Goal: Task Accomplishment & Management: Manage account settings

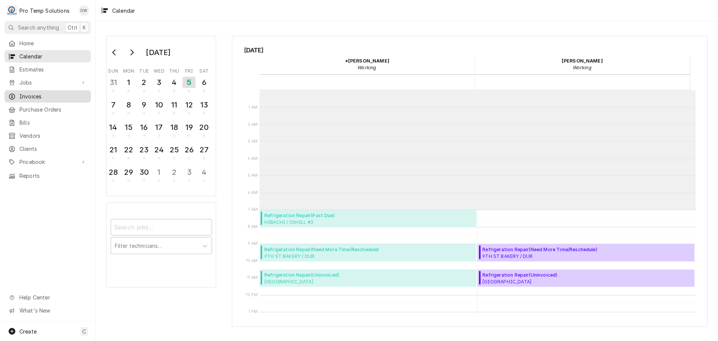
scroll to position [119, 0]
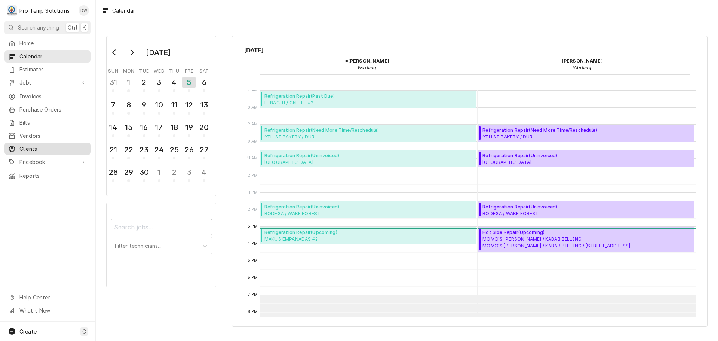
click at [27, 145] on span "Clients" at bounding box center [53, 149] width 68 height 8
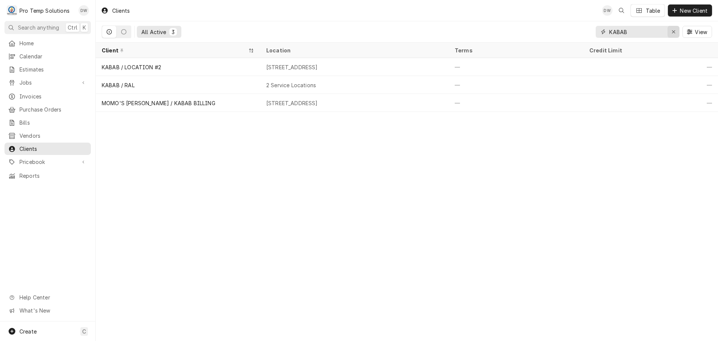
click at [675, 33] on icon "Erase input" at bounding box center [674, 31] width 4 height 5
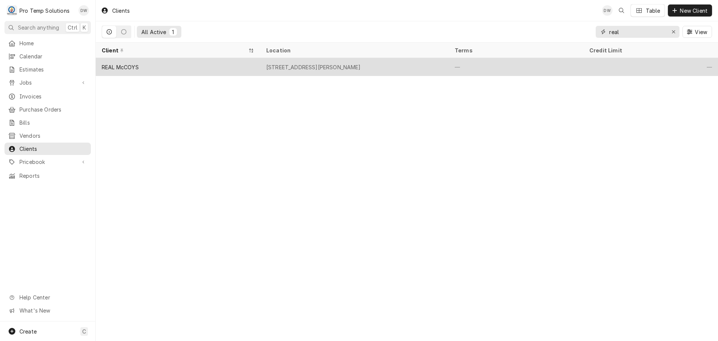
type input "real"
click at [354, 68] on div "3325 Rogers Rd, Wake Forest, NC 27587" at bounding box center [313, 67] width 95 height 8
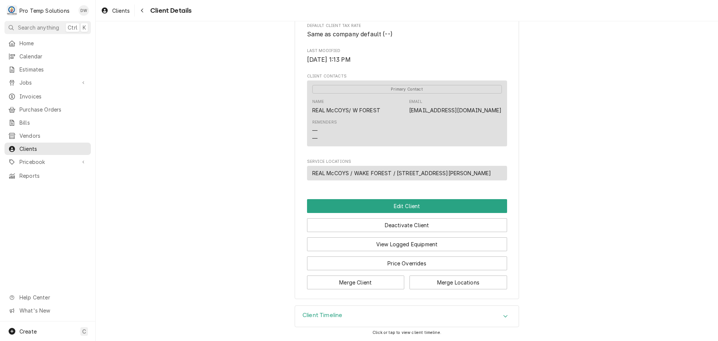
scroll to position [200, 0]
click at [409, 243] on button "View Logged Equipment" at bounding box center [407, 244] width 200 height 14
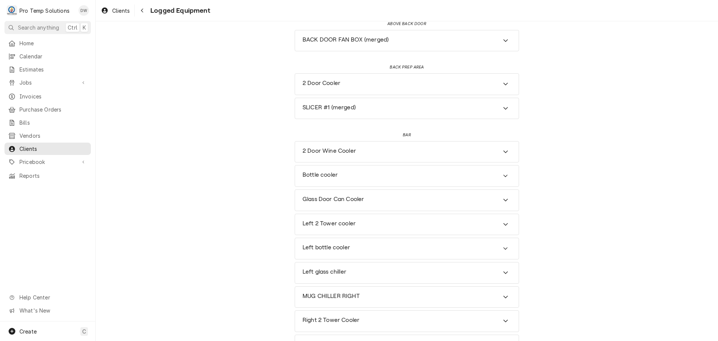
scroll to position [262, 0]
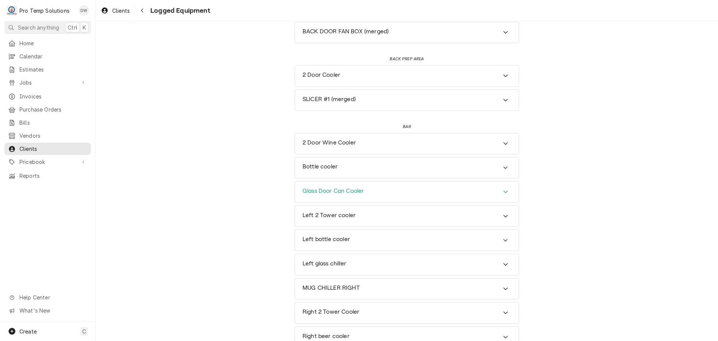
click at [503, 191] on icon "Accordion Header" at bounding box center [505, 192] width 5 height 6
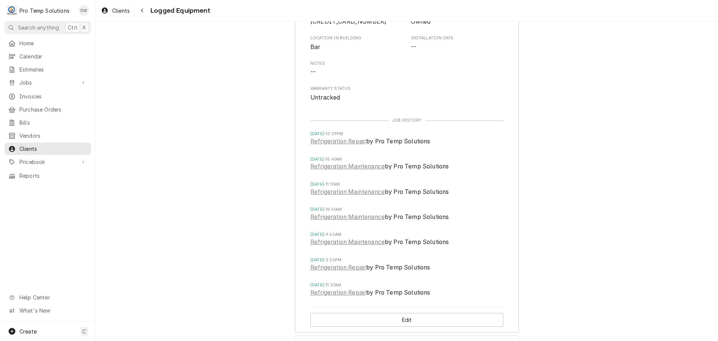
scroll to position [524, 0]
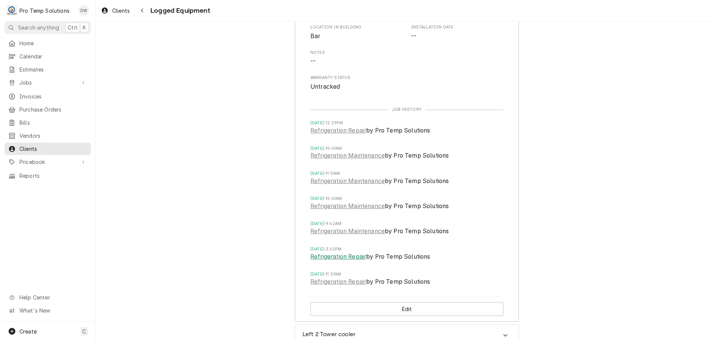
click at [336, 258] on link "Refrigeration Repair" at bounding box center [339, 256] width 56 height 9
click at [339, 283] on link "Refrigeration Repair" at bounding box center [339, 281] width 56 height 9
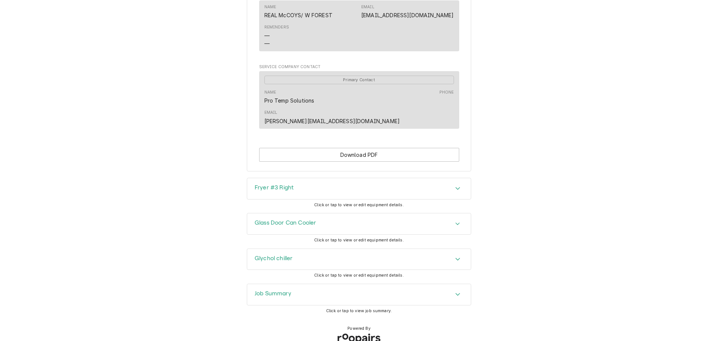
scroll to position [393, 0]
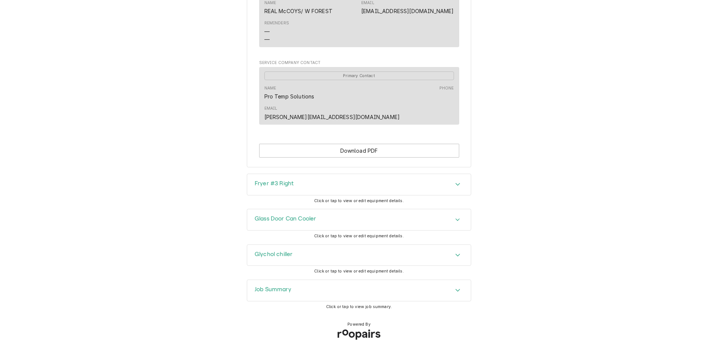
click at [455, 287] on icon "Accordion Header" at bounding box center [457, 290] width 5 height 6
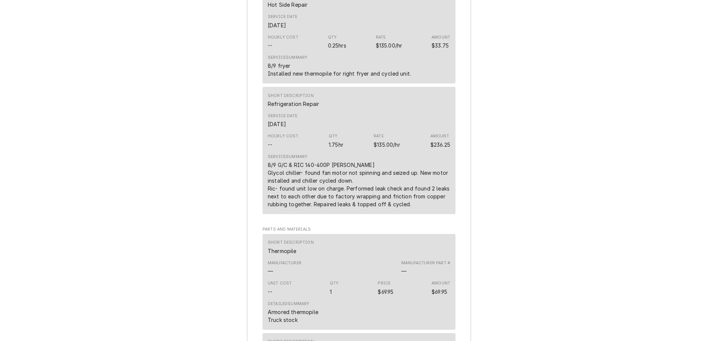
scroll to position [879, 0]
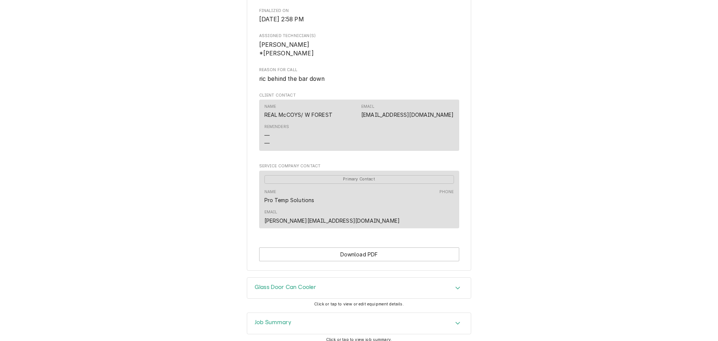
scroll to position [305, 0]
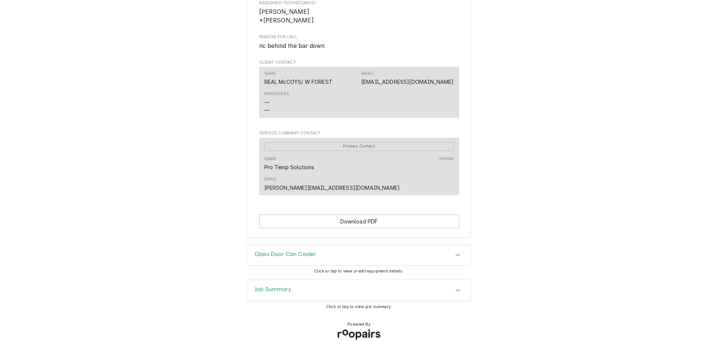
click at [455, 287] on icon "Accordion Header" at bounding box center [457, 290] width 5 height 6
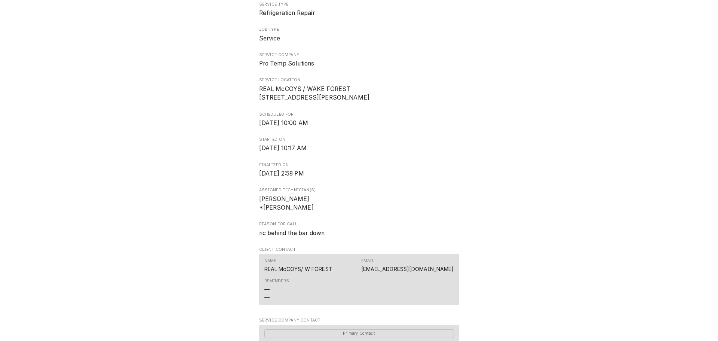
scroll to position [0, 0]
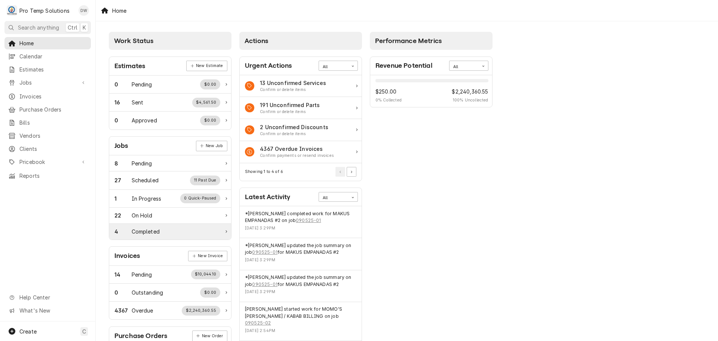
click at [165, 230] on div "4 Completed" at bounding box center [167, 231] width 106 height 8
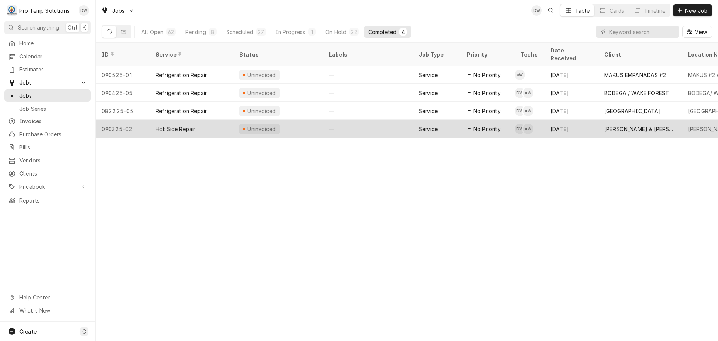
click at [375, 122] on div "—" at bounding box center [368, 129] width 90 height 18
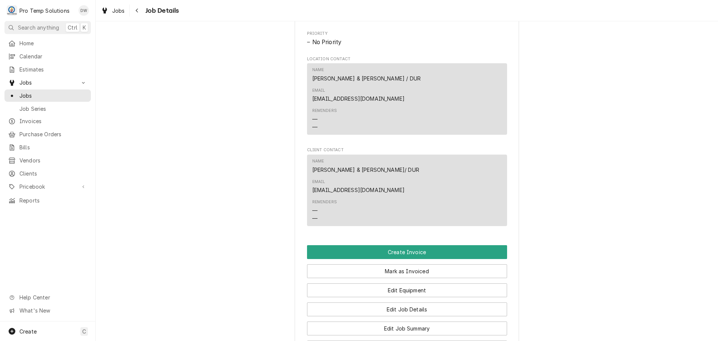
scroll to position [412, 0]
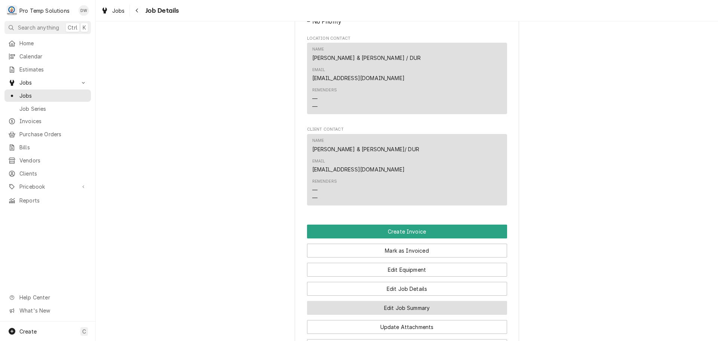
click at [393, 301] on button "Edit Job Summary" at bounding box center [407, 308] width 200 height 14
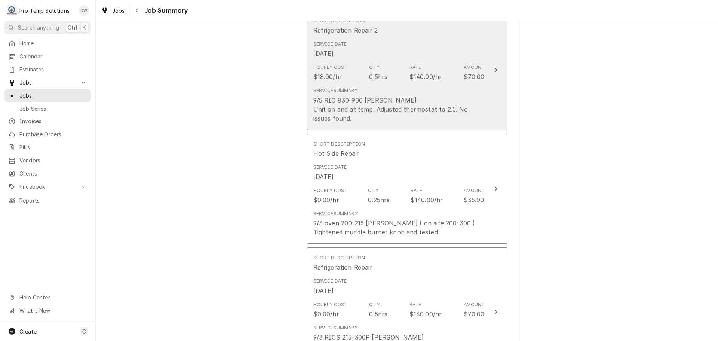
scroll to position [224, 0]
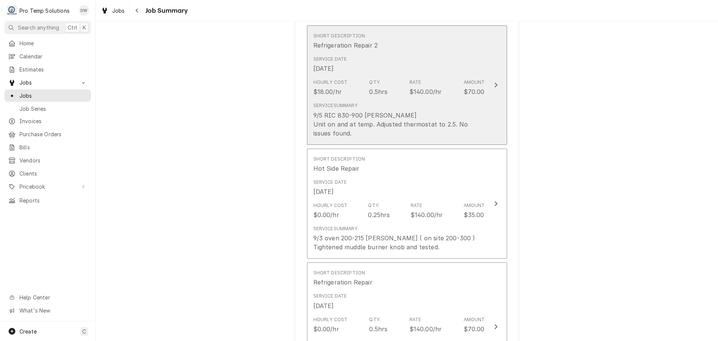
click at [349, 132] on div "9/5 RIC 830-900 [PERSON_NAME] Unit on and at temp. Adjusted thermostat to 2.5. …" at bounding box center [400, 124] width 172 height 27
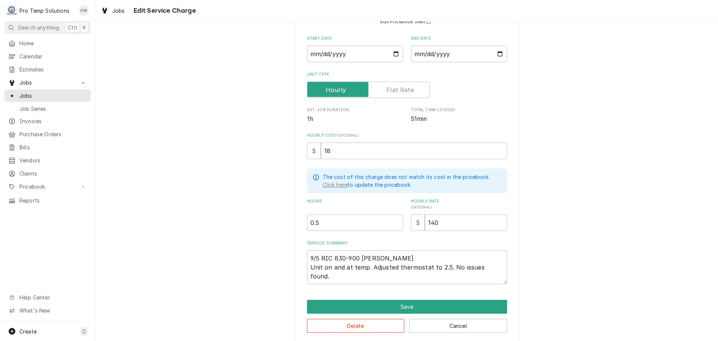
scroll to position [82, 0]
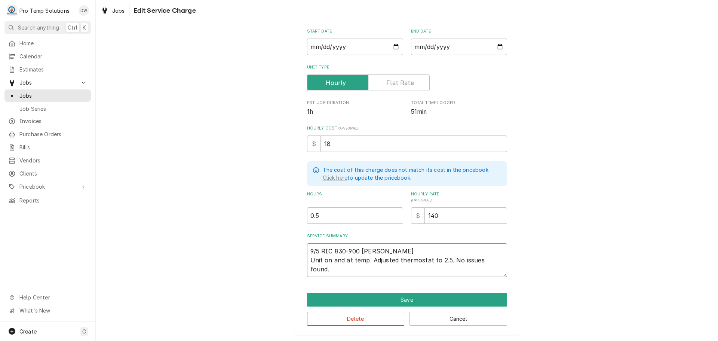
click at [317, 267] on textarea "9/5 RIC 830-900 [PERSON_NAME] Unit on and at temp. Adjusted thermostat to 2.5. …" at bounding box center [407, 260] width 200 height 34
click at [497, 261] on textarea "9/5 RIC 830-900 [PERSON_NAME] Unit on and at temp. Adjusted thermostat to 2.5. …" at bounding box center [407, 260] width 200 height 34
type textarea "x"
type textarea "9/5 RIC 830-900 [PERSON_NAME] Unit on and at temp. Adjusted thermostat to 2.5. …"
type textarea "x"
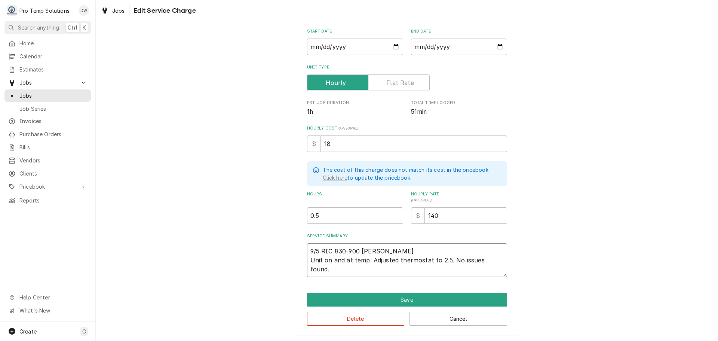
type textarea "9/5 RIC 830-900 KEVIN KOTY Unit on and at temp. Adjusted thermostat to 2.5. No …"
type textarea "x"
type textarea "9/5 RIC 830-900 KEVIN KOTY Unit on and at temp. Adjusted thermostat to 2.5. No …"
type textarea "x"
type textarea "9/5 RIC 830-900 KEVIN KOTY Unit on and at temp. Adjusted thermostat to 2.5. No …"
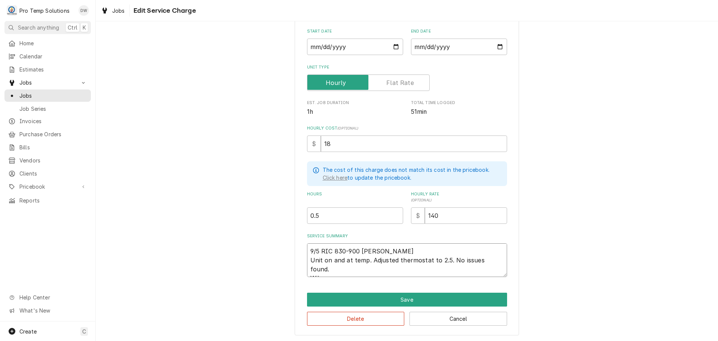
type textarea "x"
type textarea "9/5 RIC 830-900 KEVIN KOTY Unit on and at temp. Adjusted thermostat to 2.5. No …"
type textarea "x"
type textarea "9/5 RIC 830-900 KEVIN KOTY Unit on and at temp. Adjusted thermostat to 2.5. No …"
type textarea "x"
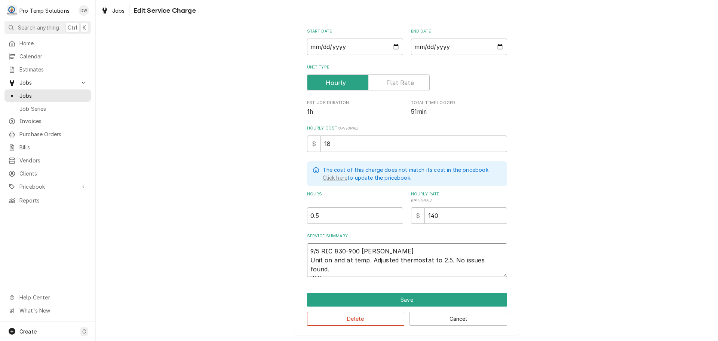
type textarea "9/5 RIC 830-900 KEVIN KOTY Unit on and at temp. Adjusted thermostat to 2.5. No …"
type textarea "x"
type textarea "9/5 RIC 830-900 KEVIN KOTY Unit on and at temp. Adjusted thermostat to 2.5. No …"
type textarea "x"
type textarea "9/5 RIC 830-900 KEVIN KOTY Unit on and at temp. Adjusted thermostat to 2.5. No …"
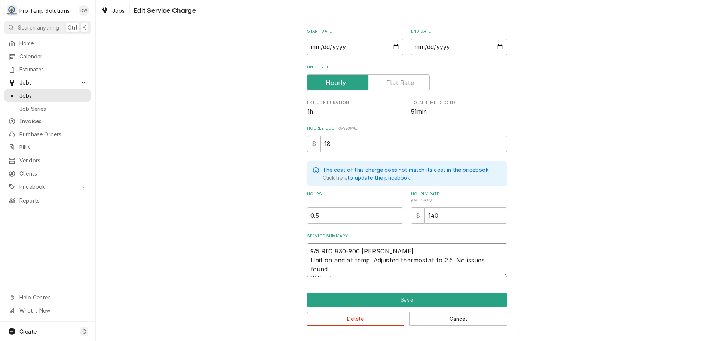
type textarea "x"
type textarea "9/5 RIC 830-900 KEVIN KOTY Unit on and at temp. Adjusted thermostat to 2.5. No …"
type textarea "x"
type textarea "9/5 RIC 830-900 KEVIN KOTY Unit on and at temp. Adjusted thermostat to 2.5. No …"
type textarea "x"
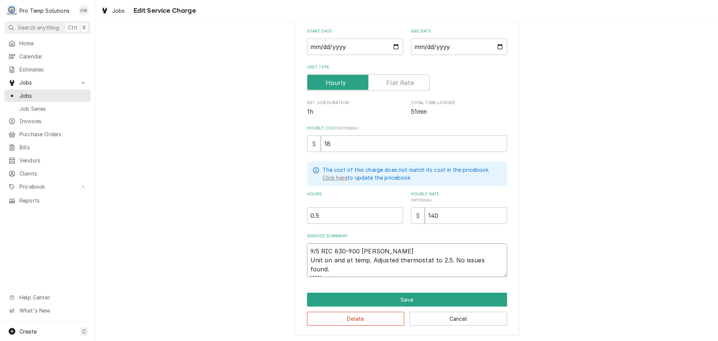
type textarea "9/5 RIC 830-900 KEVIN KOTY Unit on and at temp. Adjusted thermostat to 2.5. No …"
type textarea "x"
type textarea "9/5 RIC 830-900 KEVIN KOTY Unit on and at temp. Adjusted thermostat to 2.5. No …"
type textarea "x"
type textarea "9/5 RIC 830-900 KEVIN KOTY Unit on and at temp. Adjusted thermostat to 2.5. No …"
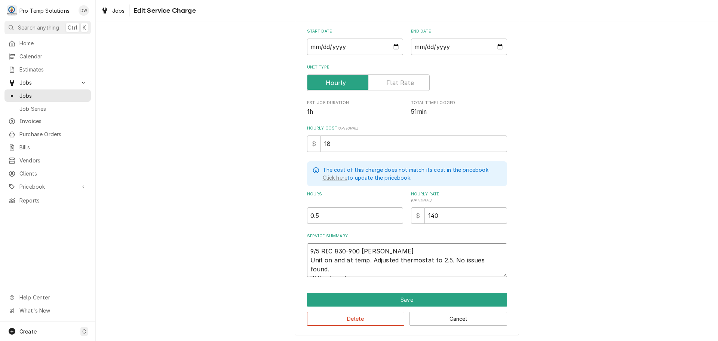
type textarea "x"
type textarea "9/5 RIC 830-900 KEVIN KOTY Unit on and at temp. Adjusted thermostat to 2.5. No …"
type textarea "x"
type textarea "9/5 RIC 830-900 KEVIN KOTY Unit on and at temp. Adjusted thermostat to 2.5. No …"
type textarea "x"
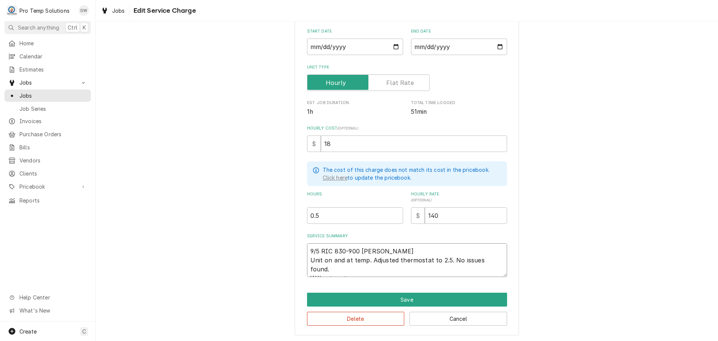
type textarea "9/5 RIC 830-900 KEVIN KOTY Unit on and at temp. Adjusted thermostat to 2.5. No …"
type textarea "x"
type textarea "9/5 RIC 830-900 KEVIN KOTY Unit on and at temp. Adjusted thermostat to 2.5. No …"
type textarea "x"
type textarea "9/5 RIC 830-900 KEVIN KOTY Unit on and at temp. Adjusted thermostat to 2.5. No …"
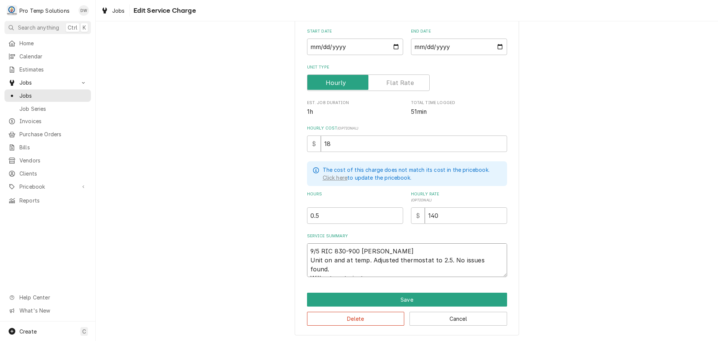
type textarea "x"
type textarea "9/5 RIC 830-900 KEVIN KOTY Unit on and at temp. Adjusted thermostat to 2.5. No …"
type textarea "x"
type textarea "9/5 RIC 830-900 KEVIN KOTY Unit on and at temp. Adjusted thermostat to 2.5. No …"
type textarea "x"
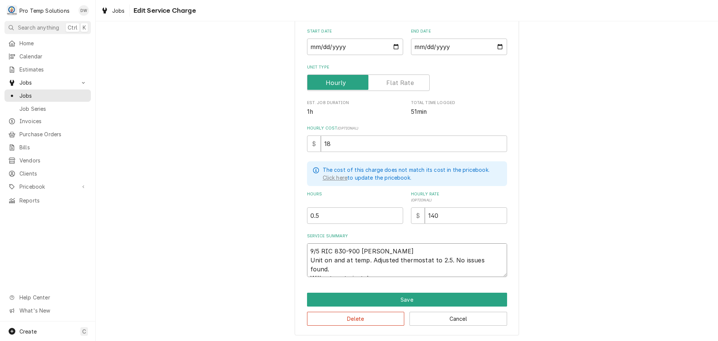
type textarea "9/5 RIC 830-900 KEVIN KOTY Unit on and at temp. Adjusted thermostat to 2.5. No …"
type textarea "x"
type textarea "9/5 RIC 830-900 KEVIN KOTY Unit on and at temp. Adjusted thermostat to 2.5. No …"
type textarea "x"
type textarea "9/5 RIC 830-900 KEVIN KOTY Unit on and at temp. Adjusted thermostat to 2.5. No …"
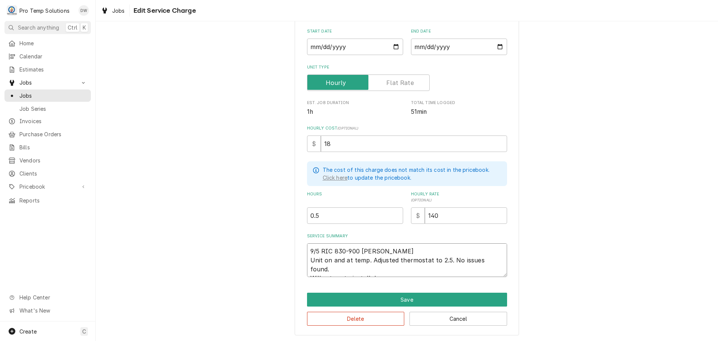
type textarea "x"
type textarea "9/5 RIC 830-900 KEVIN KOTY Unit on and at temp. Adjusted thermostat to 2.5. No …"
type textarea "x"
type textarea "9/5 RIC 830-900 KEVIN KOTY Unit on and at temp. Adjusted thermostat to 2.5. No …"
type textarea "x"
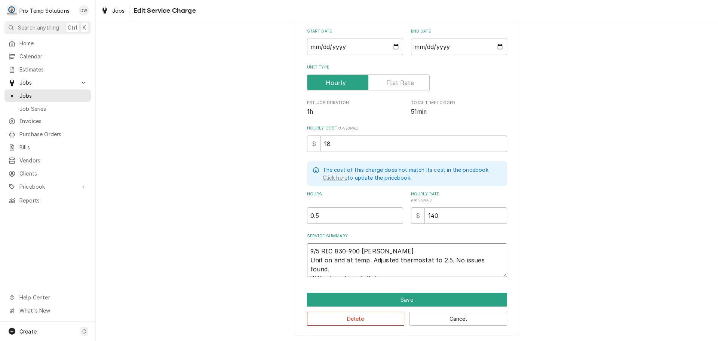
type textarea "9/5 RIC 830-900 KEVIN KOTY Unit on and at temp. Adjusted thermostat to 2.5. No …"
type textarea "x"
type textarea "9/5 RIC 830-900 KEVIN KOTY Unit on and at temp. Adjusted thermostat to 2.5. No …"
type textarea "x"
type textarea "9/5 RIC 830-900 KEVIN KOTY Unit on and at temp. Adjusted thermostat to 2.5. No …"
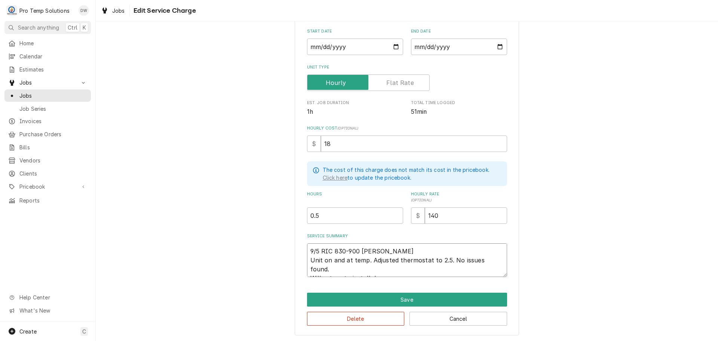
type textarea "x"
type textarea "9/5 RIC 830-900 KEVIN KOTY Unit on and at temp. Adjusted thermostat to 2.5. No …"
type textarea "x"
type textarea "9/5 RIC 830-900 KEVIN KOTY Unit on and at temp. Adjusted thermostat to 2.5. No …"
type textarea "x"
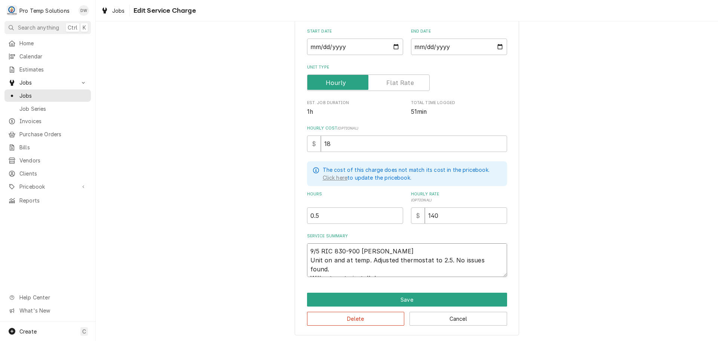
type textarea "9/5 RIC 830-900 KEVIN KOTY Unit on and at temp. Adjusted thermostat to 2.5. No …"
type textarea "x"
type textarea "9/5 RIC 830-900 KEVIN KOTY Unit on and at temp. Adjusted thermostat to 2.5. No …"
type textarea "x"
type textarea "9/5 RIC 830-900 KEVIN KOTY Unit on and at temp. Adjusted thermostat to 2.5. No …"
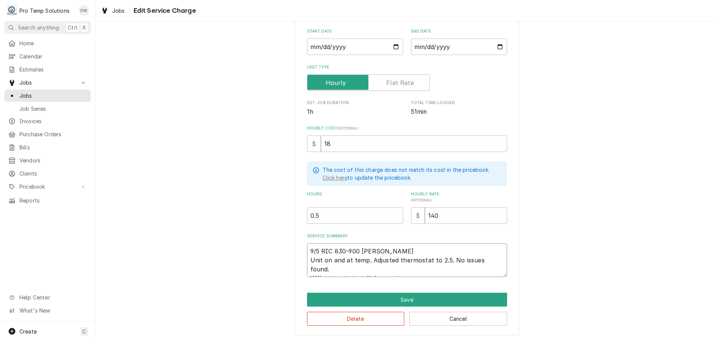
type textarea "x"
type textarea "9/5 RIC 830-900 KEVIN KOTY Unit on and at temp. Adjusted thermostat to 2.5. No …"
type textarea "x"
type textarea "9/5 RIC 830-900 KEVIN KOTY Unit on and at temp. Adjusted thermostat to 2.5. No …"
type textarea "x"
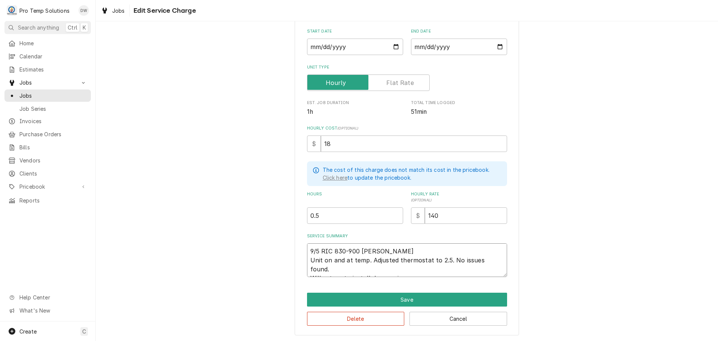
type textarea "9/5 RIC 830-900 KEVIN KOTY Unit on and at temp. Adjusted thermostat to 2.5. No …"
type textarea "x"
type textarea "9/5 RIC 830-900 KEVIN KOTY Unit on and at temp. Adjusted thermostat to 2.5. No …"
type textarea "x"
type textarea "9/5 RIC 830-900 KEVIN KOTY Unit on and at temp. Adjusted thermostat to 2.5. No …"
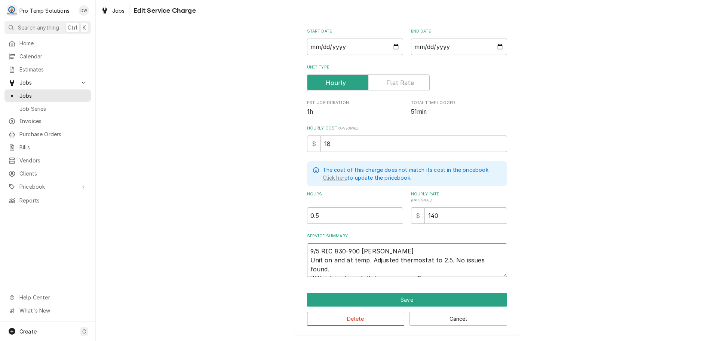
type textarea "x"
type textarea "9/5 RIC 830-900 KEVIN KOTY Unit on and at temp. Adjusted thermostat to 2.5. No …"
type textarea "x"
type textarea "9/5 RIC 830-900 KEVIN KOTY Unit on and at temp. Adjusted thermostat to 2.5. No …"
type textarea "x"
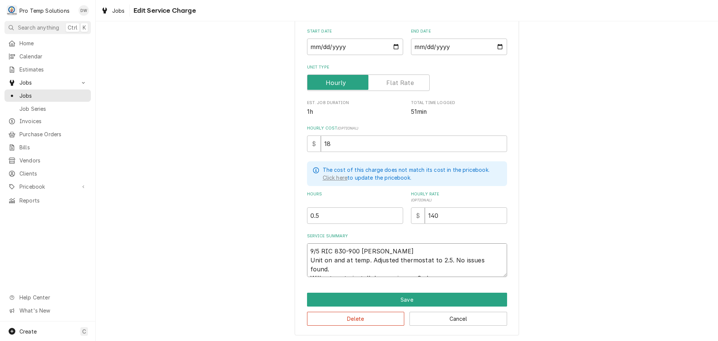
type textarea "9/5 RIC 830-900 KEVIN KOTY Unit on and at temp. Adjusted thermostat to 2.5. No …"
type textarea "x"
type textarea "9/5 RIC 830-900 KEVIN KOTY Unit on and at temp. Adjusted thermostat to 2.5. No …"
type textarea "x"
type textarea "9/5 RIC 830-900 KEVIN KOTY Unit on and at temp. Adjusted thermostat to 2.5. No …"
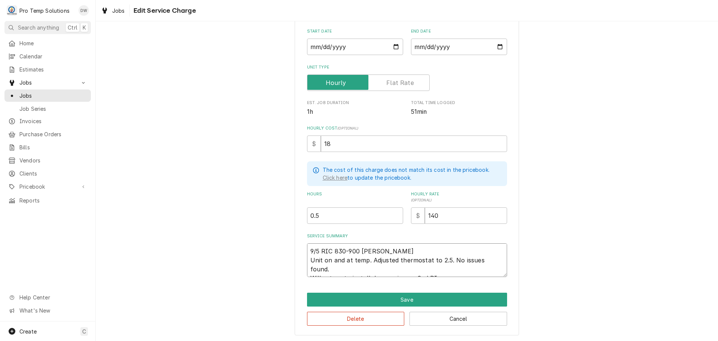
type textarea "x"
type textarea "9/5 RIC 830-900 KEVIN KOTY Unit on and at temp. Adjusted thermostat to 2.5. No …"
type textarea "x"
type textarea "9/5 RIC 830-900 KEVIN KOTY Unit on and at temp. Adjusted thermostat to 2.5. No …"
type textarea "x"
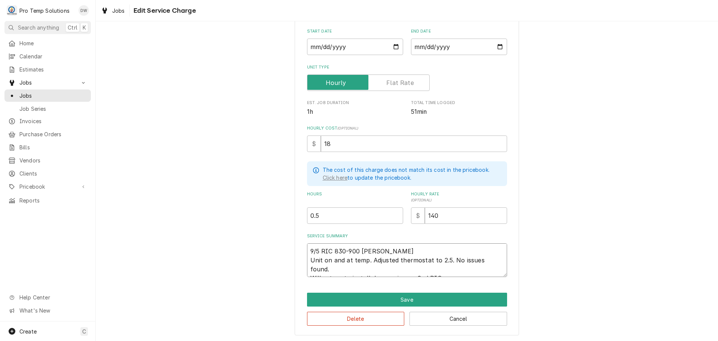
type textarea "9/5 RIC 830-900 KEVIN KOTY Unit on and at temp. Adjusted thermostat to 2.5. No …"
type textarea "x"
type textarea "9/5 RIC 830-900 KEVIN KOTY Unit on and at temp. Adjusted thermostat to 2.5. No …"
type textarea "x"
type textarea "9/5 RIC 830-900 KEVIN KOTY Unit on and at temp. Adjusted thermostat to 2.5. No …"
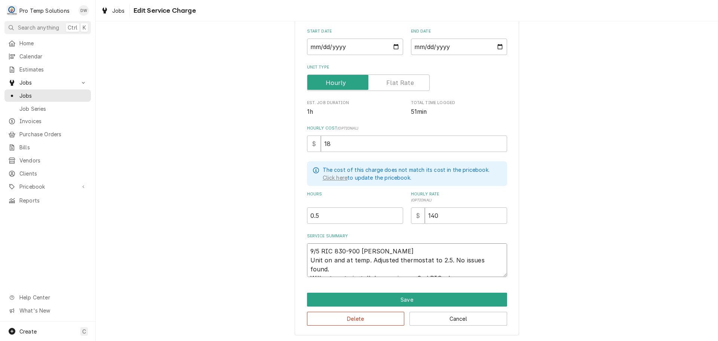
type textarea "x"
type textarea "9/5 RIC 830-900 KEVIN KOTY Unit on and at temp. Adjusted thermostat to 2.5. No …"
type textarea "x"
type textarea "9/5 RIC 830-900 KEVIN KOTY Unit on and at temp. Adjusted thermostat to 2.5. No …"
type textarea "x"
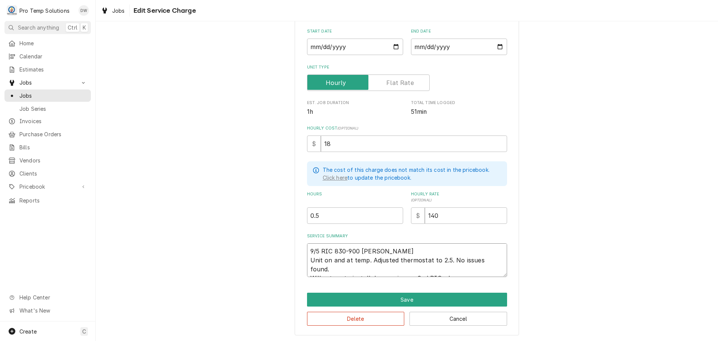
type textarea "9/5 RIC 830-900 KEVIN KOTY Unit on and at temp. Adjusted thermostat to 2.5. No …"
type textarea "x"
type textarea "9/5 RIC 830-900 KEVIN KOTY Unit on and at temp. Adjusted thermostat to 2.5. No …"
type textarea "x"
type textarea "9/5 RIC 830-900 KEVIN KOTY Unit on and at temp. Adjusted thermostat to 2.5. No …"
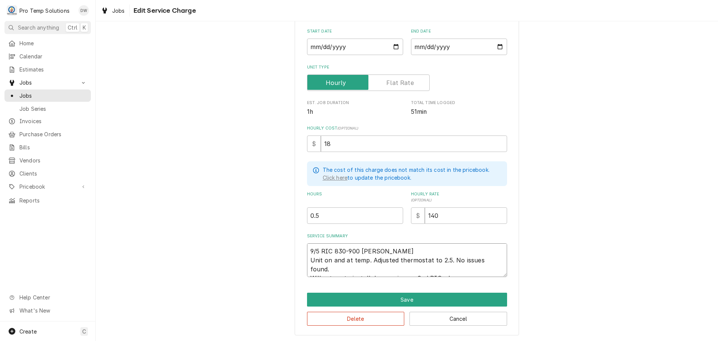
type textarea "x"
type textarea "9/5 RIC 830-900 KEVIN KOTY Unit on and at temp. Adjusted thermostat to 2.5. No …"
type textarea "x"
type textarea "9/5 RIC 830-900 KEVIN KOTY Unit on and at temp. Adjusted thermostat to 2.5. No …"
type textarea "x"
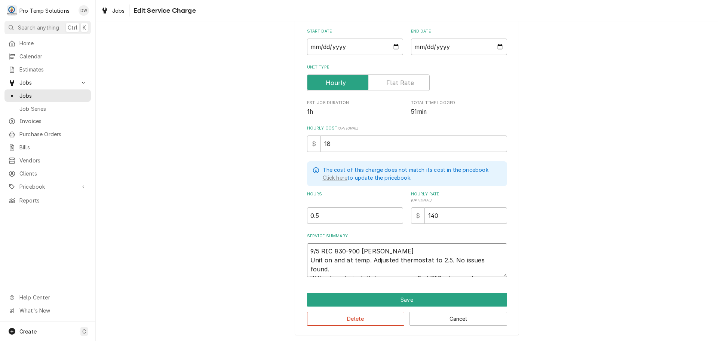
type textarea "9/5 RIC 830-900 KEVIN KOTY Unit on and at temp. Adjusted thermostat to 2.5. No …"
type textarea "x"
type textarea "9/5 RIC 830-900 KEVIN KOTY Unit on and at temp. Adjusted thermostat to 2.5. No …"
type textarea "x"
type textarea "9/5 RIC 830-900 KEVIN KOTY Unit on and at temp. Adjusted thermostat to 2.5. No …"
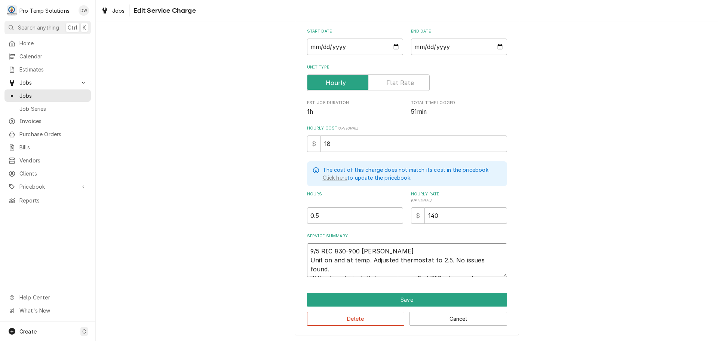
type textarea "x"
type textarea "9/5 RIC 830-900 KEVIN KOTY Unit on and at temp. Adjusted thermostat to 2.5. No …"
type textarea "x"
type textarea "9/5 RIC 830-900 KEVIN KOTY Unit on and at temp. Adjusted thermostat to 2.5. No …"
type textarea "x"
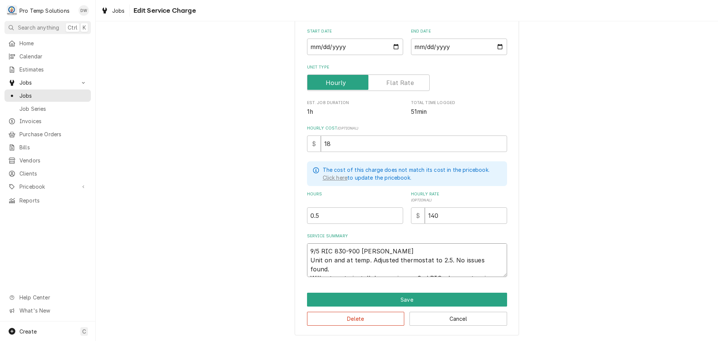
type textarea "9/5 RIC 830-900 KEVIN KOTY Unit on and at temp. Adjusted thermostat to 2.5. No …"
type textarea "x"
type textarea "9/5 RIC 830-900 KEVIN KOTY Unit on and at temp. Adjusted thermostat to 2.5. No …"
type textarea "x"
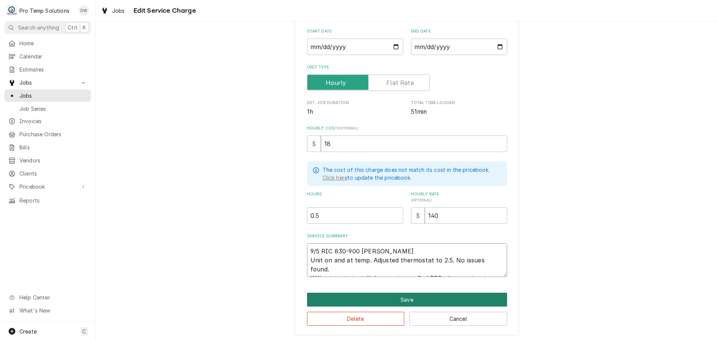
type textarea "9/5 RIC 830-900 KEVIN KOTY Unit on and at temp. Adjusted thermostat to 2.5. No …"
click at [399, 297] on button "Save" at bounding box center [407, 300] width 200 height 14
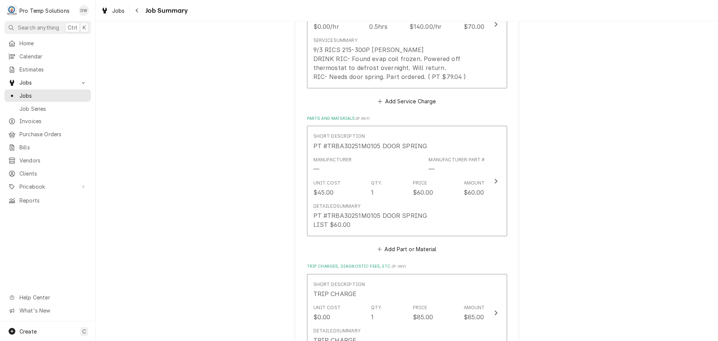
scroll to position [599, 0]
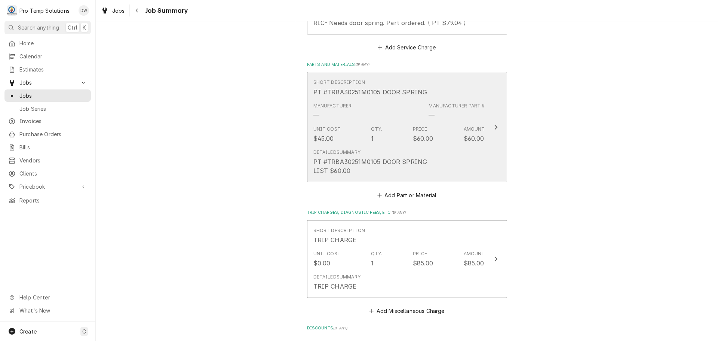
click at [495, 128] on icon "Update Line Item" at bounding box center [496, 127] width 3 height 5
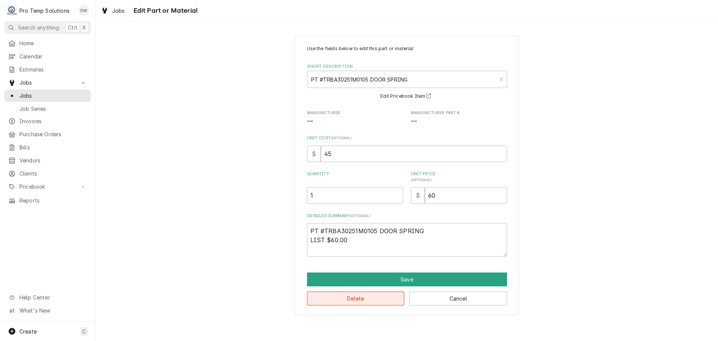
click at [364, 299] on button "Delete" at bounding box center [356, 298] width 98 height 14
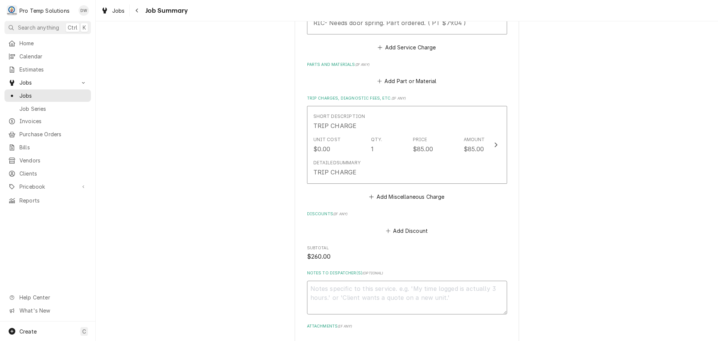
click at [327, 287] on textarea "Notes to Dispatcher(s) ( optional )" at bounding box center [407, 298] width 200 height 34
type textarea "x"
type textarea "#"
type textarea "x"
type textarea "#0"
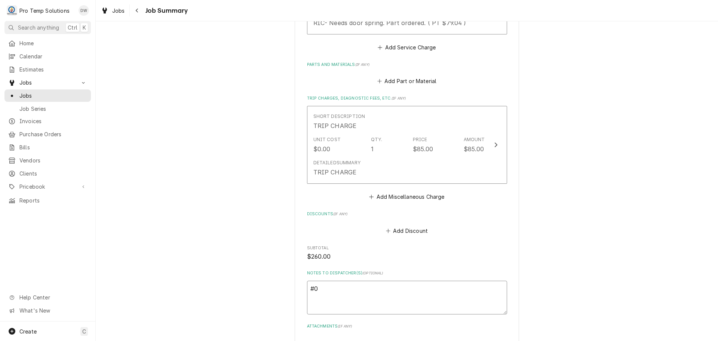
type textarea "x"
type textarea "#09"
type textarea "x"
type textarea "#090"
type textarea "x"
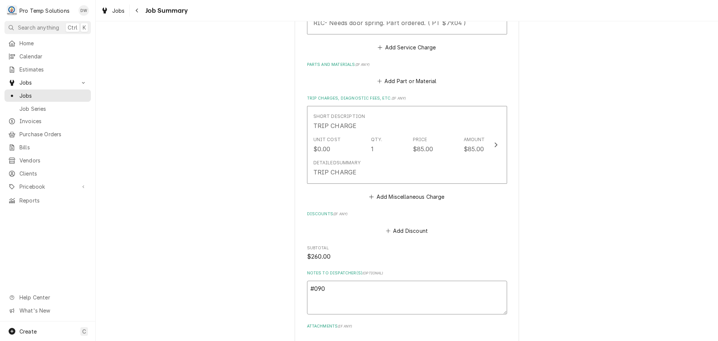
type textarea "#0905"
type textarea "x"
type textarea "#09052"
type textarea "x"
type textarea "#090525"
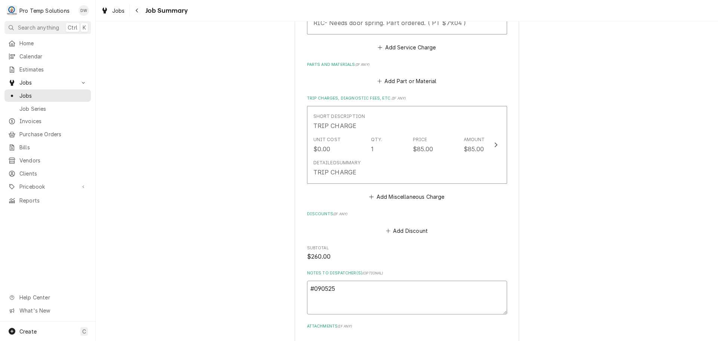
type textarea "x"
type textarea "#0905250"
type textarea "x"
type textarea "#09052500"
type textarea "x"
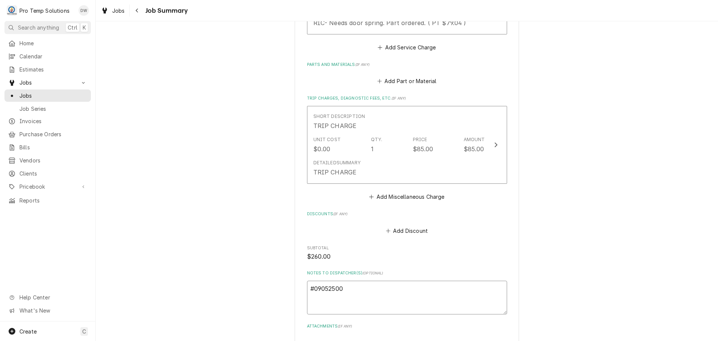
type textarea "#090525001"
type textarea "x"
type textarea "#090525001"
type textarea "x"
type textarea "#090525001 p"
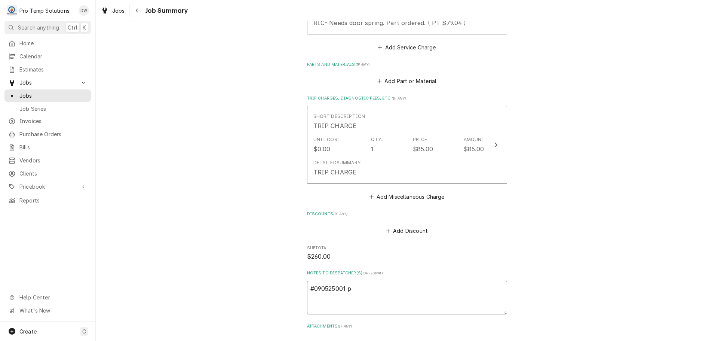
type textarea "x"
type textarea "#090525001 pa"
type textarea "x"
type textarea "#090525001 par"
type textarea "x"
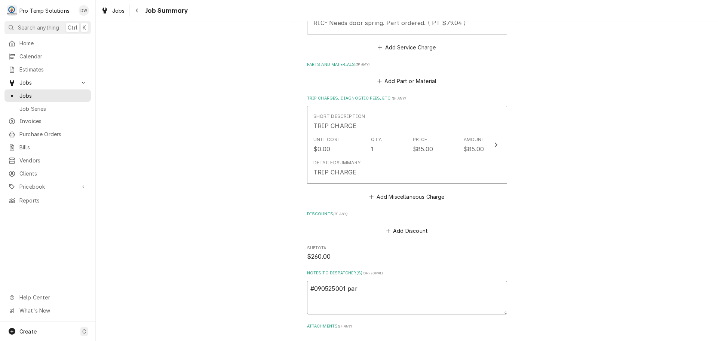
type textarea "#090525001 park"
type textarea "x"
type textarea "#090525001 parke"
type textarea "x"
type textarea "#090525001 parker"
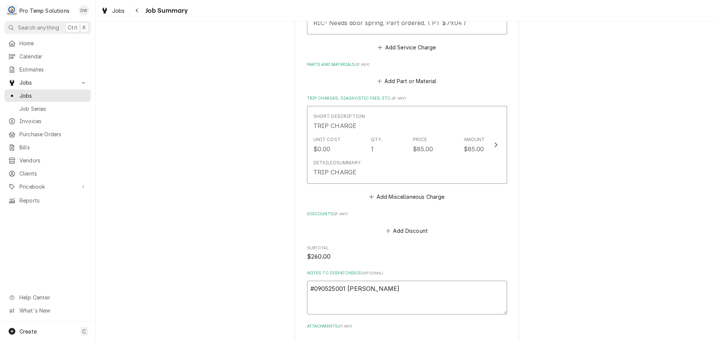
type textarea "x"
type textarea "#090525001 parker"
type textarea "x"
type textarea "#090525001 parker &"
type textarea "x"
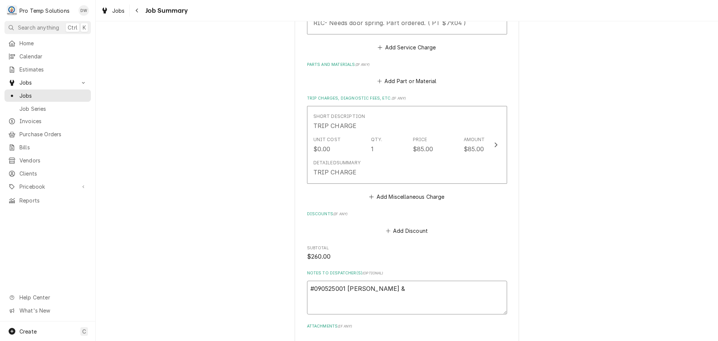
type textarea "#090525001 parker &"
type textarea "x"
type textarea "#090525001 parker & o"
type textarea "x"
type textarea "#090525001 parker & ot"
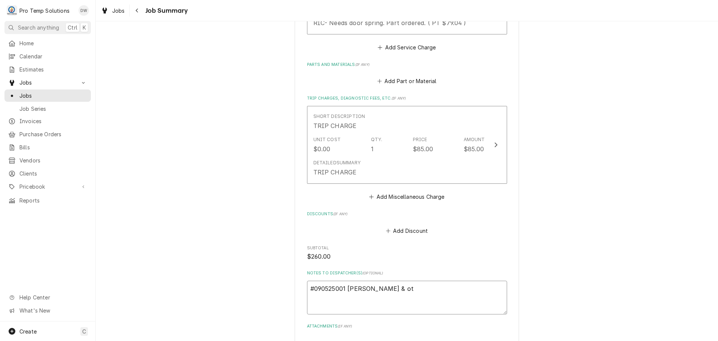
type textarea "x"
type textarea "#090525001 parker & oti"
type textarea "x"
type textarea "#090525001 parker & otis"
type textarea "x"
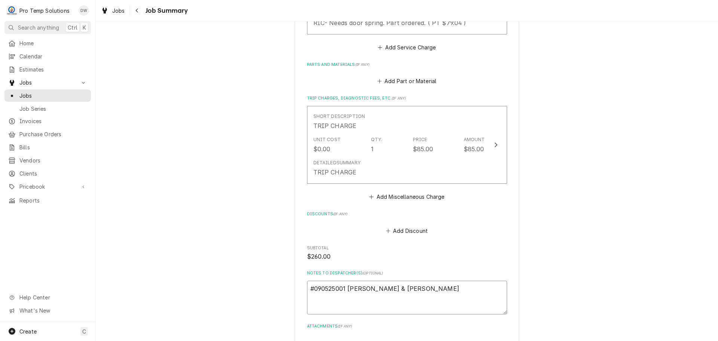
type textarea "#090525001 parker & otis-"
type textarea "x"
type textarea "#090525001 parker & otis-"
type textarea "x"
type textarea "#090525001 parker & otis- r"
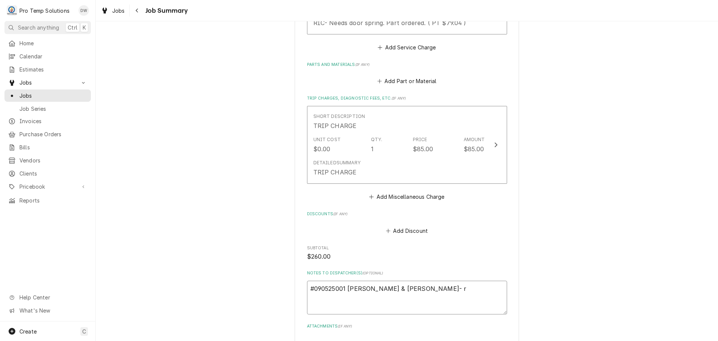
type textarea "x"
type textarea "#090525001 parker & otis- ri"
type textarea "x"
type textarea "#090525001 parker & otis- ric"
type textarea "x"
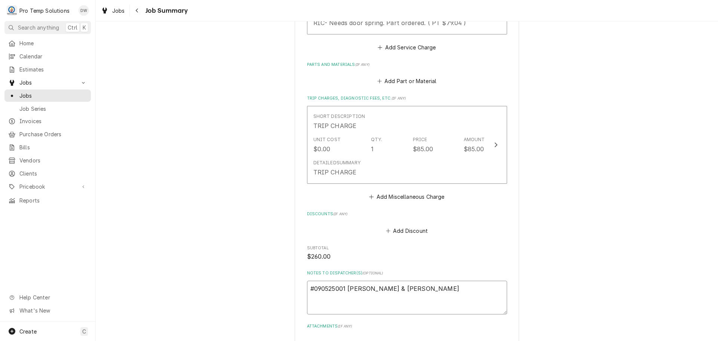
type textarea "#090525001 parker & otis- ric"
type textarea "x"
type textarea "#090525001 parker & otis- ric /"
type textarea "x"
type textarea "#090525001 parker & otis- ric /"
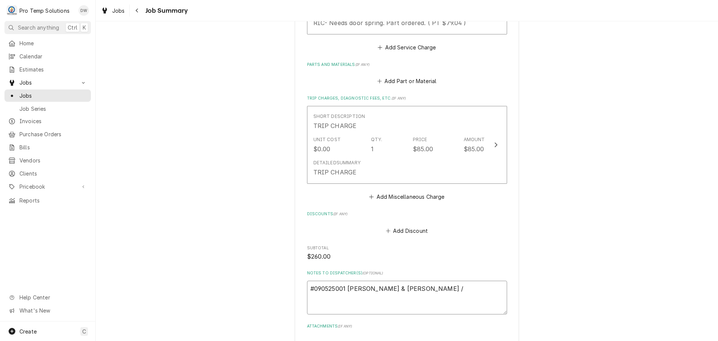
type textarea "x"
type textarea "#090525001 parker & otis- ric / r"
type textarea "x"
type textarea "#090525001 parker & otis- ric / ra"
type textarea "x"
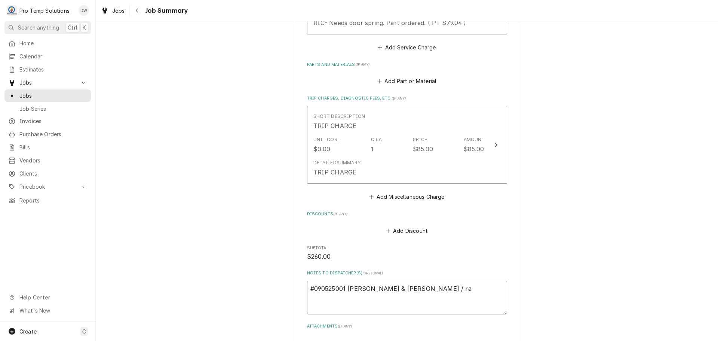
type textarea "#090525001 parker & otis- ric / ran"
type textarea "x"
type textarea "#090525001 parker & otis- ric / rang"
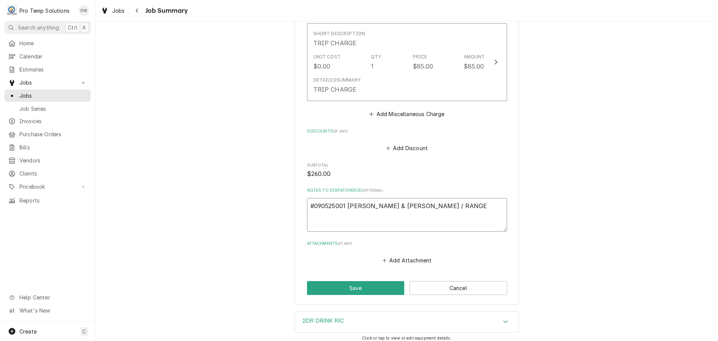
scroll to position [757, 0]
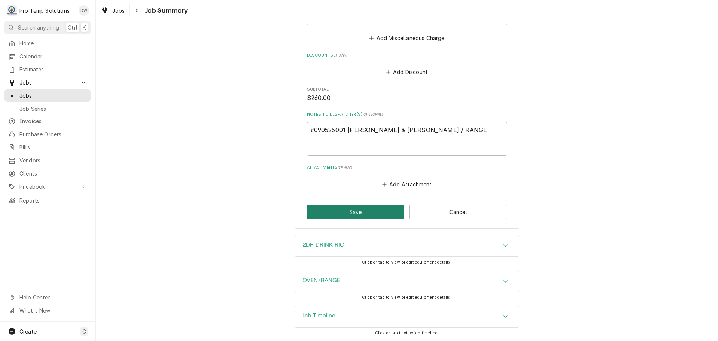
click at [360, 212] on button "Save" at bounding box center [356, 212] width 98 height 14
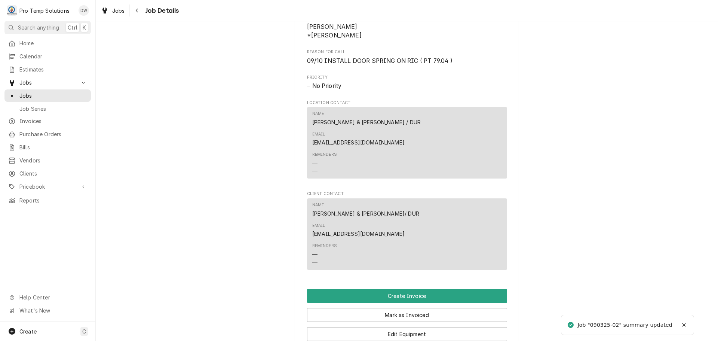
scroll to position [486, 0]
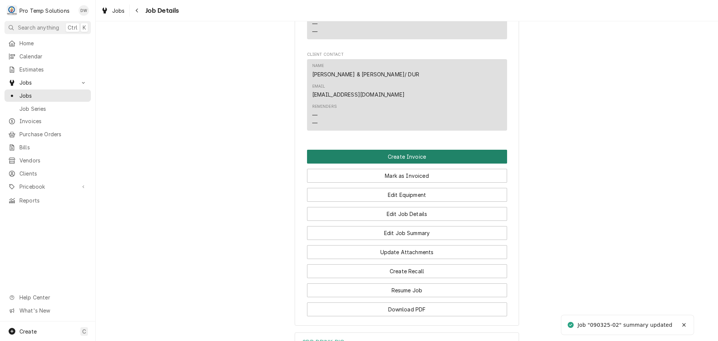
click at [392, 150] on button "Create Invoice" at bounding box center [407, 157] width 200 height 14
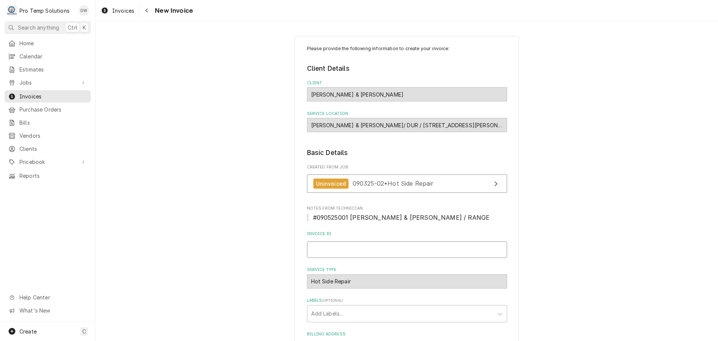
click at [324, 250] on input "Invoice ID" at bounding box center [407, 249] width 200 height 16
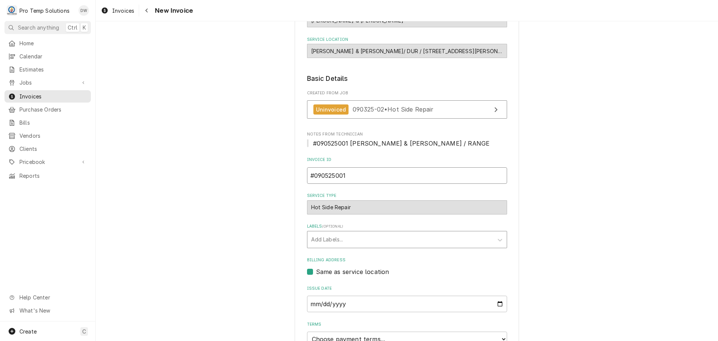
scroll to position [147, 0]
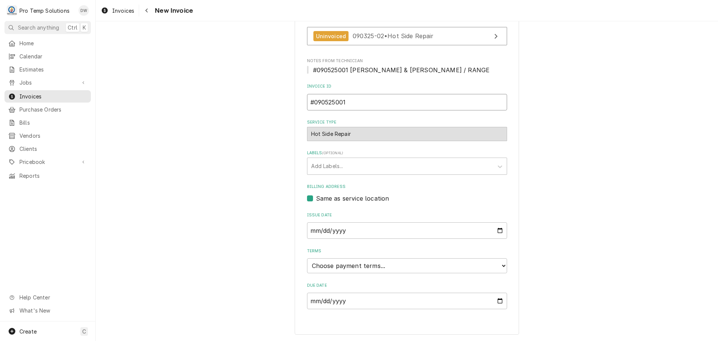
type input "#090525001"
click at [337, 265] on select "Choose payment terms... Same Day Net 7 Net 14 Net 21 Net 30 Net 45 Net 60 Net 90" at bounding box center [407, 265] width 200 height 15
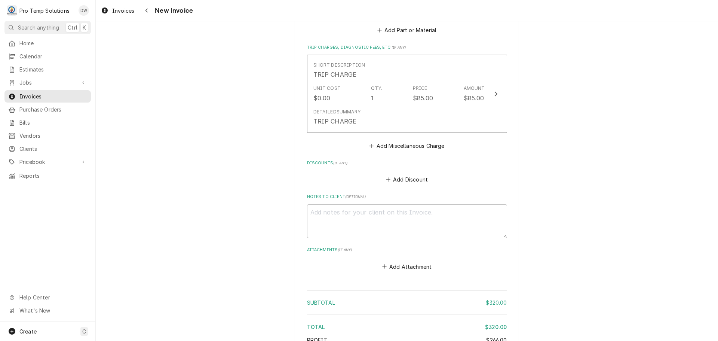
scroll to position [1068, 0]
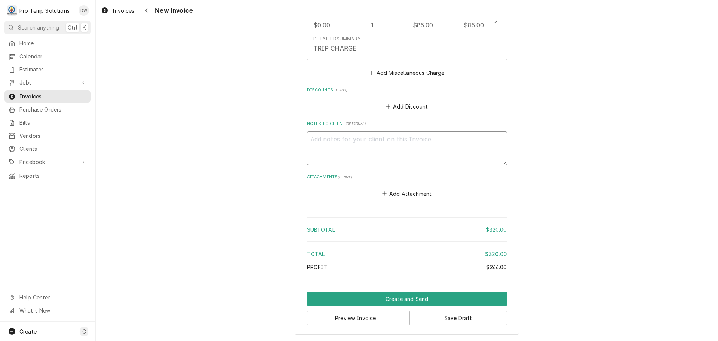
click at [329, 136] on textarea "Notes to Client ( optional )" at bounding box center [407, 148] width 200 height 34
type textarea "x"
type textarea "#"
type textarea "x"
type textarea "#0"
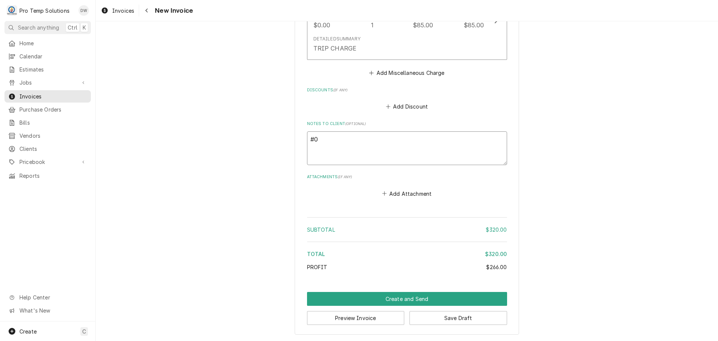
type textarea "x"
type textarea "#09"
type textarea "x"
type textarea "#090"
type textarea "x"
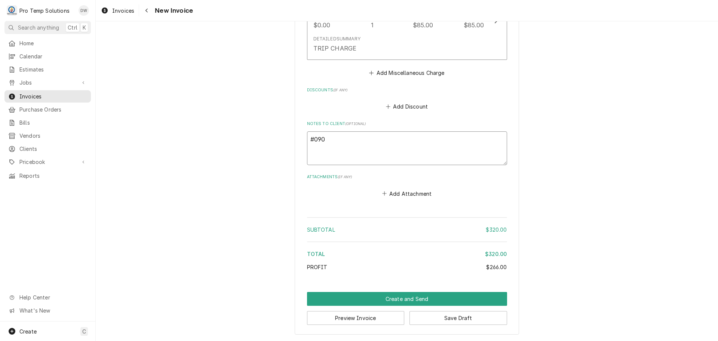
type textarea "#0905"
type textarea "x"
type textarea "#09052"
type textarea "x"
type textarea "#090525"
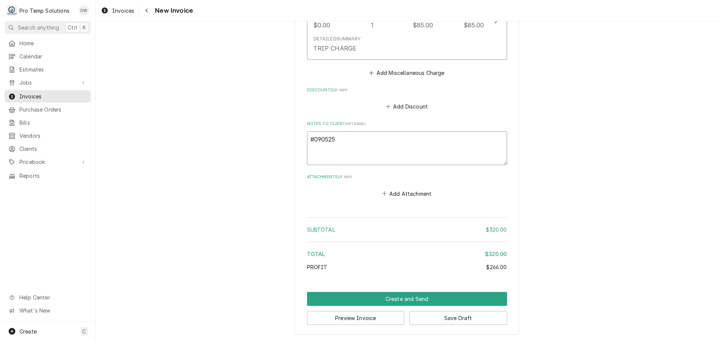
type textarea "x"
type textarea "#0905250"
type textarea "x"
type textarea "#09052500"
type textarea "x"
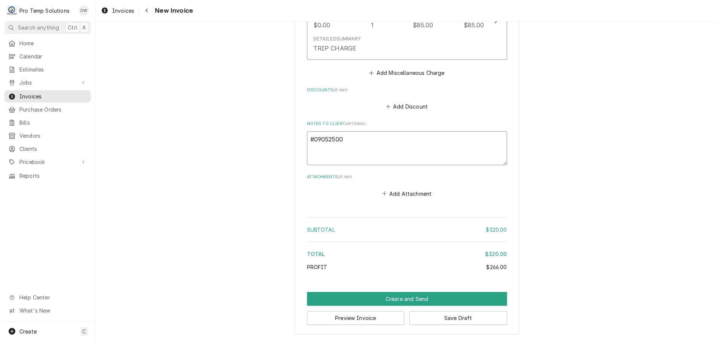
type textarea "#090525001"
type textarea "x"
type textarea "#090525001"
type textarea "x"
type textarea "#090525001 P"
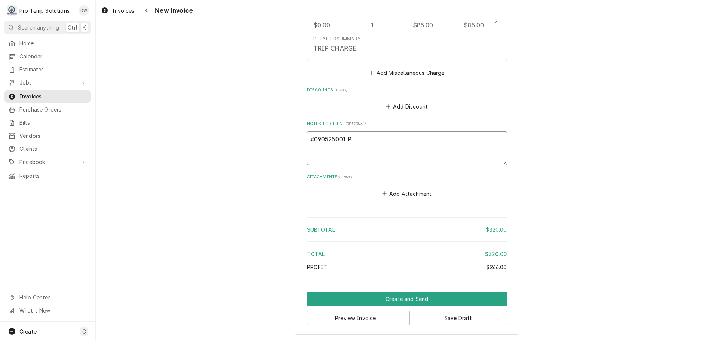
type textarea "x"
type textarea "#090525001 PA"
type textarea "x"
type textarea "#090525001 PAR"
type textarea "x"
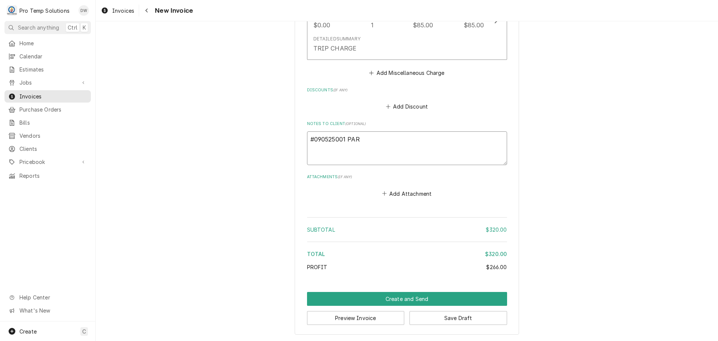
type textarea "#090525001 PARK"
type textarea "x"
type textarea "#090525001 [PERSON_NAME]"
type textarea "x"
type textarea "#090525001 [PERSON_NAME]"
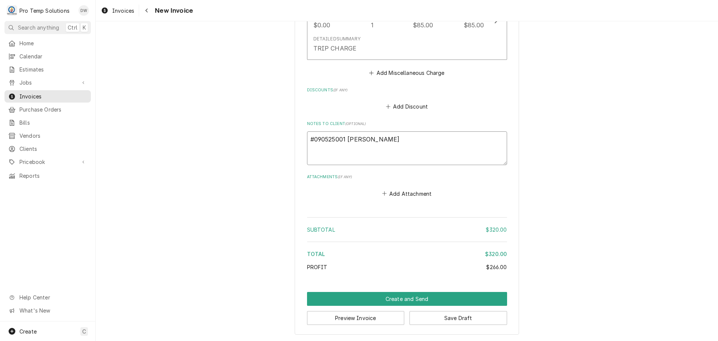
type textarea "x"
type textarea "#090525001 [PERSON_NAME]"
type textarea "x"
type textarea "#090525001 [PERSON_NAME] &"
type textarea "x"
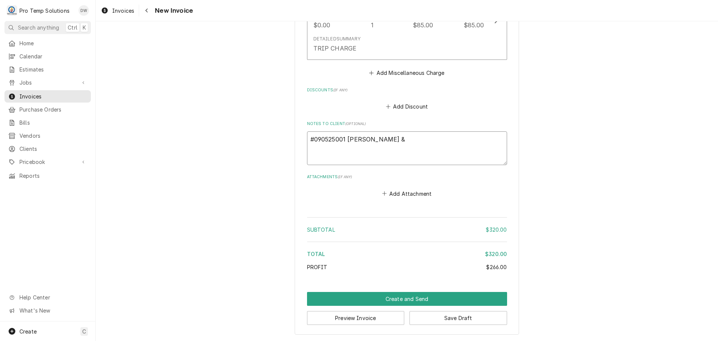
type textarea "#090525001 [PERSON_NAME] &"
type textarea "x"
type textarea "#090525001 [PERSON_NAME] & O"
type textarea "x"
type textarea "#090525001 [PERSON_NAME] & OT"
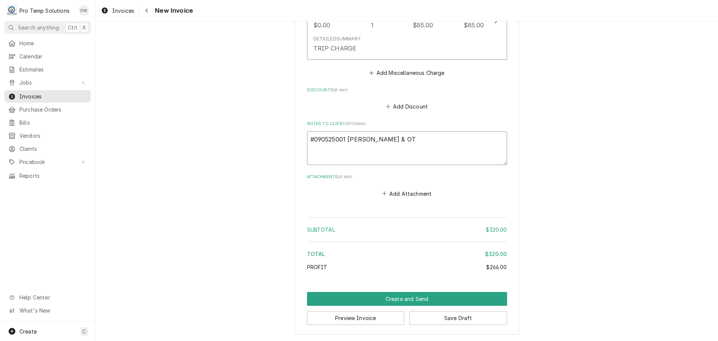
type textarea "x"
type textarea "#090525001 [PERSON_NAME] & OTI"
type textarea "x"
type textarea "#090525001 [PERSON_NAME] & [PERSON_NAME]"
type textarea "x"
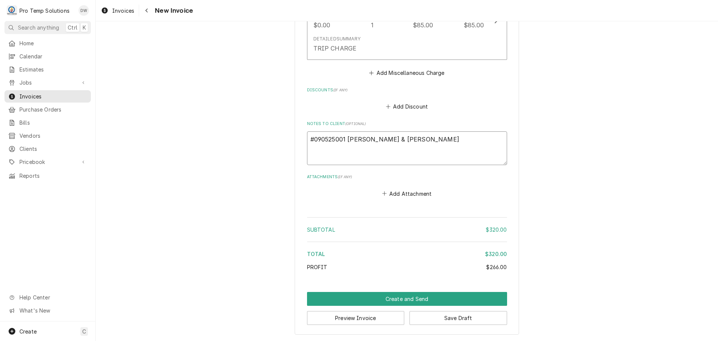
type textarea "#090525001 [PERSON_NAME] & [PERSON_NAME]-"
type textarea "x"
type textarea "#090525001 [PERSON_NAME] & [PERSON_NAME]-"
type textarea "x"
type textarea "#090525001 [PERSON_NAME] & [PERSON_NAME]"
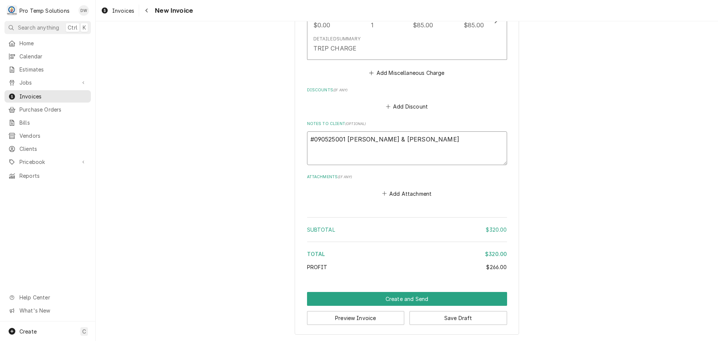
type textarea "x"
type textarea "#090525001 [PERSON_NAME] & [PERSON_NAME]- RI"
type textarea "x"
type textarea "#090525001 [PERSON_NAME] & [PERSON_NAME]"
type textarea "x"
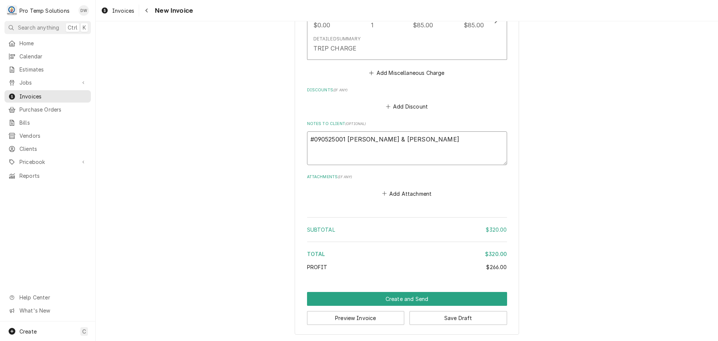
type textarea "#090525001 [PERSON_NAME] & [PERSON_NAME]"
type textarea "x"
type textarea "#090525001 [PERSON_NAME] & [PERSON_NAME] /"
type textarea "x"
type textarea "#090525001 [PERSON_NAME] & [PERSON_NAME] /"
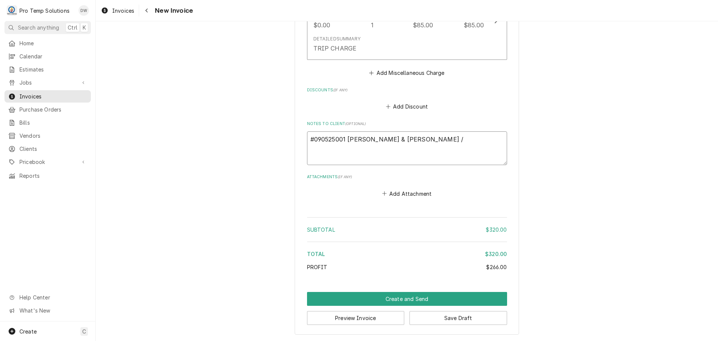
type textarea "x"
type textarea "#090525001 [PERSON_NAME] & [PERSON_NAME] / R"
type textarea "x"
type textarea "#090525001 [PERSON_NAME] & [PERSON_NAME] / RA"
type textarea "x"
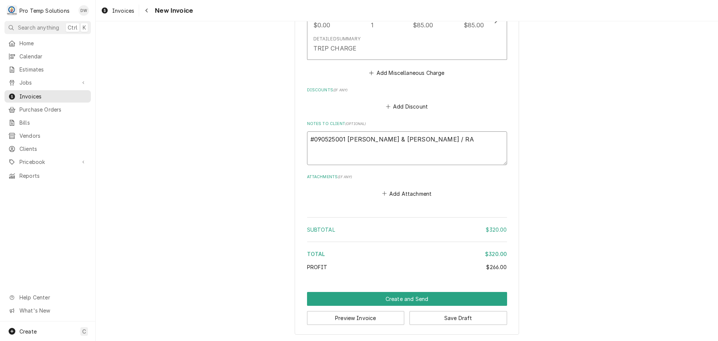
type textarea "#090525001 [PERSON_NAME] & [PERSON_NAME] / RAN"
type textarea "x"
type textarea "#090525001 [PERSON_NAME] & [PERSON_NAME] / RANG"
type textarea "x"
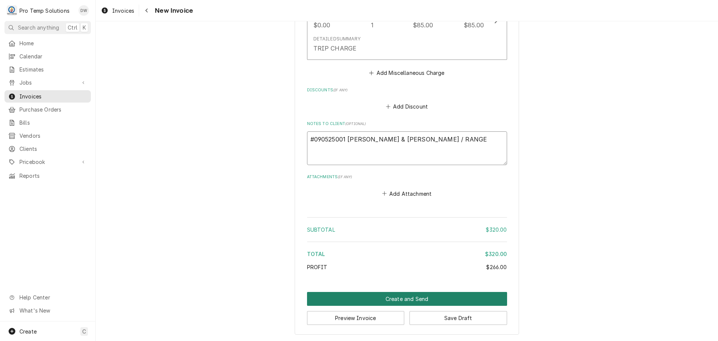
type textarea "#090525001 [PERSON_NAME] & [PERSON_NAME] / RANGE"
click at [398, 297] on button "Create and Send" at bounding box center [407, 299] width 200 height 14
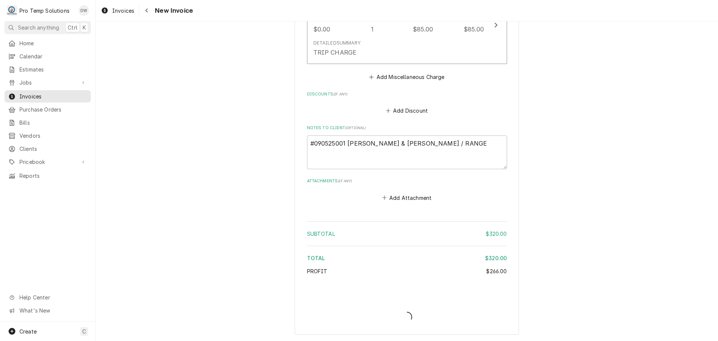
scroll to position [1064, 0]
type textarea "x"
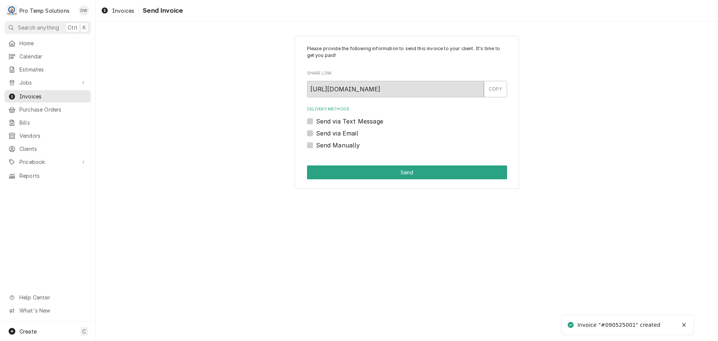
click at [316, 132] on label "Send via Email" at bounding box center [337, 133] width 42 height 9
click at [316, 132] on input "Send via Email" at bounding box center [416, 137] width 200 height 16
checkbox input "true"
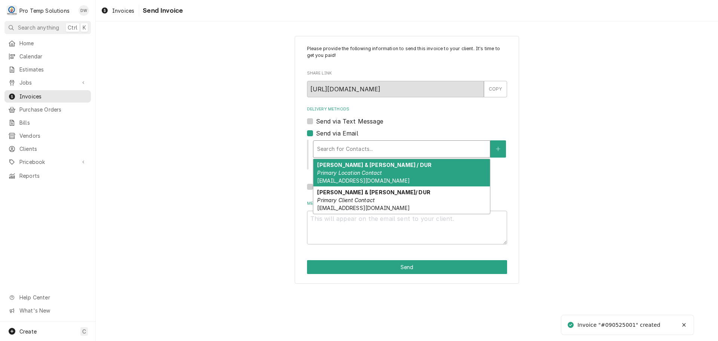
click at [388, 151] on div "Delivery Methods" at bounding box center [401, 148] width 169 height 13
click at [381, 170] on em "Primary Location Contact" at bounding box center [349, 172] width 65 height 6
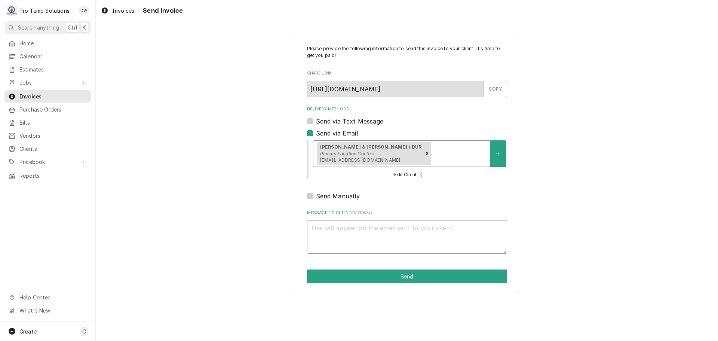
click at [346, 230] on textarea "Message to Client ( optional )" at bounding box center [407, 237] width 200 height 34
type textarea "x"
type textarea "#"
type textarea "x"
type textarea "#0"
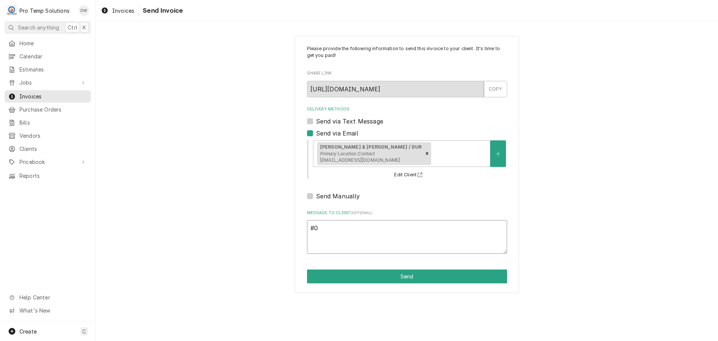
type textarea "x"
type textarea "#09"
type textarea "x"
type textarea "#090"
type textarea "x"
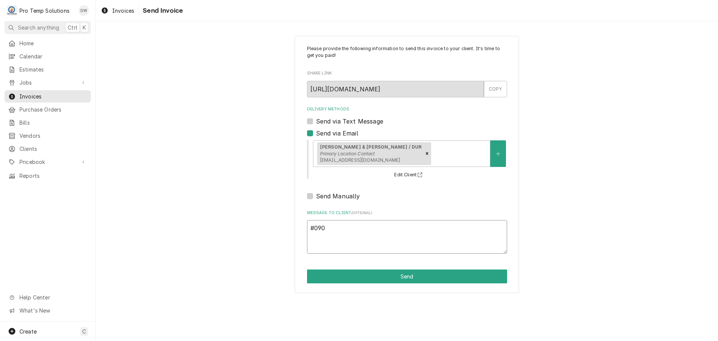
type textarea "#0905"
type textarea "x"
type textarea "#09052"
type textarea "x"
type textarea "#090525"
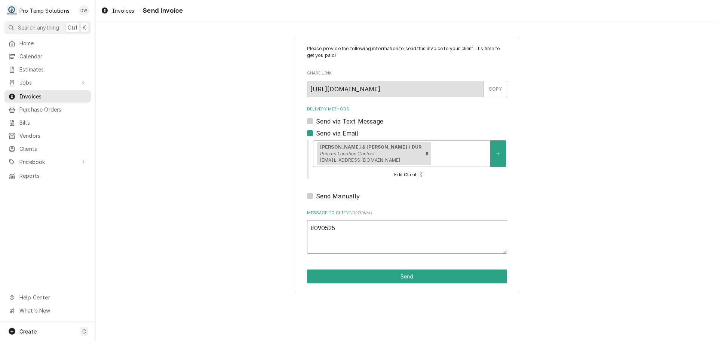
type textarea "x"
type textarea "#0905250"
type textarea "x"
type textarea "#09052500"
type textarea "x"
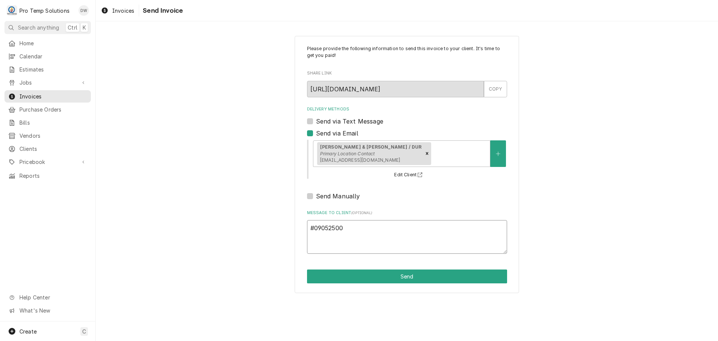
type textarea "#090525001"
type textarea "x"
type textarea "#090525001"
type textarea "x"
type textarea "#090525001 P"
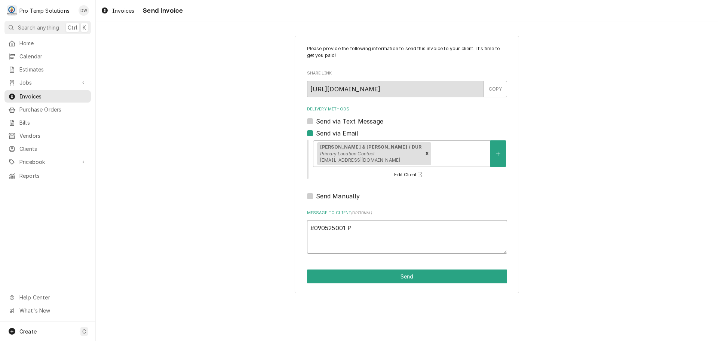
type textarea "x"
type textarea "#090525001 PA"
type textarea "x"
type textarea "#090525001 PAR"
type textarea "x"
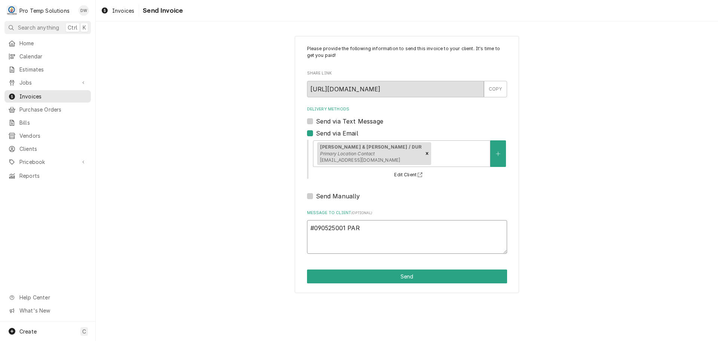
type textarea "#090525001 PARK"
type textarea "x"
type textarea "#090525001 [PERSON_NAME]"
type textarea "x"
type textarea "#090525001 [PERSON_NAME]"
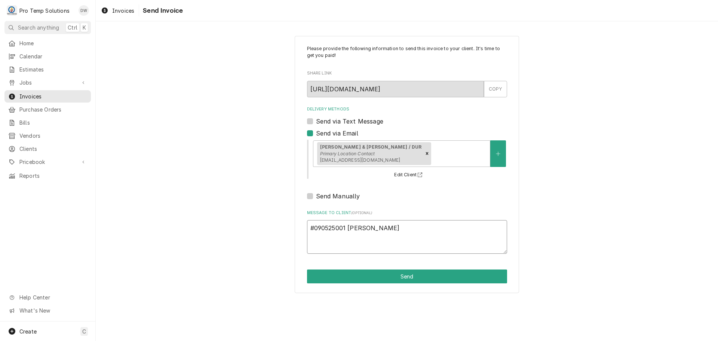
type textarea "x"
type textarea "#090525001 [PERSON_NAME]"
type textarea "x"
type textarea "#090525001 [PERSON_NAME] &"
type textarea "x"
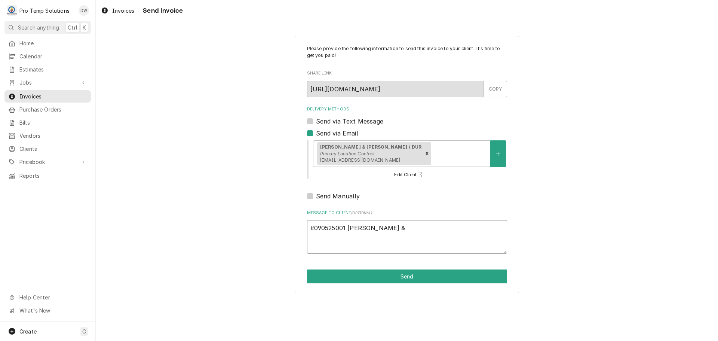
type textarea "#090525001 [PERSON_NAME] &"
type textarea "x"
type textarea "#090525001 PARKER & O"
type textarea "x"
type textarea "#090525001 PARKER & OT"
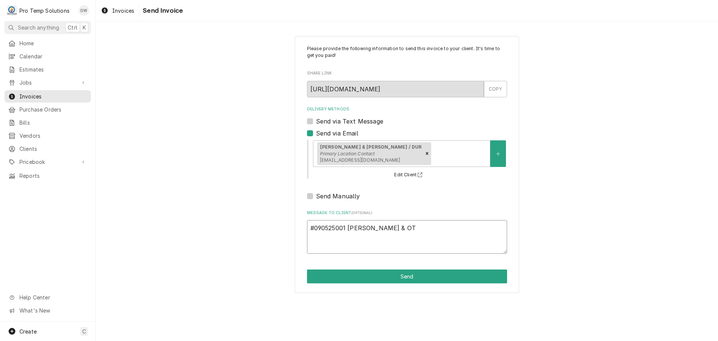
type textarea "x"
type textarea "#090525001 PARKER & OTI"
type textarea "x"
type textarea "#090525001 PARKER & OTIS"
type textarea "x"
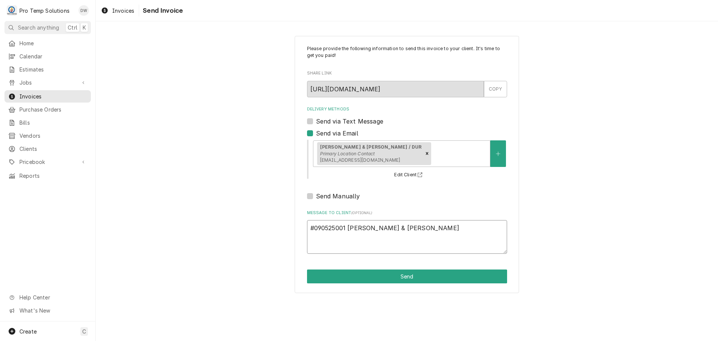
type textarea "#090525001 PARKER & OTIS-"
type textarea "x"
type textarea "#090525001 PARKER & OTIS-"
type textarea "x"
type textarea "#090525001 PARKER & OTIS- R"
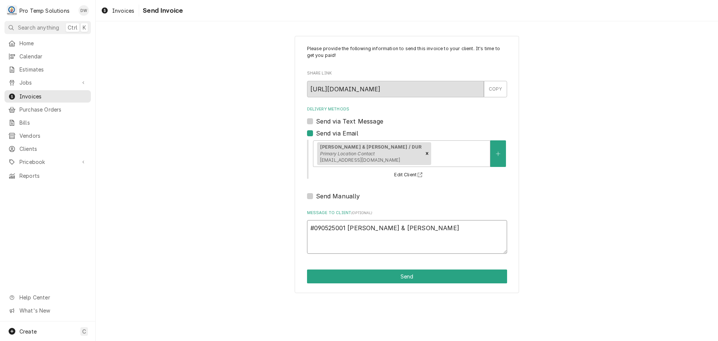
type textarea "x"
type textarea "#090525001 PARKER & OTIS- RI"
type textarea "x"
type textarea "#090525001 PARKER & OTIS- RIC"
type textarea "x"
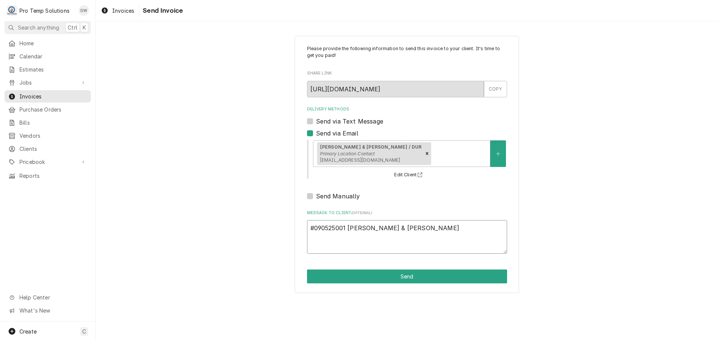
type textarea "#090525001 PARKER & OTIS- RIC"
type textarea "x"
type textarea "#090525001 PARKER & OTIS- RIC /"
type textarea "x"
type textarea "#090525001 PARKER & OTIS- RIC /"
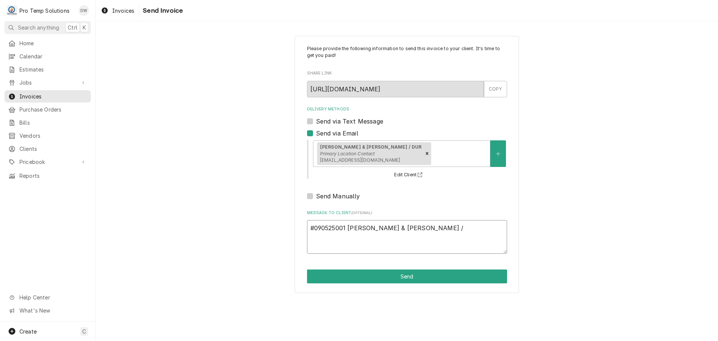
type textarea "x"
type textarea "#090525001 PARKER & OTIS- RIC / R"
type textarea "x"
type textarea "#090525001 PARKER & OTIS- RIC / RA"
type textarea "x"
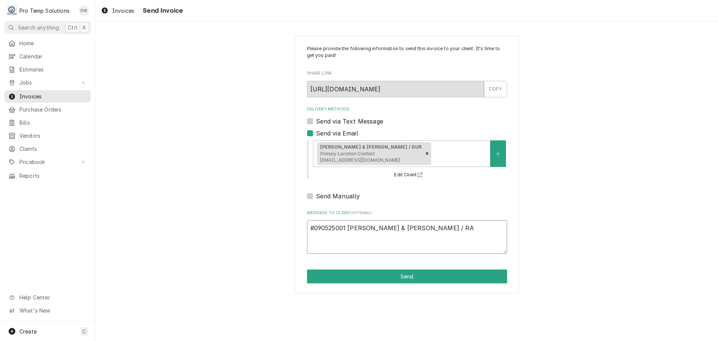
type textarea "#090525001 PARKER & OTIS- RIC / RAN"
type textarea "x"
type textarea "#090525001 PARKER & OTIS- RIC / RANG"
type textarea "x"
type textarea "#090525001 PARKER & OTIS- RIC / RANGE"
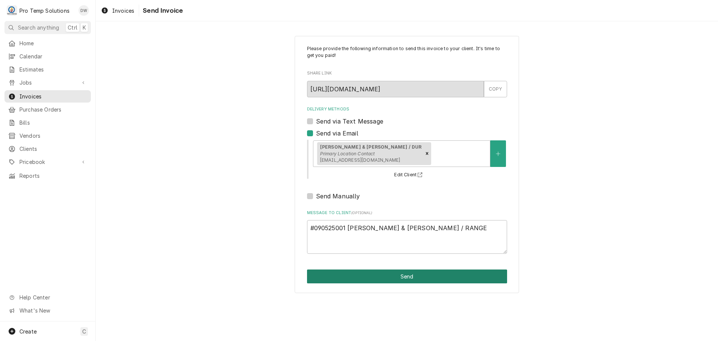
click at [406, 271] on button "Send" at bounding box center [407, 276] width 200 height 14
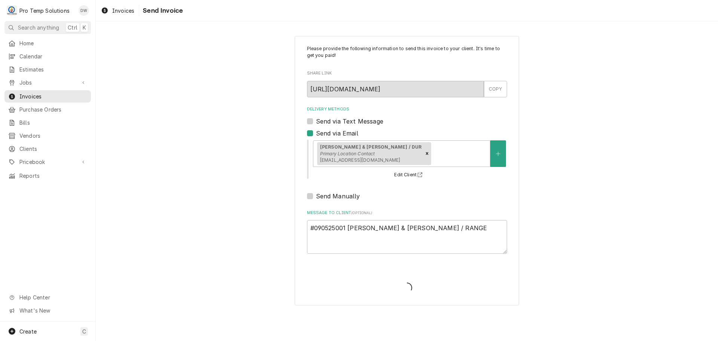
type textarea "x"
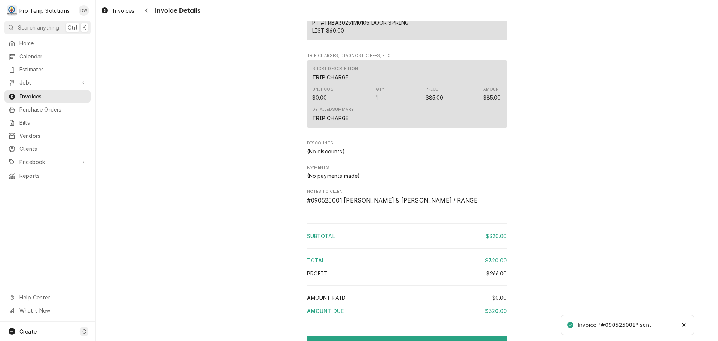
scroll to position [985, 0]
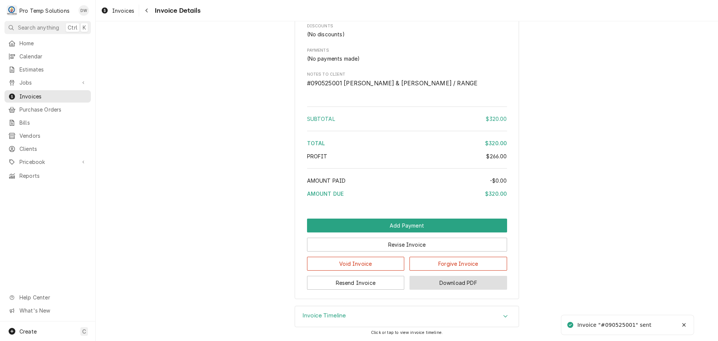
click at [453, 282] on button "Download PDF" at bounding box center [459, 283] width 98 height 14
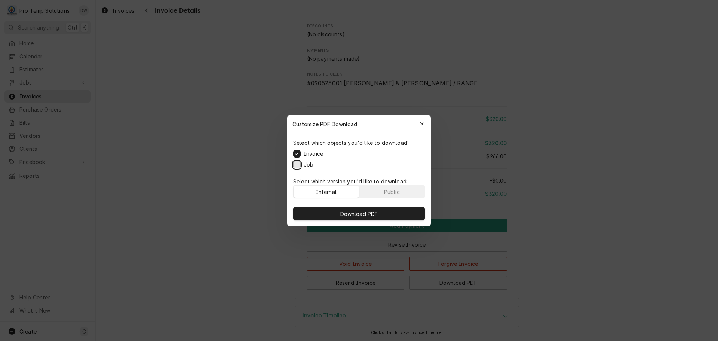
click at [297, 161] on button "Job" at bounding box center [296, 164] width 7 height 7
click at [362, 216] on span "Download PDF" at bounding box center [359, 214] width 41 height 8
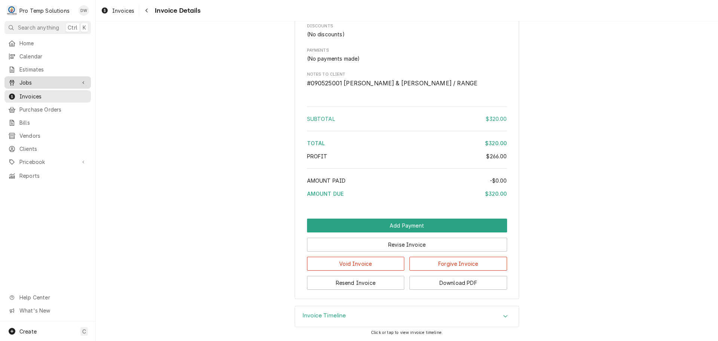
click at [29, 79] on span "Jobs" at bounding box center [47, 83] width 56 height 8
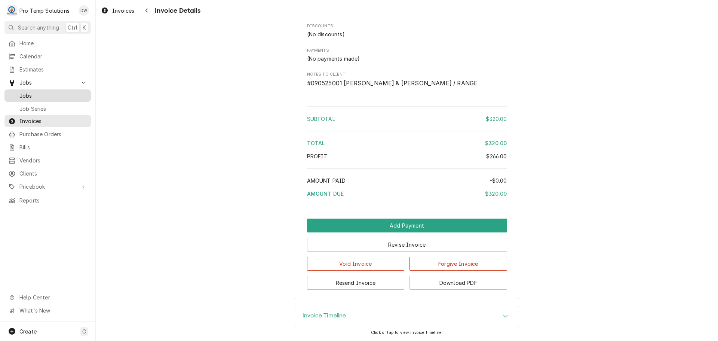
click at [25, 92] on span "Jobs" at bounding box center [53, 96] width 68 height 8
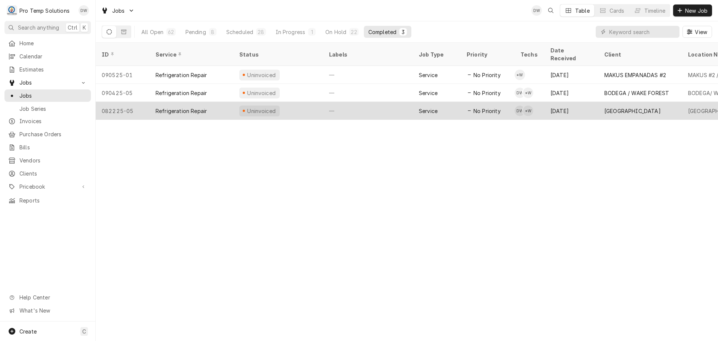
click at [365, 102] on div "—" at bounding box center [368, 111] width 90 height 18
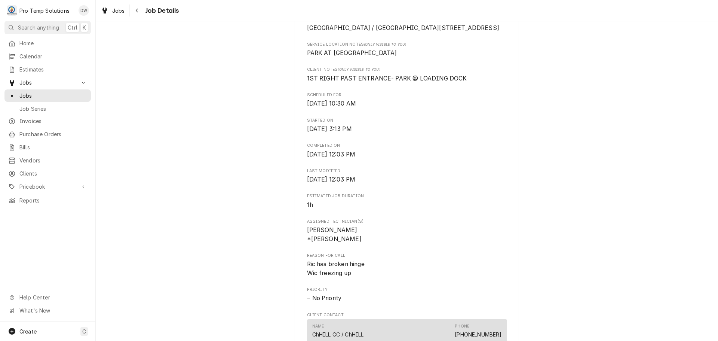
scroll to position [187, 0]
click at [119, 9] on span "Jobs" at bounding box center [118, 11] width 13 height 8
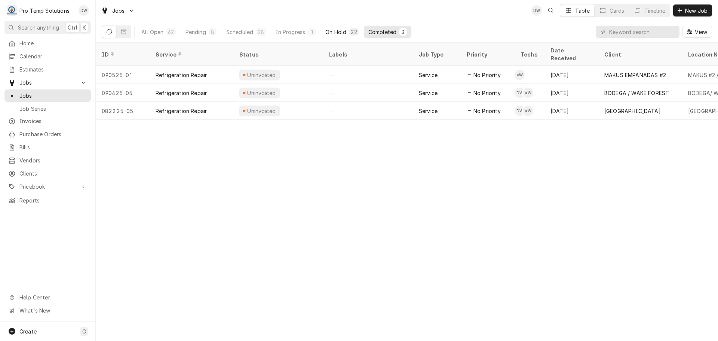
click at [337, 30] on div "On Hold" at bounding box center [336, 32] width 21 height 8
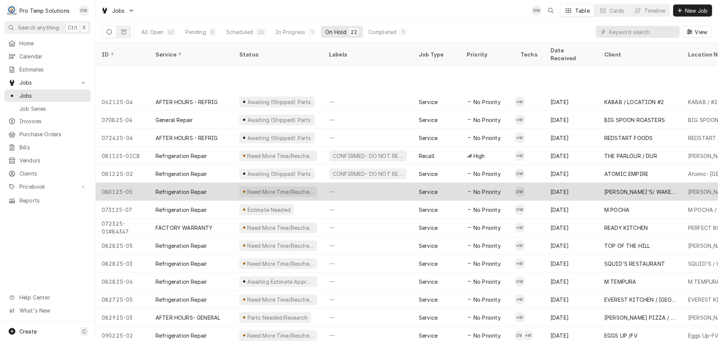
scroll to position [117, 0]
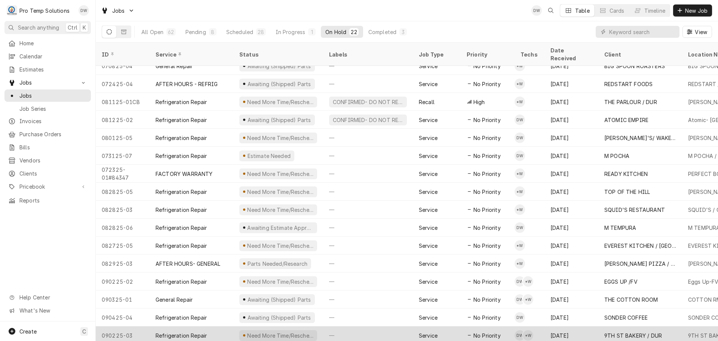
click at [389, 326] on div "—" at bounding box center [368, 335] width 90 height 18
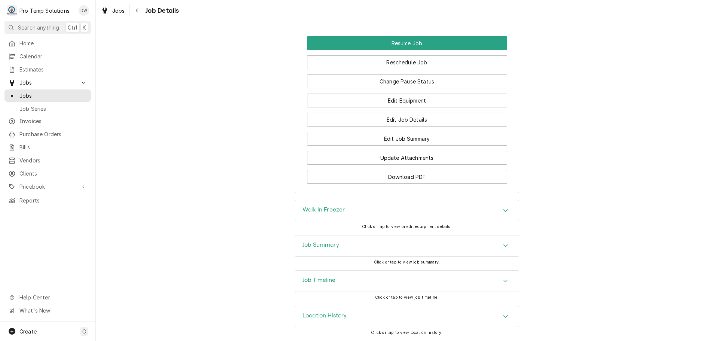
scroll to position [723, 0]
click at [396, 134] on button "Edit Job Summary" at bounding box center [407, 139] width 200 height 14
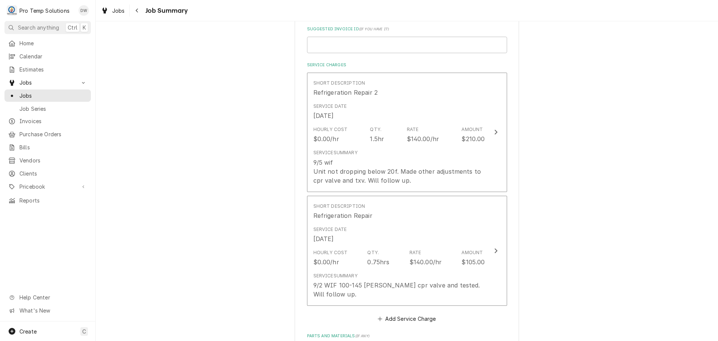
scroll to position [187, 0]
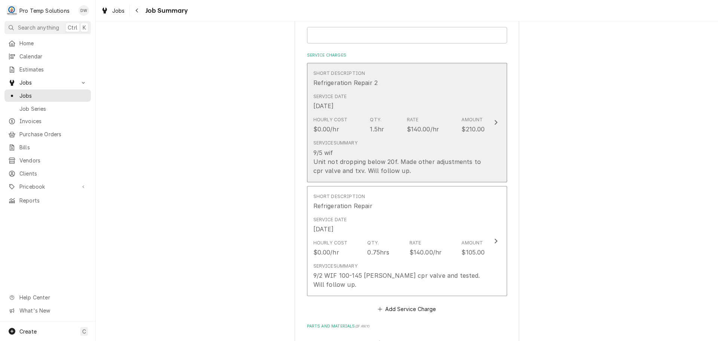
click at [494, 123] on icon "Update Line Item" at bounding box center [496, 122] width 4 height 6
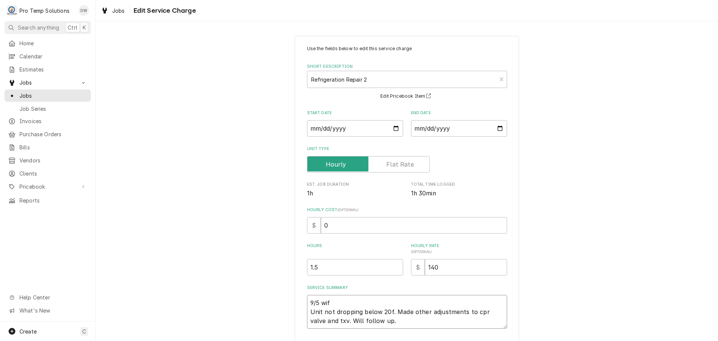
click at [332, 299] on textarea "9/5 wif Unit not dropping below 20f. Made other adjustments to cpr valve and tx…" at bounding box center [407, 312] width 200 height 34
type textarea "x"
type textarea "9/5 wi Unit not dropping below 20f. Made other adjustments to cpr valve and txv…"
type textarea "x"
type textarea "9/5 w Unit not dropping below 20f. Made other adjustments to cpr valve and txv.…"
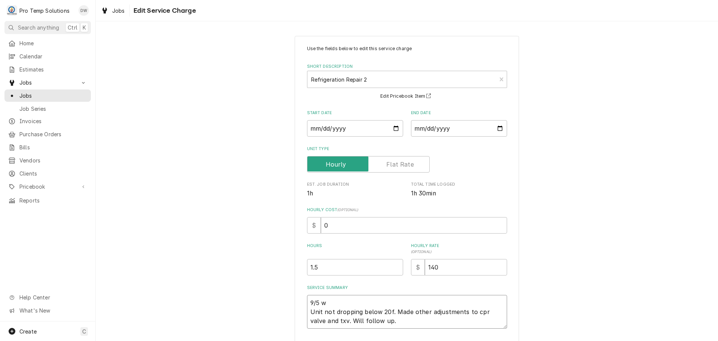
type textarea "x"
type textarea "9/5 Unit not dropping below 20f. Made other adjustments to cpr valve and txv. W…"
type textarea "x"
type textarea "9/5 W Unit not dropping below 20f. Made other adjustments to cpr valve and txv.…"
type textarea "x"
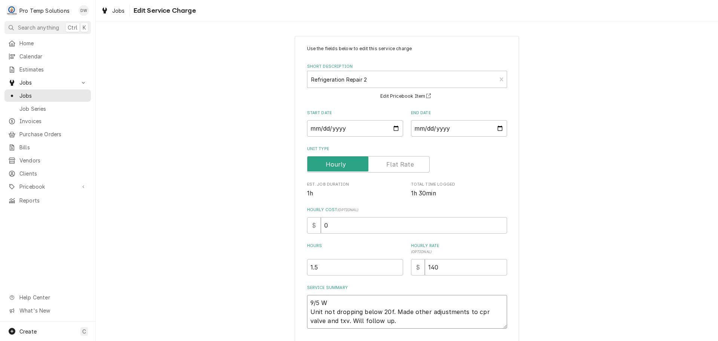
type textarea "9/5 WI Unit not dropping below 20f. Made other adjustments to cpr valve and txv…"
type textarea "x"
type textarea "9/5 WIF Unit not dropping below 20f. Made other adjustments to cpr valve and tx…"
type textarea "x"
type textarea "9/5 WIF Unit not dropping below 20f. Made other adjustments to cpr valve and tx…"
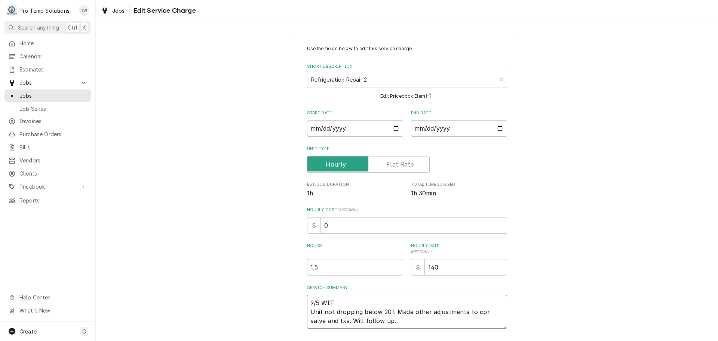
type textarea "x"
type textarea "9/5 WIF 9 Unit not dropping below 20f. Made other adjustments to cpr valve and …"
type textarea "x"
type textarea "9/5 WIF 91 Unit not dropping below 20f. Made other adjustments to cpr valve and…"
type textarea "x"
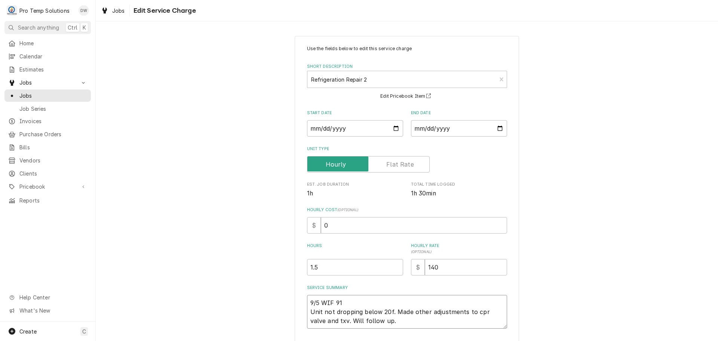
type textarea "9/5 WIF 910 Unit not dropping below 20f. Made other adjustments to cpr valve an…"
type textarea "x"
type textarea "9/5 WIF 910- Unit not dropping below 20f. Made other adjustments to cpr valve a…"
type textarea "x"
type textarea "9/5 WIF 910-1 Unit not dropping below 20f. Made other adjustments to cpr valve …"
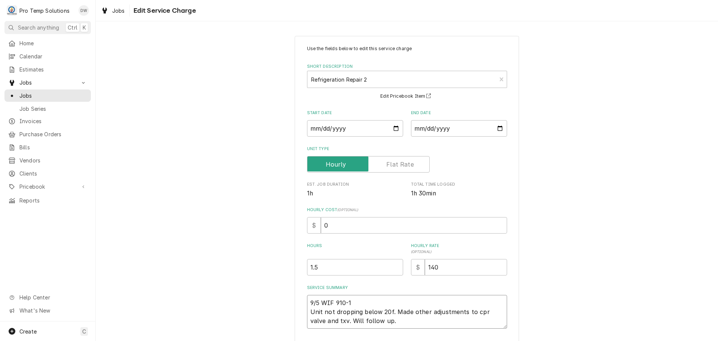
type textarea "x"
type textarea "9/5 WIF 910-10 Unit not dropping below 20f. Made other adjustments to cpr valve…"
type textarea "x"
type textarea "9/5 WIF 910-103 Unit not dropping below 20f. Made other adjustments to cpr valv…"
type textarea "x"
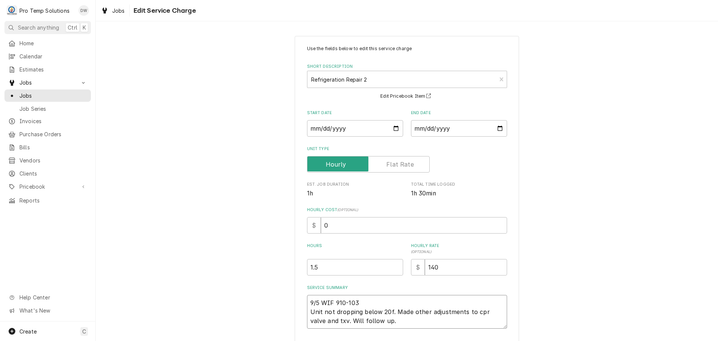
type textarea "9/5 WIF 910-1030 Unit not dropping below 20f. Made other adjustments to cpr val…"
type textarea "x"
type textarea "9/5 WIF 910-1030 Unit not dropping below 20f. Made other adjustments to cpr val…"
type textarea "x"
type textarea "9/5 WIF 910-1030 K Unit not dropping below 20f. Made other adjustments to cpr v…"
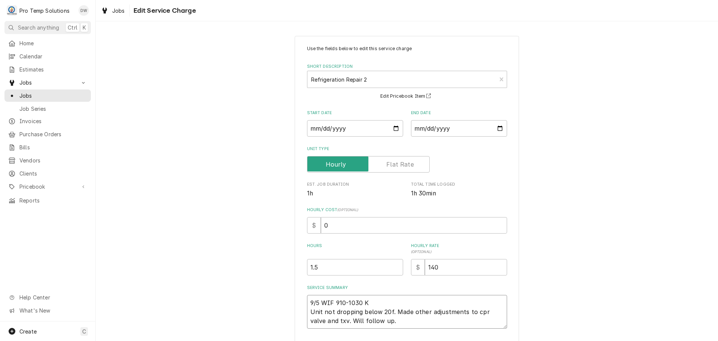
type textarea "x"
type textarea "9/5 WIF 910-1030 KE Unit not dropping below 20f. Made other adjustments to cpr …"
type textarea "x"
type textarea "9/5 WIF 910-1030 KEV Unit not dropping below 20f. Made other adjustments to cpr…"
type textarea "x"
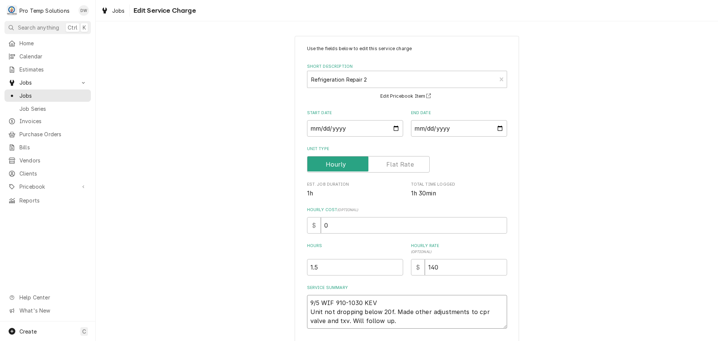
type textarea "9/5 WIF 910-1030 KEVI Unit not dropping below 20f. Made other adjustments to cp…"
type textarea "x"
type textarea "9/5 WIF 910-1030 KEVIN Unit not dropping below 20f. Made other adjustments to c…"
type textarea "x"
type textarea "9/5 WIF 910-1030 KEVIN Unit not dropping below 20f. Made other adjustments to c…"
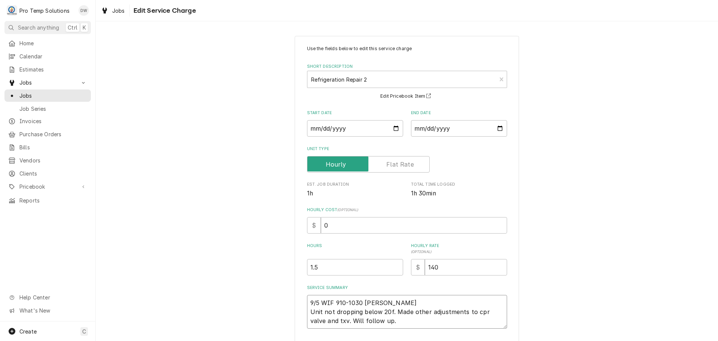
type textarea "x"
type textarea "9/5 WIF 910-1030 KEVIN K Unit not dropping below 20f. Made other adjustments to…"
type textarea "x"
type textarea "9/5 WIF 910-1030 KEVIN KO Unit not dropping below 20f. Made other adjustments t…"
type textarea "x"
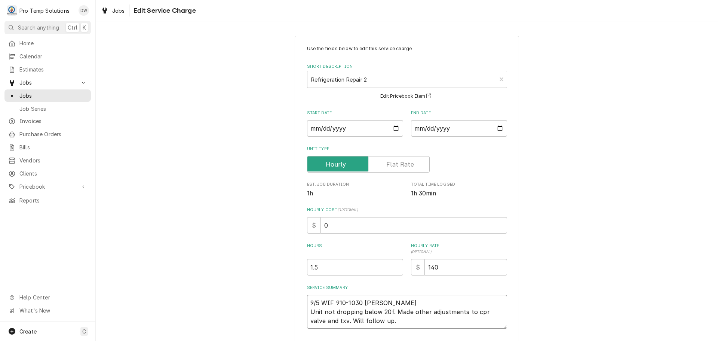
type textarea "9/5 WIF 910-1030 KEVIN KOT Unit not dropping below 20f. Made other adjustments …"
type textarea "x"
type textarea "9/5 WIF 910-1030 KEVIN KOTY Unit not dropping below 20f. Made other adjustments…"
type textarea "x"
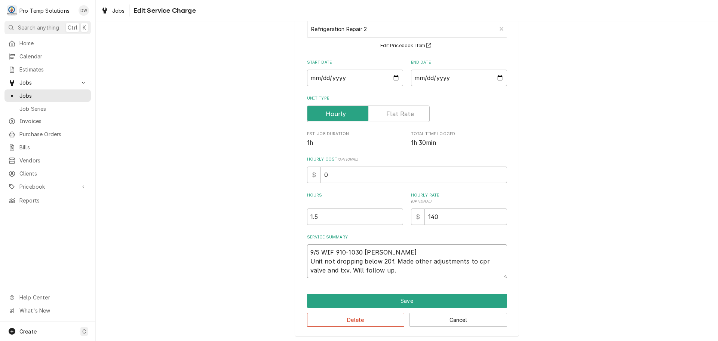
scroll to position [52, 0]
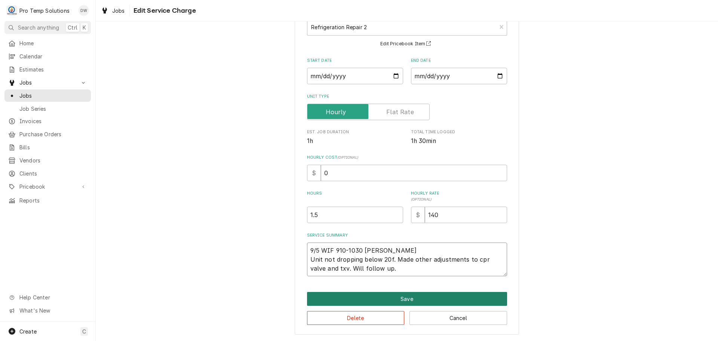
type textarea "9/5 WIF 910-1030 KEVIN KOTY Unit not dropping below 20f. Made other adjustments…"
click at [409, 299] on button "Save" at bounding box center [407, 299] width 200 height 14
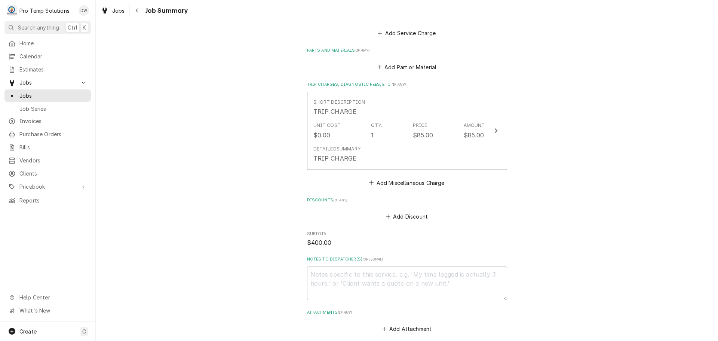
scroll to position [572, 0]
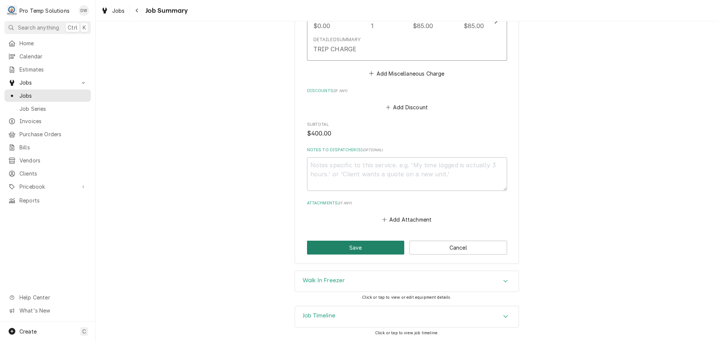
click at [354, 246] on button "Save" at bounding box center [356, 248] width 98 height 14
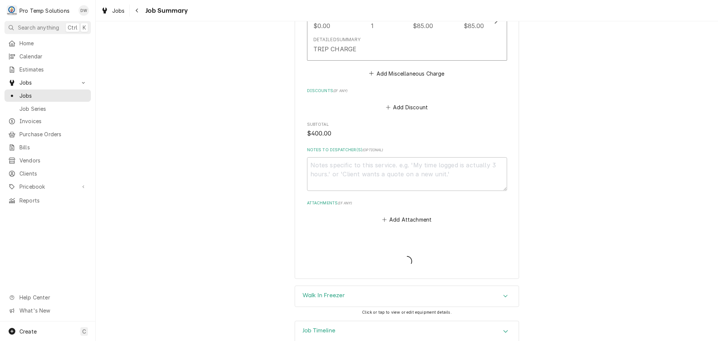
type textarea "x"
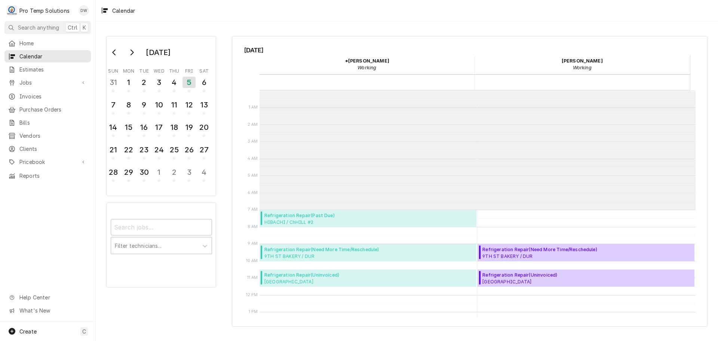
scroll to position [119, 0]
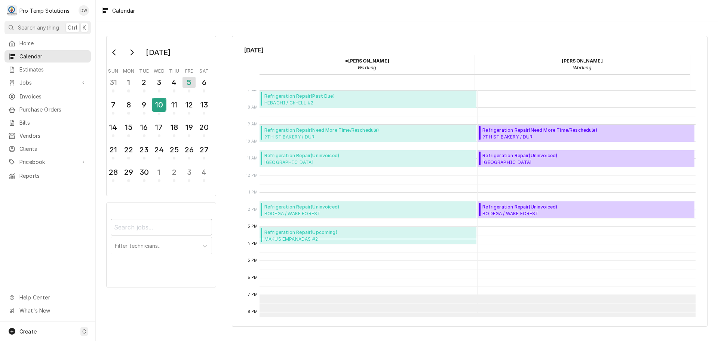
click at [158, 104] on div "10" at bounding box center [159, 104] width 13 height 13
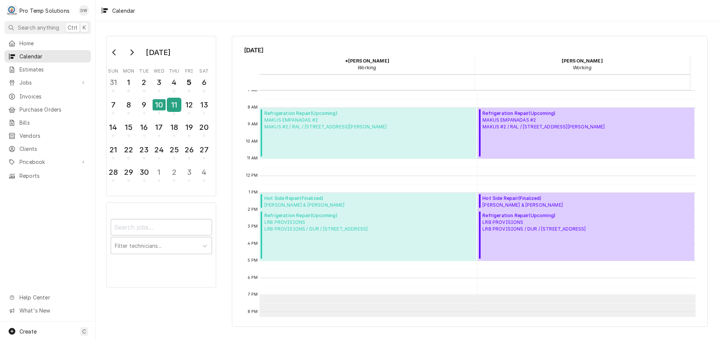
click at [176, 107] on div "11" at bounding box center [174, 104] width 13 height 13
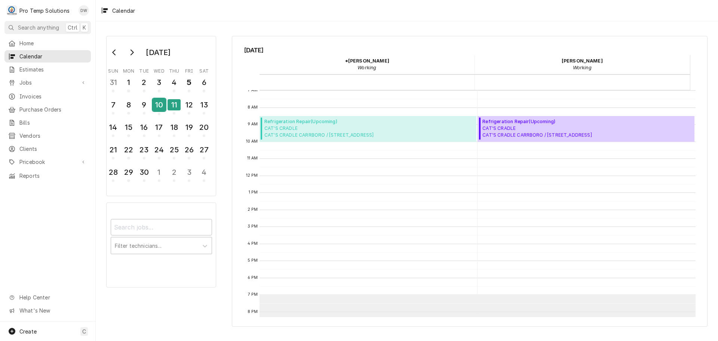
click at [159, 105] on div "10" at bounding box center [159, 104] width 13 height 13
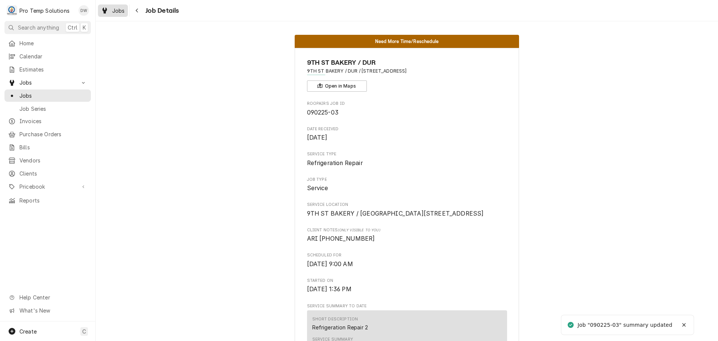
click at [123, 11] on span "Jobs" at bounding box center [118, 11] width 13 height 8
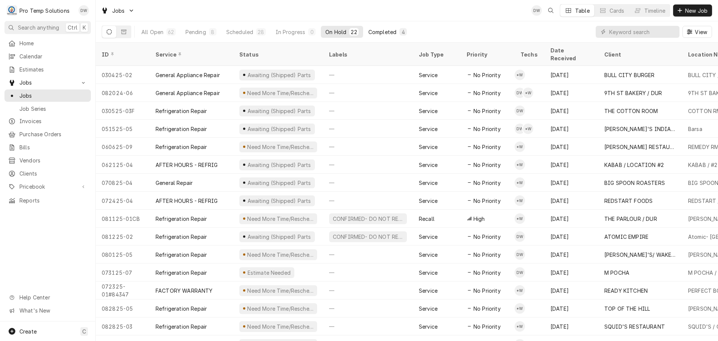
click at [384, 31] on div "Completed" at bounding box center [383, 32] width 28 height 8
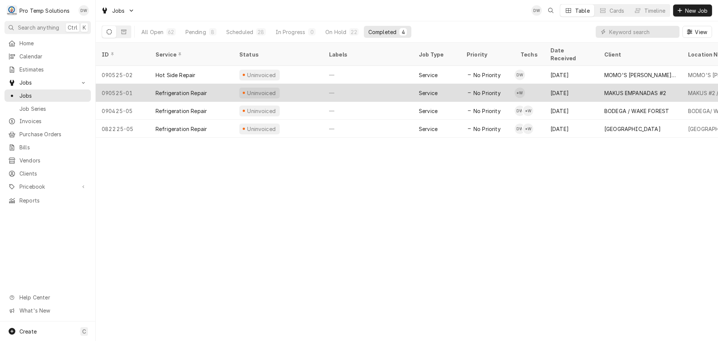
click at [370, 85] on div "—" at bounding box center [368, 93] width 90 height 18
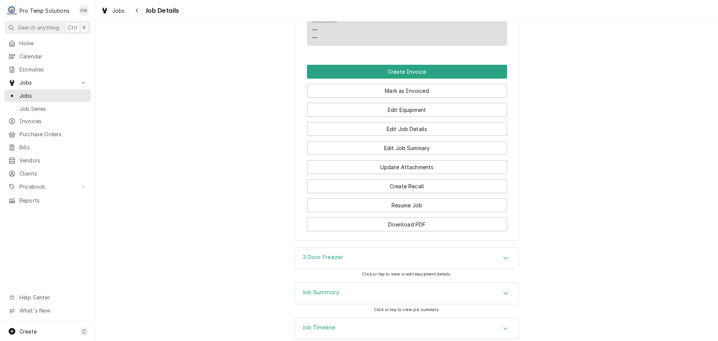
scroll to position [583, 0]
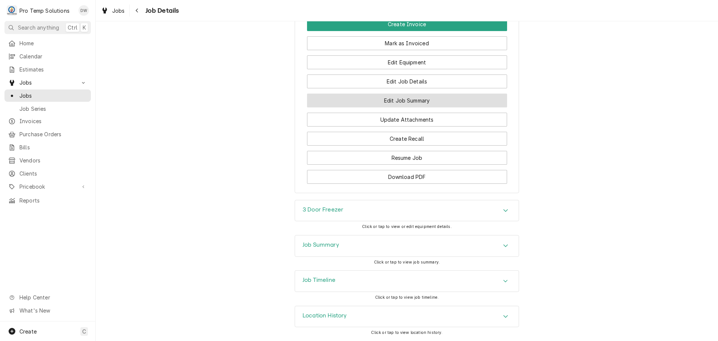
click at [402, 101] on button "Edit Job Summary" at bounding box center [407, 101] width 200 height 14
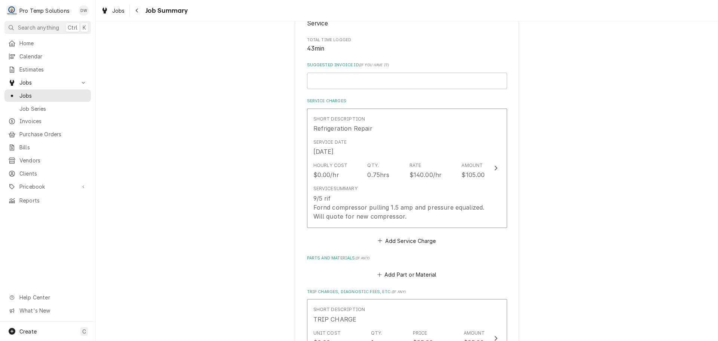
scroll to position [187, 0]
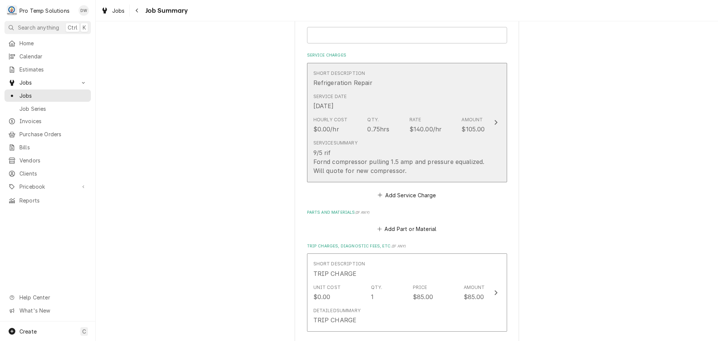
click at [491, 120] on div "Update Line Item" at bounding box center [496, 122] width 10 height 9
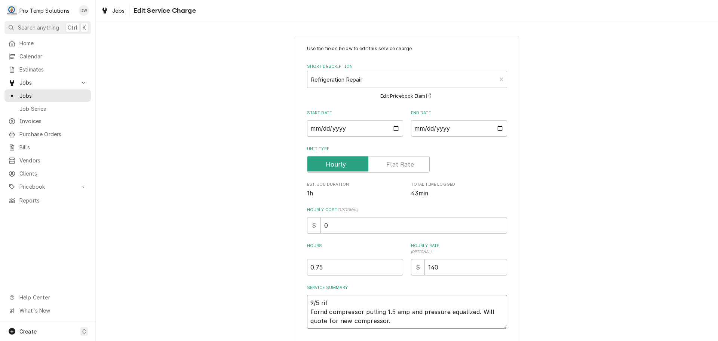
click at [328, 299] on textarea "9/5 rif Fornd compressor pulling 1.5 amp and pressure equalized. Will quote for…" at bounding box center [407, 312] width 200 height 34
type textarea "x"
type textarea "9/5 ri Fornd compressor pulling 1.5 amp and pressure equalized. Will quote for …"
type textarea "x"
type textarea "9/5 r Fornd compressor pulling 1.5 amp and pressure equalized. Will quote for n…"
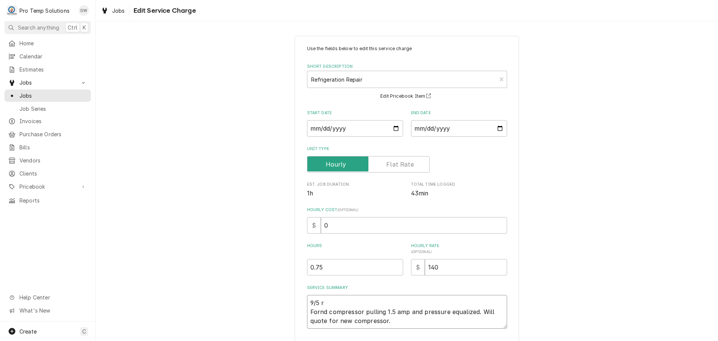
type textarea "x"
type textarea "9/5 Fornd compressor pulling 1.5 amp and pressure equalized. Will quote for new…"
type textarea "x"
type textarea "9/5 3 Fornd compressor pulling 1.5 amp and pressure equalized. Will quote for n…"
type textarea "x"
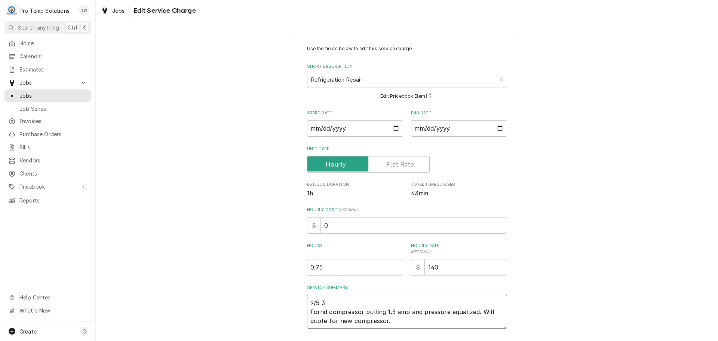
type textarea "9/5 3d Fornd compressor pulling 1.5 amp and pressure equalized. Will quote for …"
type textarea "x"
type textarea "9/5 3dr Fornd compressor pulling 1.5 amp and pressure equalized. Will quote for…"
type textarea "x"
type textarea "9/5 3dr Fornd compressor pulling 1.5 amp and pressure equalized. Will quote for…"
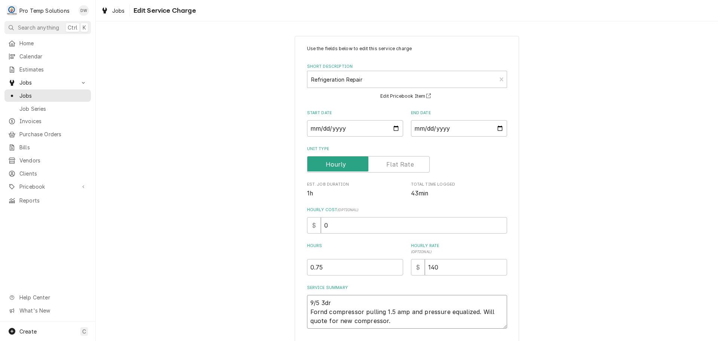
type textarea "x"
type textarea "9/5 3dr Fornd compressor pulling 1.5 amp and pressure equalized. Will quote for…"
type textarea "x"
type textarea "9/5 3d Fornd compressor pulling 1.5 amp and pressure equalized. Will quote for …"
type textarea "x"
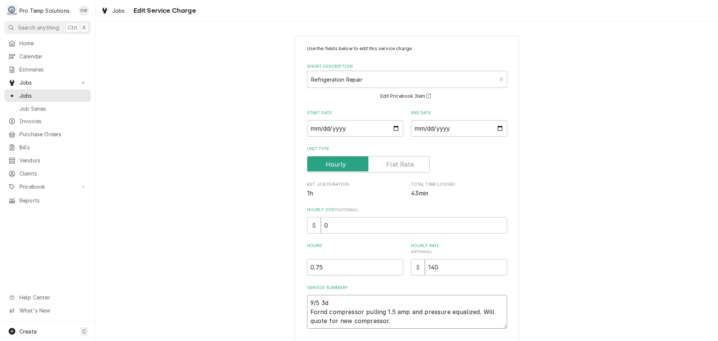
type textarea "9/5 3 Fornd compressor pulling 1.5 amp and pressure equalized. Will quote for n…"
type textarea "x"
type textarea "9/5 Fornd compressor pulling 1.5 amp and pressure equalized. Will quote for new…"
type textarea "x"
type textarea "9/5 3 Fornd compressor pulling 1.5 amp and pressure equalized. Will quote for n…"
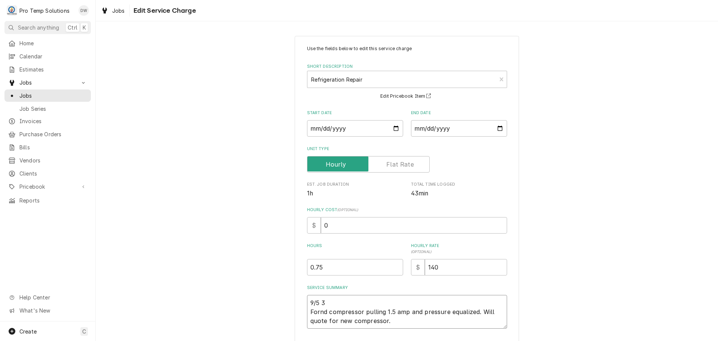
type textarea "x"
type textarea "9/5 3D Fornd compressor pulling 1.5 amp and pressure equalized. Will quote for …"
type textarea "x"
type textarea "9/5 3DR Fornd compressor pulling 1.5 amp and pressure equalized. Will quote for…"
type textarea "x"
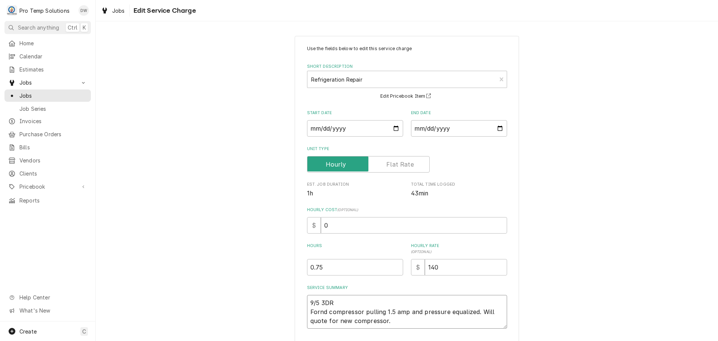
type textarea "9/5 3DR Fornd compressor pulling 1.5 amp and pressure equalized. Will quote for…"
type textarea "x"
type textarea "9/5 3DR R Fornd compressor pulling 1.5 amp and pressure equalized. Will quote f…"
type textarea "x"
type textarea "9/5 3DR RI Fornd compressor pulling 1.5 amp and pressure equalized. Will quote …"
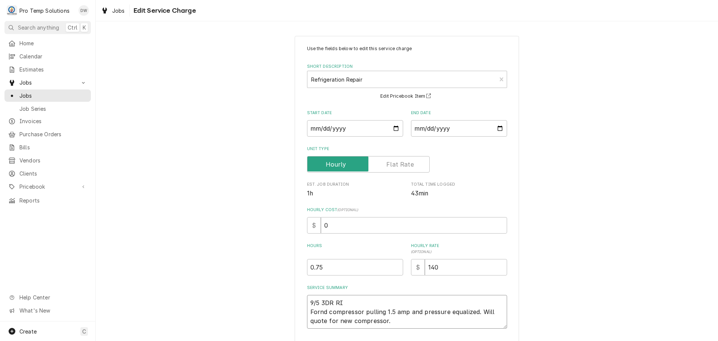
type textarea "x"
type textarea "9/5 3DR RIF Fornd compressor pulling 1.5 amp and pressure equalized. Will quote…"
type textarea "x"
type textarea "9/5 3DR RIF Fornd compressor pulling 1.5 amp and pressure equalized. Will quote…"
type textarea "x"
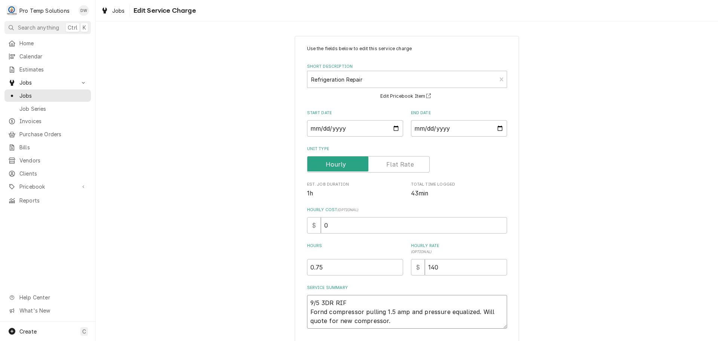
type textarea "9/5 3DR RIF 2 Fornd compressor pulling 1.5 amp and pressure equalized. Will quo…"
type textarea "x"
type textarea "9/5 3DR RIF 24 Fornd compressor pulling 1.5 amp and pressure equalized. Will qu…"
type textarea "x"
type textarea "9/5 3DR RIF 245 Fornd compressor pulling 1.5 amp and pressure equalized. Will q…"
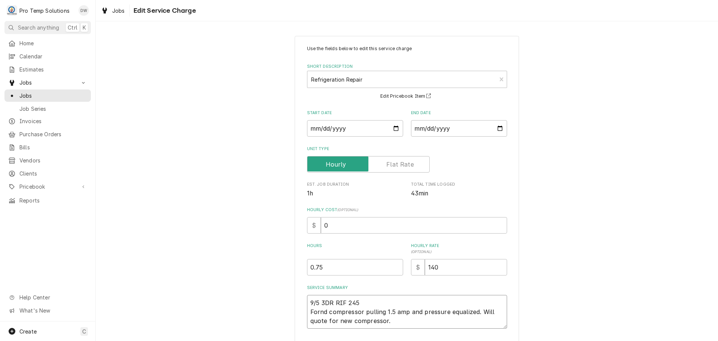
type textarea "x"
type textarea "9/5 3DR RIF 245- Fornd compressor pulling 1.5 amp and pressure equalized. Will …"
type textarea "x"
type textarea "9/5 3DR RIF 245-3 Fornd compressor pulling 1.5 amp and pressure equalized. Will…"
type textarea "x"
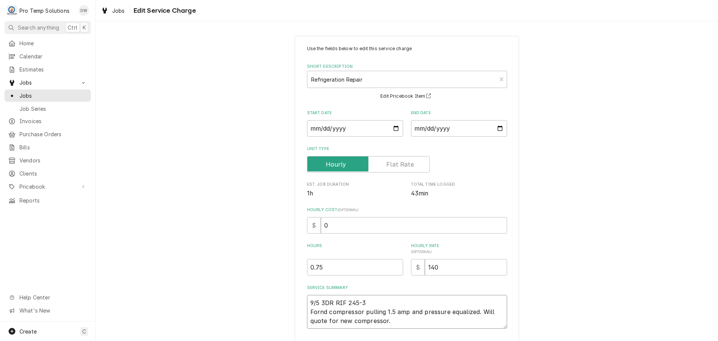
type textarea "9/5 3DR RIF 245-33 Fornd compressor pulling 1.5 amp and pressure equalized. Wil…"
type textarea "x"
type textarea "9/5 3DR RIF 245-330 Fornd compressor pulling 1.5 amp and pressure equalized. Wi…"
type textarea "x"
type textarea "9/5 3DR RIF 245-330 Fornd compressor pulling 1.5 amp and pressure equalized. Wi…"
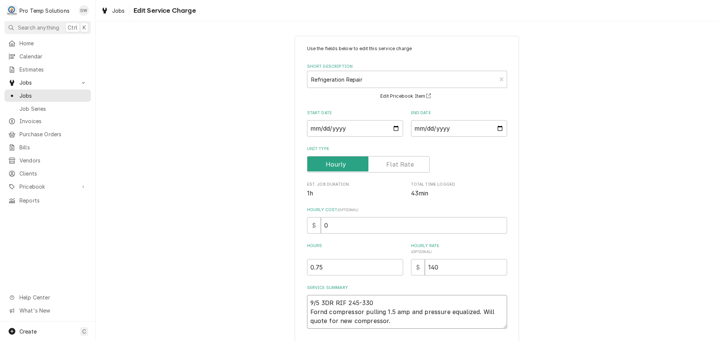
type textarea "x"
type textarea "9/5 3DR RIF 245-330 K Fornd compressor pulling 1.5 amp and pressure equalized. …"
type textarea "x"
type textarea "9/5 3DR RIF 245-330 KE Fornd compressor pulling 1.5 amp and pressure equalized.…"
type textarea "x"
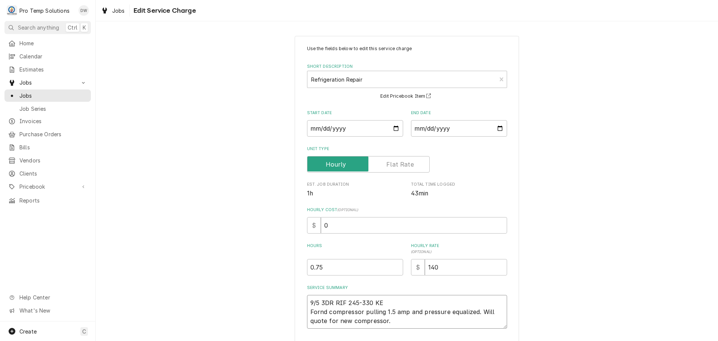
type textarea "9/5 3DR RIF 245-330 KEV Fornd compressor pulling 1.5 amp and pressure equalized…"
type textarea "x"
type textarea "9/5 3DR RIF 245-330 KEVI Fornd compressor pulling 1.5 amp and pressure equalize…"
type textarea "x"
type textarea "9/5 3DR RIF 245-330 KEVIN Fornd compressor pulling 1.5 amp and pressure equaliz…"
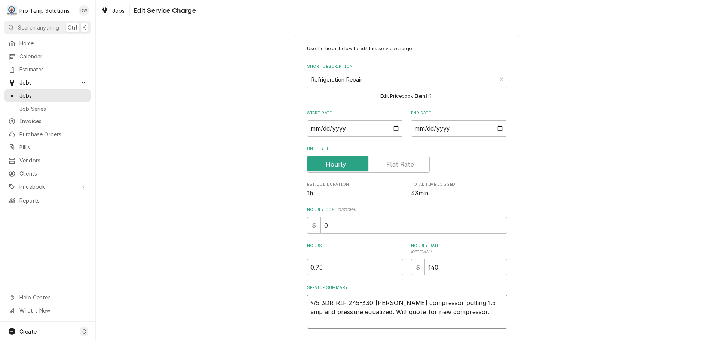
type textarea "x"
type textarea "9/5 3DR RIF 245-330 KEVIN Fornd compressor pulling 1.5 amp and pressure equaliz…"
type textarea "x"
type textarea "9/5 3DR RIF 245-330 KEVIN ( Fornd compressor pulling 1.5 amp and pressure equal…"
type textarea "x"
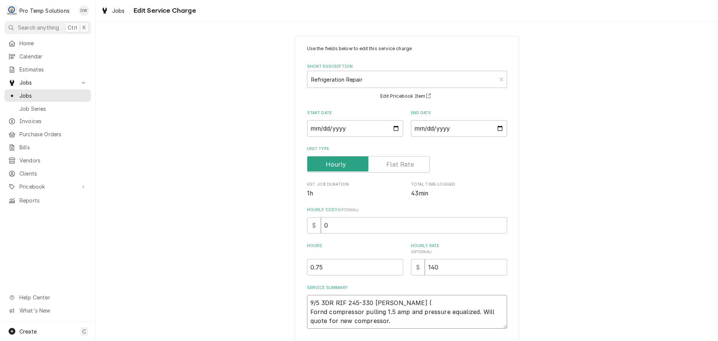
type textarea "9/5 3DR RIF 245-330 KEVIN ( Fornd compressor pulling 1.5 amp and pressure equal…"
type textarea "x"
type textarea "9/5 3DR RIF 245-330 KEVIN ( O Fornd compressor pulling 1.5 amp and pressure equ…"
type textarea "x"
type textarea "9/5 3DR RIF 245-330 KEVIN ( ON Fornd compressor pulling 1.5 amp and pressure eq…"
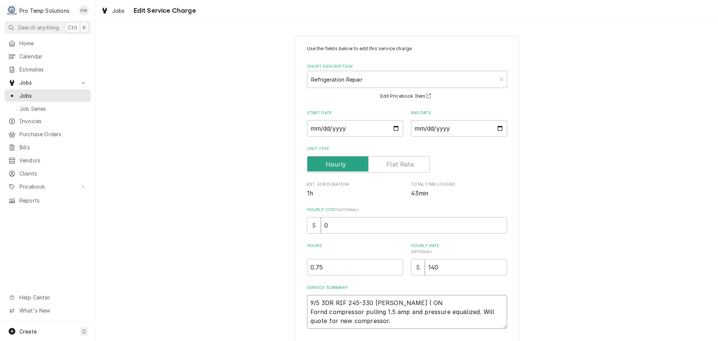
type textarea "x"
type textarea "9/5 3DR RIF 245-330 KEVIN ( ON Fornd compressor pulling 1.5 amp and pressure eq…"
type textarea "x"
type textarea "9/5 3DR RIF 245-330 KEVIN ( ON S Fornd compressor pulling 1.5 amp and pressure …"
type textarea "x"
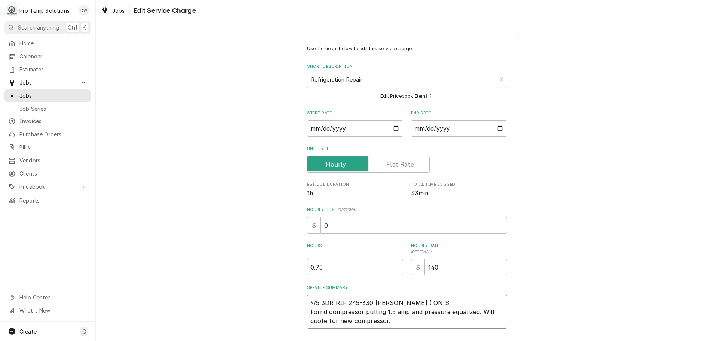
type textarea "9/5 3DR RIF 245-330 KEVIN ( ON SI Fornd compressor pulling 1.5 amp and pressure…"
type textarea "x"
type textarea "9/5 3DR RIF 245-330 KEVIN ( ON SIT Fornd compressor pulling 1.5 amp and pressur…"
type textarea "x"
type textarea "9/5 3DR RIF 245-330 KEVIN ( ON SITE Fornd compressor pulling 1.5 amp and pressu…"
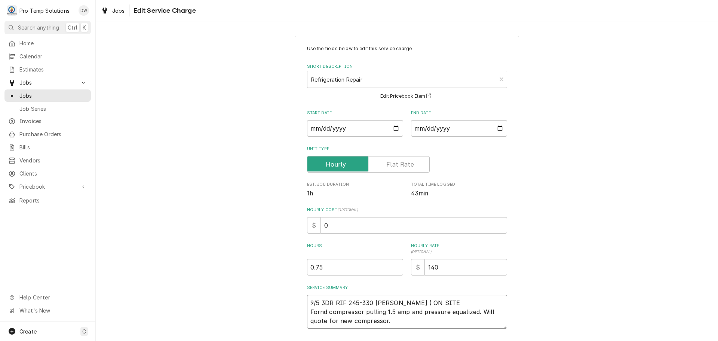
type textarea "x"
type textarea "9/5 3DR RIF 245-330 KEVIN ( ON SITE Fornd compressor pulling 1.5 amp and pressu…"
type textarea "x"
type textarea "9/5 3DR RIF 245-330 KEVIN ( ON SITE 2 Fornd compressor pulling 1.5 amp and pres…"
type textarea "x"
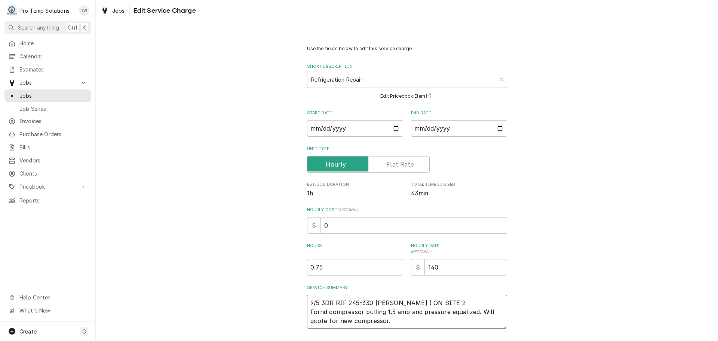
type textarea "9/5 3DR RIF 245-330 KEVIN ( ON SITE 24 Fornd compressor pulling 1.5 amp and pre…"
type textarea "x"
type textarea "9/5 3DR RIF 245-330 KEVIN ( ON SITE 245 Fornd compressor pulling 1.5 amp and pr…"
type textarea "x"
type textarea "9/5 3DR RIF 245-330 KEVIN ( ON SITE 245- Fornd compressor pulling 1.5 amp and p…"
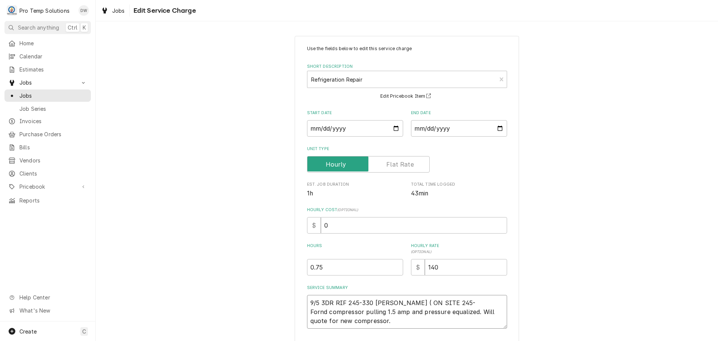
type textarea "x"
type textarea "9/5 3DR RIF 245-330 KEVIN ( ON SITE 245- Fornd compressor pulling 1.5 amp and p…"
type textarea "x"
type textarea "9/5 3DR RIF 245-330 KEVIN ( ON SITE 245- Fornd compressor pulling 1.5 amp and p…"
type textarea "x"
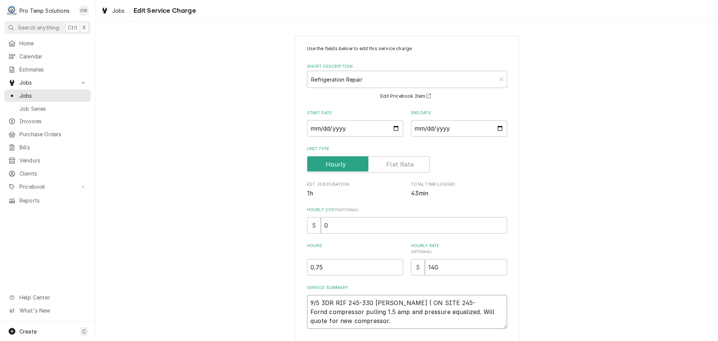
type textarea "9/5 3DR RIF 245-330 KEVIN ( ON SITE 245- Fornd compressor pulling 1.5 amp and p…"
type textarea "x"
type textarea "9/5 3DR RIF 245-330 KEVIN ( ON SITE 245- Fornd compressor pulling 1.5 amp and p…"
type textarea "x"
type textarea "9/5 3DR RIF 245-330 KEVIN ( ON SITE 245- Fornd compressor pulling 1.5 amp and p…"
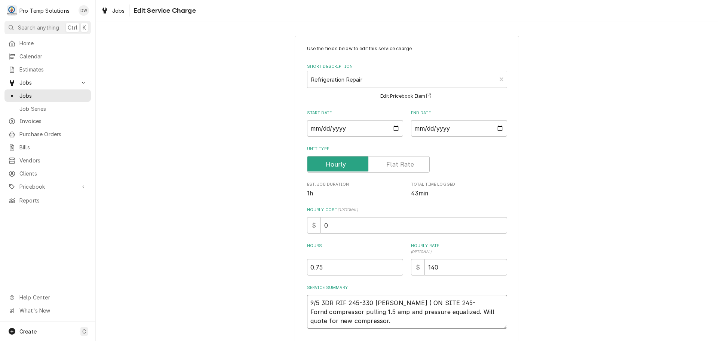
type textarea "x"
type textarea "9/5 3DR RIF 245-330 KEVIN ( ON SITE 245- Fornd compressor pulling 1.5 amp and p…"
type textarea "x"
type textarea "9/5 3DR RIF 245-330 KEVIN ( ON SITE 245- Fornd compressor pulling 1.5 amp and p…"
type textarea "x"
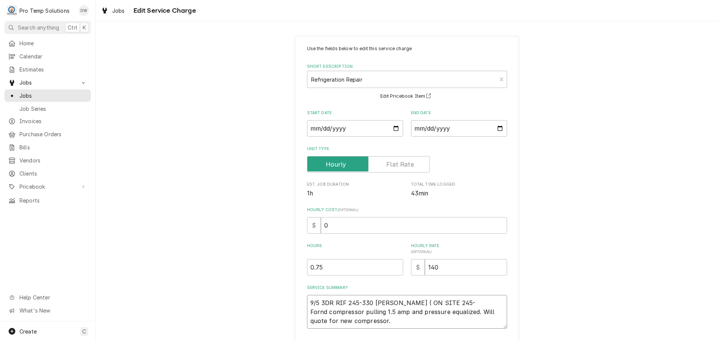
type textarea "9/5 3DR RIF 245-330 KEVIN ( ON SITE 245- ) Fornd compressor pulling 1.5 amp and…"
click at [318, 311] on textarea "9/5 3DR RIF 245-330 KEVIN ( ON SITE 245- ) Fornd compressor pulling 1.5 amp and…" at bounding box center [407, 312] width 200 height 34
type textarea "x"
type textarea "9/5 3DR RIF 245-330 KEVIN ( ON SITE 245- ) Fond compressor pulling 1.5 amp and …"
type textarea "x"
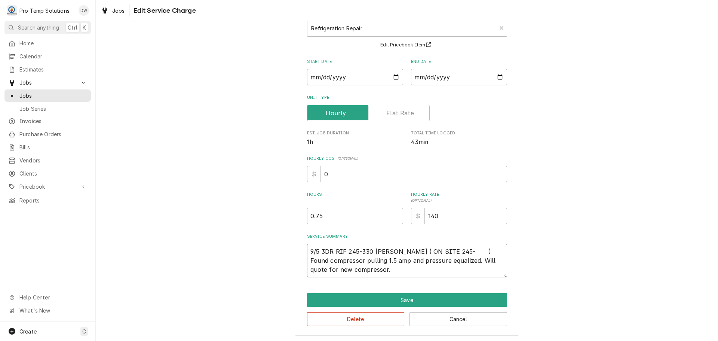
scroll to position [52, 0]
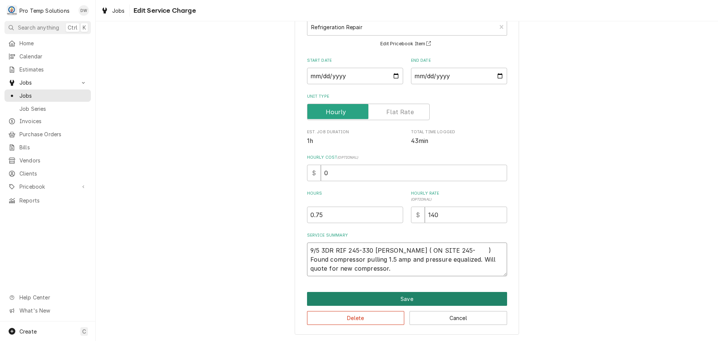
type textarea "9/5 3DR RIF 245-330 KEVIN ( ON SITE 245- ) Found compressor pulling 1.5 amp and…"
click at [403, 297] on button "Save" at bounding box center [407, 299] width 200 height 14
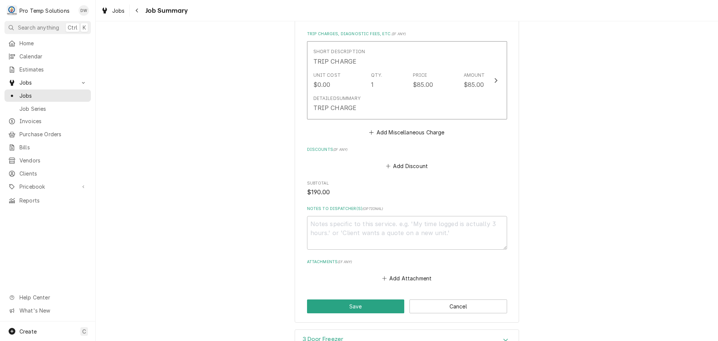
scroll to position [412, 0]
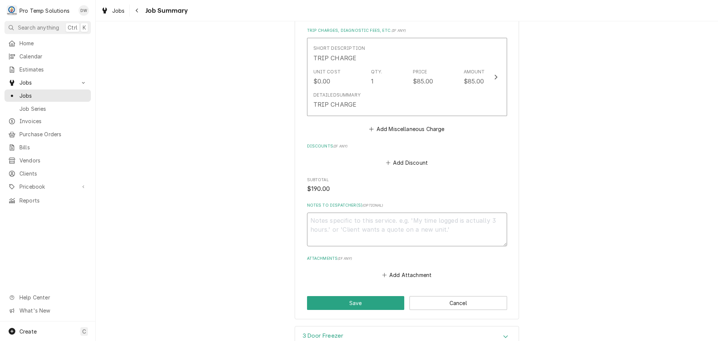
click at [355, 221] on textarea "Notes to Dispatcher(s) ( optional )" at bounding box center [407, 230] width 200 height 34
type textarea "x"
type textarea "#"
type textarea "x"
type textarea "#0"
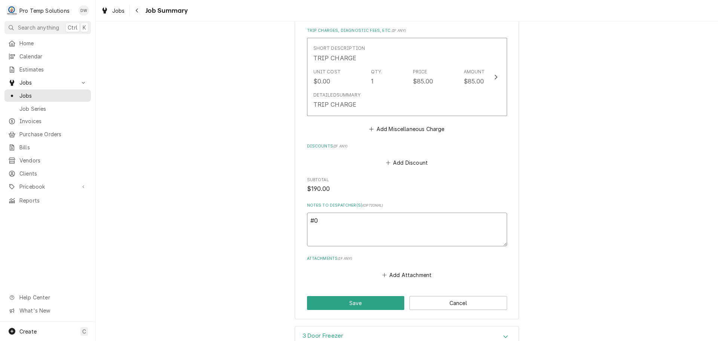
type textarea "x"
type textarea "#09"
type textarea "x"
type textarea "#090"
type textarea "x"
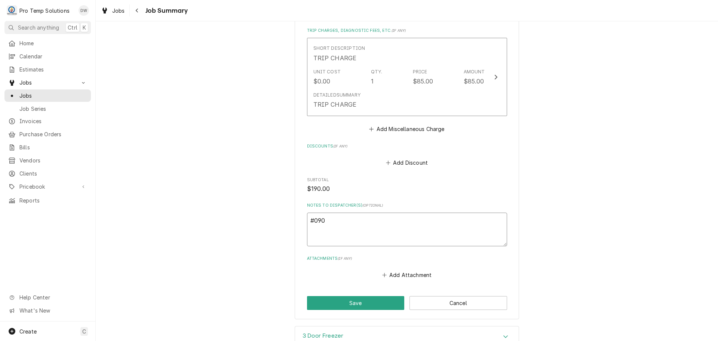
type textarea "#0905"
type textarea "x"
type textarea "#09052"
type textarea "x"
type textarea "#090525"
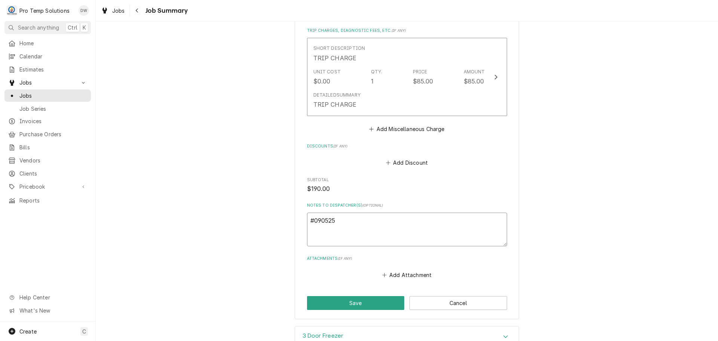
type textarea "x"
type textarea "#0905250"
type textarea "x"
type textarea "#09052500"
type textarea "x"
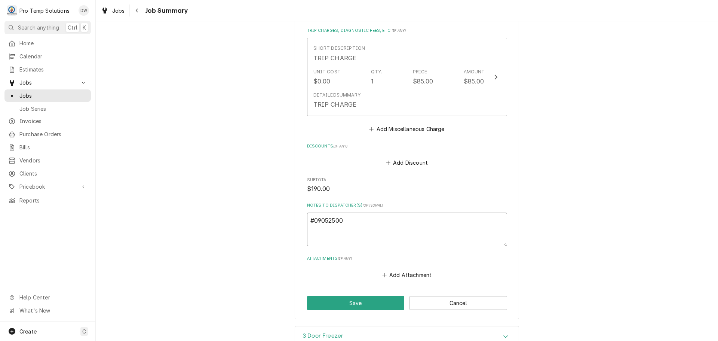
type textarea "#090525004"
type textarea "x"
type textarea "#090525004"
type textarea "x"
type textarea "#090525004 m"
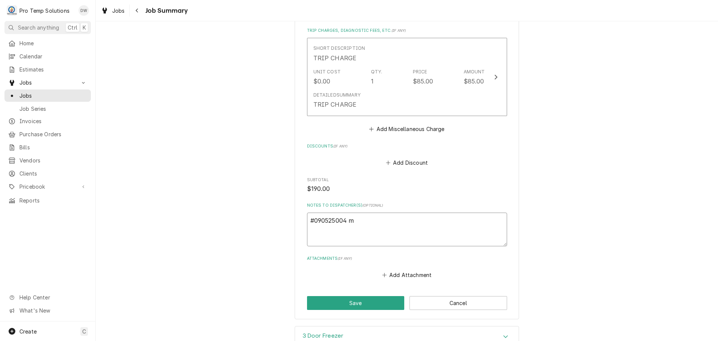
type textarea "x"
type textarea "#090525004 ma"
type textarea "x"
type textarea "#090525004 mak"
type textarea "x"
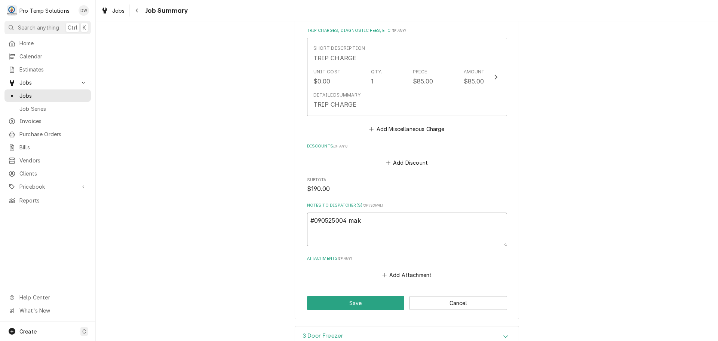
type textarea "#090525004 maku"
type textarea "x"
type textarea "#090525004 makus"
type textarea "x"
type textarea "#090525004 makus"
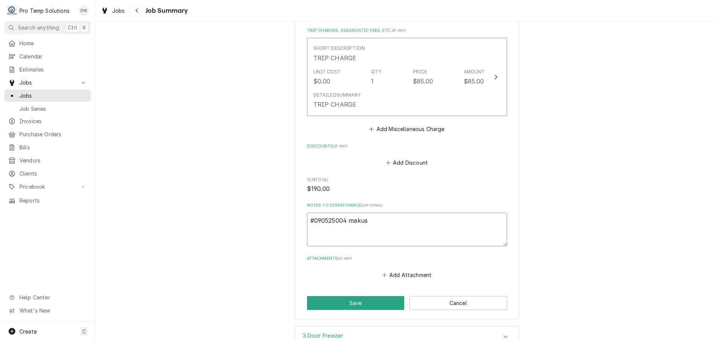
type textarea "x"
type textarea "#090525004 makus /"
type textarea "x"
type textarea "#090525004 makus /"
type textarea "x"
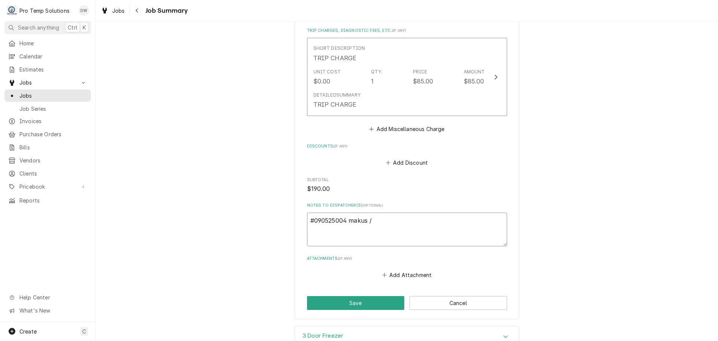
type textarea "#090525004 makus / r"
type textarea "x"
type textarea "#090525004 makus / ra"
type textarea "x"
type textarea "#090525004 makus / ral"
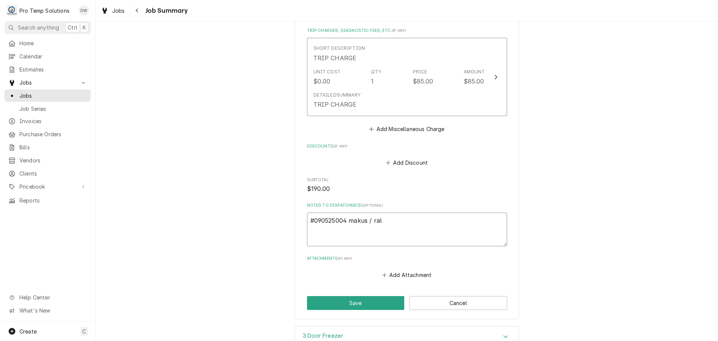
type textarea "x"
type textarea "#090525004 makus / ral-"
type textarea "x"
type textarea "#090525004 makus / ral-"
type textarea "x"
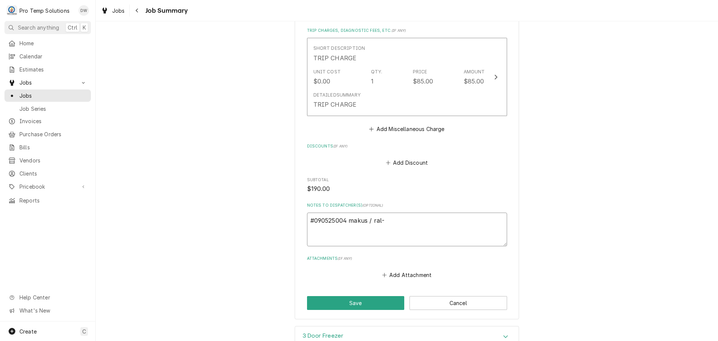
type textarea "#090525004 makus / ral- 3"
type textarea "x"
type textarea "#090525004 makus / ral- 3d"
type textarea "x"
type textarea "#090525004 makus / ral- 3dr"
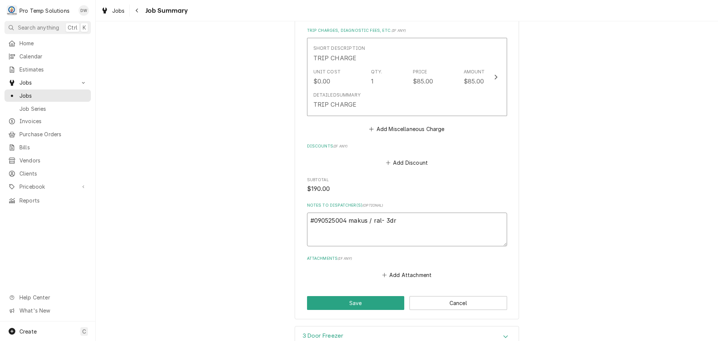
type textarea "x"
type textarea "#090525004 makus / ral- 3dr"
type textarea "x"
type textarea "#090525004 makus / ral- 3dr r"
type textarea "x"
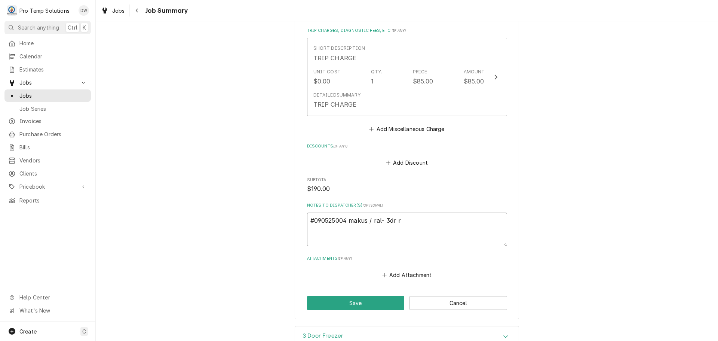
type textarea "#090525004 makus / ral- 3dr ri"
type textarea "x"
type textarea "#090525004 makus / ral- 3dr rif"
type textarea "x"
type textarea "#090525004 makus / ral- 3dr rif"
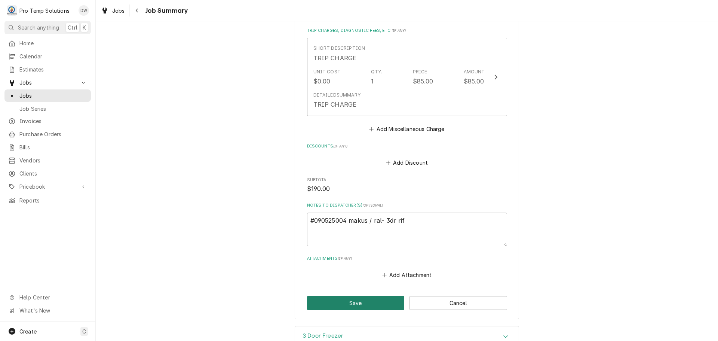
click at [348, 296] on button "Save" at bounding box center [356, 303] width 98 height 14
type textarea "x"
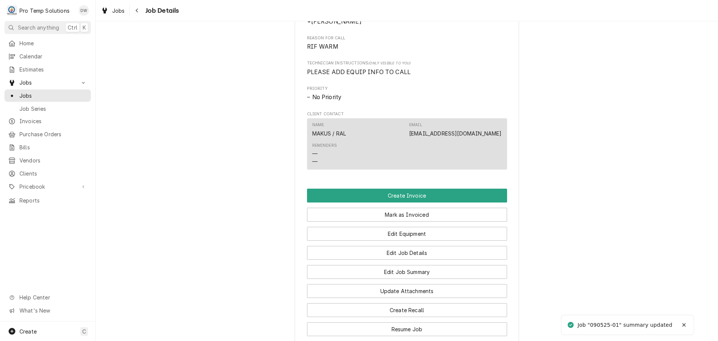
scroll to position [449, 0]
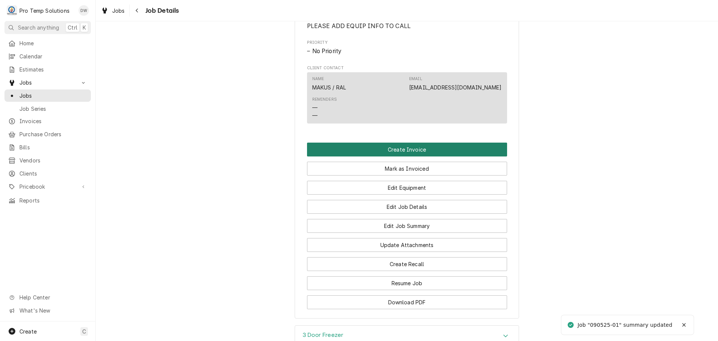
click at [397, 156] on button "Create Invoice" at bounding box center [407, 150] width 200 height 14
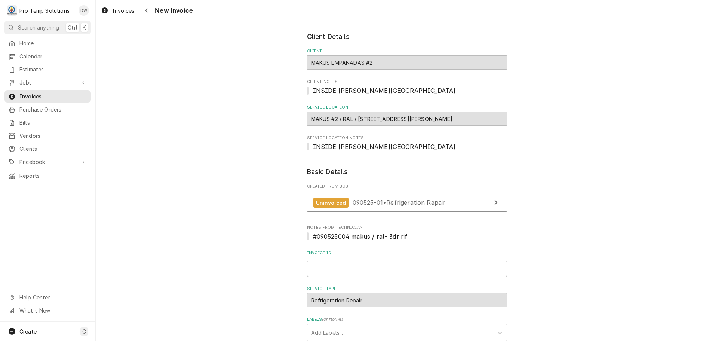
scroll to position [150, 0]
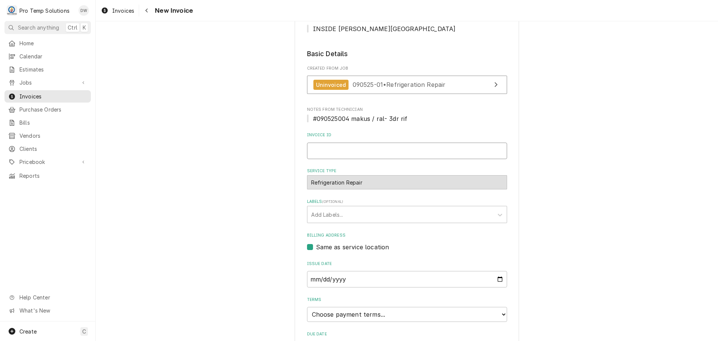
click at [335, 152] on input "Invoice ID" at bounding box center [407, 151] width 200 height 16
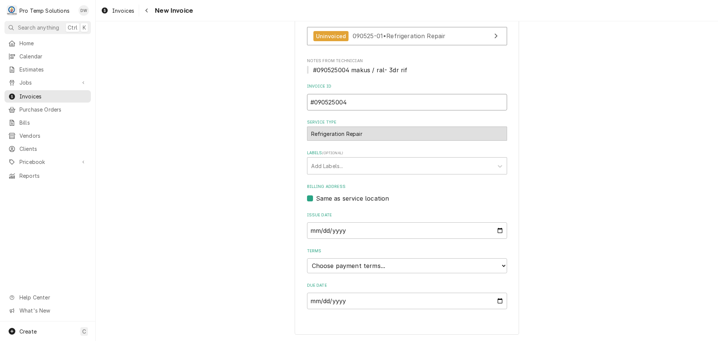
type input "#090525004"
click at [333, 263] on select "Choose payment terms... Same Day Net 7 Net 14 Net 21 Net 30 Net 45 Net 60 Net 90" at bounding box center [407, 265] width 200 height 15
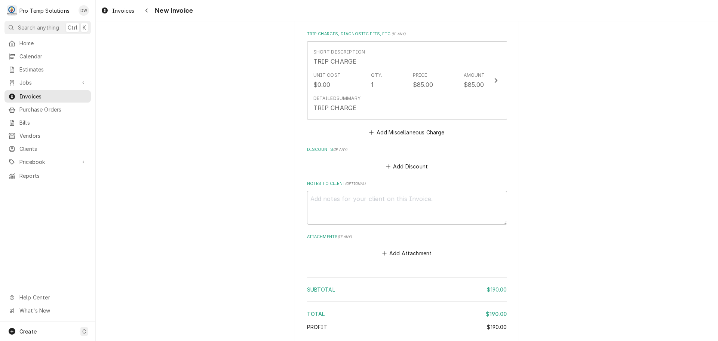
scroll to position [722, 0]
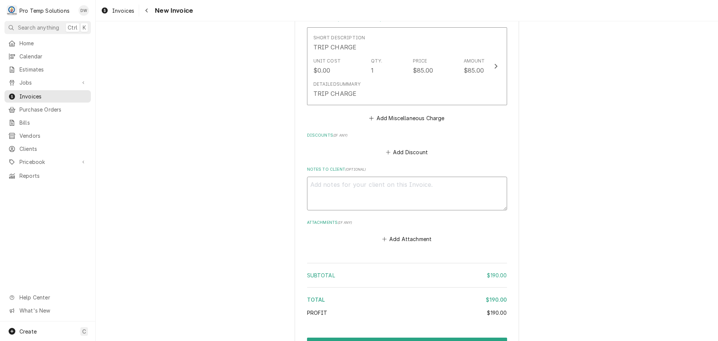
click at [328, 177] on textarea "Notes to Client ( optional )" at bounding box center [407, 194] width 200 height 34
type textarea "x"
type textarea "#"
type textarea "x"
type textarea "#0"
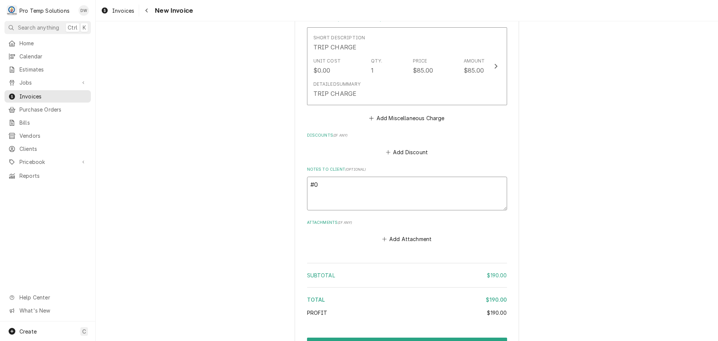
type textarea "x"
type textarea "#09"
type textarea "x"
type textarea "#090"
type textarea "x"
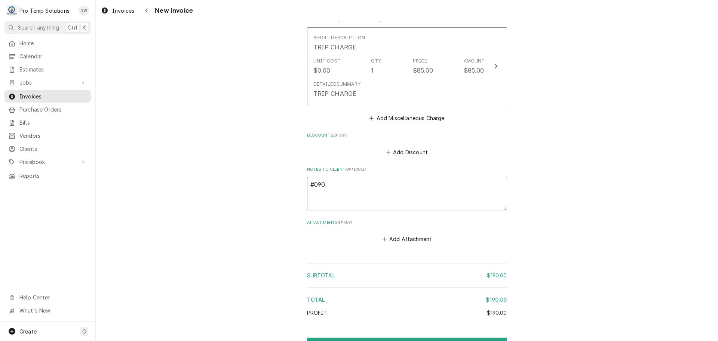
type textarea "#0905"
type textarea "x"
type textarea "#09052"
type textarea "x"
type textarea "#090525"
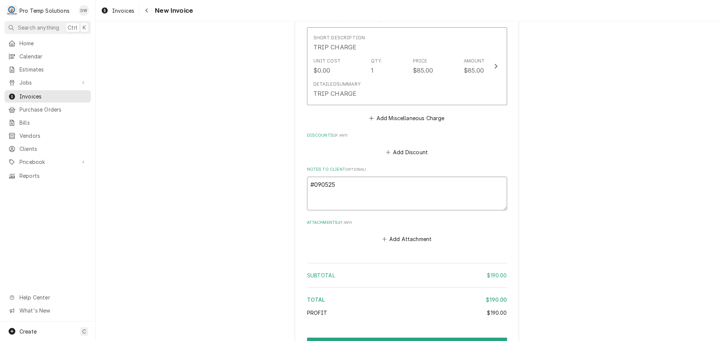
type textarea "x"
type textarea "#0905250"
type textarea "x"
type textarea "#09052500"
type textarea "x"
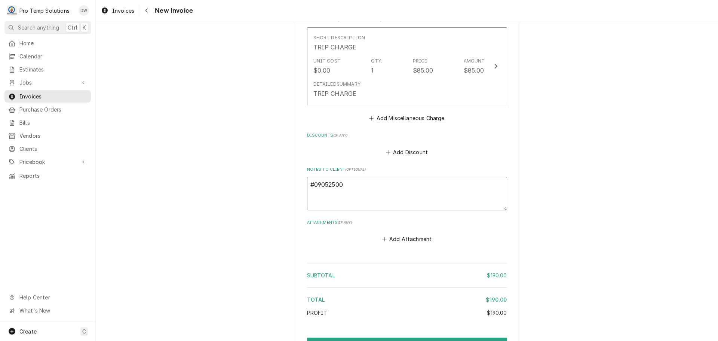
type textarea "#090525004"
type textarea "x"
type textarea "#090525004"
type textarea "x"
type textarea "#090525004 M"
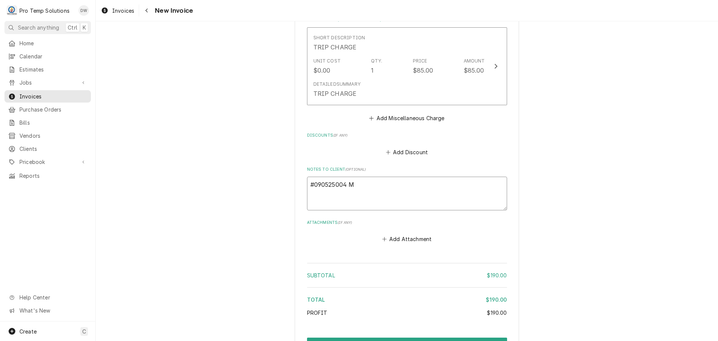
type textarea "x"
type textarea "#090525004 MA"
type textarea "x"
type textarea "#090525004 MAK"
type textarea "x"
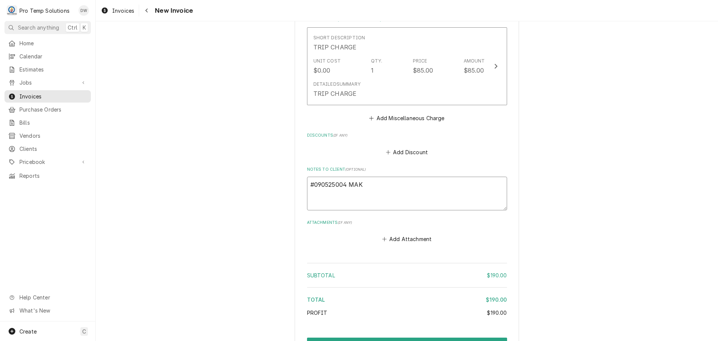
type textarea "#090525004 MAKU"
type textarea "x"
type textarea "#090525004 MAKUS"
type textarea "x"
type textarea "#090525004 MAKUS"
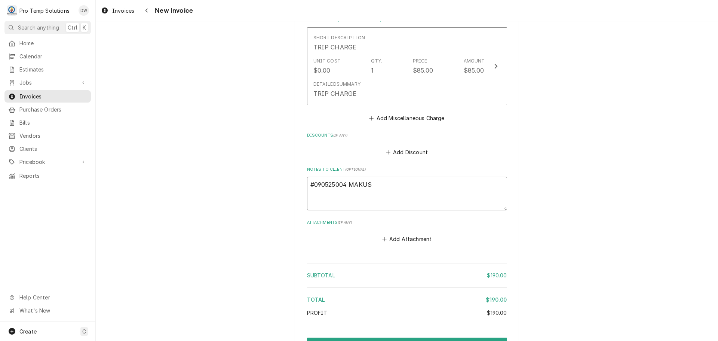
type textarea "x"
type textarea "#090525004 MAKUS /"
type textarea "x"
type textarea "#090525004 MAKUS /"
type textarea "x"
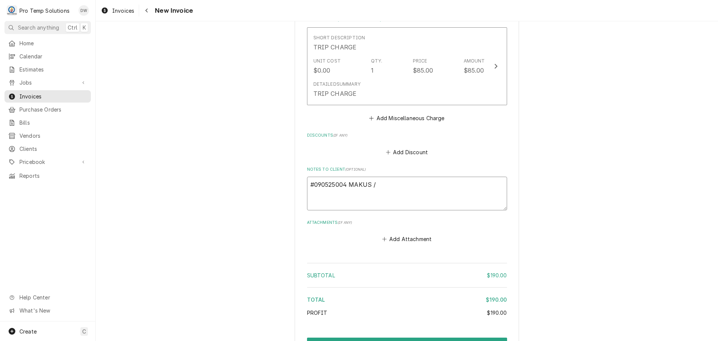
type textarea "#090525004 MAKUS / R"
type textarea "x"
type textarea "#090525004 MAKUS / RA"
type textarea "x"
type textarea "#090525004 MAKUS / RAL"
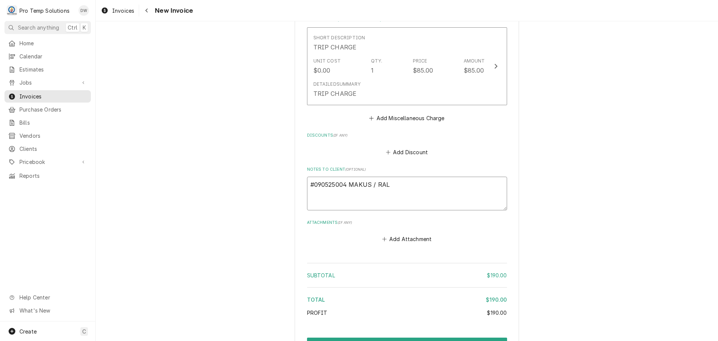
type textarea "x"
type textarea "#090525004 MAKUS / RAL-"
type textarea "x"
type textarea "#090525004 MAKUS / RAL-"
type textarea "x"
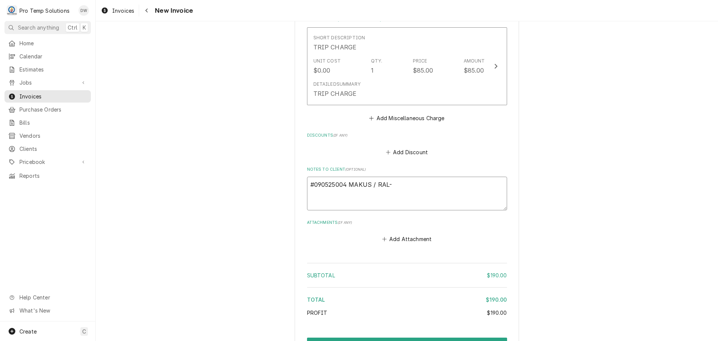
type textarea "#090525004 MAKUS / RAL- 3"
type textarea "x"
type textarea "#090525004 MAKUS / RAL- 3D"
type textarea "x"
type textarea "#090525004 MAKUS / RAL- 3DR"
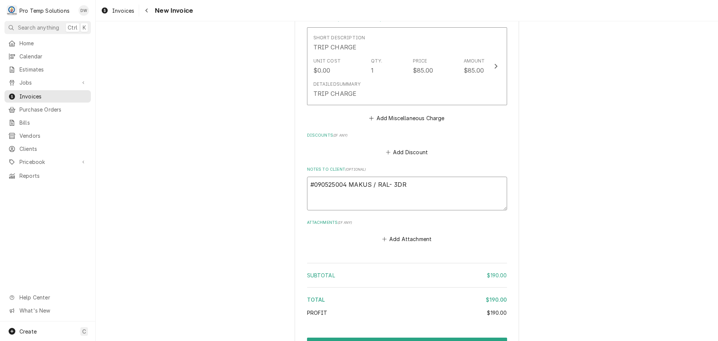
type textarea "x"
type textarea "#090525004 MAKUS / RAL- 3DR"
type textarea "x"
type textarea "#090525004 MAKUS / RAL- 3DR R"
type textarea "x"
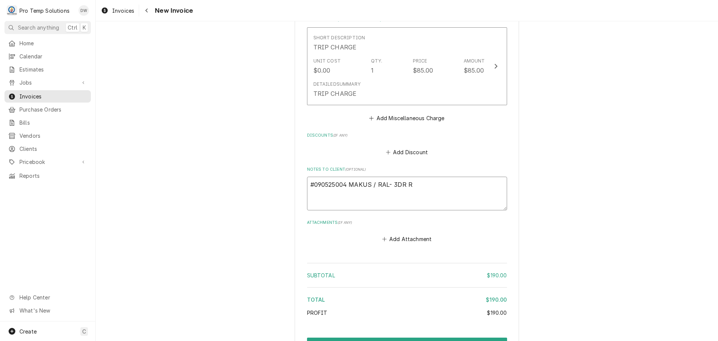
type textarea "#090525004 MAKUS / RAL- 3DR RI"
type textarea "x"
type textarea "#090525004 MAKUS / RAL- 3DR RIF"
type textarea "x"
type textarea "#090525004 MAKUS / RAL- 3DR RIF"
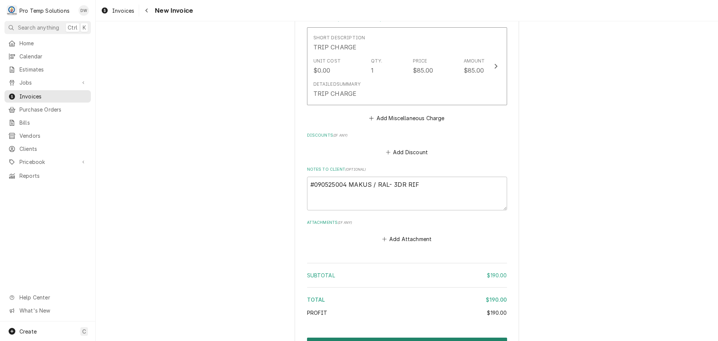
click at [398, 337] on button "Create and Send" at bounding box center [407, 344] width 200 height 14
type textarea "x"
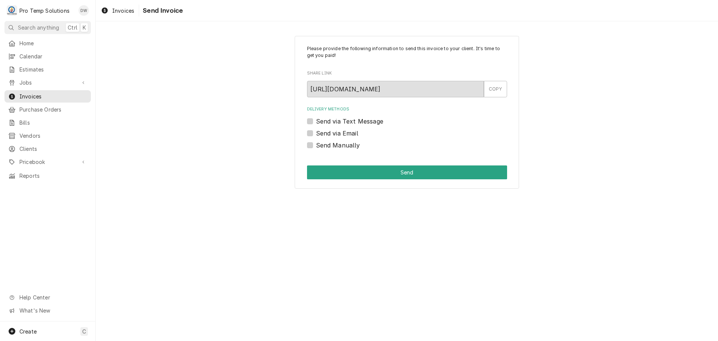
click at [316, 133] on label "Send via Email" at bounding box center [337, 133] width 42 height 9
click at [316, 133] on input "Send via Email" at bounding box center [416, 137] width 200 height 16
checkbox input "true"
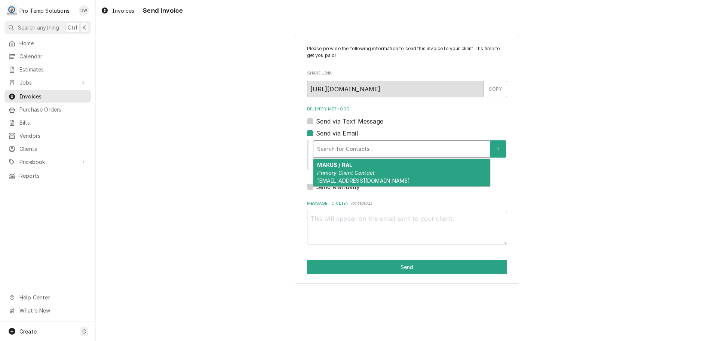
click at [386, 149] on div "Delivery Methods" at bounding box center [401, 148] width 169 height 13
click at [377, 171] on div "MAKUS / RAL Primary Client Contact [EMAIL_ADDRESS][DOMAIN_NAME]" at bounding box center [402, 172] width 177 height 27
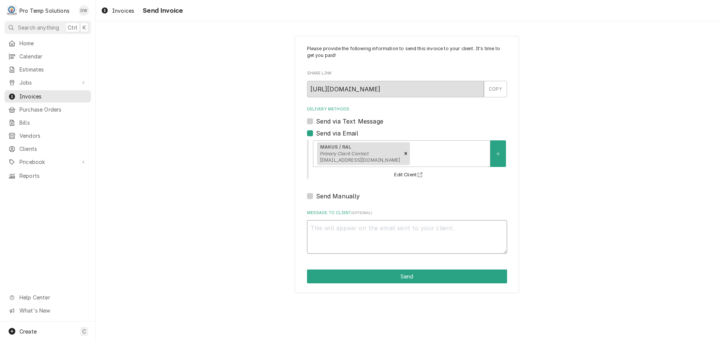
click at [355, 227] on textarea "Message to Client ( optional )" at bounding box center [407, 237] width 200 height 34
type textarea "x"
type textarea "#"
type textarea "x"
type textarea "#0"
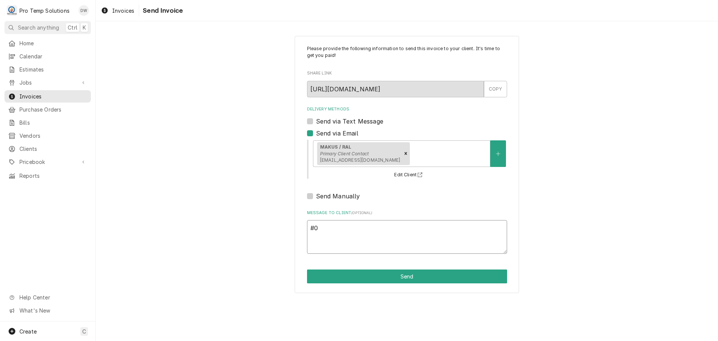
type textarea "x"
type textarea "#09"
type textarea "x"
type textarea "#090"
type textarea "x"
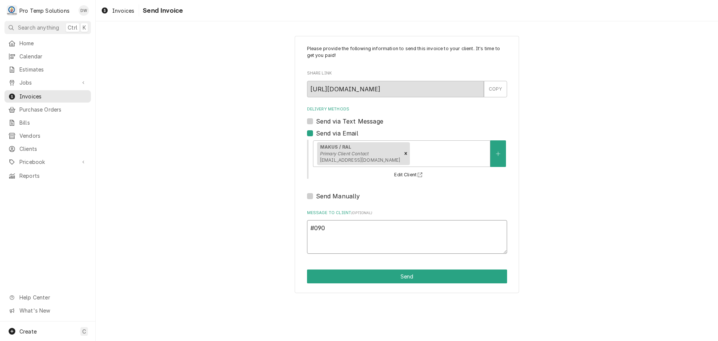
type textarea "#0905"
type textarea "x"
type textarea "#09052"
type textarea "x"
type textarea "#090525"
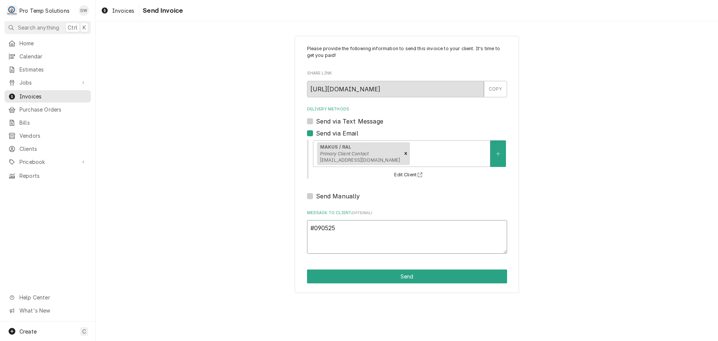
type textarea "x"
type textarea "#0905250"
type textarea "x"
type textarea "#09052500"
type textarea "x"
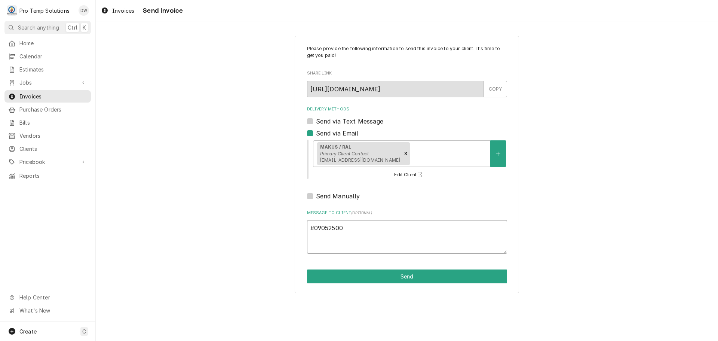
type textarea "#090525004"
type textarea "x"
type textarea "#090525004"
type textarea "x"
type textarea "#090525004 M"
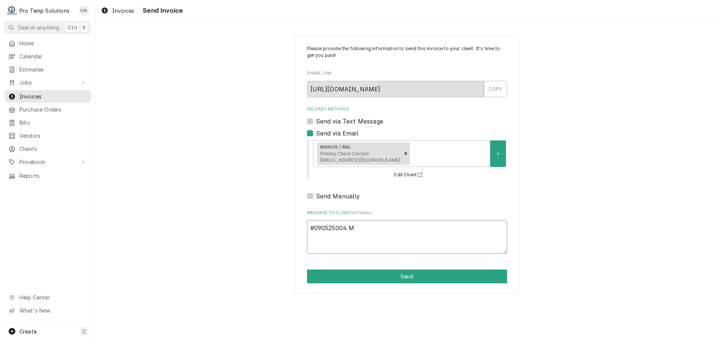
type textarea "x"
type textarea "#090525004 MA"
type textarea "x"
type textarea "#090525004 MAK"
type textarea "x"
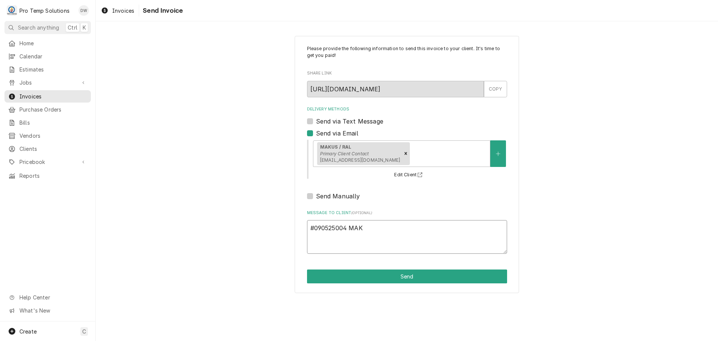
type textarea "#090525004 MAKU"
type textarea "x"
type textarea "#090525004 MAKUS"
type textarea "x"
type textarea "#090525004 MAKUS"
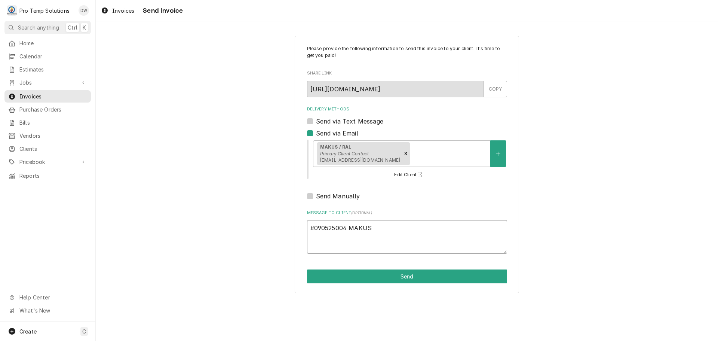
type textarea "x"
type textarea "#090525004 MAKUS /"
type textarea "x"
type textarea "#090525004 MAKUS /"
type textarea "x"
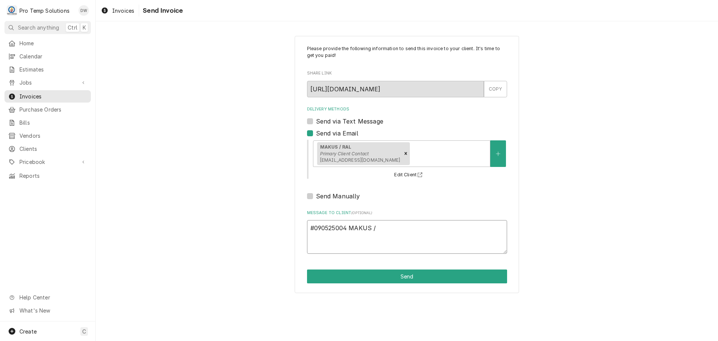
type textarea "#090525004 MAKUS / R"
type textarea "x"
type textarea "#090525004 MAKUS / RA"
type textarea "x"
type textarea "#090525004 MAKUS / RAL"
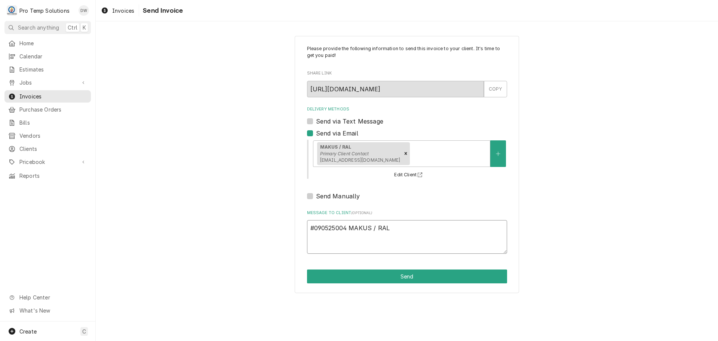
type textarea "x"
type textarea "#090525004 MAKUS / RAL-"
type textarea "x"
type textarea "#090525004 MAKUS / RAL-"
type textarea "x"
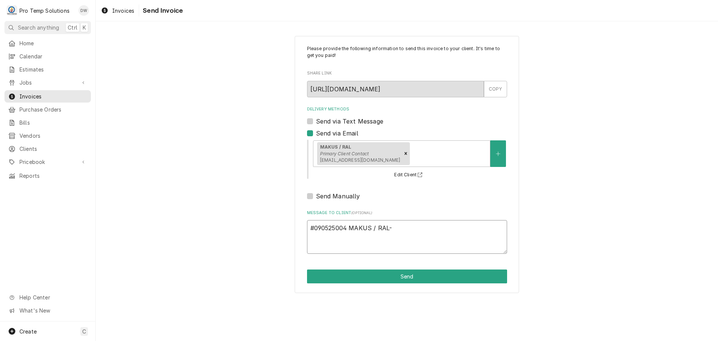
type textarea "#090525004 MAKUS / RAL- 3"
type textarea "x"
type textarea "#090525004 MAKUS / RAL- 3D"
type textarea "x"
type textarea "#090525004 MAKUS / RAL- 3DR"
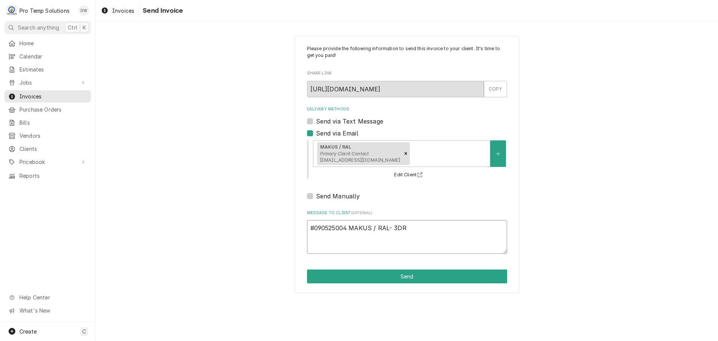
type textarea "x"
type textarea "#090525004 MAKUS / RAL- 3DR"
type textarea "x"
type textarea "#090525004 MAKUS / RAL- 3DR R"
type textarea "x"
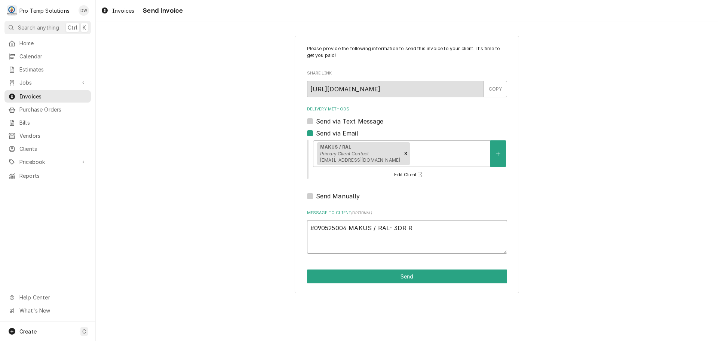
type textarea "#090525004 MAKUS / RAL- 3DR RI"
type textarea "x"
type textarea "#090525004 MAKUS / RAL- 3DR RIF"
type textarea "x"
type textarea "#090525004 MAKUS / RAL- 3DR RIF"
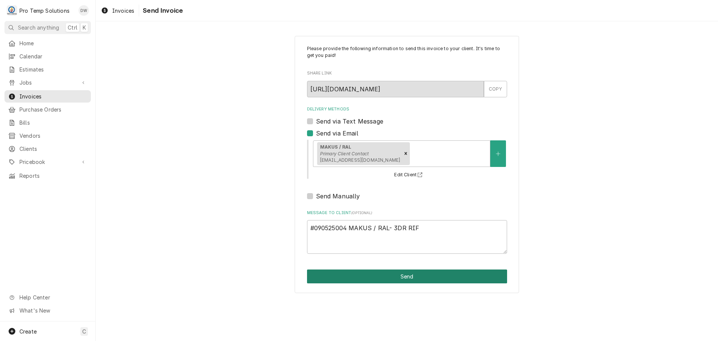
click at [413, 276] on button "Send" at bounding box center [407, 276] width 200 height 14
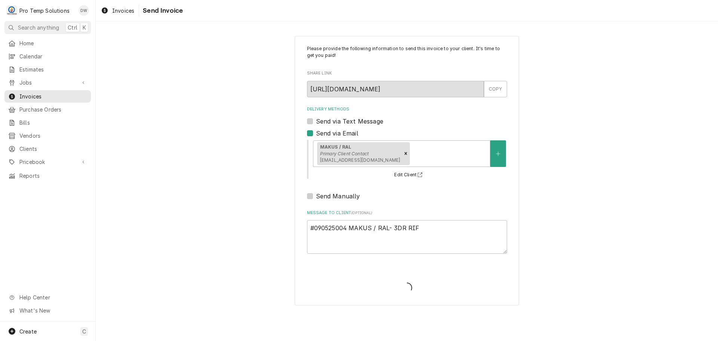
type textarea "x"
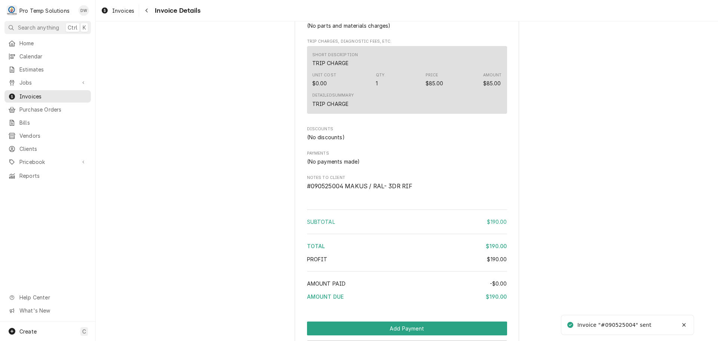
scroll to position [688, 0]
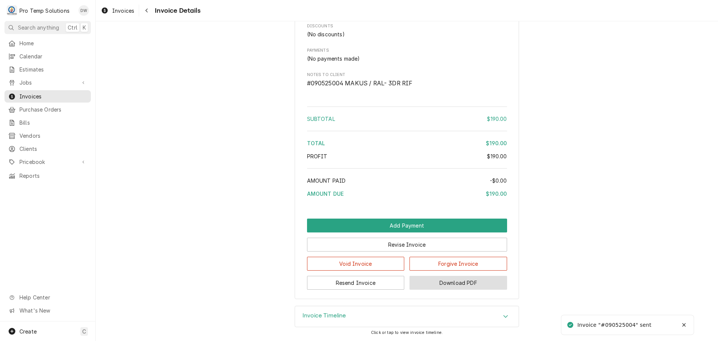
click at [452, 286] on button "Download PDF" at bounding box center [459, 283] width 98 height 14
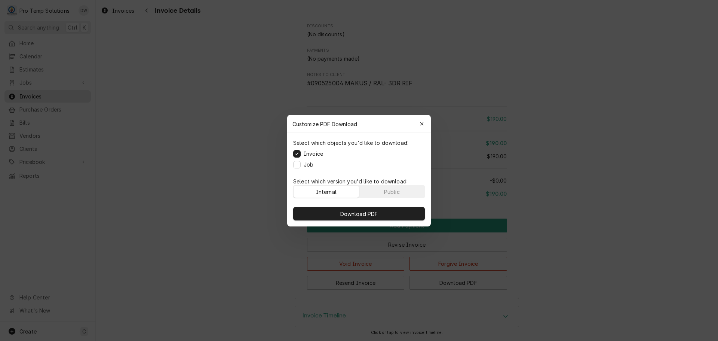
click at [297, 160] on div "Select which objects you'd like to download: Invoice Job" at bounding box center [359, 154] width 144 height 42
click at [298, 165] on button "Job" at bounding box center [296, 164] width 7 height 7
click at [362, 214] on span "Download PDF" at bounding box center [359, 214] width 41 height 8
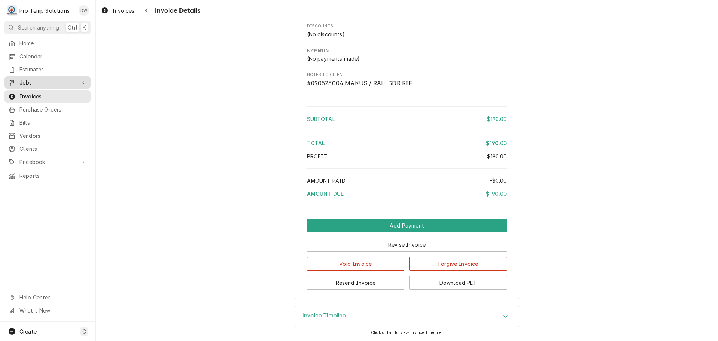
click at [27, 79] on span "Jobs" at bounding box center [47, 83] width 56 height 8
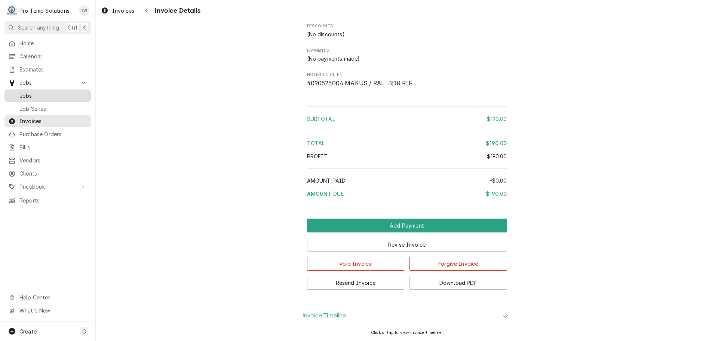
click at [21, 95] on span "Jobs" at bounding box center [53, 96] width 68 height 8
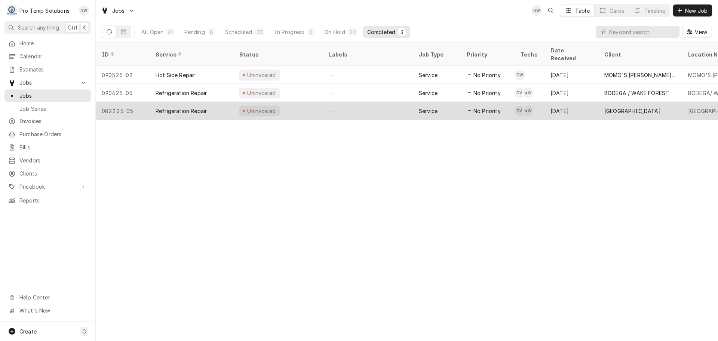
click at [385, 102] on div "—" at bounding box center [368, 111] width 90 height 18
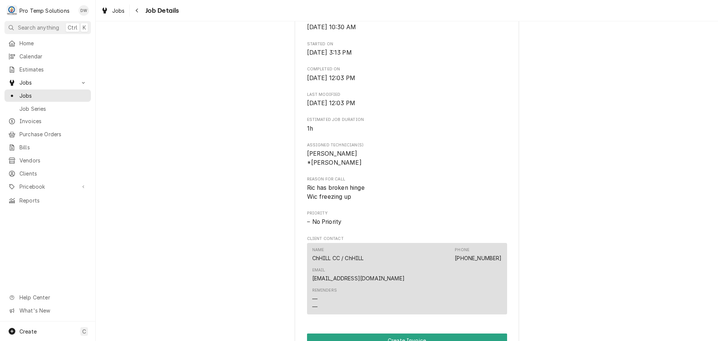
scroll to position [486, 0]
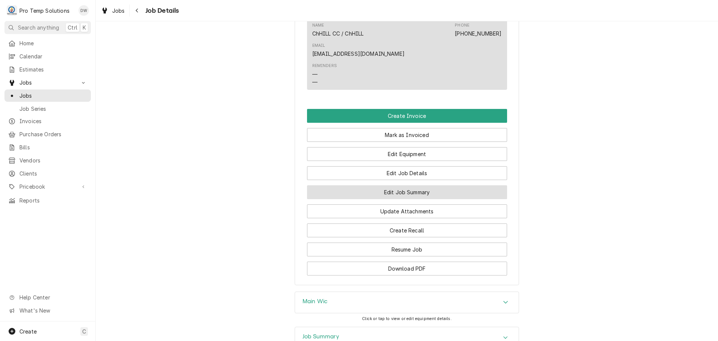
click at [395, 190] on button "Edit Job Summary" at bounding box center [407, 192] width 200 height 14
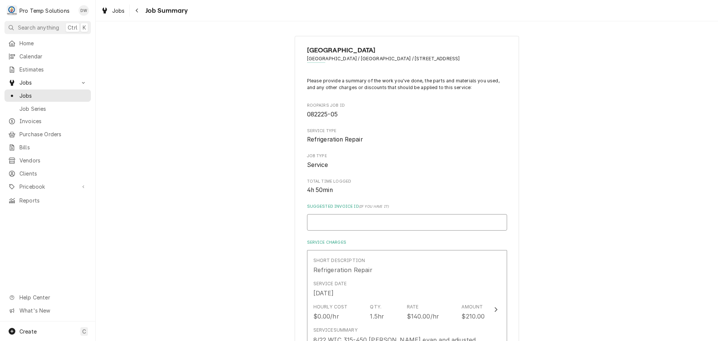
click at [375, 220] on input "Suggested Invoice ID ( if you have it )" at bounding box center [407, 222] width 200 height 16
type textarea "x"
type input "#"
type textarea "x"
type input "#0"
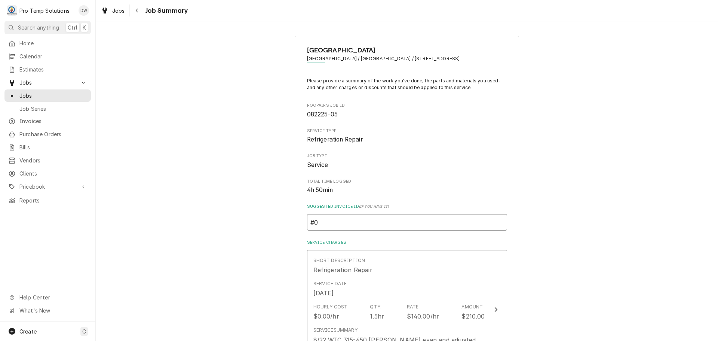
type textarea "x"
type input "#09"
type textarea "x"
type input "#090"
type textarea "x"
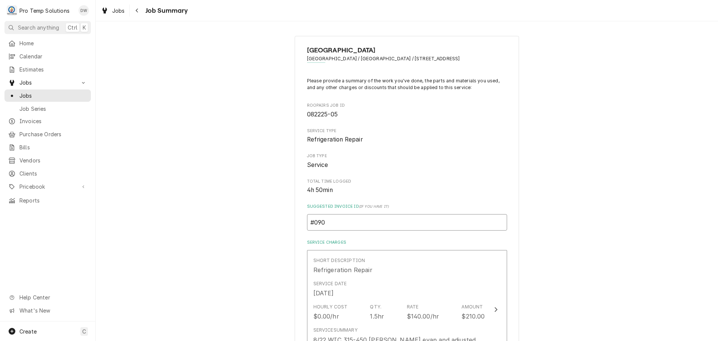
type input "#0905"
type textarea "x"
type input "#09052"
type textarea "x"
type input "#090525"
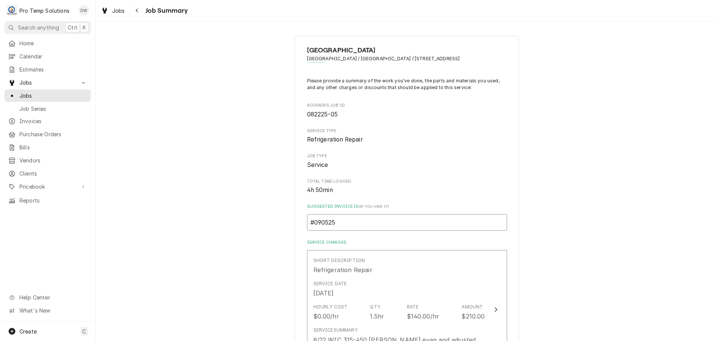
type textarea "x"
type input "#0905250"
type textarea "x"
type input "#09052500"
type textarea "x"
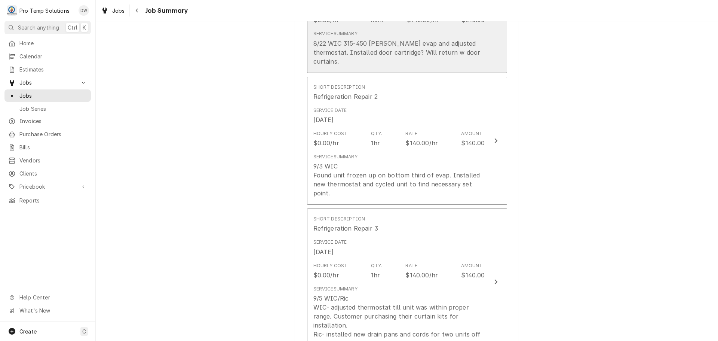
scroll to position [299, 0]
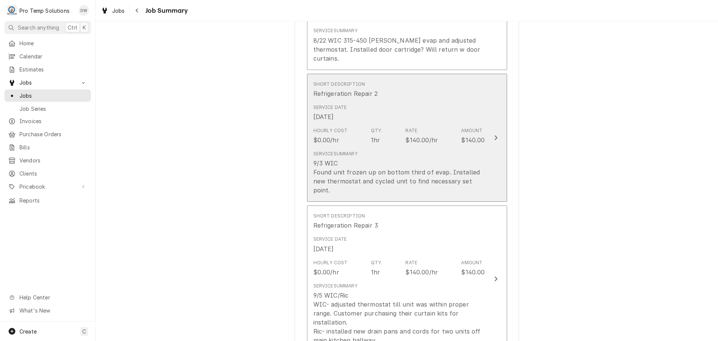
type input "#090525002"
click at [494, 135] on icon "Update Line Item" at bounding box center [496, 138] width 4 height 6
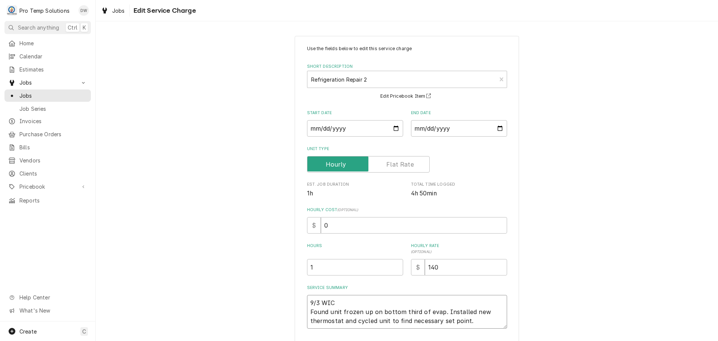
click at [340, 301] on textarea "9/3 WIC Found unit frozen up on bottom third of evap. Installed new thermostat …" at bounding box center [407, 312] width 200 height 34
type textarea "x"
type textarea "9/3 WIC 2 Found unit frozen up on bottom third of evap. Installed new thermosta…"
type textarea "x"
type textarea "9/3 WIC 23 Found unit frozen up on bottom third of evap. Installed new thermost…"
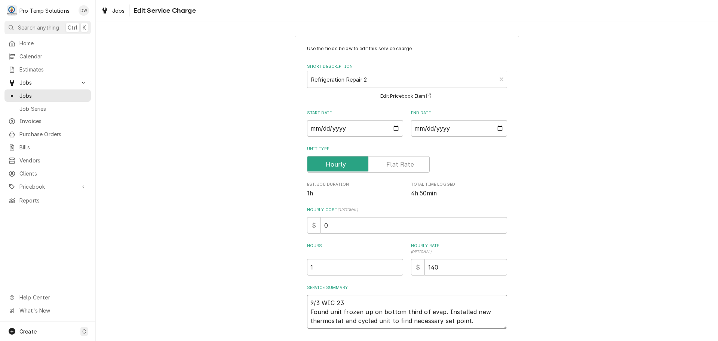
type textarea "x"
type textarea "9/3 WIC 230 Found unit frozen up on bottom third of evap. Installed new thermos…"
type textarea "x"
type textarea "9/3 WIC 230- Found unit frozen up on bottom third of evap. Installed new thermo…"
type textarea "x"
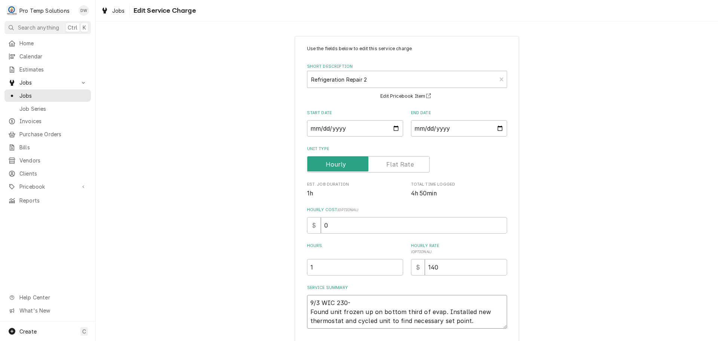
type textarea "9/3 WIC 230-4 Found unit frozen up on bottom third of evap. Installed new therm…"
type textarea "x"
type textarea "9/3 WIC 230-43 Found unit frozen up on bottom third of evap. Installed new ther…"
type textarea "x"
type textarea "9/3 WIC 230-430 Found unit frozen up on bottom third of evap. Installed new the…"
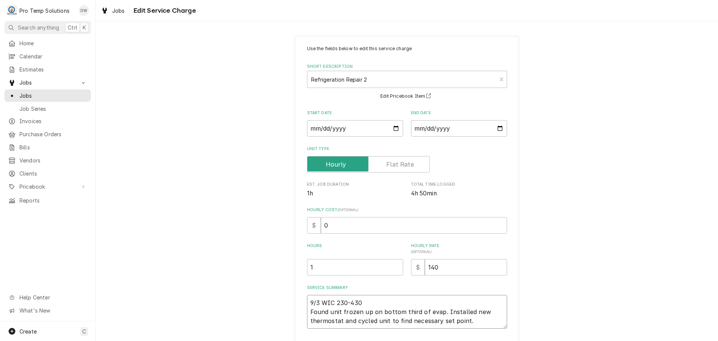
type textarea "x"
type textarea "9/3 WIC 230-430 Found unit frozen up on bottom third of evap. Installed new the…"
type textarea "x"
type textarea "9/3 WIC 230-430 K Found unit frozen up on bottom third of evap. Installed new t…"
type textarea "x"
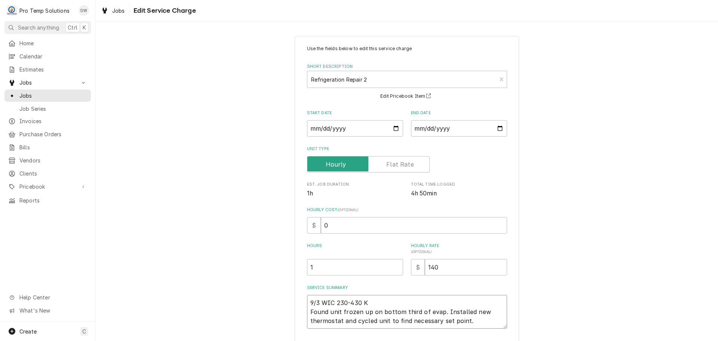
type textarea "9/3 WIC 230-430 KO Found unit frozen up on bottom third of evap. Installed new …"
type textarea "x"
type textarea "9/3 WIC 230-430 KOT Found unit frozen up on bottom third of evap. Installed new…"
type textarea "x"
type textarea "9/3 WIC 230-430 KOTY Found unit frozen up on bottom third of evap. Installed ne…"
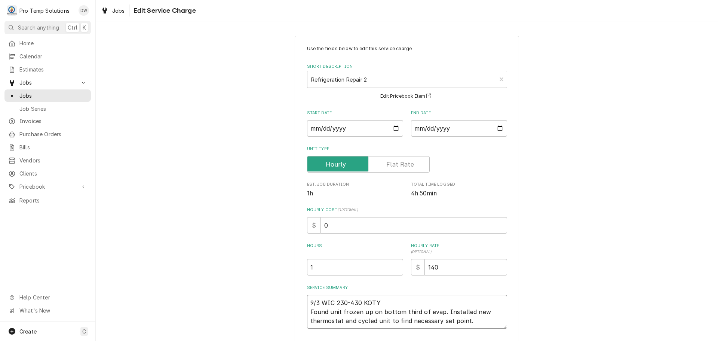
type textarea "x"
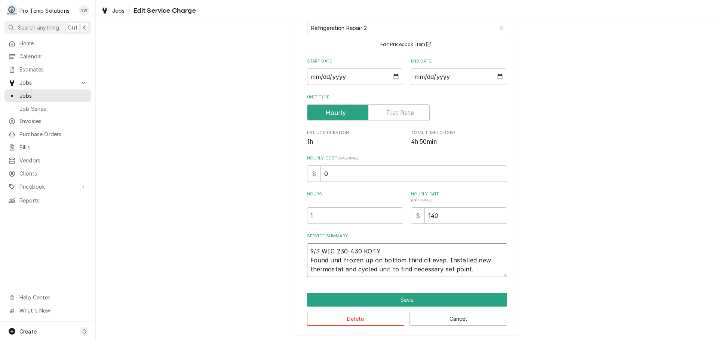
scroll to position [52, 0]
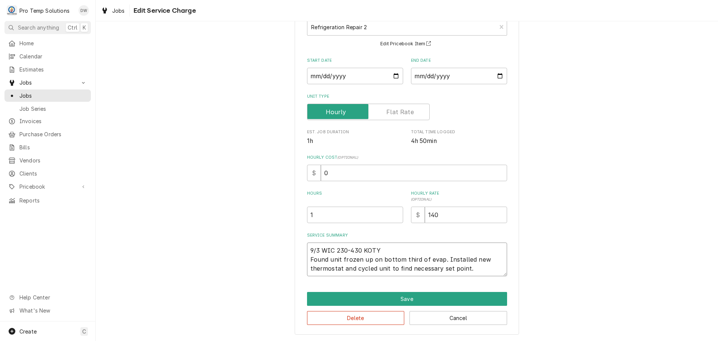
type textarea "9/3 WIC 230-430 KOTY Found unit frozen up on bottom third of evap. Installed ne…"
click at [345, 250] on textarea "9/3 WIC 230-430 KOTY Found unit frozen up on bottom third of evap. Installed ne…" at bounding box center [407, 259] width 200 height 34
type textarea "x"
type textarea "9/3 WIC 23-430 KOTY Found unit frozen up on bottom third of evap. Installed new…"
type textarea "x"
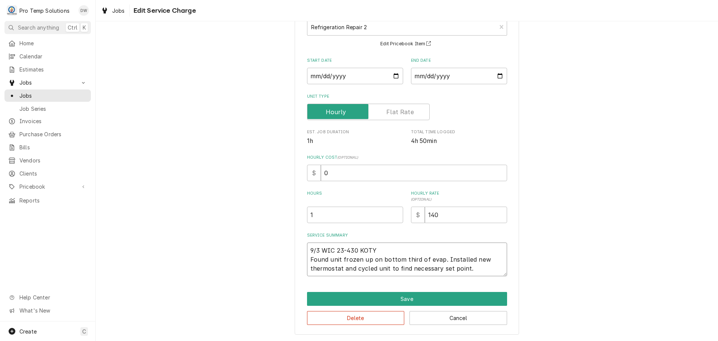
type textarea "9/3 WIC 2-430 KOTY Found unit frozen up on bottom third of evap. Installed new …"
type textarea "x"
type textarea "9/3 WIC -430 KOTY Found unit frozen up on bottom third of evap. Installed new t…"
type textarea "x"
type textarea "9/3 WIC 3-430 KOTY Found unit frozen up on bottom third of evap. Installed new …"
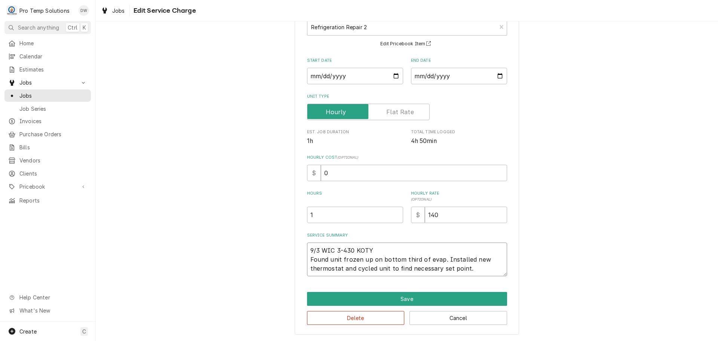
type textarea "x"
type textarea "9/3 WIC 30-430 KOTY Found unit frozen up on bottom third of evap. Installed new…"
type textarea "x"
type textarea "9/3 WIC 300-430 KOTY Found unit frozen up on bottom third of evap. Installed ne…"
click at [393, 248] on textarea "9/3 WIC 300-430 KOTY Found unit frozen up on bottom third of evap. Installed ne…" at bounding box center [407, 259] width 200 height 34
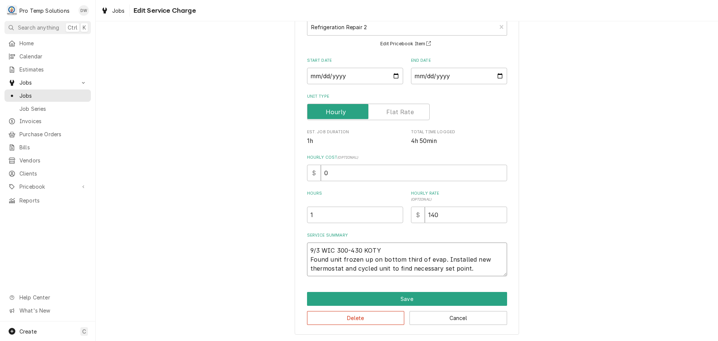
type textarea "x"
type textarea "9/3 WIC 300-430 KOTY ( Found unit frozen up on bottom third of evap. Installed …"
type textarea "x"
type textarea "9/3 WIC 300-430 KOTY ( Found unit frozen up on bottom third of evap. Installed …"
type textarea "x"
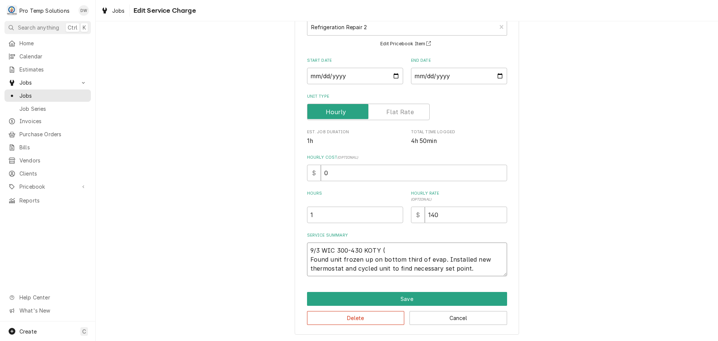
type textarea "9/3 WIC 300-430 KOTY ( O Found unit frozen up on bottom third of evap. Installe…"
type textarea "x"
type textarea "9/3 WIC 300-430 KOTY ( ON Found unit frozen up on bottom third of evap. Install…"
type textarea "x"
type textarea "9/3 WIC 300-430 KOTY ( ON Found unit frozen up on bottom third of evap. Install…"
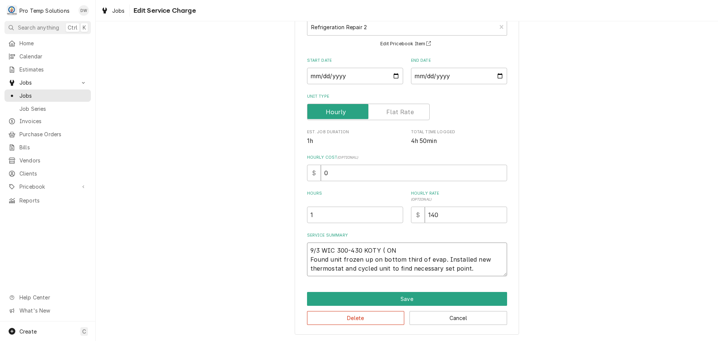
type textarea "x"
type textarea "9/3 WIC 300-430 KOTY ( ON S Found unit frozen up on bottom third of evap. Insta…"
type textarea "x"
type textarea "9/3 WIC 300-430 KOTY ( ON SI Found unit frozen up on bottom third of evap. Inst…"
type textarea "x"
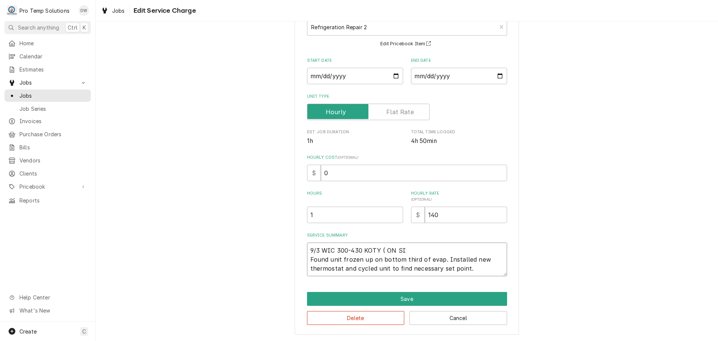
type textarea "9/3 WIC 300-430 KOTY ( ON SIT Found unit frozen up on bottom third of evap. Ins…"
type textarea "x"
type textarea "9/3 WIC 300-430 KOTY ( ON SITE Found unit frozen up on bottom third of evap. In…"
type textarea "x"
type textarea "9/3 WIC 300-430 KOTY ( ON SITE Found unit frozen up on bottom third of evap. In…"
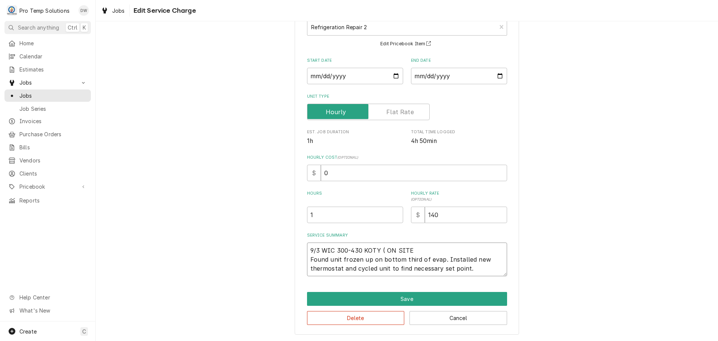
type textarea "x"
type textarea "9/3 WIC 300-430 KOTY ( ON SITE 2 Found unit frozen up on bottom third of evap. …"
type textarea "x"
type textarea "9/3 WIC 300-430 KOTY ( ON SITE 23 Found unit frozen up on bottom third of evap.…"
type textarea "x"
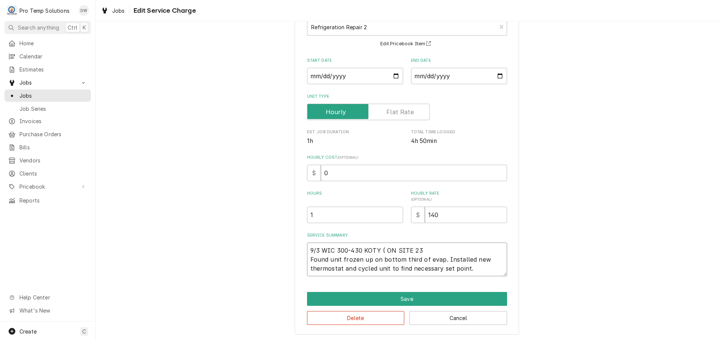
type textarea "9/3 WIC 300-430 KOTY ( ON SITE 230 Found unit frozen up on bottom third of evap…"
type textarea "x"
type textarea "9/3 WIC 300-430 KOTY ( ON SITE 230- Found unit frozen up on bottom third of eva…"
type textarea "x"
type textarea "9/3 WIC 300-430 KOTY ( ON SITE 230-4 Found unit frozen up on bottom third of ev…"
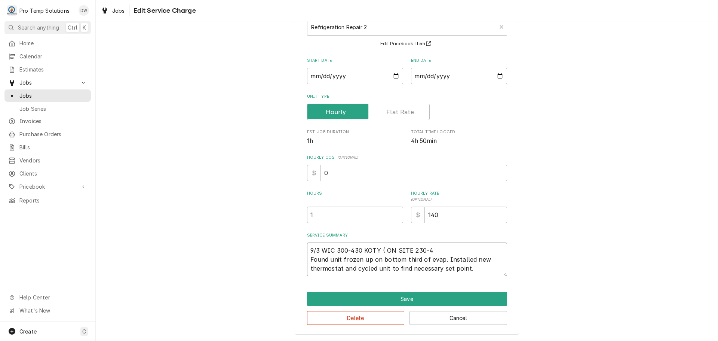
type textarea "x"
type textarea "9/3 WIC 300-430 KOTY ( ON SITE 230-43 Found unit frozen up on bottom third of e…"
type textarea "x"
type textarea "9/3 WIC 300-430 KOTY ( ON SITE 230-430 Found unit frozen up on bottom third of …"
type textarea "x"
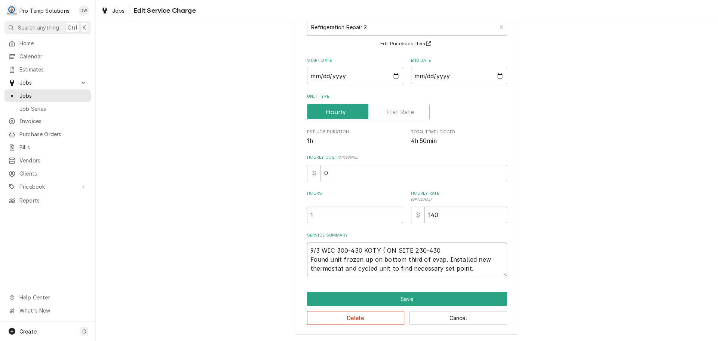
type textarea "9/3 WIC 300-430 KOTY ( ON SITE 230-430 Found unit frozen up on bottom third of …"
type textarea "x"
type textarea "9/3 WIC 300-430 KOTY ( ON SITE 230-430 W Found unit frozen up on bottom third o…"
type textarea "x"
type textarea "9/3 WIC 300-430 KOTY ( ON SITE 230-430 W/ Found unit frozen up on bottom third …"
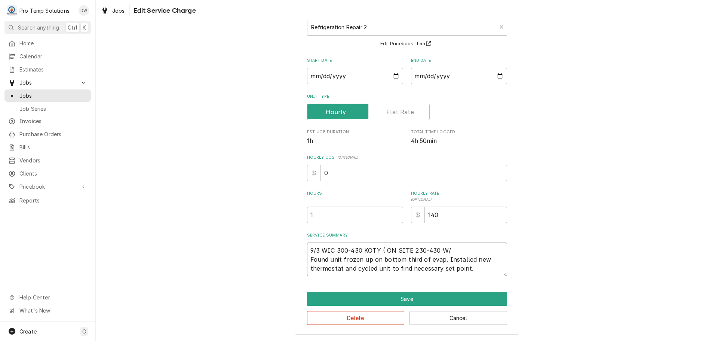
type textarea "x"
type textarea "9/3 WIC 300-430 KOTY ( ON SITE 230-430 W/ Found unit frozen up on bottom third …"
type textarea "x"
type textarea "9/3 WIC 300-430 KOTY ( ON SITE 230-430 W/ F Found unit frozen up on bottom thir…"
type textarea "x"
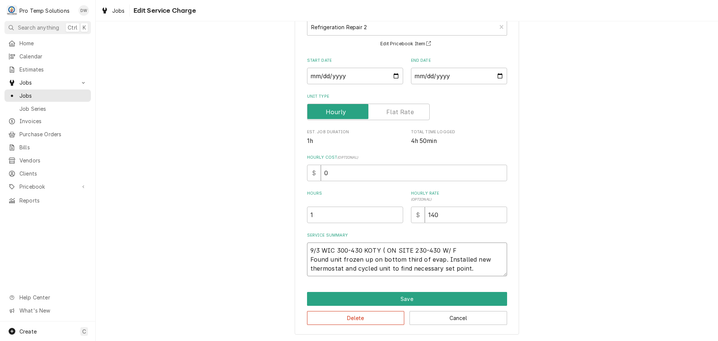
type textarea "9/3 WIC 300-430 KOTY ( ON SITE 230-430 W/ FR Found unit frozen up on bottom thi…"
type textarea "x"
type textarea "9/3 WIC 300-430 KOTY ( ON SITE 230-430 W/ FRY Found unit frozen up on bottom th…"
type textarea "x"
type textarea "9/3 WIC 300-430 KOTY ( ON SITE 230-430 W/ FRYE Found unit frozen up on bottom t…"
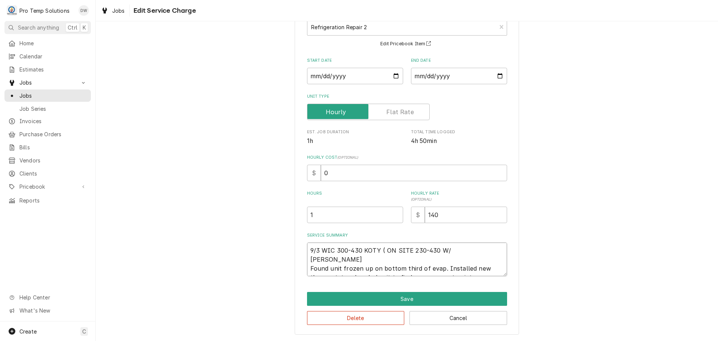
type textarea "x"
type textarea "9/3 WIC 300-430 KOTY ( ON SITE 230-430 W/ FRYER Found unit frozen up on bottom …"
type textarea "x"
type textarea "9/3 WIC 300-430 KOTY ( ON SITE 230-430 W/ FRYER Found unit frozen up on bottom …"
type textarea "x"
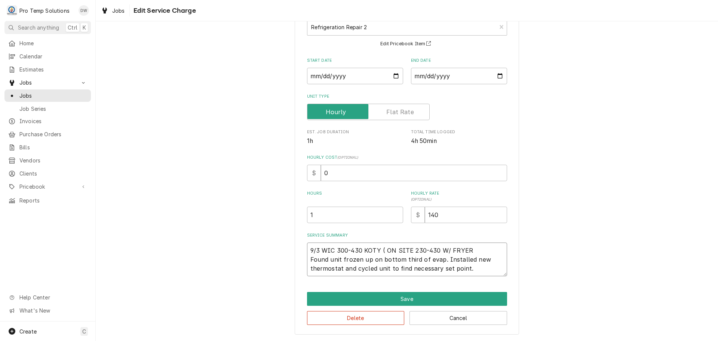
type textarea "9/3 WIC 300-430 KOTY ( ON SITE 230-430 W/ FRYER 0 Found unit frozen up on botto…"
type textarea "x"
type textarea "9/3 WIC 300-430 KOTY ( ON SITE 230-430 W/ FRYER 0. Found unit frozen up on bott…"
type textarea "x"
type textarea "9/3 WIC 300-430 KOTY ( ON SITE 230-430 W/ FRYER 0.5 Found unit frozen up on bot…"
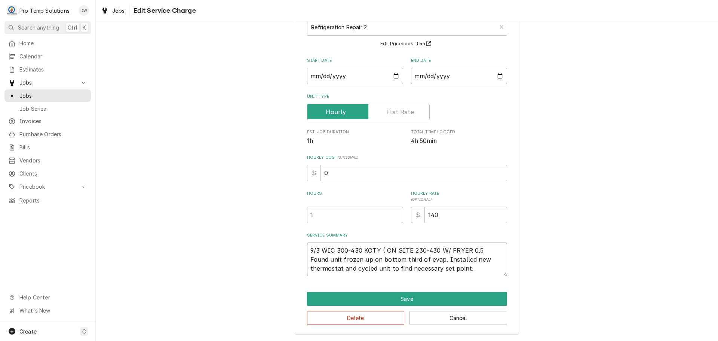
type textarea "x"
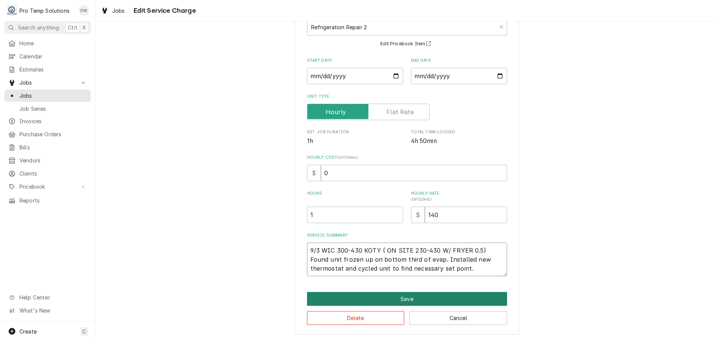
type textarea "9/3 WIC 300-430 KOTY ( ON SITE 230-430 W/ FRYER 0.5) Found unit frozen up on bo…"
click at [414, 299] on button "Save" at bounding box center [407, 299] width 200 height 14
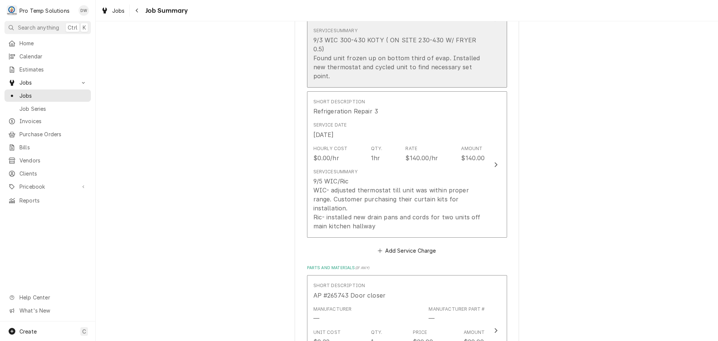
scroll to position [449, 0]
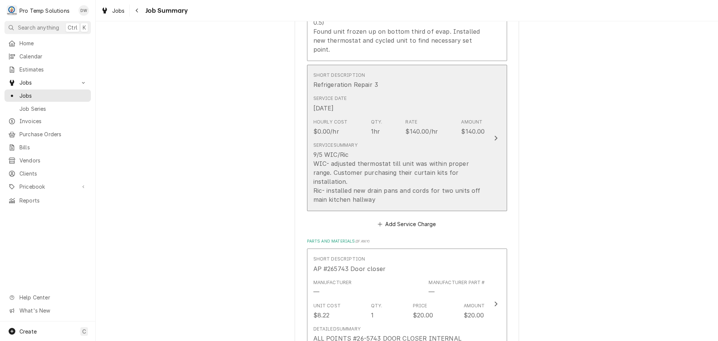
click at [494, 135] on icon "Update Line Item" at bounding box center [496, 138] width 4 height 6
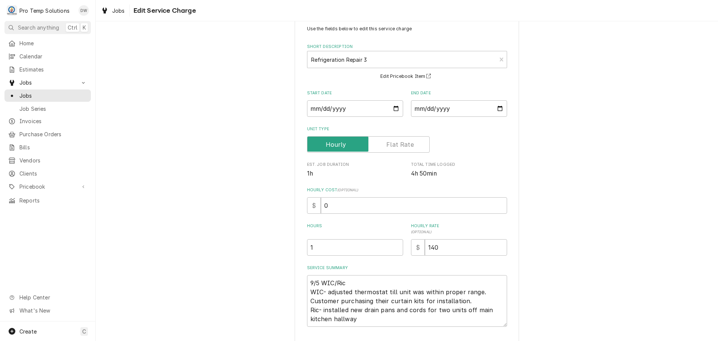
scroll to position [70, 0]
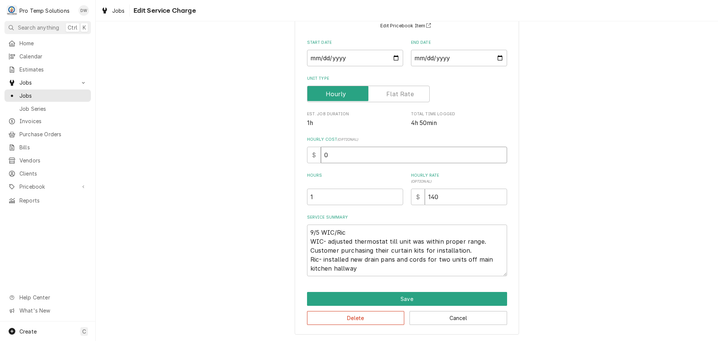
click at [325, 153] on input "0" at bounding box center [414, 155] width 186 height 16
type textarea "x"
type input "1"
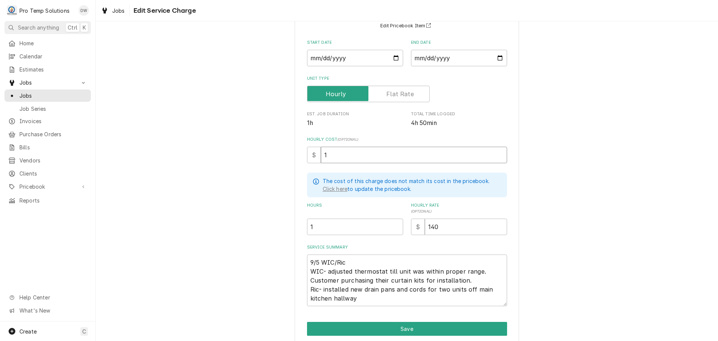
type textarea "x"
type input "18"
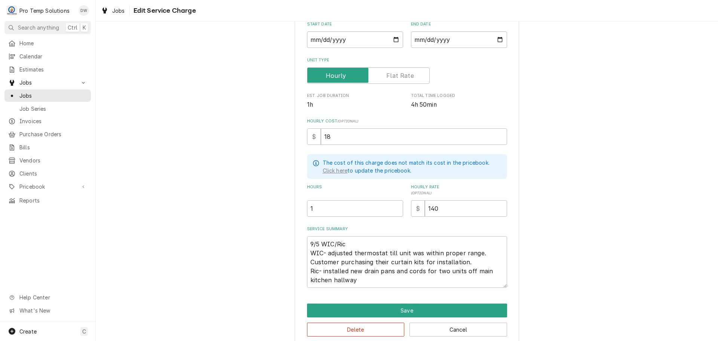
scroll to position [100, 0]
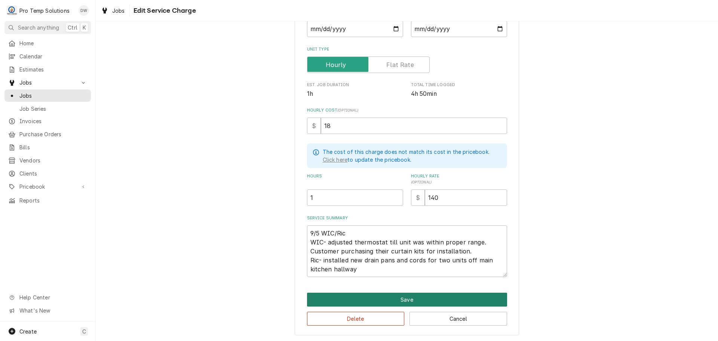
click at [400, 296] on button "Save" at bounding box center [407, 300] width 200 height 14
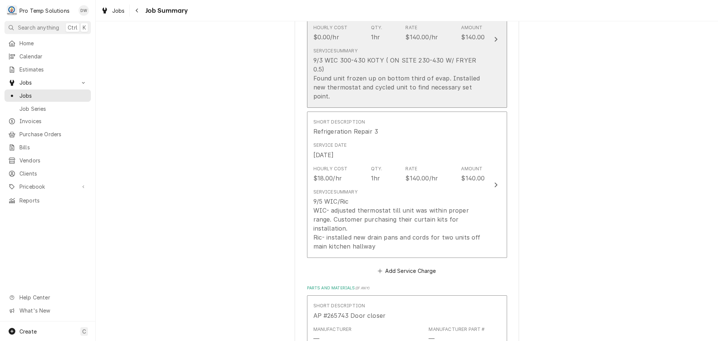
scroll to position [449, 0]
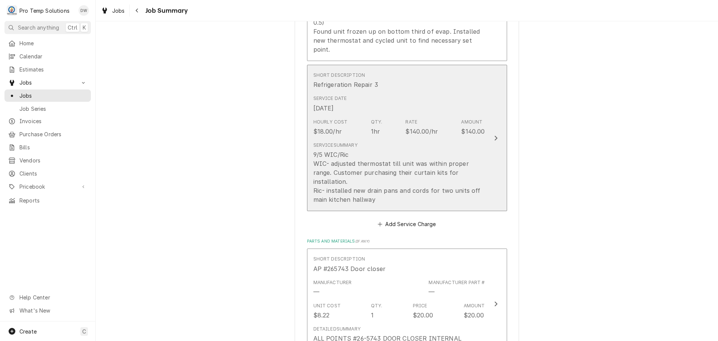
click at [494, 135] on icon "Update Line Item" at bounding box center [496, 138] width 4 height 6
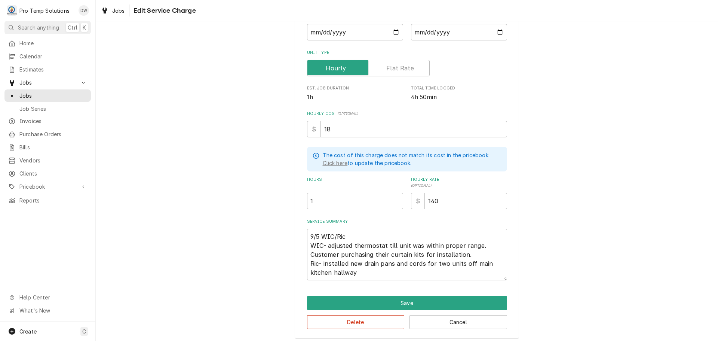
scroll to position [100, 0]
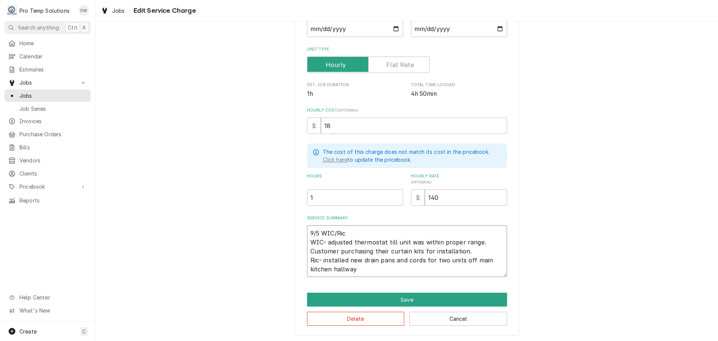
click at [344, 230] on textarea "9/5 WIC/Ric WIC- adjusted thermostat till unit was within proper range. Custome…" at bounding box center [407, 251] width 200 height 52
type textarea "x"
type textarea "9/5 WIC/Ri WIC- adjusted thermostat till unit was within proper range. Customer…"
type textarea "x"
type textarea "9/5 WIC/R WIC- adjusted thermostat till unit was within proper range. Customer …"
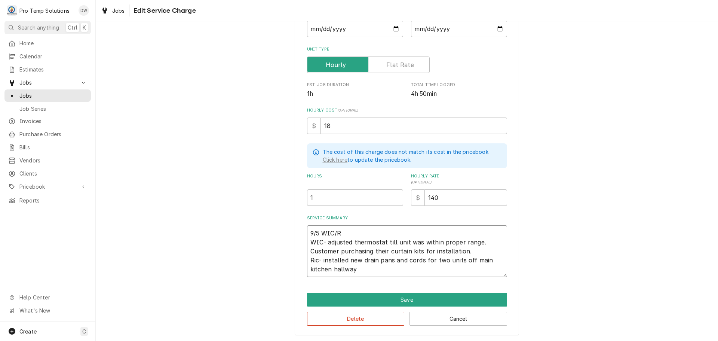
type textarea "x"
type textarea "9/5 WIC/ WIC- adjusted thermostat till unit was within proper range. Customer p…"
type textarea "x"
type textarea "9/5 WIC/ WIC- adjusted thermostat till unit was within proper range. Customer p…"
type textarea "x"
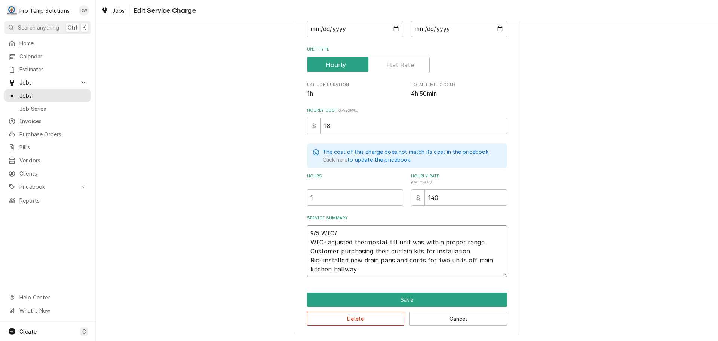
type textarea "9/5 WIC/ H WIC- adjusted thermostat till unit was within proper range. Customer…"
type textarea "x"
type textarea "9/5 WIC/ HA WIC- adjusted thermostat till unit was within proper range. Custome…"
type textarea "x"
type textarea "9/5 WIC/ HAL WIC- adjusted thermostat till unit was within proper range. Custom…"
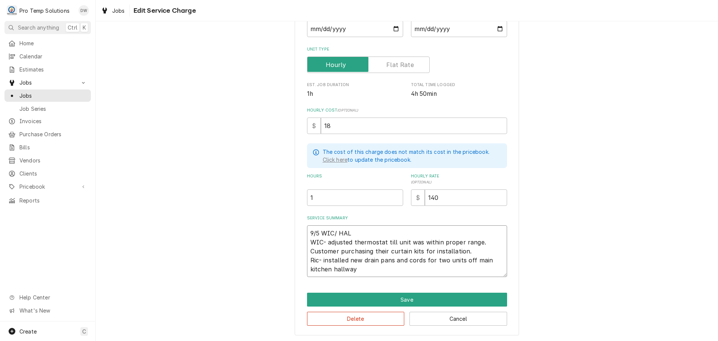
type textarea "x"
type textarea "9/5 WIC/ HALL WIC- adjusted thermostat till unit was within proper range. Custo…"
type textarea "x"
type textarea "9/5 WIC/ HALL WIC- adjusted thermostat till unit was within proper range. Custo…"
type textarea "x"
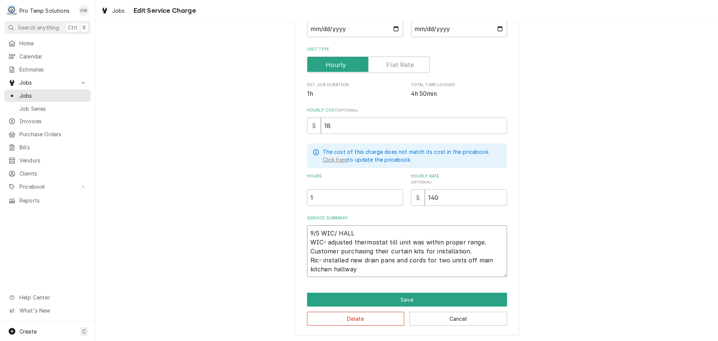
type textarea "9/5 WIC/ HALL R WIC- adjusted thermostat till unit was within proper range. Cus…"
type textarea "x"
type textarea "9/5 WIC/ HALL RI WIC- adjusted thermostat till unit was within proper range. Cu…"
type textarea "x"
type textarea "9/5 WIC/ HALL RIC WIC- adjusted thermostat till unit was within proper range. C…"
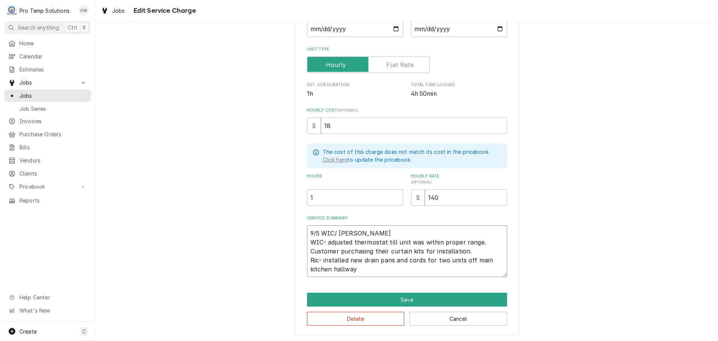
type textarea "x"
type textarea "9/5 WIC/ HALL RICS WIC- adjusted thermostat till unit was within proper range. …"
type textarea "x"
type textarea "9/5 WIC/ HALL RICS WIC- adjusted thermostat till unit was within proper range. …"
type textarea "x"
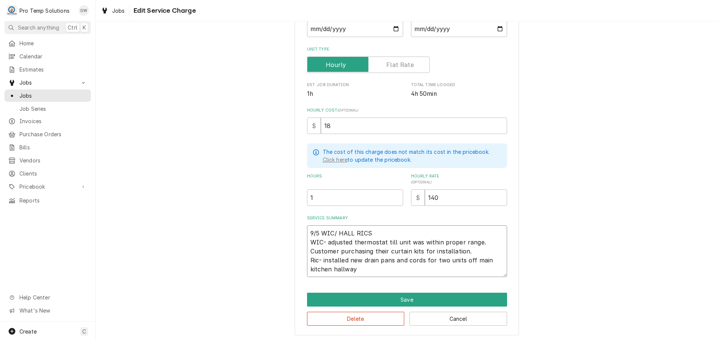
type textarea "9/5 WIC/ HALL RICS 1 WIC- adjusted thermostat till unit was within proper range…"
type textarea "x"
type textarea "9/5 WIC/ HALL RICS 10 WIC- adjusted thermostat till unit was within proper rang…"
type textarea "x"
type textarea "9/5 WIC/ HALL RICS 105 WIC- adjusted thermostat till unit was within proper ran…"
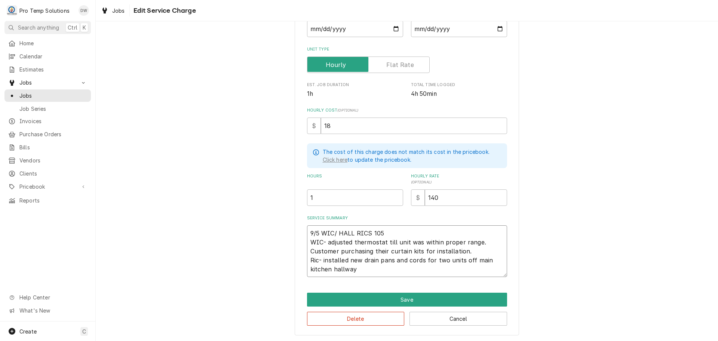
type textarea "x"
type textarea "9/5 WIC/ HALL RICS 1050 WIC- adjusted thermostat till unit was within proper ra…"
type textarea "x"
type textarea "9/5 WIC/ HALL RICS 1050- WIC- adjusted thermostat till unit was within proper r…"
type textarea "x"
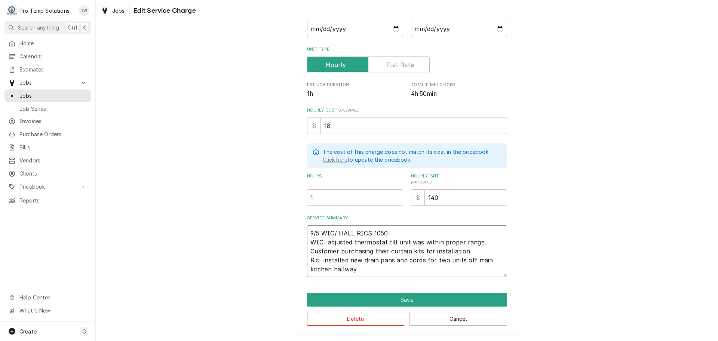
type textarea "9/5 WIC/ HALL RICS 1050-1 WIC- adjusted thermostat till unit was within proper …"
type textarea "x"
type textarea "9/5 WIC/ HALL RICS 1050-12 WIC- adjusted thermostat till unit was within proper…"
type textarea "x"
type textarea "9/5 WIC/ HALL RICS 1050-120 WIC- adjusted thermostat till unit was within prope…"
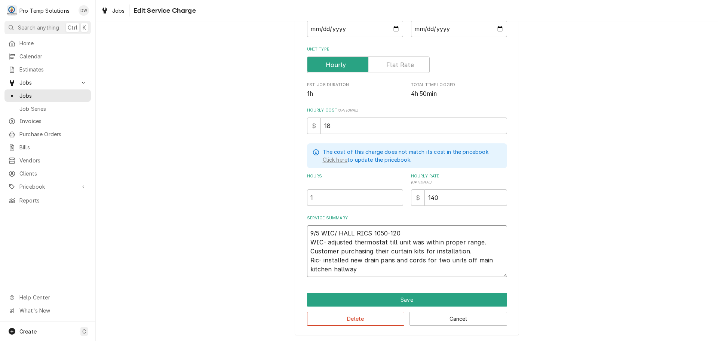
type textarea "x"
type textarea "9/5 WIC/ HALL RICS 1050-1200 WIC- adjusted thermostat till unit was within prop…"
type textarea "x"
type textarea "9/5 WIC/ HALL RICS 1050-1200 WIC- adjusted thermostat till unit was within prop…"
type textarea "x"
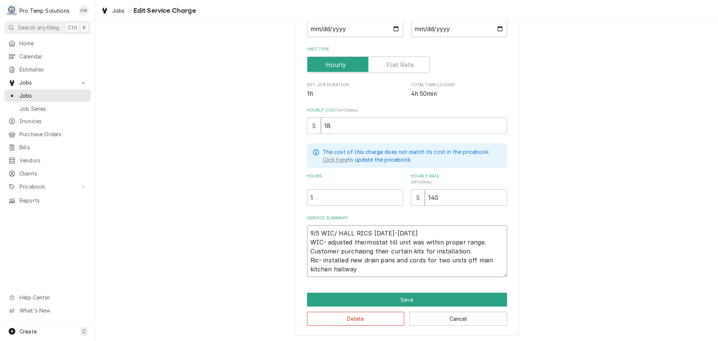
type textarea "9/5 WIC/ HALL RICS 1050-1200 K WIC- adjusted thermostat till unit was within pr…"
type textarea "x"
type textarea "9/5 WIC/ HALL RICS 1050-1200 KE WIC- adjusted thermostat till unit was within p…"
type textarea "x"
type textarea "9/5 WIC/ HALL RICS 1050-1200 KEV WIC- adjusted thermostat till unit was within …"
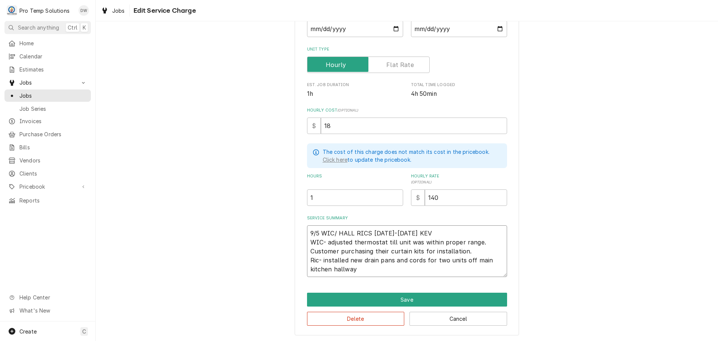
type textarea "x"
type textarea "9/5 WIC/ HALL RICS 1050-1200 KEVI WIC- adjusted thermostat till unit was within…"
type textarea "x"
type textarea "9/5 WIC/ HALL RICS 1050-1200 KEVIN WIC- adjusted thermostat till unit was withi…"
type textarea "x"
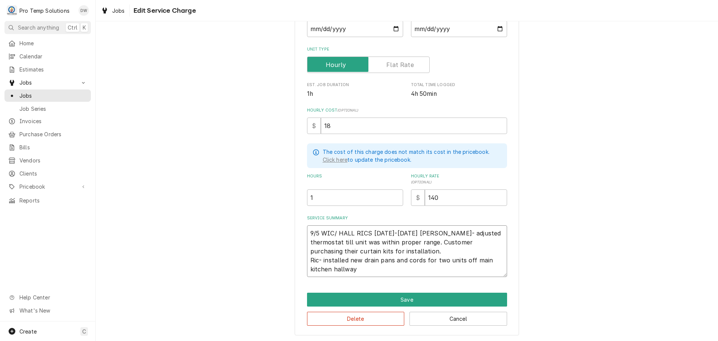
type textarea "9/5 WIC/ HALL RICS 1050-1200 KEVIN WIC- adjusted thermostat till unit was withi…"
type textarea "x"
type textarea "9/5 WIC/ HALL RICS 1050-1200 KEVIN K WIC- adjusted thermostat till unit was wit…"
type textarea "x"
type textarea "9/5 WIC/ HALL RICS 1050-1200 KEVIN KO WIC- adjusted thermostat till unit was wi…"
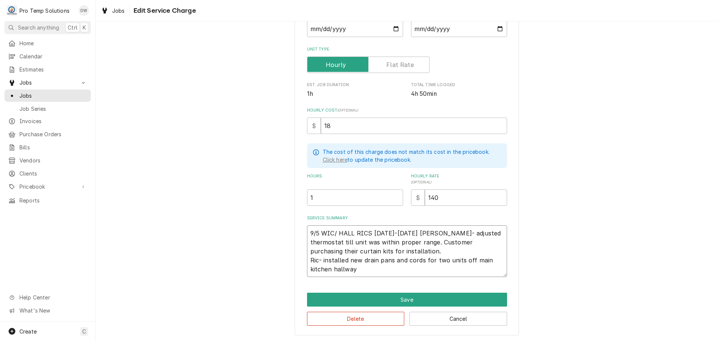
type textarea "x"
type textarea "9/5 WIC/ HALL RICS 1050-1200 KEVIN KOT WIC- adjusted thermostat till unit was w…"
type textarea "x"
type textarea "9/5 WIC/ HALL RICS 1050-1200 KEVIN KOTY WIC- adjusted thermostat till unit was …"
type textarea "x"
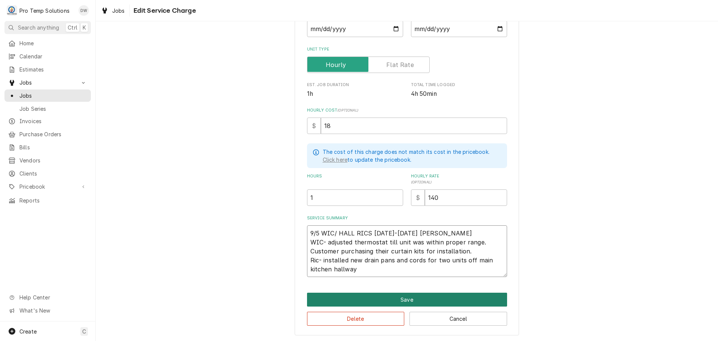
type textarea "9/5 WIC/ HALL RICS 1050-1200 KEVIN KOTY WIC- adjusted thermostat till unit was …"
click at [402, 296] on button "Save" at bounding box center [407, 300] width 200 height 14
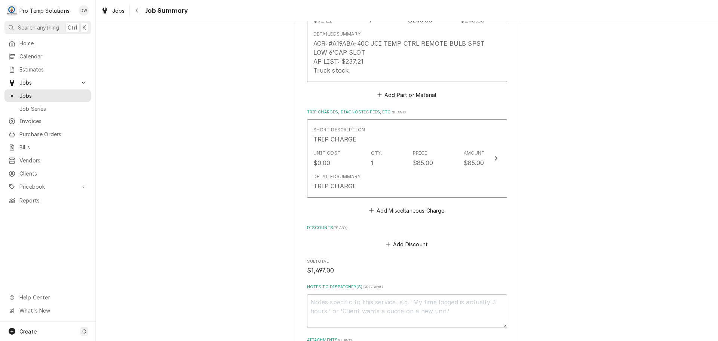
scroll to position [1048, 0]
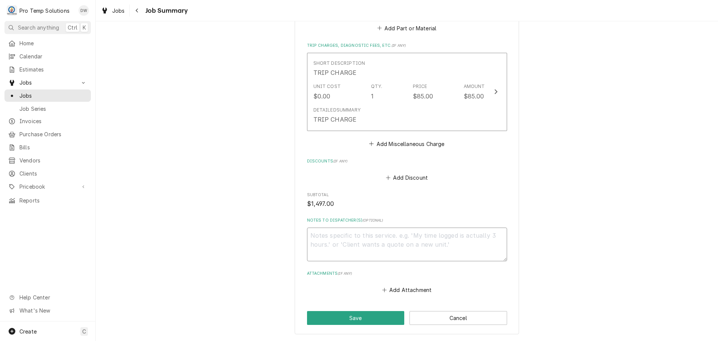
click at [339, 227] on textarea "Notes to Dispatcher(s) ( optional )" at bounding box center [407, 244] width 200 height 34
type textarea "x"
type textarea "#"
type textarea "x"
type textarea "#0"
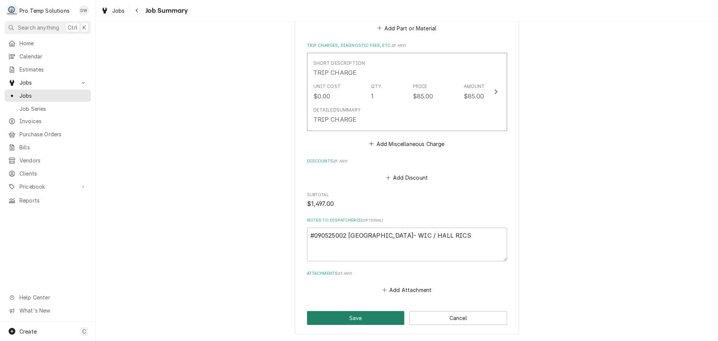
click at [345, 311] on button "Save" at bounding box center [356, 318] width 98 height 14
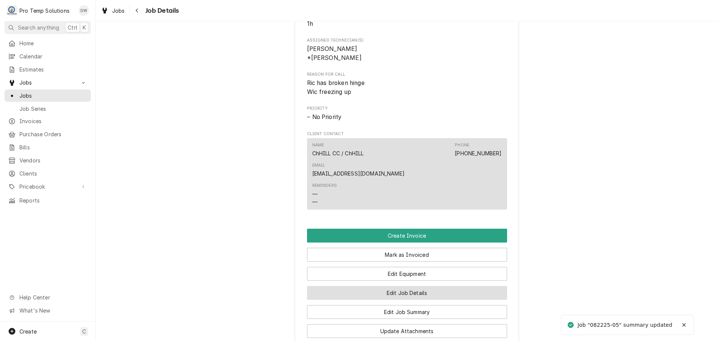
scroll to position [524, 0]
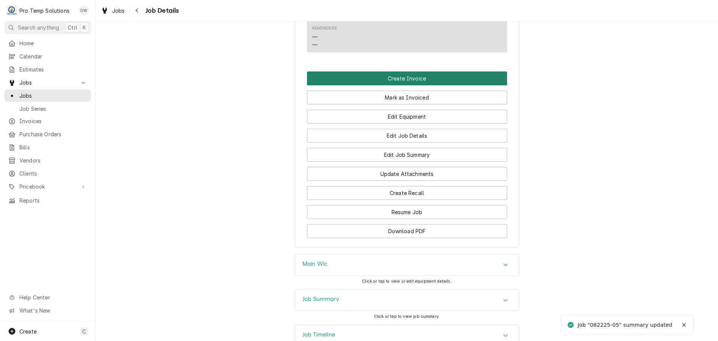
click at [392, 78] on button "Create Invoice" at bounding box center [407, 78] width 200 height 14
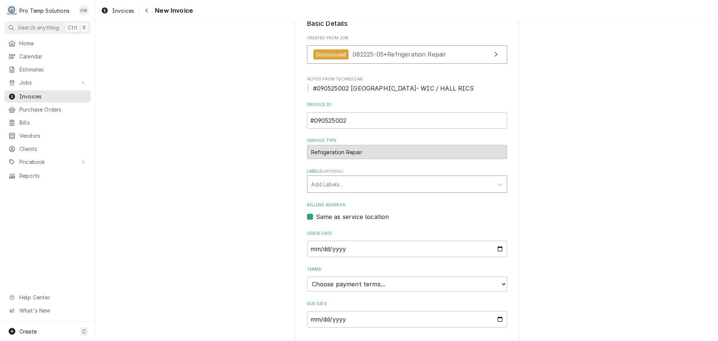
scroll to position [198, 0]
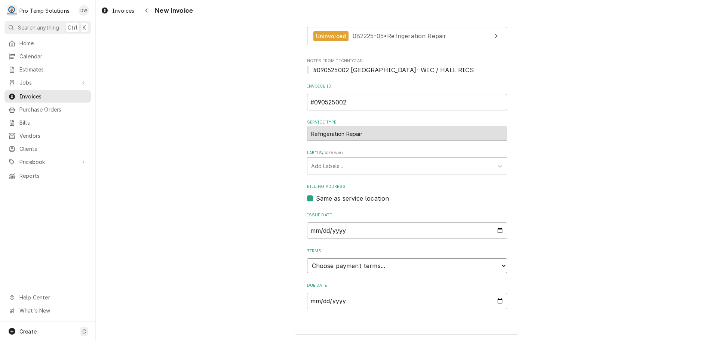
click at [336, 266] on select "Choose payment terms... Same Day Net 7 Net 14 Net 21 Net 30 Net 45 Net 60 Net 90" at bounding box center [407, 265] width 200 height 15
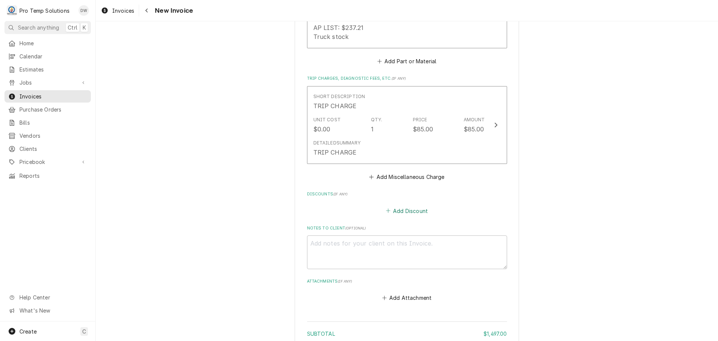
scroll to position [1400, 0]
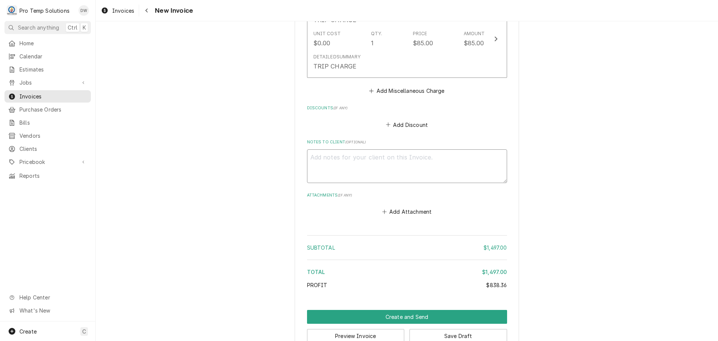
click at [322, 149] on textarea "Notes to Client ( optional )" at bounding box center [407, 166] width 200 height 34
type textarea "x"
type textarea "#"
type textarea "x"
type textarea "#0"
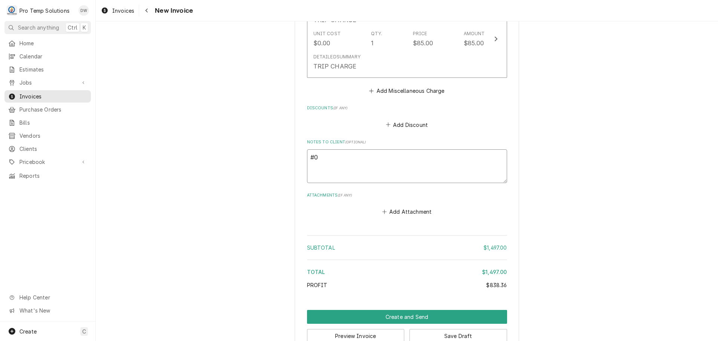
type textarea "x"
type textarea "#09"
type textarea "x"
type textarea "#090"
type textarea "x"
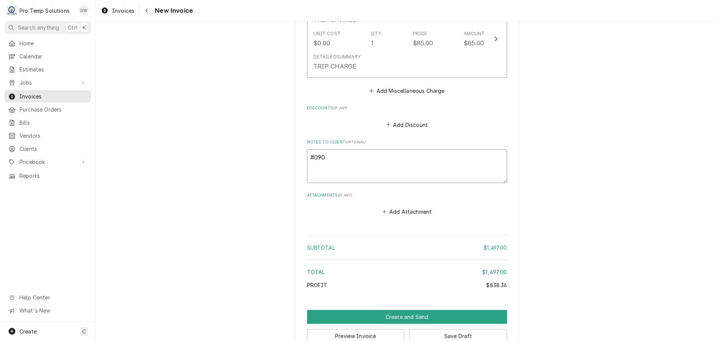
type textarea "#0905"
type textarea "x"
type textarea "#09052"
type textarea "x"
type textarea "#090525"
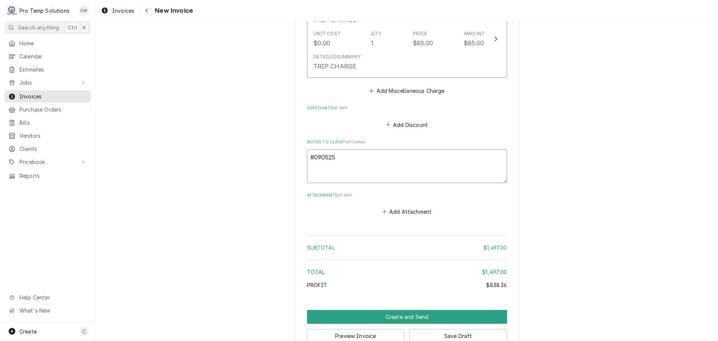
type textarea "x"
type textarea "#0905250"
type textarea "x"
type textarea "#09052500"
type textarea "x"
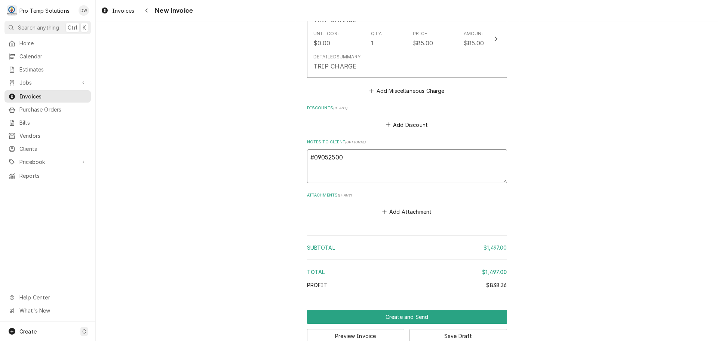
type textarea "#090525002"
type textarea "x"
type textarea "#090525002"
type textarea "x"
type textarea "#090525002 C"
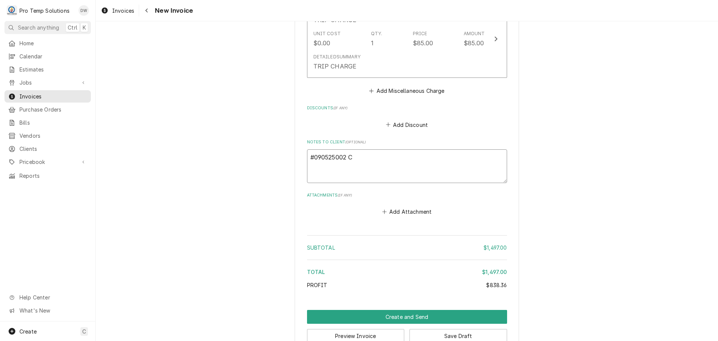
type textarea "x"
type textarea "#090525002 CH"
type textarea "x"
type textarea "#090525002 CHA"
type textarea "x"
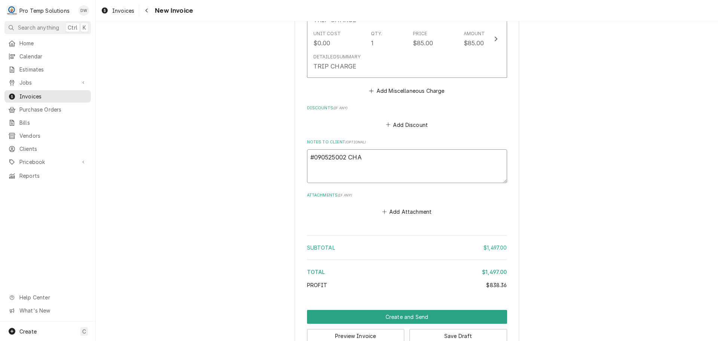
type textarea "#090525002 CHAP"
type textarea "x"
type textarea "#090525002 CHAPE"
type textarea "x"
type textarea "#090525002 CHAPEL"
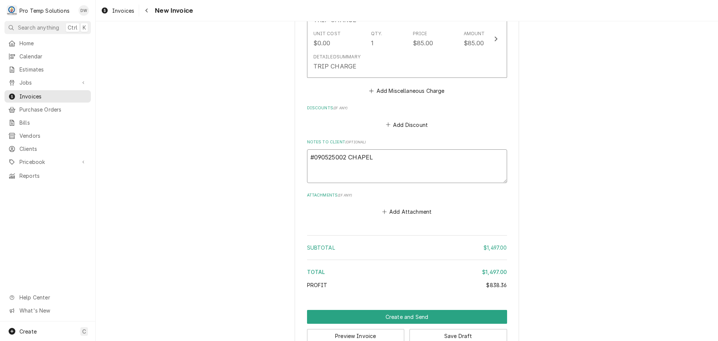
type textarea "x"
type textarea "#090525002 CHAPEL"
type textarea "x"
type textarea "#090525002 CHAPEL H"
type textarea "x"
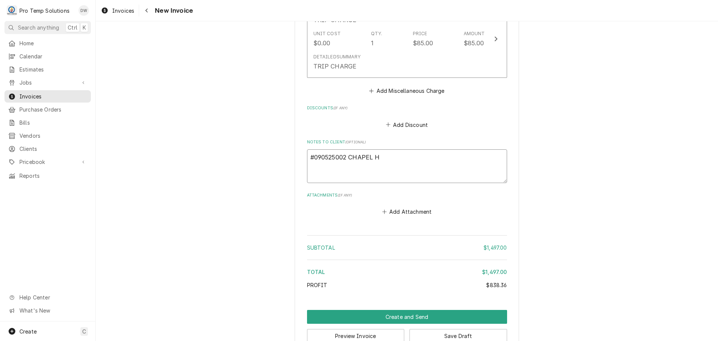
type textarea "#090525002 CHAPEL HI"
type textarea "x"
type textarea "#090525002 CHAPEL HIL"
type textarea "x"
type textarea "#090525002 [GEOGRAPHIC_DATA]"
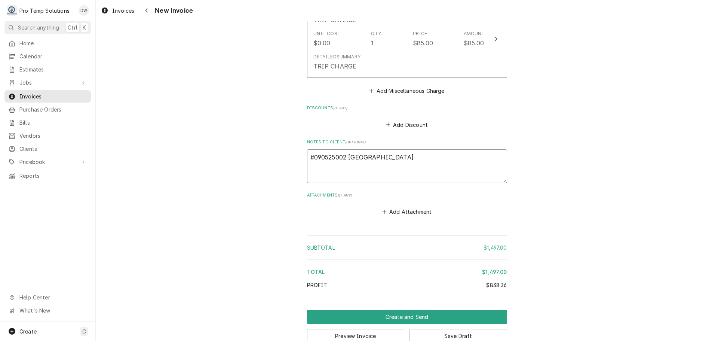
type textarea "x"
type textarea "#090525002 [GEOGRAPHIC_DATA]"
type textarea "x"
type textarea "#090525002 [GEOGRAPHIC_DATA]"
type textarea "x"
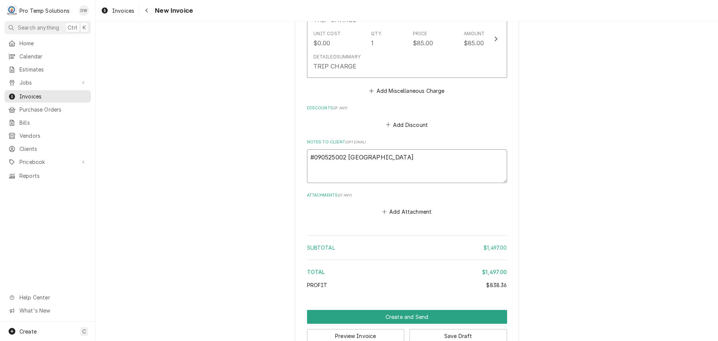
type textarea "#090525002 [GEOGRAPHIC_DATA]"
type textarea "x"
type textarea "#090525002 [GEOGRAPHIC_DATA]-"
type textarea "x"
type textarea "#090525002 [GEOGRAPHIC_DATA]-"
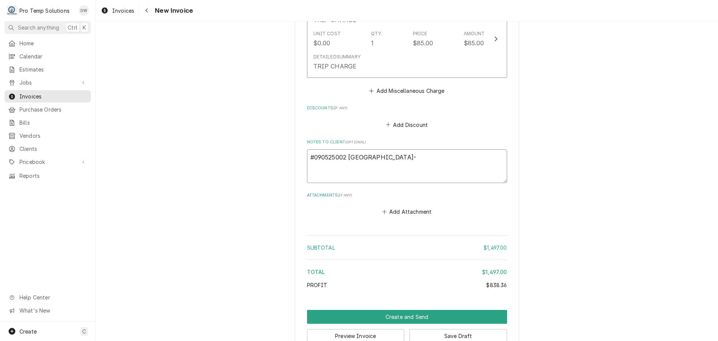
type textarea "x"
type textarea "#090525002 [GEOGRAPHIC_DATA]- W"
type textarea "x"
type textarea "#090525002 [GEOGRAPHIC_DATA]- WI"
type textarea "x"
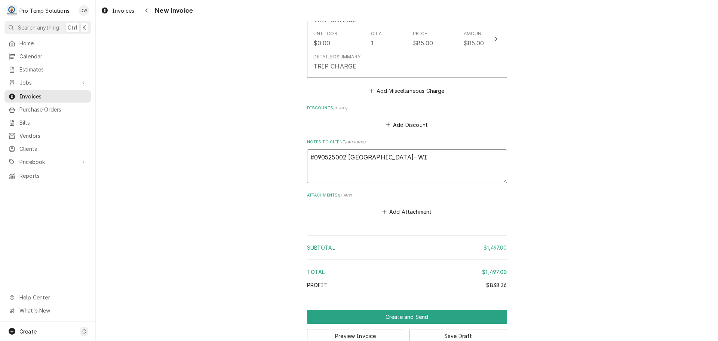
type textarea "#090525002 [GEOGRAPHIC_DATA]- WIC"
type textarea "x"
type textarea "#090525002 [GEOGRAPHIC_DATA]- WIC"
type textarea "x"
type textarea "#090525002 [GEOGRAPHIC_DATA]- WIC /"
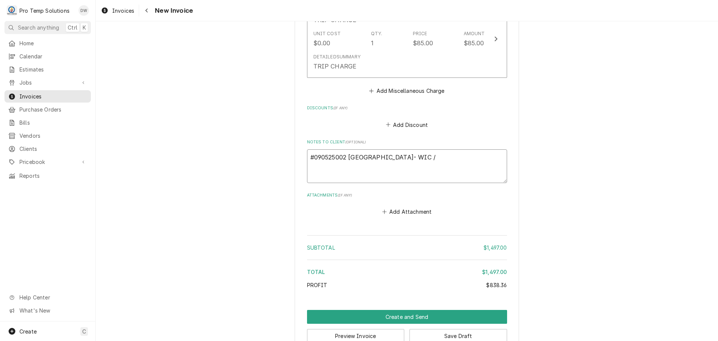
type textarea "x"
type textarea "#090525002 [GEOGRAPHIC_DATA]- WIC /"
type textarea "x"
type textarea "#090525002 [GEOGRAPHIC_DATA]- WIC / H"
type textarea "x"
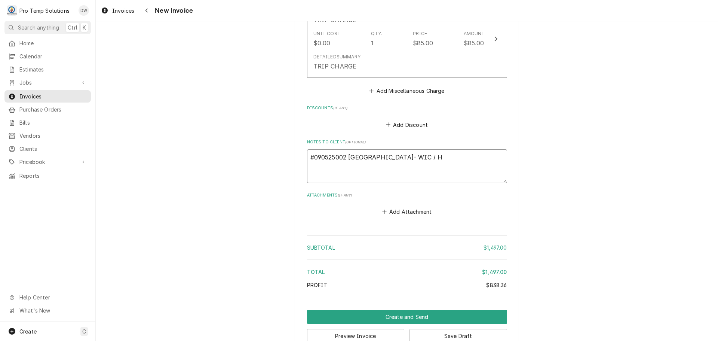
type textarea "#090525002 [GEOGRAPHIC_DATA]- WIC / HA"
type textarea "x"
type textarea "#090525002 [GEOGRAPHIC_DATA]- WIC / [GEOGRAPHIC_DATA]"
type textarea "x"
type textarea "#090525002 [GEOGRAPHIC_DATA]- WIC / HALL"
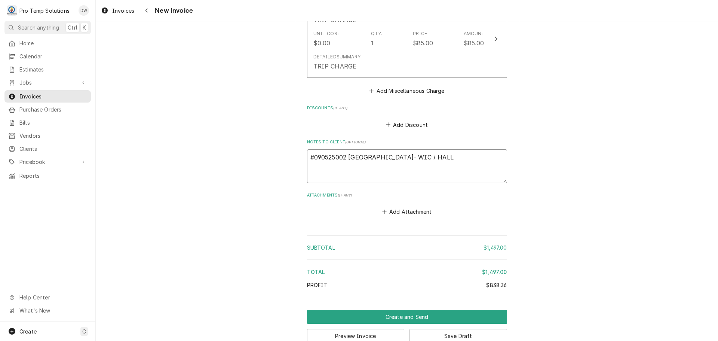
type textarea "x"
type textarea "#090525002 [GEOGRAPHIC_DATA]- WIC / HALL"
type textarea "x"
type textarea "#090525002 [GEOGRAPHIC_DATA]- WIC / [GEOGRAPHIC_DATA]"
type textarea "x"
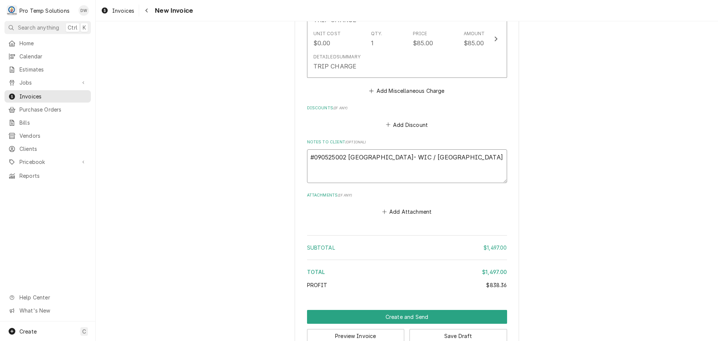
type textarea "#090525002 [GEOGRAPHIC_DATA]- WIC / [GEOGRAPHIC_DATA]"
type textarea "x"
type textarea "#090525002 [GEOGRAPHIC_DATA]- WIC / [PERSON_NAME]"
type textarea "x"
type textarea "#090525002 [GEOGRAPHIC_DATA]- WIC / HALL RICS"
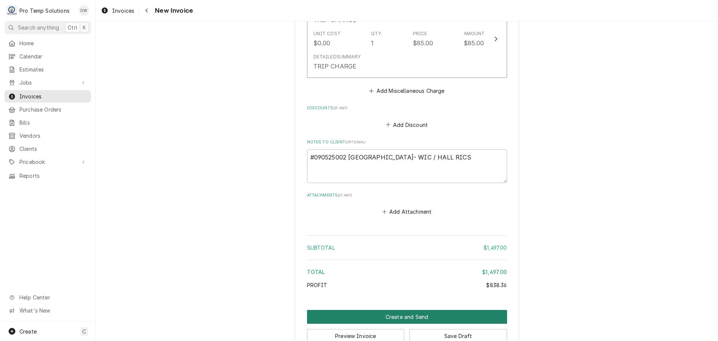
click at [403, 310] on button "Create and Send" at bounding box center [407, 317] width 200 height 14
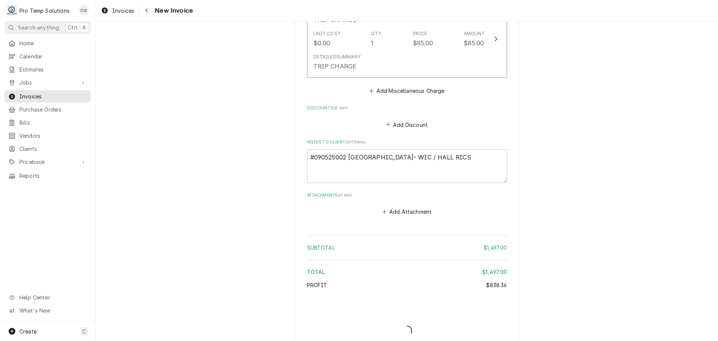
scroll to position [1396, 0]
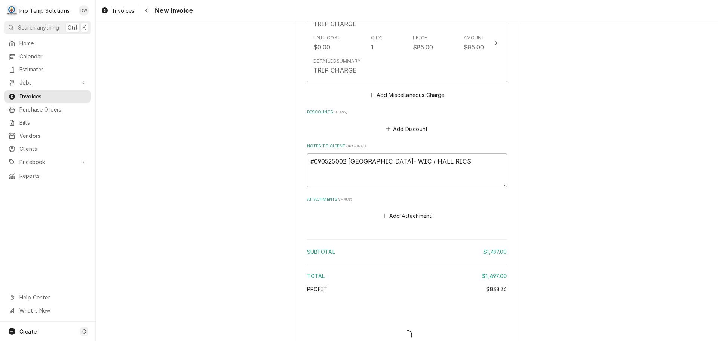
type textarea "x"
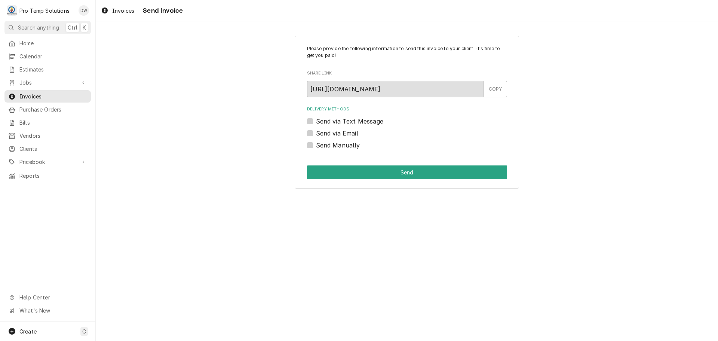
click at [316, 134] on label "Send via Email" at bounding box center [337, 133] width 42 height 9
click at [316, 134] on input "Send via Email" at bounding box center [416, 137] width 200 height 16
checkbox input "true"
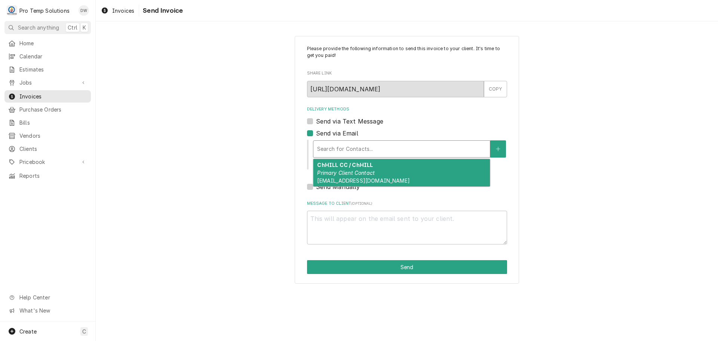
click at [383, 148] on div "Delivery Methods" at bounding box center [401, 148] width 169 height 13
click at [381, 172] on div "ChHILL CC / ChHILL Primary Client Contact [EMAIL_ADDRESS][DOMAIN_NAME]" at bounding box center [402, 172] width 177 height 27
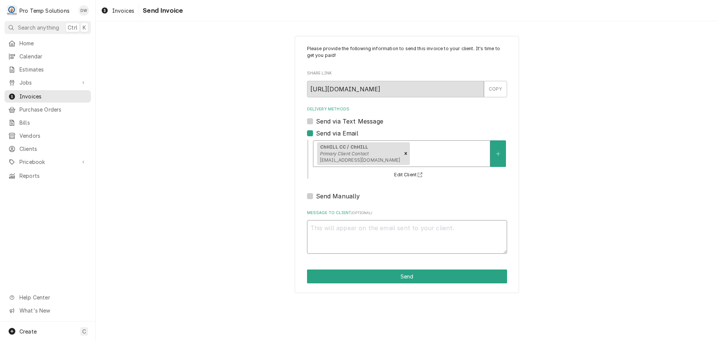
click at [359, 234] on textarea "Message to Client ( optional )" at bounding box center [407, 237] width 200 height 34
type textarea "x"
type textarea "#"
type textarea "x"
type textarea "#0"
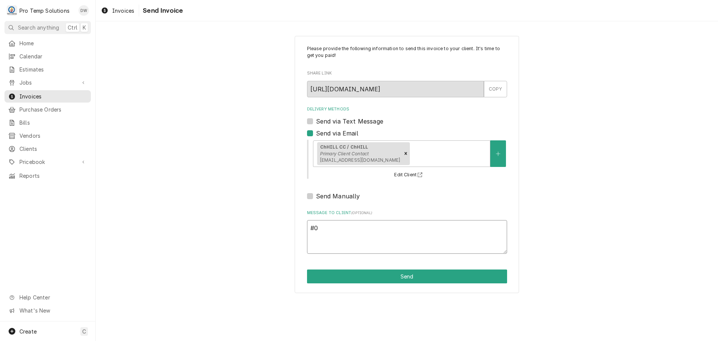
type textarea "x"
type textarea "#09"
type textarea "x"
type textarea "#090"
type textarea "x"
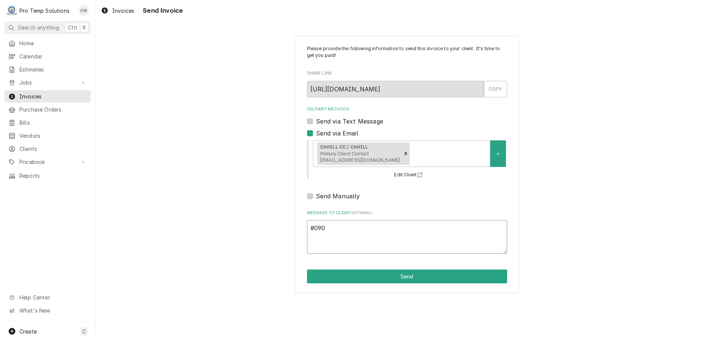
type textarea "#0905"
type textarea "x"
type textarea "#09052"
type textarea "x"
type textarea "#090525"
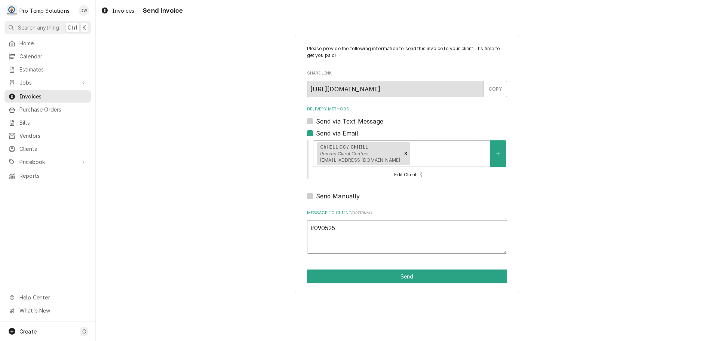
type textarea "x"
type textarea "#0905250"
type textarea "x"
type textarea "#09052500"
type textarea "x"
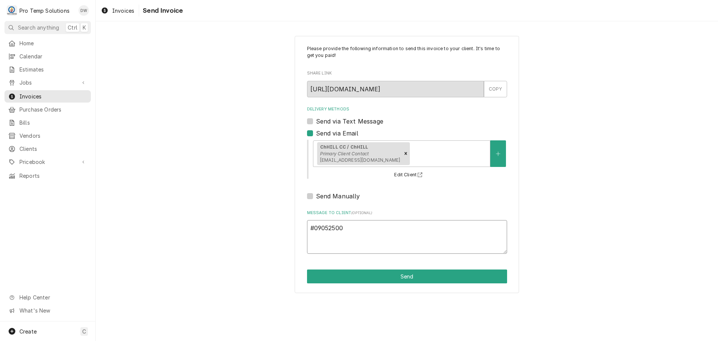
type textarea "#090525002"
type textarea "x"
type textarea "#090525002"
type textarea "x"
type textarea "#090525002 C"
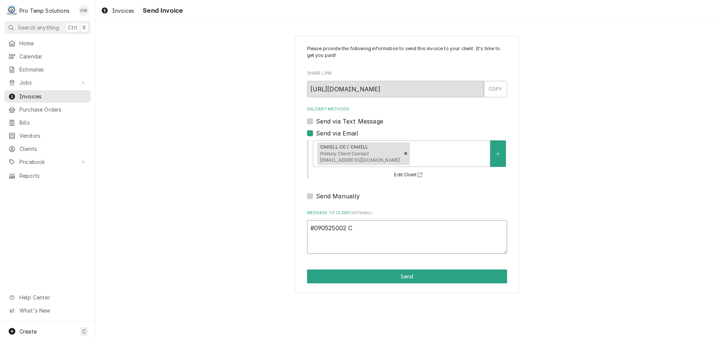
type textarea "x"
type textarea "#090525002 CH"
type textarea "x"
type textarea "#090525002 CHA"
type textarea "x"
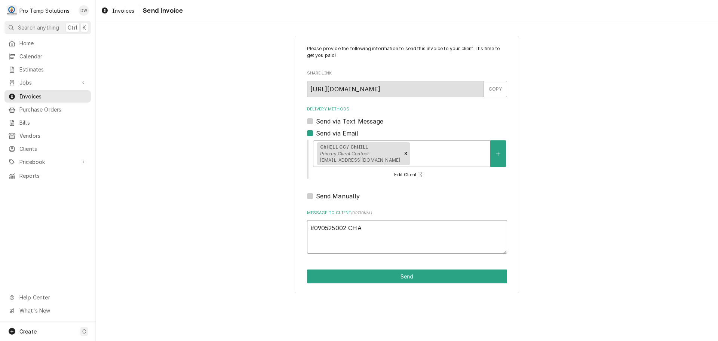
type textarea "#090525002 CHAP"
type textarea "x"
type textarea "#090525002 CHAPE"
type textarea "x"
type textarea "#090525002 CHAPEL"
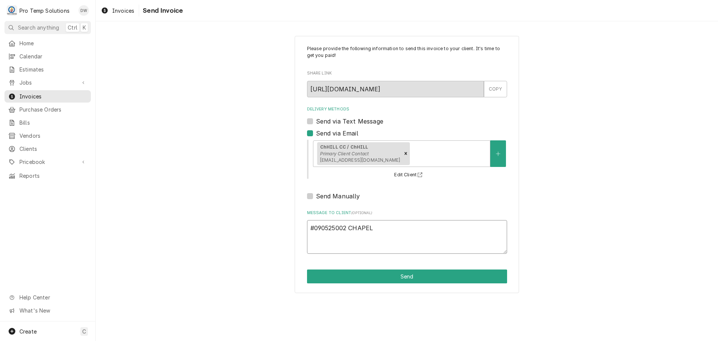
type textarea "x"
type textarea "#090525002 CHAPEL"
type textarea "x"
type textarea "#090525002 CHAPEL H"
type textarea "x"
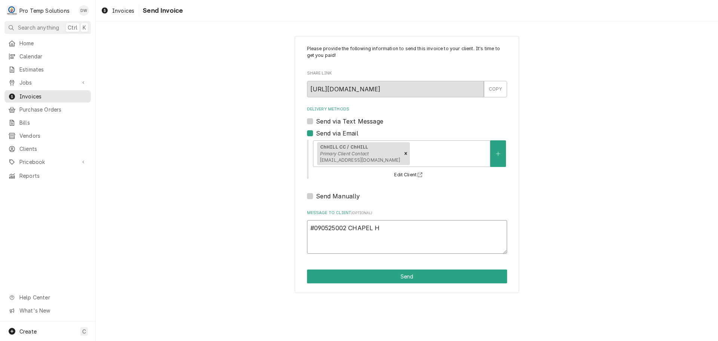
type textarea "#090525002 CHAPEL HI"
type textarea "x"
type textarea "#090525002 CHAPEL HIL"
type textarea "x"
type textarea "#090525002 [GEOGRAPHIC_DATA]"
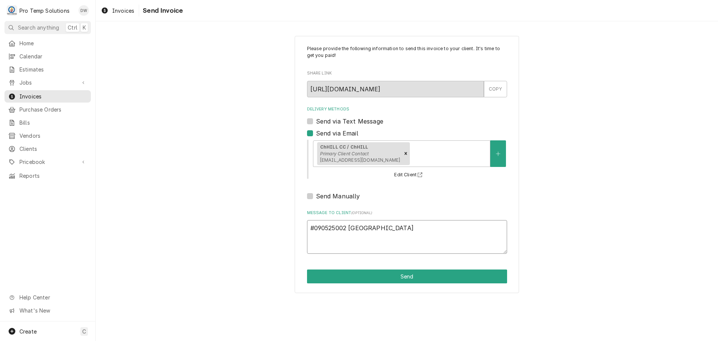
type textarea "x"
type textarea "#090525002 [GEOGRAPHIC_DATA]"
type textarea "x"
type textarea "#090525002 [GEOGRAPHIC_DATA]"
type textarea "x"
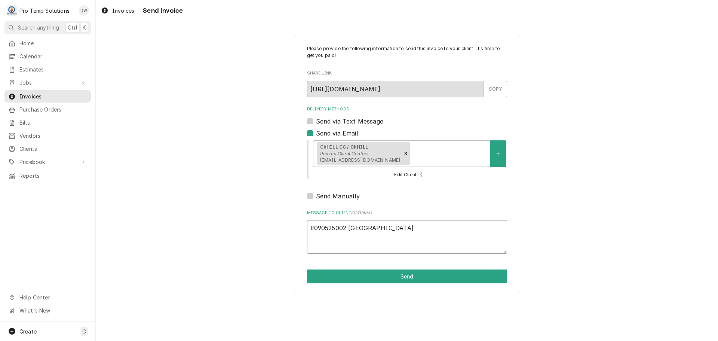
type textarea "#090525002 [GEOGRAPHIC_DATA]"
type textarea "x"
type textarea "#090525002 [GEOGRAPHIC_DATA]-"
type textarea "x"
type textarea "#090525002 [GEOGRAPHIC_DATA]-"
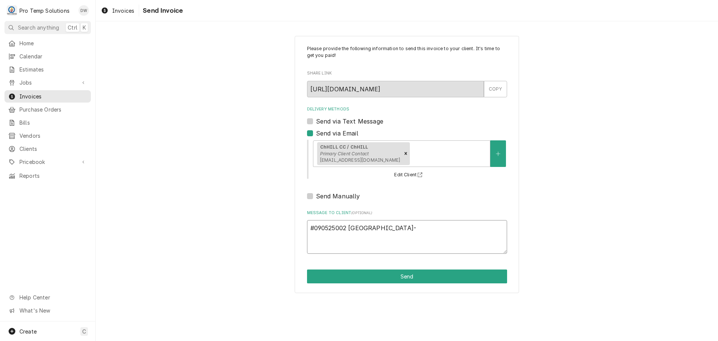
type textarea "x"
type textarea "#090525002 [GEOGRAPHIC_DATA]- W"
type textarea "x"
type textarea "#090525002 [GEOGRAPHIC_DATA]- WI"
type textarea "x"
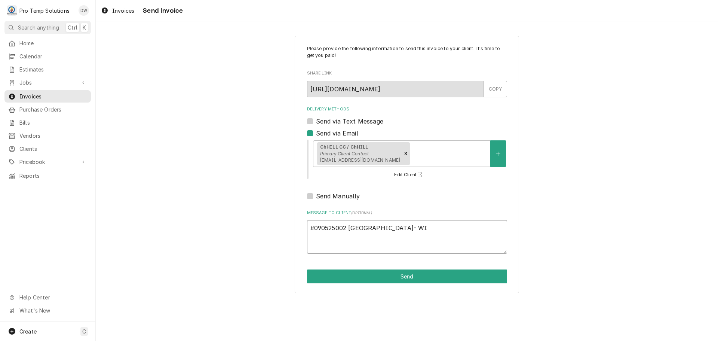
type textarea "#090525002 [GEOGRAPHIC_DATA]- WIC"
type textarea "x"
type textarea "#090525002 [GEOGRAPHIC_DATA]- WIC"
type textarea "x"
type textarea "#090525002 [GEOGRAPHIC_DATA]- WIC /"
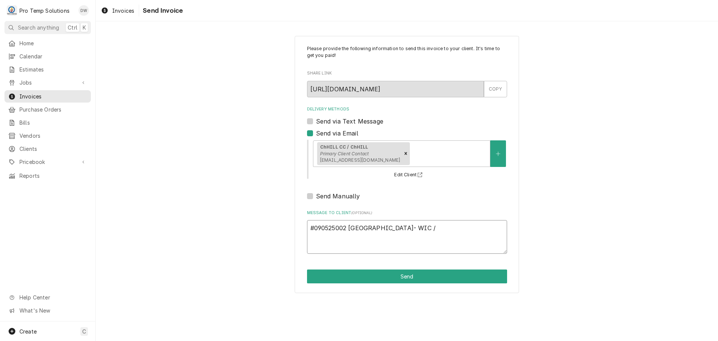
type textarea "x"
type textarea "#090525002 [GEOGRAPHIC_DATA]- WIC /"
type textarea "x"
type textarea "#090525002 [GEOGRAPHIC_DATA]- WIC / H"
type textarea "x"
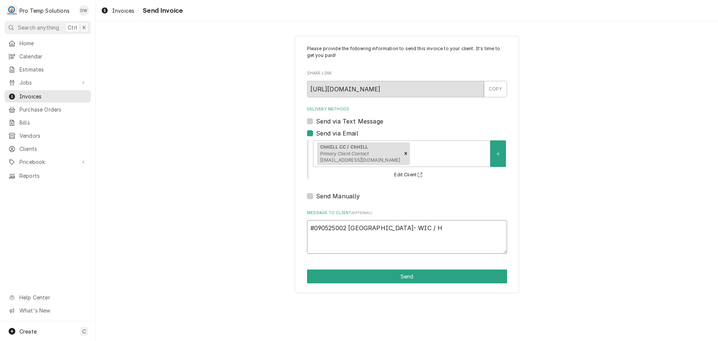
type textarea "#090525002 [GEOGRAPHIC_DATA]- WIC / HA"
type textarea "x"
type textarea "#090525002 [GEOGRAPHIC_DATA]- WIC / [GEOGRAPHIC_DATA]"
type textarea "x"
type textarea "#090525002 [GEOGRAPHIC_DATA]- WIC / HALL"
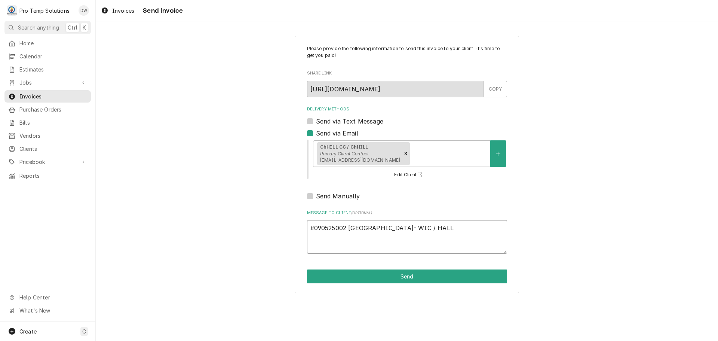
type textarea "x"
type textarea "#090525002 [GEOGRAPHIC_DATA]- WIC / HALL"
type textarea "x"
type textarea "#090525002 [GEOGRAPHIC_DATA]- WIC / [GEOGRAPHIC_DATA]"
type textarea "x"
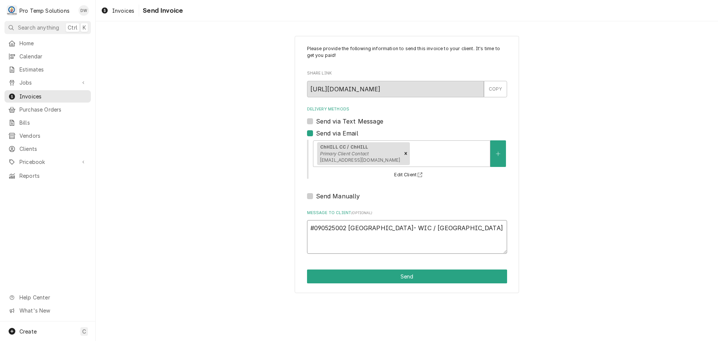
type textarea "#090525002 [GEOGRAPHIC_DATA]- WIC / [GEOGRAPHIC_DATA]"
type textarea "x"
type textarea "#090525002 [GEOGRAPHIC_DATA]- WIC / [PERSON_NAME]"
type textarea "x"
type textarea "#090525002 [GEOGRAPHIC_DATA]- WIC / HALL RICS"
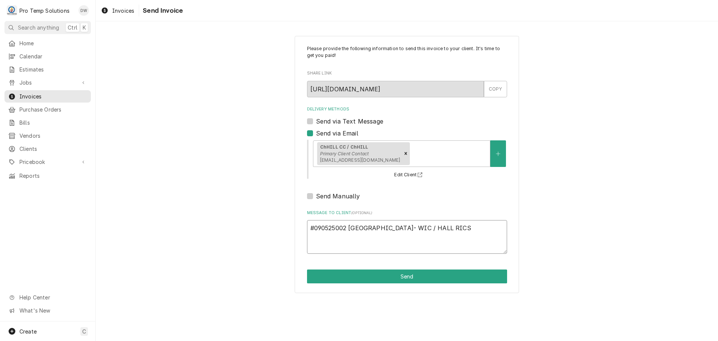
type textarea "x"
type textarea "#090525002 [GEOGRAPHIC_DATA]- WIC / HALL RICS"
click at [412, 276] on button "Send" at bounding box center [407, 276] width 200 height 14
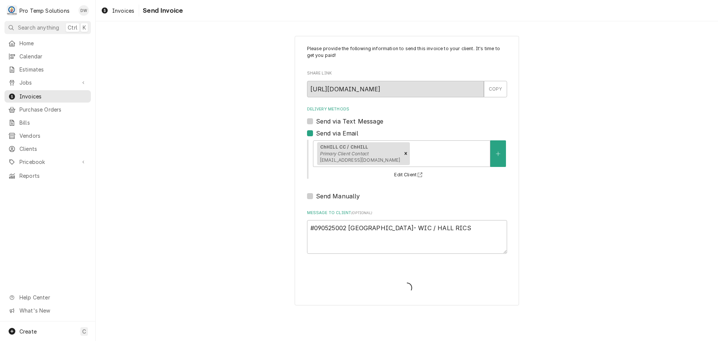
type textarea "x"
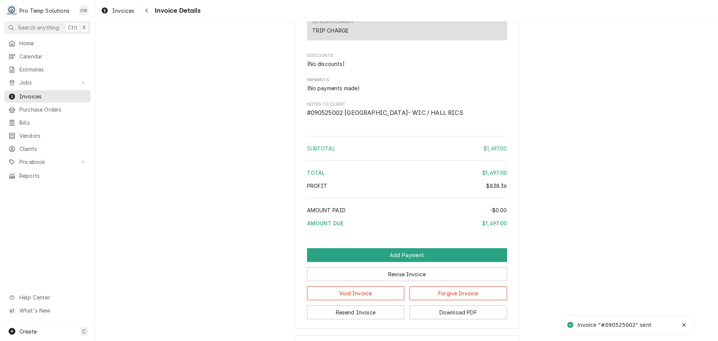
scroll to position [1223, 0]
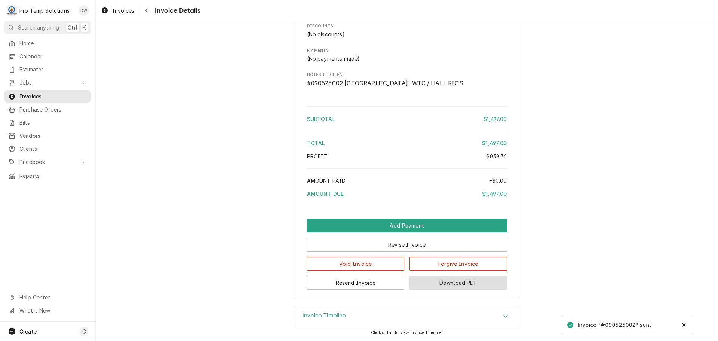
click at [445, 284] on button "Download PDF" at bounding box center [459, 283] width 98 height 14
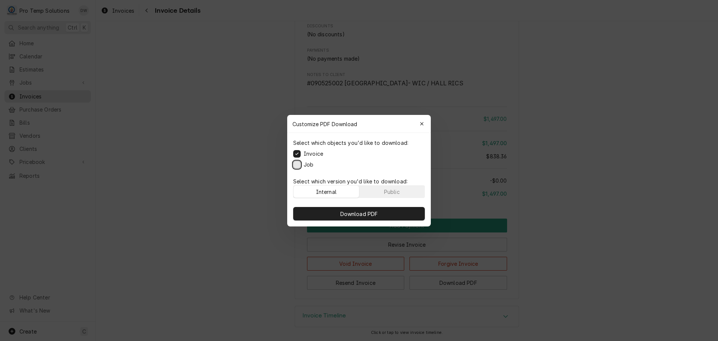
click at [297, 165] on button "Job" at bounding box center [296, 164] width 7 height 7
click at [357, 215] on span "Download PDF" at bounding box center [359, 214] width 41 height 8
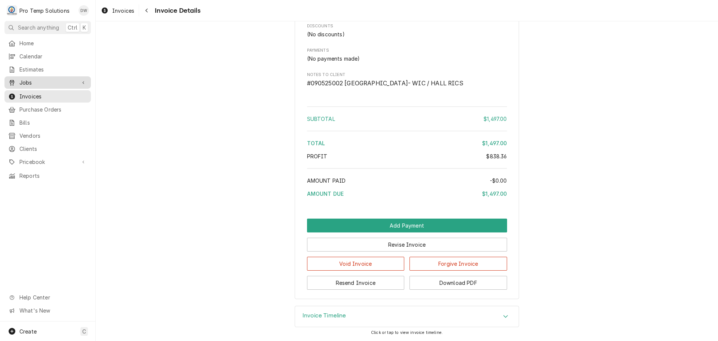
click at [39, 78] on div "Jobs" at bounding box center [47, 82] width 83 height 9
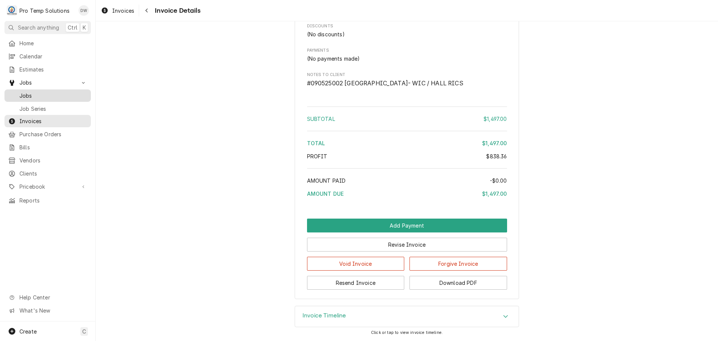
click at [33, 92] on span "Jobs" at bounding box center [53, 96] width 68 height 8
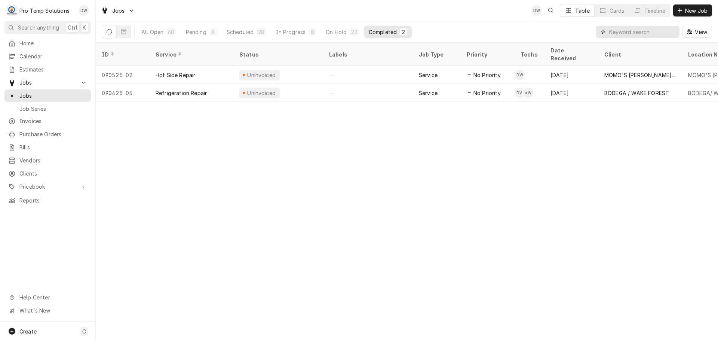
click at [660, 28] on input "Dynamic Content Wrapper" at bounding box center [642, 32] width 67 height 12
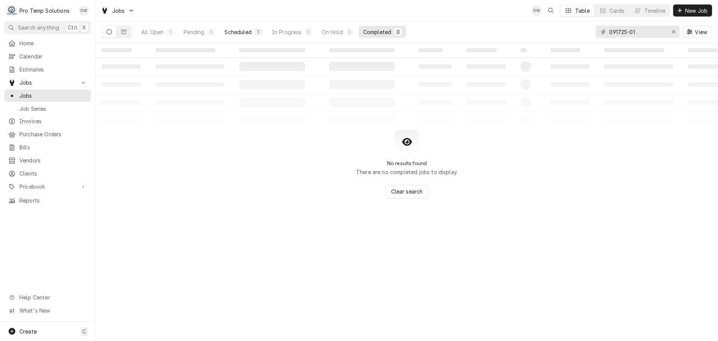
type input "091725-01"
click at [240, 33] on div "Scheduled" at bounding box center [237, 32] width 27 height 8
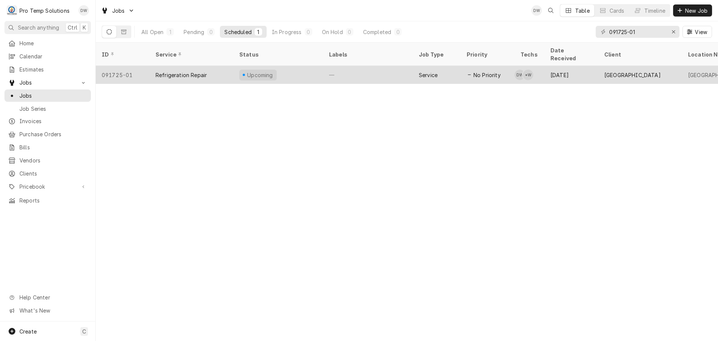
click at [366, 66] on div "—" at bounding box center [368, 75] width 90 height 18
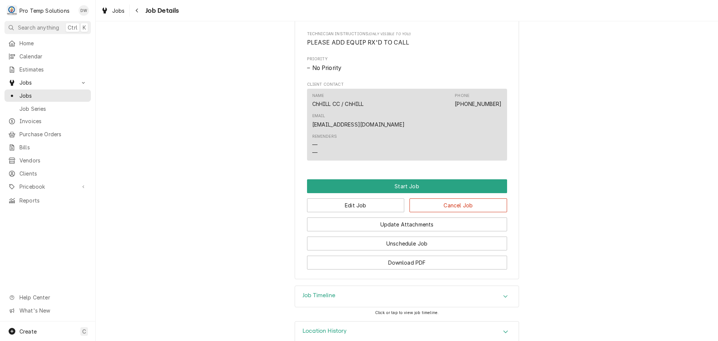
scroll to position [420, 0]
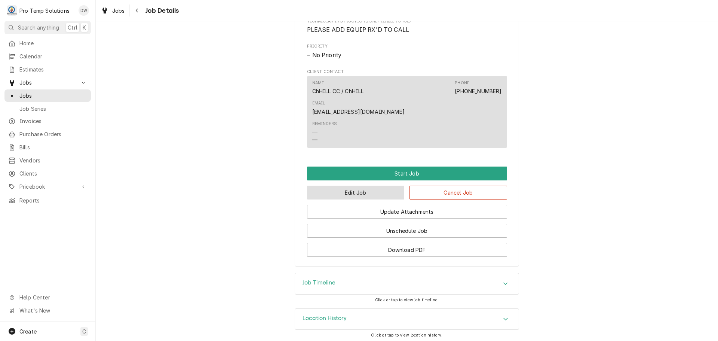
click at [377, 192] on button "Edit Job" at bounding box center [356, 193] width 98 height 14
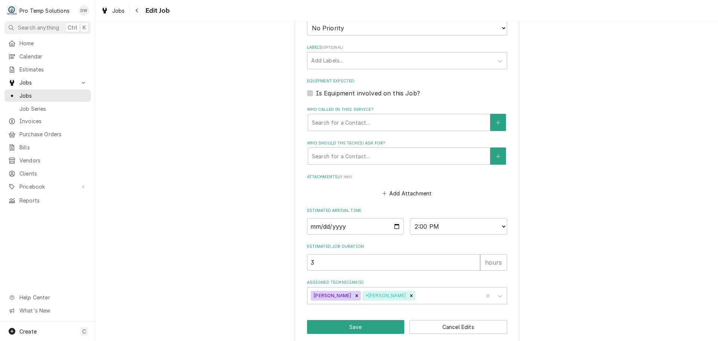
scroll to position [505, 0]
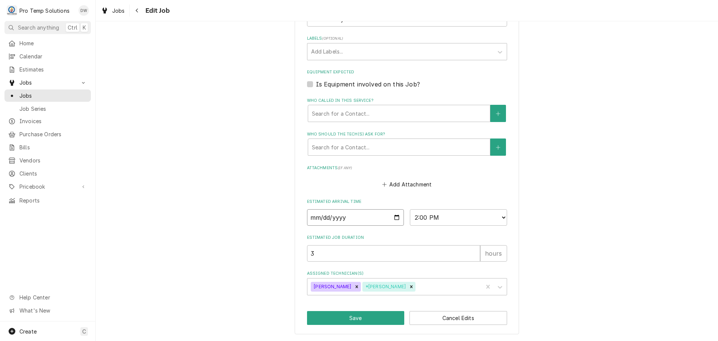
click at [394, 217] on input "[DATE]" at bounding box center [355, 217] width 97 height 16
type textarea "x"
type input "[DATE]"
type textarea "x"
click at [500, 217] on select "AM / PM 6:00 AM 6:15 AM 6:30 AM 6:45 AM 7:00 AM 7:15 AM 7:30 AM 7:45 AM 8:00 AM…" at bounding box center [458, 217] width 97 height 16
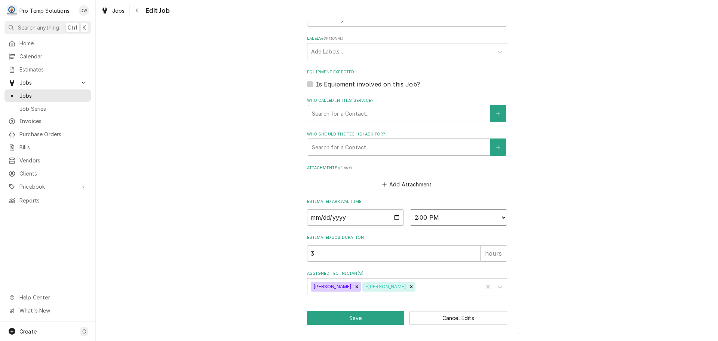
select select "06:00:00"
click at [410, 209] on select "AM / PM 6:00 AM 6:15 AM 6:30 AM 6:45 AM 7:00 AM 7:15 AM 7:30 AM 7:45 AM 8:00 AM…" at bounding box center [458, 217] width 97 height 16
click at [358, 318] on button "Save" at bounding box center [356, 318] width 98 height 14
type textarea "x"
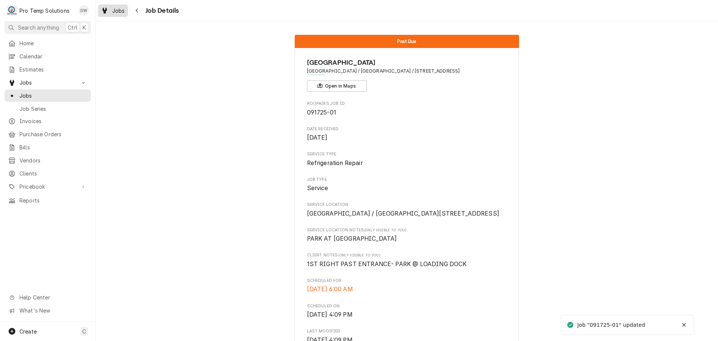
click at [119, 9] on span "Jobs" at bounding box center [118, 11] width 13 height 8
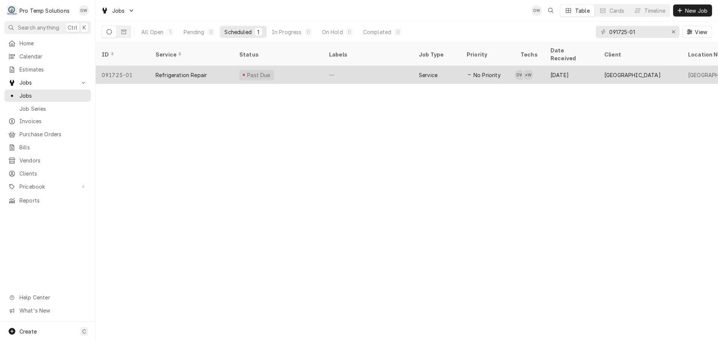
click at [389, 66] on div "—" at bounding box center [368, 75] width 90 height 18
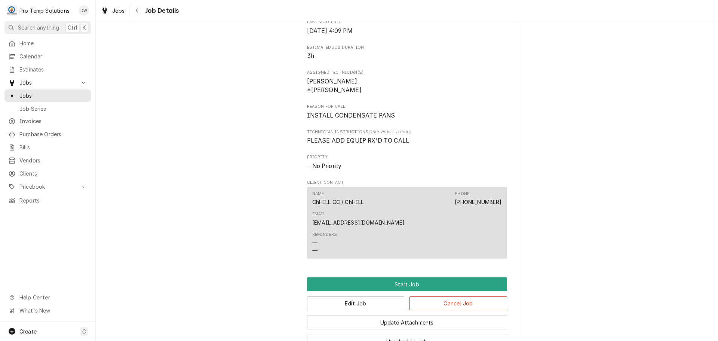
scroll to position [420, 0]
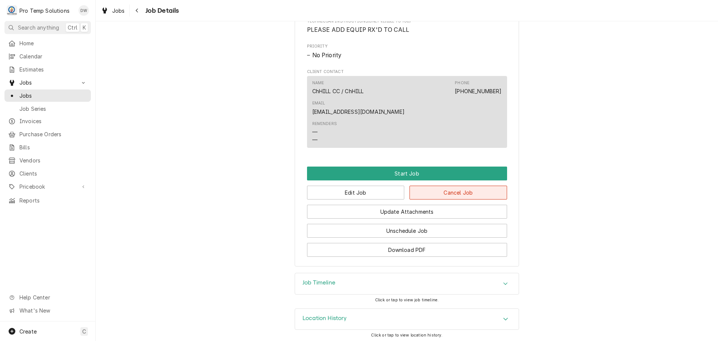
click at [454, 188] on button "Cancel Job" at bounding box center [459, 193] width 98 height 14
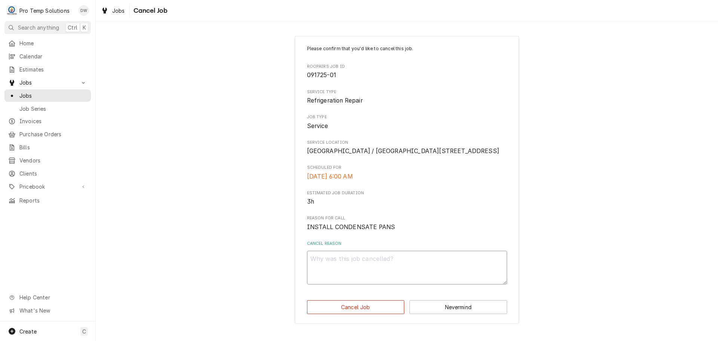
click at [390, 270] on textarea "Cancel Reason" at bounding box center [407, 268] width 200 height 34
type textarea "x"
type textarea "R"
type textarea "x"
type textarea "RE"
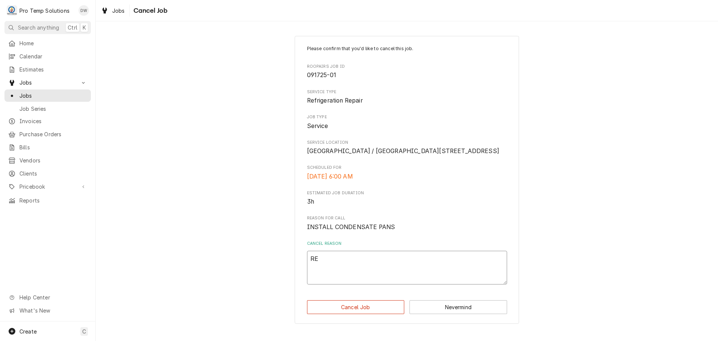
type textarea "x"
type textarea "REP"
type textarea "x"
type textarea "REPA"
type textarea "x"
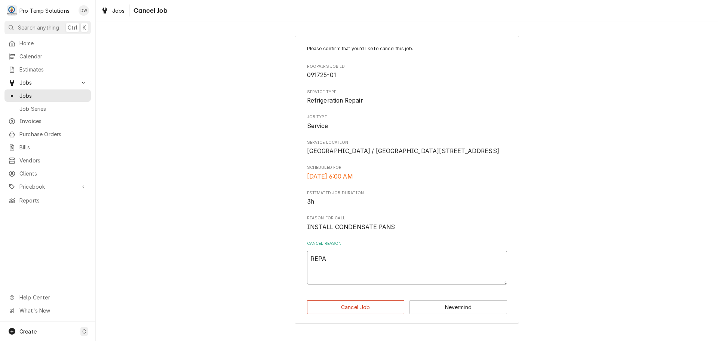
type textarea "REPAI"
type textarea "x"
type textarea "REPAIR"
type textarea "x"
type textarea "REPAIR"
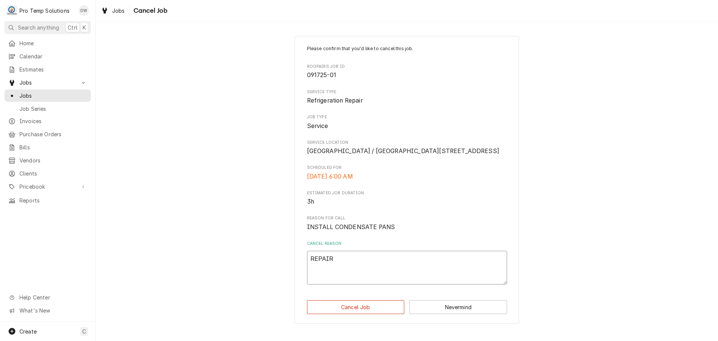
type textarea "x"
type textarea "REPAIR D"
type textarea "x"
type textarea "REPAIR DO"
type textarea "x"
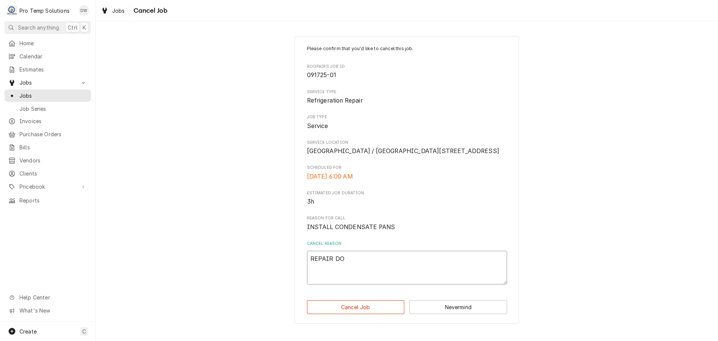
type textarea "REPAIR DON"
type textarea "x"
type textarea "REPAIR DONE"
type textarea "x"
type textarea "REPAIR DONE"
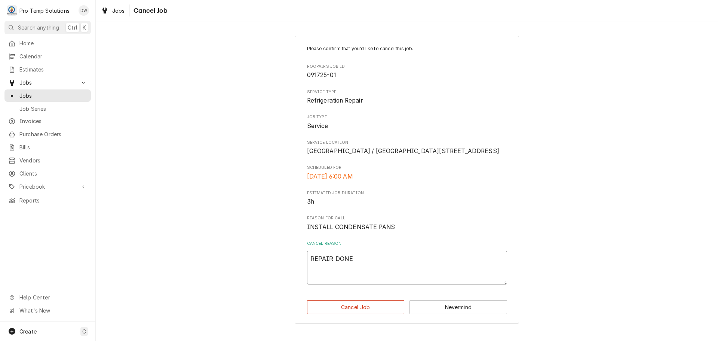
type textarea "x"
type textarea "REPAIR DONE O"
type textarea "x"
type textarea "REPAIR DONE ON"
type textarea "x"
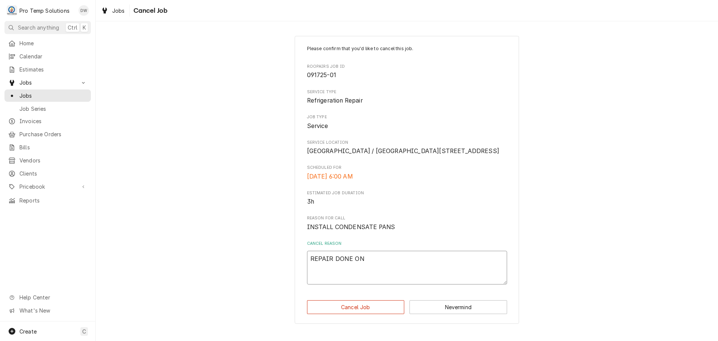
type textarea "REPAIR DONE ON"
type textarea "x"
type textarea "REPAIR DONE ON J"
type textarea "x"
type textarea "REPAIR DONE ON JO"
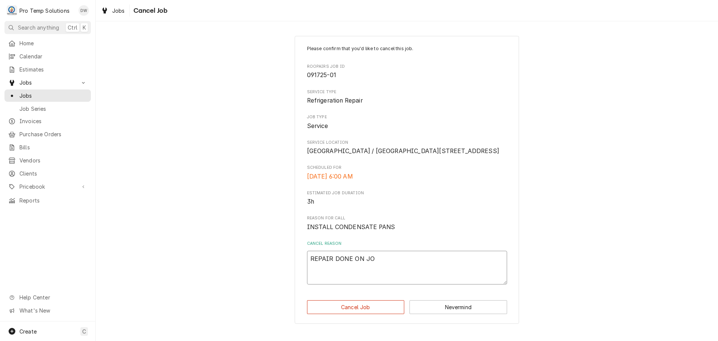
type textarea "x"
type textarea "REPAIR DONE ON JOB"
type textarea "x"
type textarea "REPAIR DONE ON JOB"
type textarea "x"
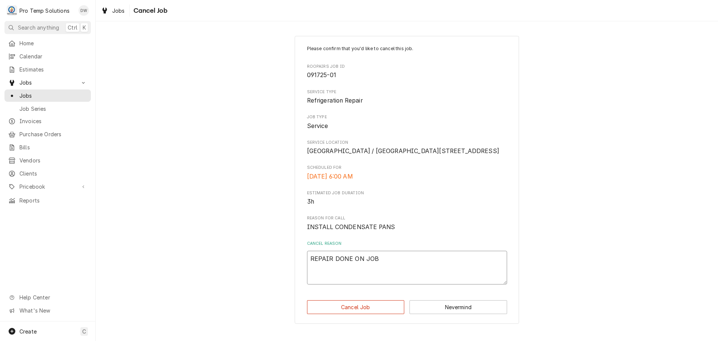
type textarea "REPAIR DONE ON JOB #"
type textarea "x"
type textarea "REPAIR DONE ON JOB #0"
type textarea "x"
type textarea "REPAIR DONE ON JOB #08"
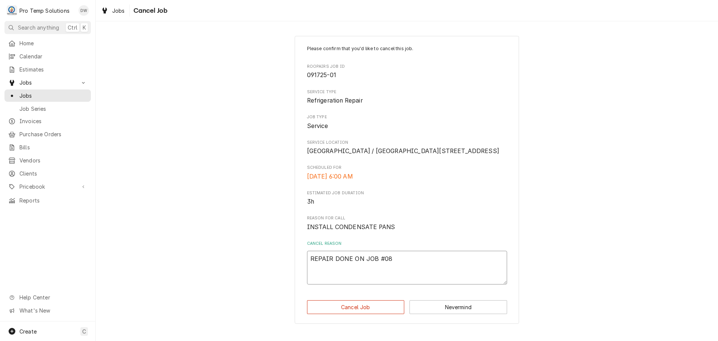
type textarea "x"
type textarea "REPAIR DONE ON JOB #082"
type textarea "x"
type textarea "REPAIR DONE ON JOB #0822"
type textarea "x"
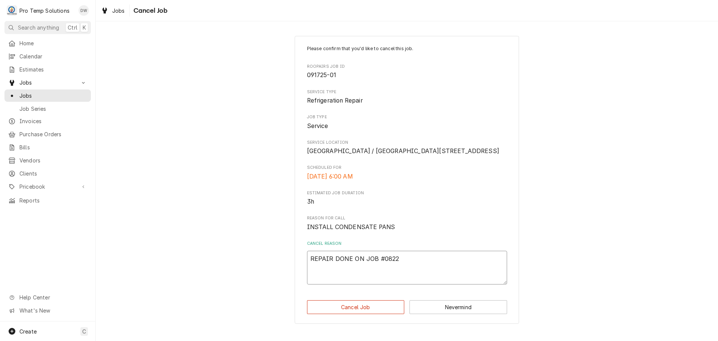
type textarea "REPAIR DONE ON JOB #08222"
type textarea "x"
type textarea "REPAIR DONE ON JOB #082225"
type textarea "x"
type textarea "REPAIR DONE ON JOB #082225-"
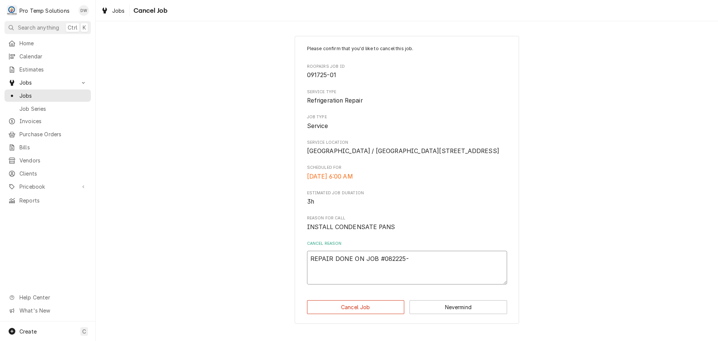
type textarea "x"
type textarea "REPAIR DONE ON JOB #082225-0"
type textarea "x"
type textarea "REPAIR DONE ON JOB #082225-05"
type textarea "x"
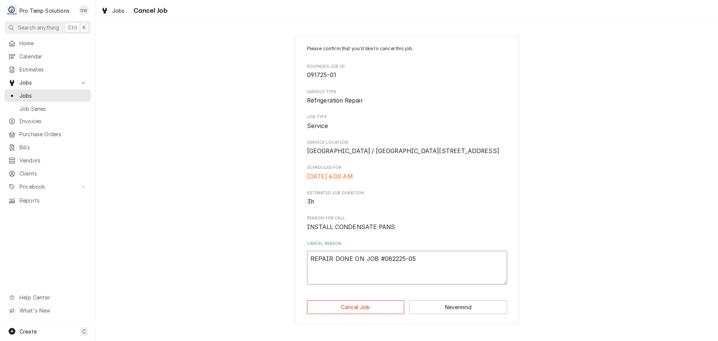
type textarea "REPAIR DONE ON JOB #082225-05"
type textarea "x"
type textarea "REPAIR DONE ON JOB #082225-05 /"
type textarea "x"
type textarea "REPAIR DONE ON JOB #082225-05 /"
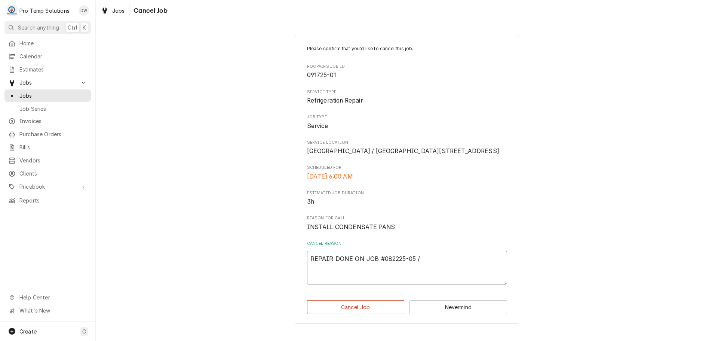
type textarea "x"
type textarea "REPAIR DONE ON JOB #082225-05 / #"
type textarea "x"
type textarea "REPAIR DONE ON JOB #082225-05 / #0"
type textarea "x"
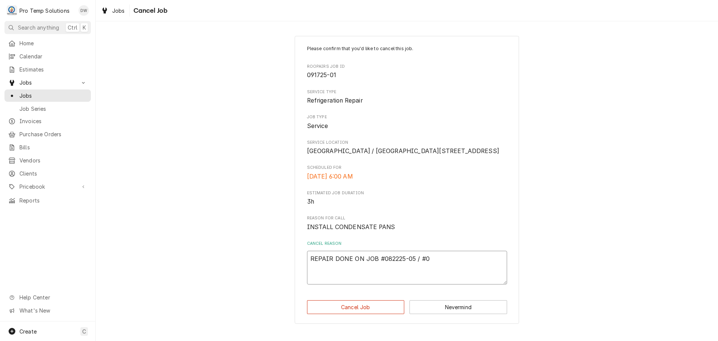
type textarea "REPAIR DONE ON JOB #082225-05 / #09"
type textarea "x"
type textarea "REPAIR DONE ON JOB #082225-05 / #090"
type textarea "x"
type textarea "REPAIR DONE ON JOB #082225-05 / #0905"
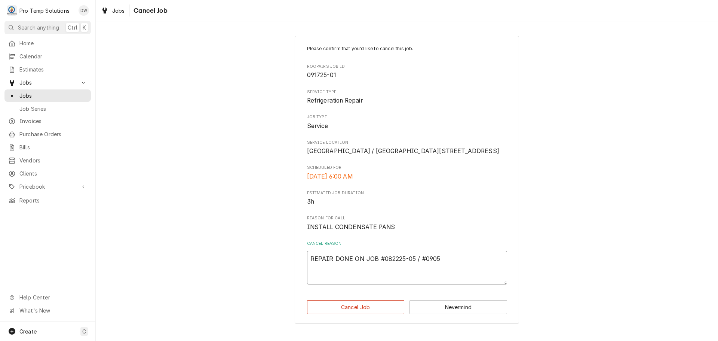
type textarea "x"
type textarea "REPAIR DONE ON JOB #082225-05 / #09052"
type textarea "x"
type textarea "REPAIR DONE ON JOB #082225-05 / #090525"
type textarea "x"
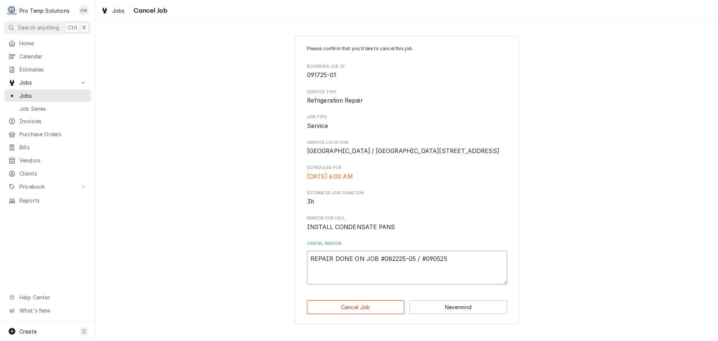
type textarea "REPAIR DONE ON JOB #082225-05 / #0905250"
type textarea "x"
type textarea "REPAIR DONE ON JOB #082225-05 / #09052500"
type textarea "x"
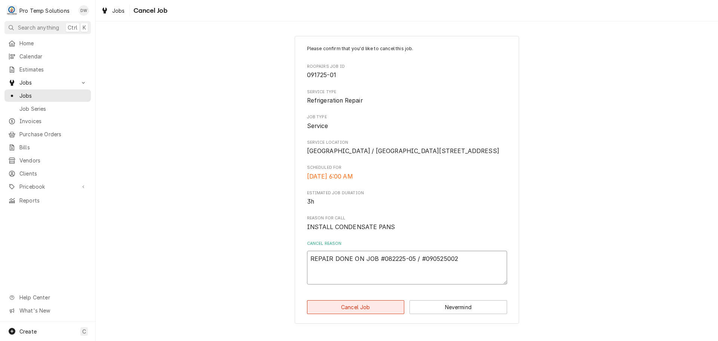
type textarea "REPAIR DONE ON JOB #082225-05 / #090525002"
click at [360, 314] on button "Cancel Job" at bounding box center [356, 307] width 98 height 14
type textarea "x"
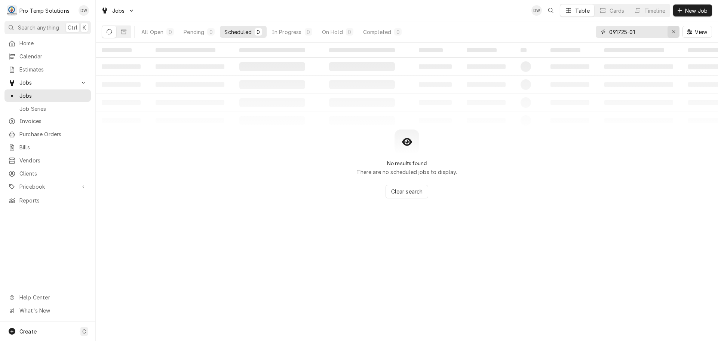
click at [675, 32] on icon "Erase input" at bounding box center [674, 31] width 4 height 5
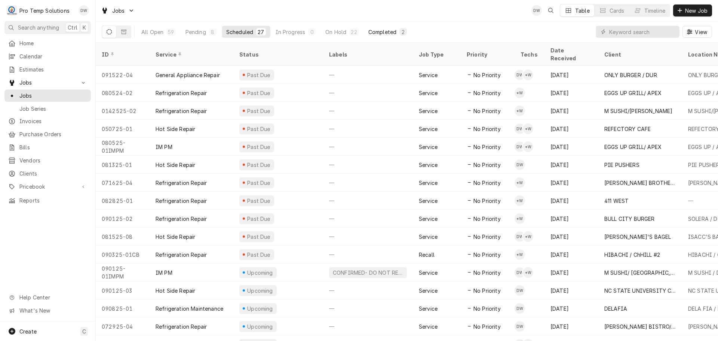
click at [385, 30] on div "Completed" at bounding box center [383, 32] width 28 height 8
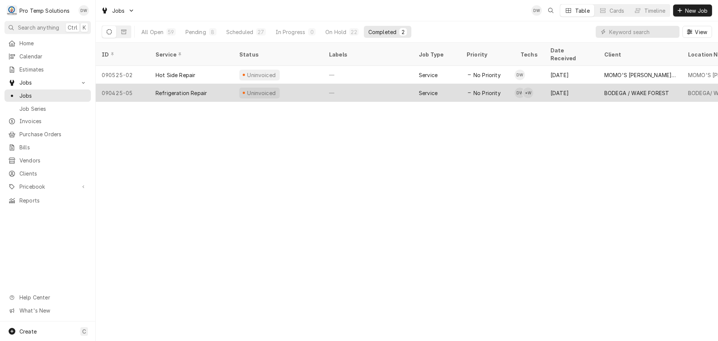
click at [370, 84] on div "—" at bounding box center [368, 93] width 90 height 18
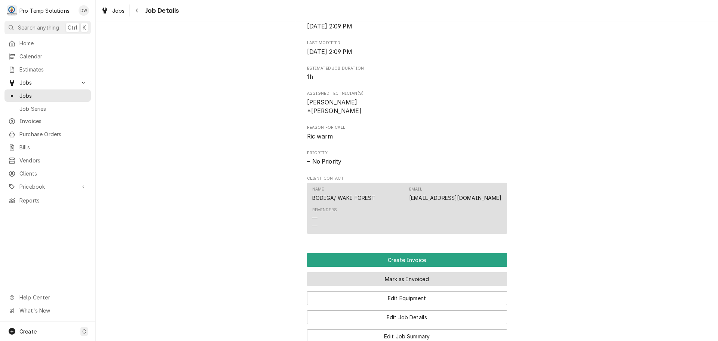
scroll to position [449, 0]
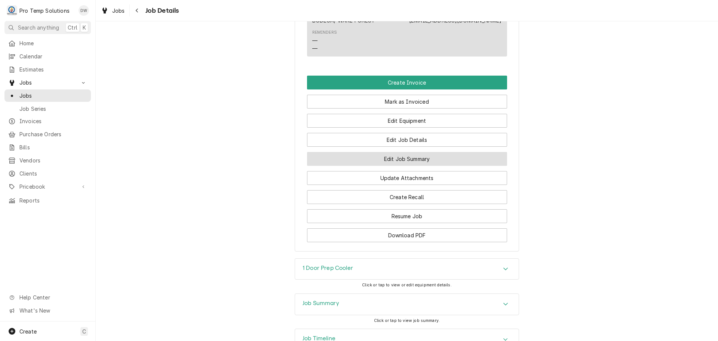
click at [404, 166] on button "Edit Job Summary" at bounding box center [407, 159] width 200 height 14
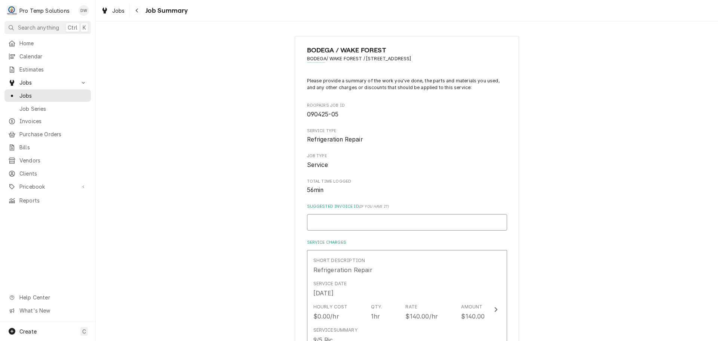
click at [361, 219] on input "Suggested Invoice ID ( if you have it )" at bounding box center [407, 222] width 200 height 16
type textarea "x"
type input "#"
type textarea "x"
type input "#0"
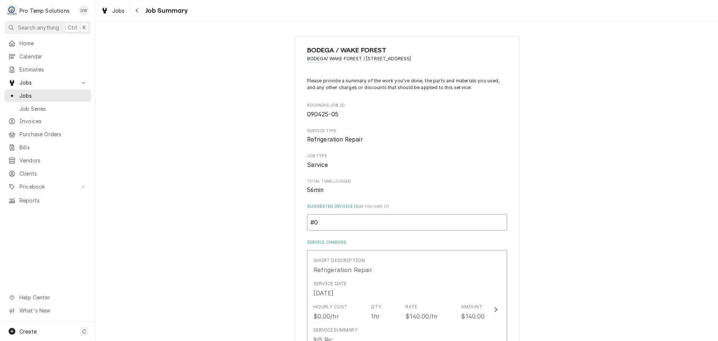
type textarea "x"
type input "#09"
type textarea "x"
type input "#090"
type textarea "x"
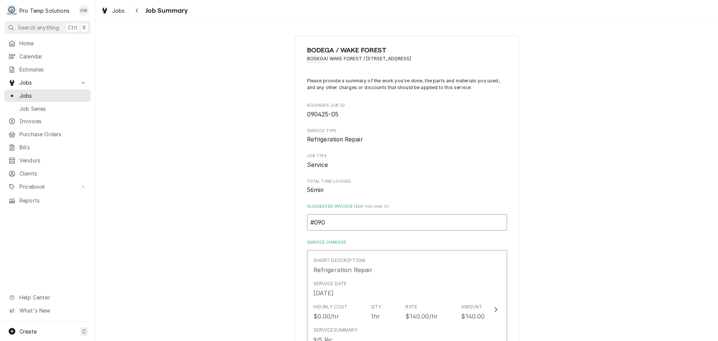
type input "#0905"
type textarea "x"
type input "#09052"
type textarea "x"
type input "#090525"
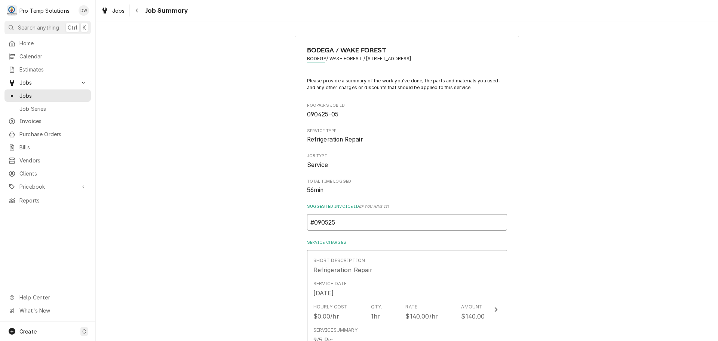
type textarea "x"
type input "#0905250"
type textarea "x"
type input "#09052500"
type textarea "x"
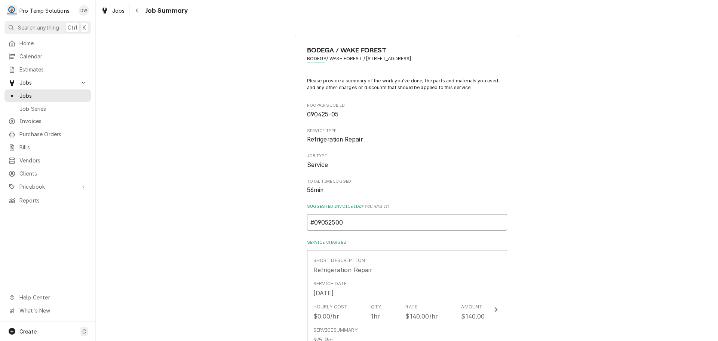
type input "#090525003"
type textarea "x"
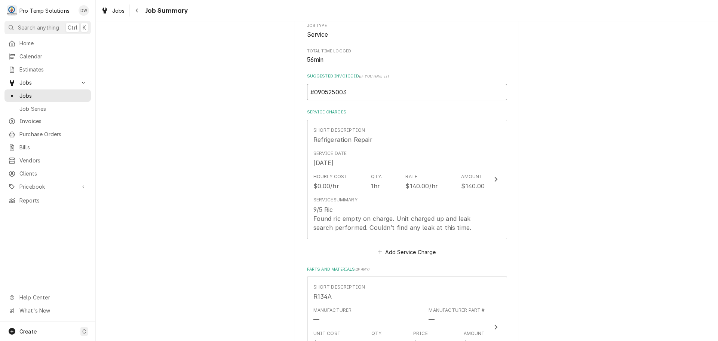
scroll to position [150, 0]
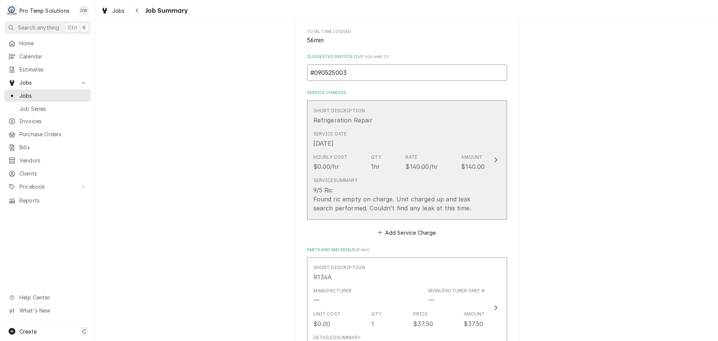
type input "#090525003"
click at [494, 160] on icon "Update Line Item" at bounding box center [496, 160] width 4 height 6
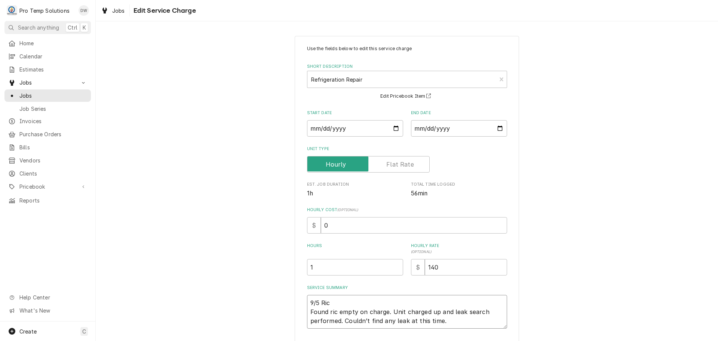
click at [333, 300] on textarea "9/5 Ric Found ric empty on charge. Unit charged up and leak search performed. C…" at bounding box center [407, 312] width 200 height 34
type textarea "x"
type textarea "9/5 Ric Found ric empty on charge. Unit charged up and leak search performed. C…"
type textarea "x"
type textarea "9/5 Ric 1 Found ric empty on charge. Unit charged up and leak search performed.…"
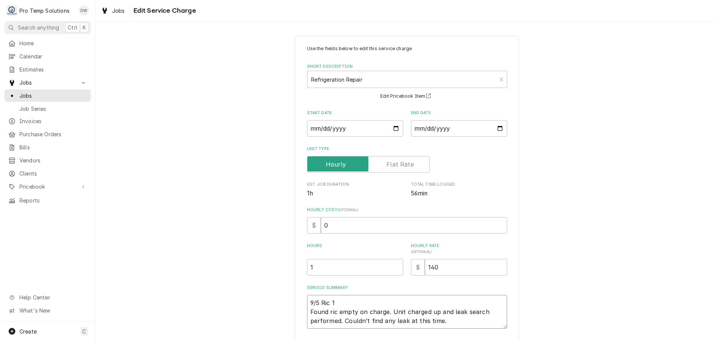
type textarea "x"
type textarea "9/5 Ric 11 Found ric empty on charge. Unit charged up and leak search performed…"
type textarea "x"
type textarea "9/5 Ric 110 Found ric empty on charge. Unit charged up and leak search performe…"
type textarea "x"
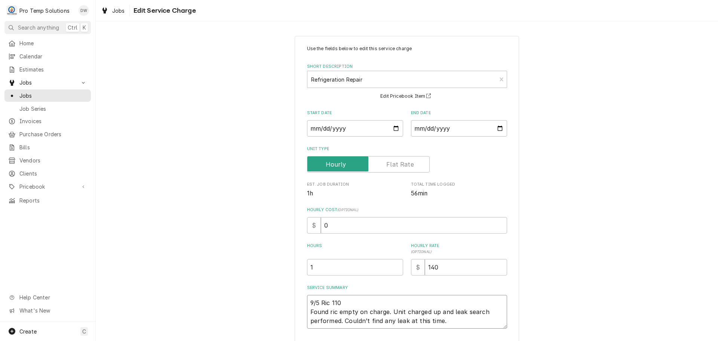
type textarea "9/5 Ric 110- Found ric empty on charge. Unit charged up and leak search perform…"
type textarea "x"
type textarea "9/5 Ric 110-2 Found ric empty on charge. Unit charged up and leak search perfor…"
type textarea "x"
type textarea "9/5 Ric 110-21 Found ric empty on charge. Unit charged up and leak search perfo…"
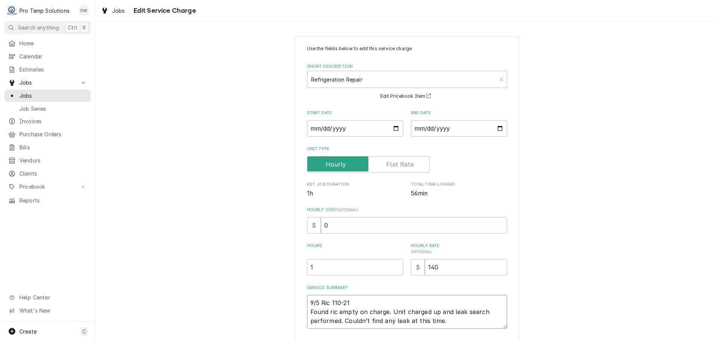
type textarea "x"
type textarea "9/5 Ric 110-210 Found ric empty on charge. Unit charged up and leak search perf…"
type textarea "x"
type textarea "9/5 Ric 110-210 Found ric empty on charge. Unit charged up and leak search perf…"
type textarea "x"
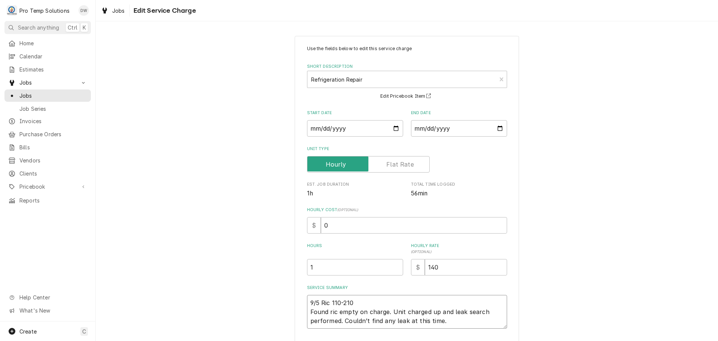
type textarea "9/5 Ric 110-210 K Found ric empty on charge. Unit charged up and leak search pe…"
type textarea "x"
type textarea "9/5 Ric 110-210 KE Found ric empty on charge. Unit charged up and leak search p…"
type textarea "x"
type textarea "9/5 Ric 110-210 KEV Found ric empty on charge. Unit charged up and leak search …"
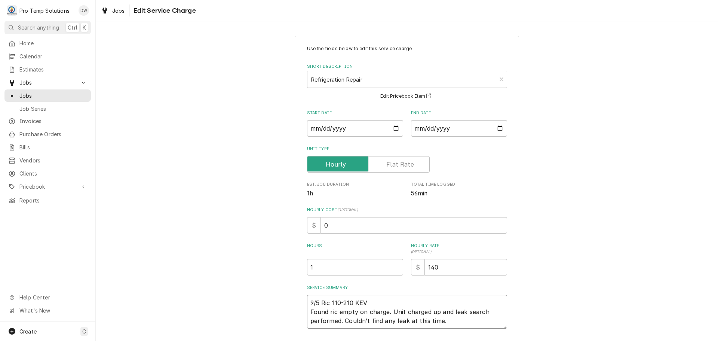
type textarea "x"
type textarea "9/5 Ric 110-210 KEVI Found ric empty on charge. Unit charged up and leak search…"
type textarea "x"
type textarea "9/5 Ric 110-210 KEVIN Found ric empty on charge. Unit charged up and leak searc…"
type textarea "x"
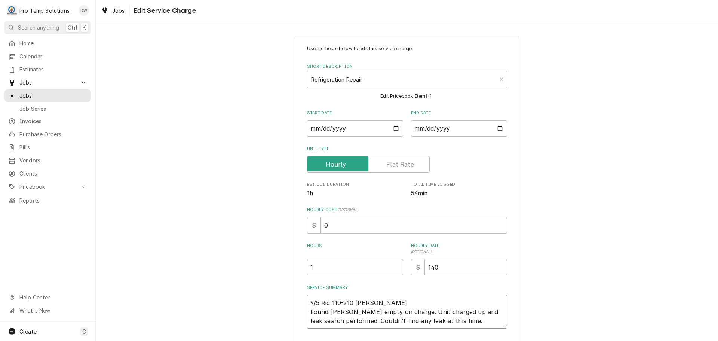
type textarea "9/5 Ric 110-210 KEVIN Found ric empty on charge. Unit charged up and leak searc…"
type textarea "x"
type textarea "9/5 Ric 110-210 KEVIN K Found ric empty on charge. Unit charged up and leak sea…"
type textarea "x"
type textarea "9/5 Ric 110-210 KEVIN KO Found ric empty on charge. Unit charged up and leak se…"
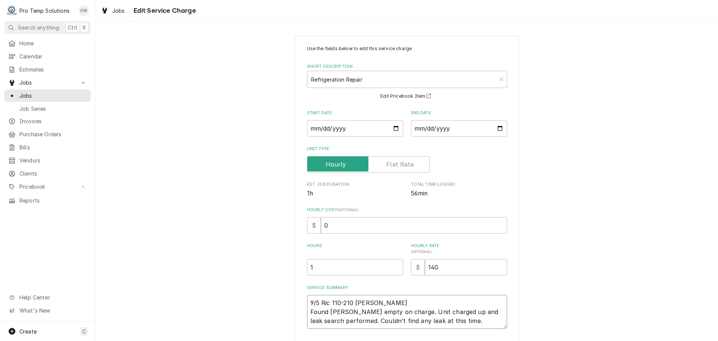
type textarea "x"
type textarea "9/5 Ric 110-210 KEVIN KOT Found ric empty on charge. Unit charged up and leak s…"
type textarea "x"
type textarea "9/5 Ric 110-210 KEVIN KOTY Found ric empty on charge. Unit charged up and leak …"
type textarea "x"
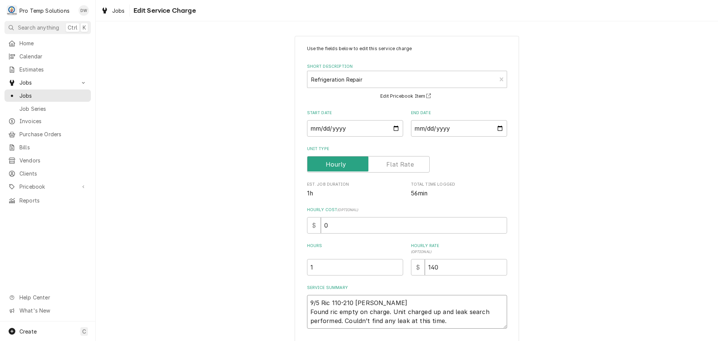
type textarea "9/5 Ric 110-210 KEVIN KOTY Found ric empty on charge. Unit charged up and leak …"
click at [326, 226] on input "0" at bounding box center [414, 225] width 186 height 16
type textarea "x"
type input "1"
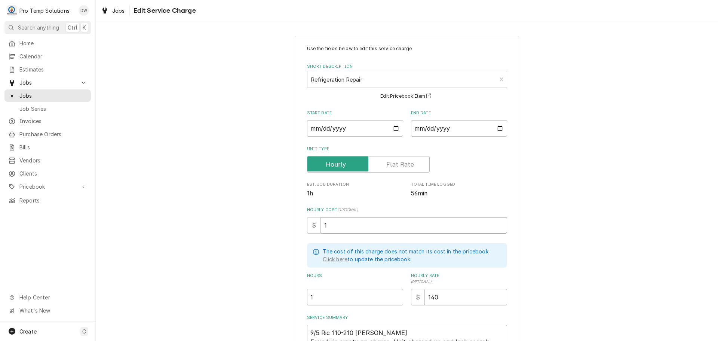
type textarea "x"
type input "18"
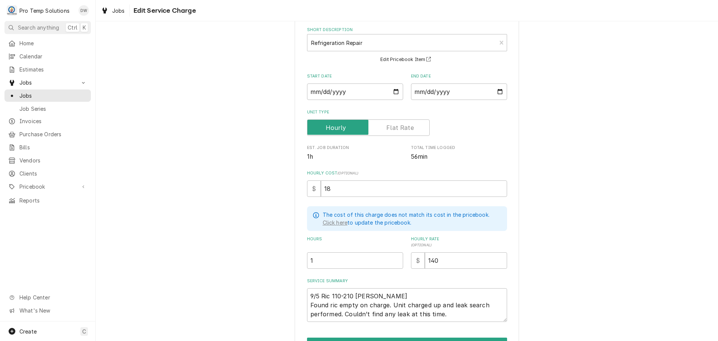
scroll to position [82, 0]
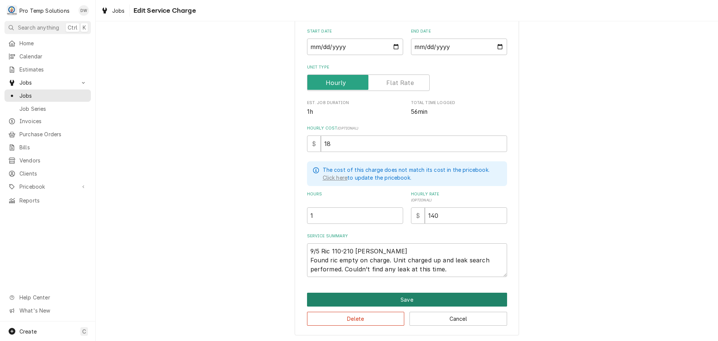
click at [402, 297] on button "Save" at bounding box center [407, 300] width 200 height 14
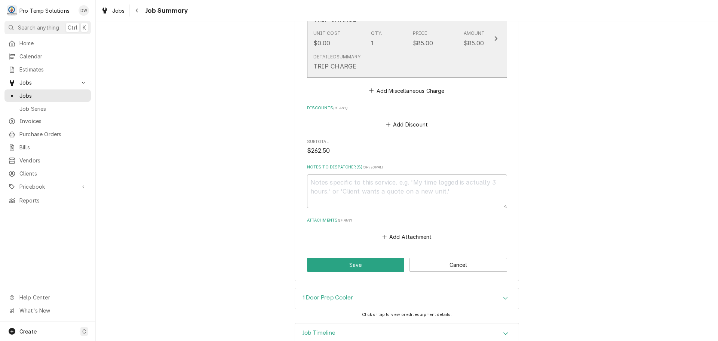
scroll to position [561, 0]
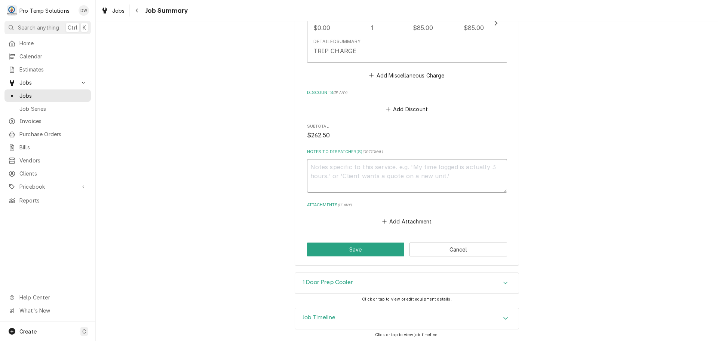
click at [357, 166] on textarea "Notes to Dispatcher(s) ( optional )" at bounding box center [407, 176] width 200 height 34
type textarea "x"
type textarea "#"
type textarea "x"
type textarea "#0"
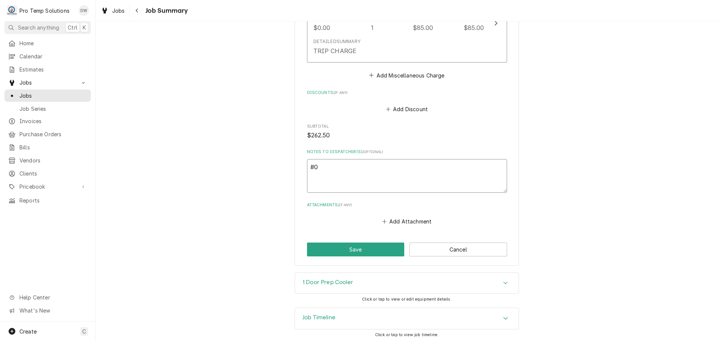
type textarea "x"
type textarea "#09"
type textarea "x"
type textarea "#090"
type textarea "x"
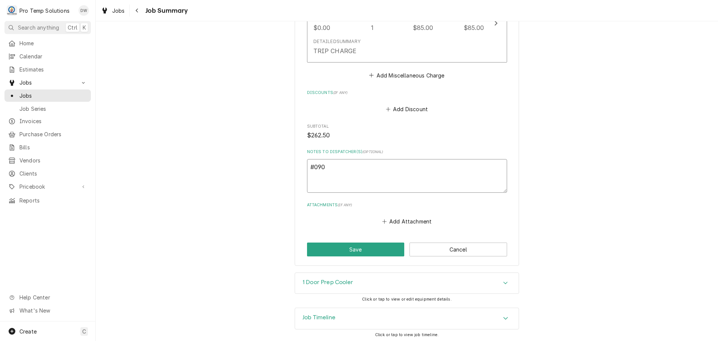
type textarea "#0905"
type textarea "x"
type textarea "#09052"
type textarea "x"
type textarea "#090525"
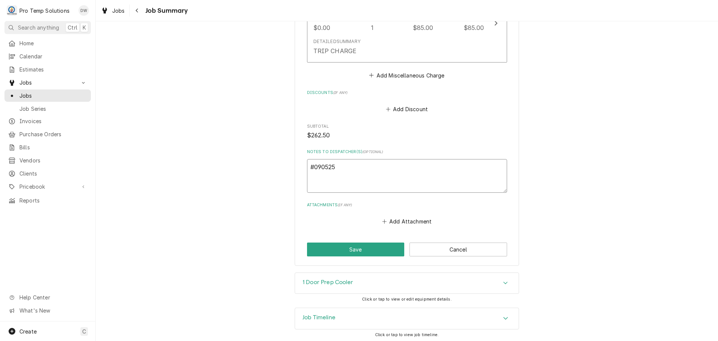
type textarea "x"
type textarea "#0905250"
type textarea "x"
type textarea "#09052500"
type textarea "x"
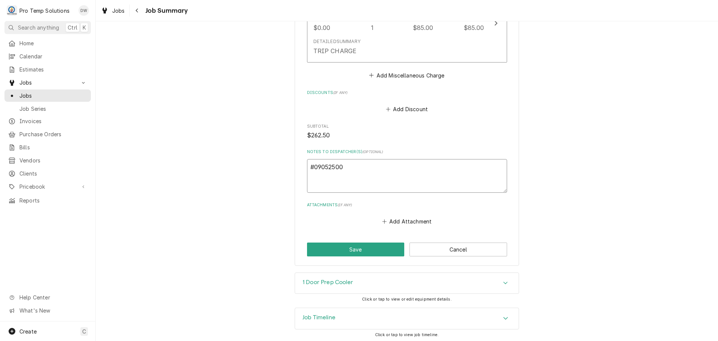
type textarea "#090525003"
type textarea "x"
type textarea "#090525003"
type textarea "x"
type textarea "#090525003 B"
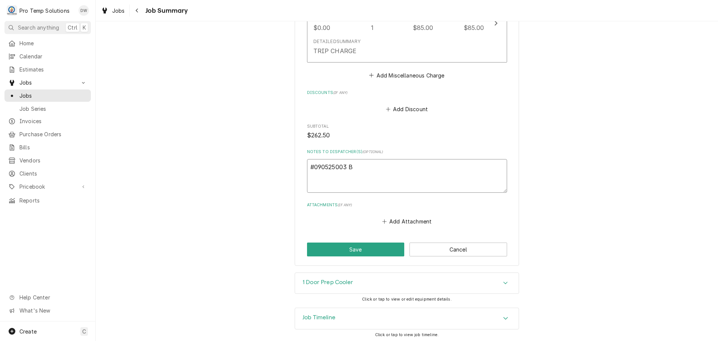
type textarea "x"
type textarea "#090525003 BO"
type textarea "x"
type textarea "#090525003 BOD"
type textarea "x"
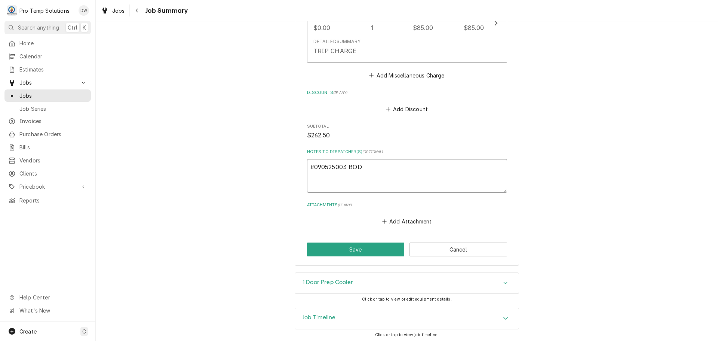
type textarea "#090525003 BODE"
type textarea "x"
type textarea "#090525003 BODEG"
type textarea "x"
type textarea "#090525003 BODEGA"
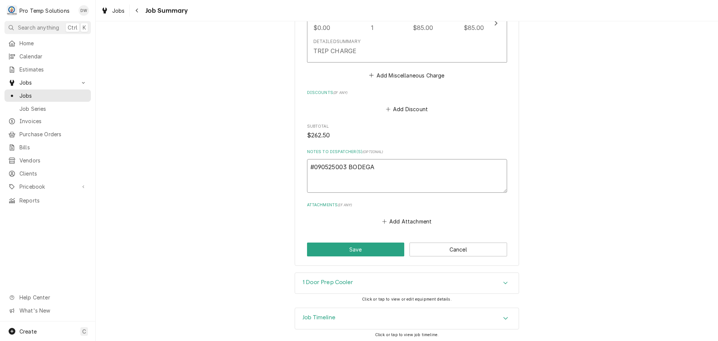
type textarea "x"
type textarea "#090525003 BODEGA-"
type textarea "x"
type textarea "#090525003 BODEGA-"
type textarea "x"
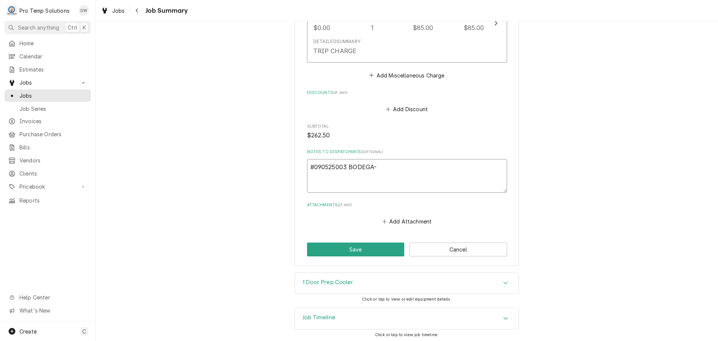
type textarea "#090525003 BODEGA- R"
type textarea "x"
type textarea "#090525003 BODEGA- RI"
type textarea "x"
type textarea "#090525003 BODEGA- RIC"
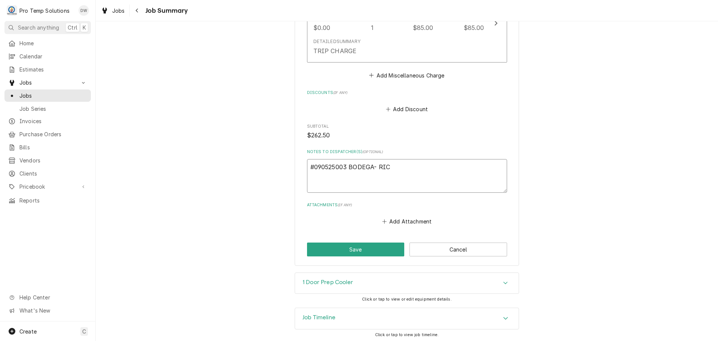
type textarea "x"
type textarea "#090525003 BODEGA- RIC"
click at [350, 247] on button "Save" at bounding box center [356, 249] width 98 height 14
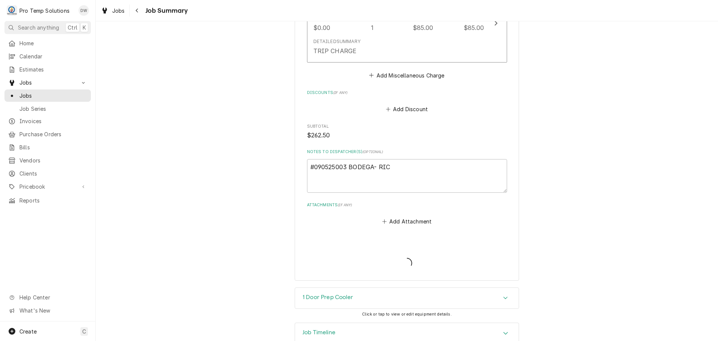
type textarea "x"
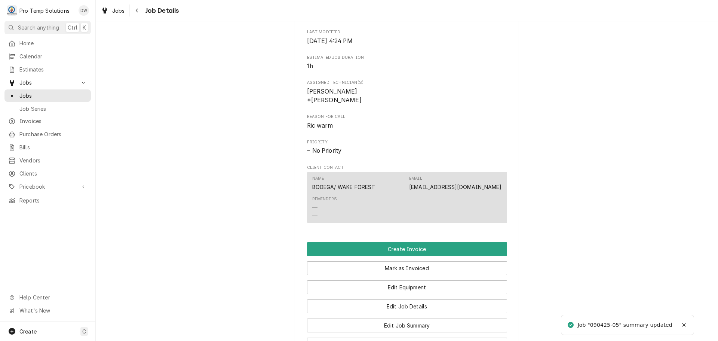
scroll to position [412, 0]
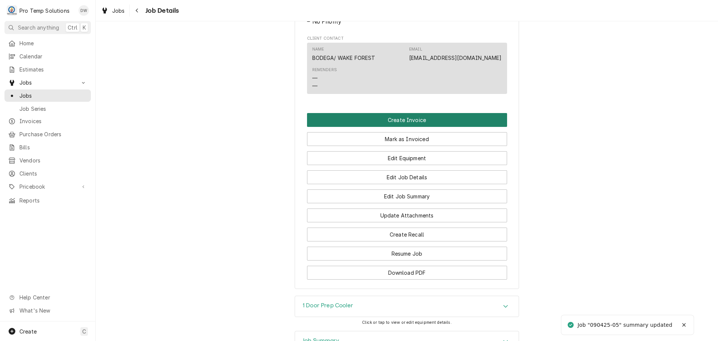
click at [397, 125] on button "Create Invoice" at bounding box center [407, 120] width 200 height 14
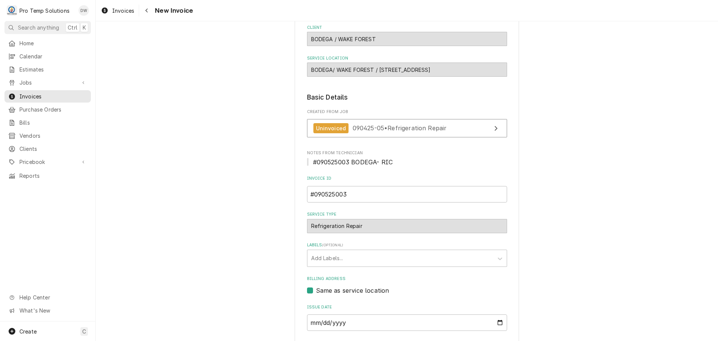
scroll to position [147, 0]
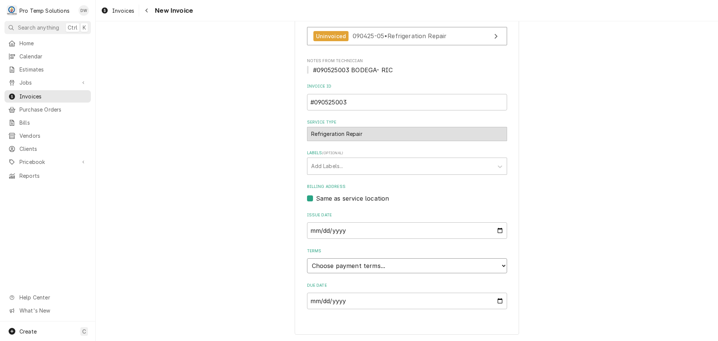
click at [337, 263] on select "Choose payment terms... Same Day Net 7 Net 14 Net 21 Net 30 Net 45 Net 60 Net 90" at bounding box center [407, 265] width 200 height 15
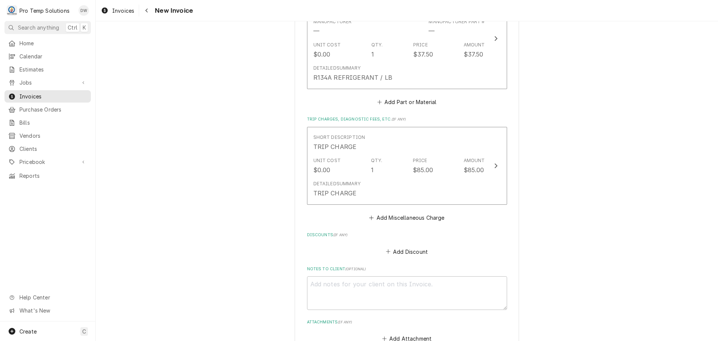
scroll to position [813, 0]
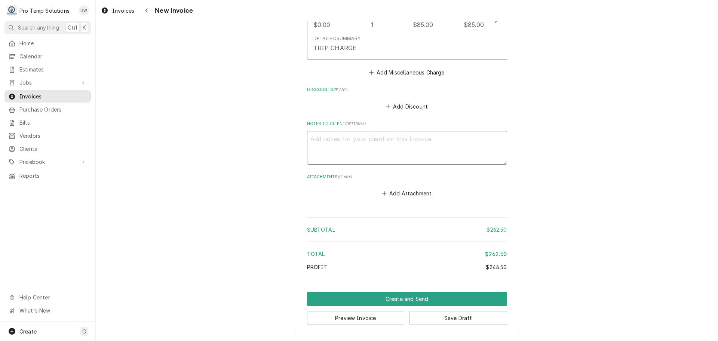
click at [355, 146] on textarea "Notes to Client ( optional )" at bounding box center [407, 148] width 200 height 34
type textarea "x"
type textarea "#"
type textarea "x"
type textarea "#0"
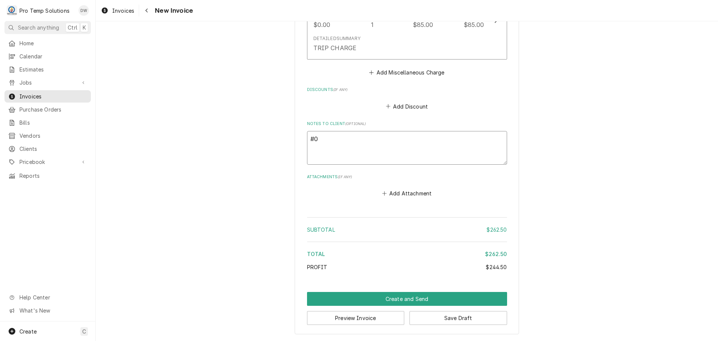
type textarea "x"
type textarea "#09"
type textarea "x"
type textarea "#090"
type textarea "x"
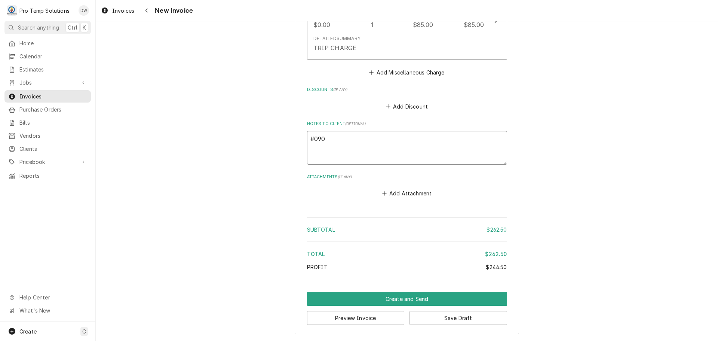
type textarea "#0905"
type textarea "x"
type textarea "#09052"
type textarea "x"
type textarea "#090525"
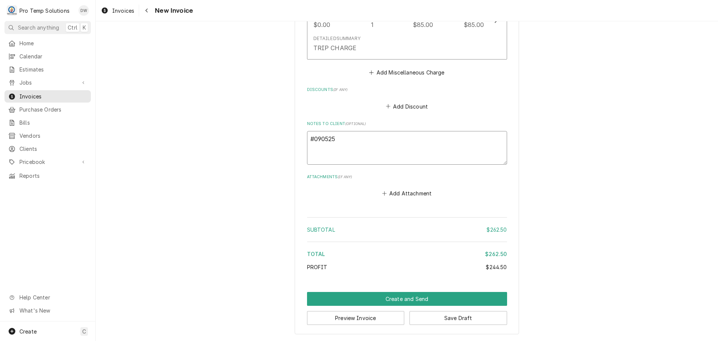
type textarea "x"
type textarea "#0905250"
type textarea "x"
type textarea "#09052500"
type textarea "x"
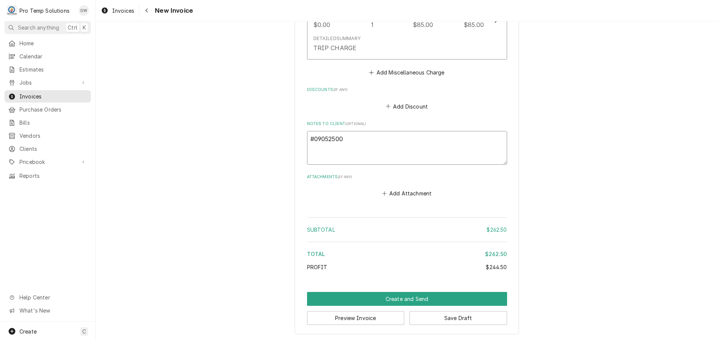
type textarea "#090525003"
type textarea "x"
type textarea "#090525003"
type textarea "x"
type textarea "#090525003 B"
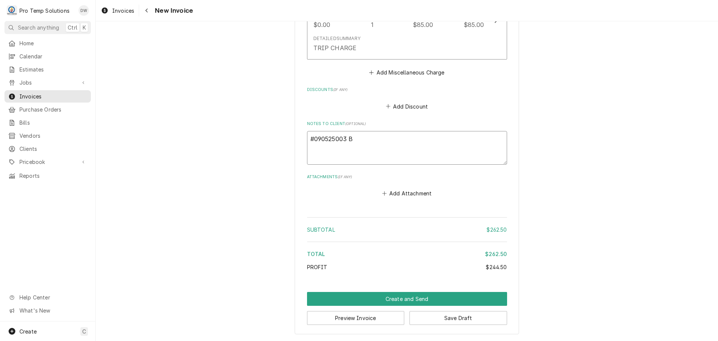
type textarea "x"
type textarea "#090525003 BO"
type textarea "x"
type textarea "#090525003 BOD"
type textarea "x"
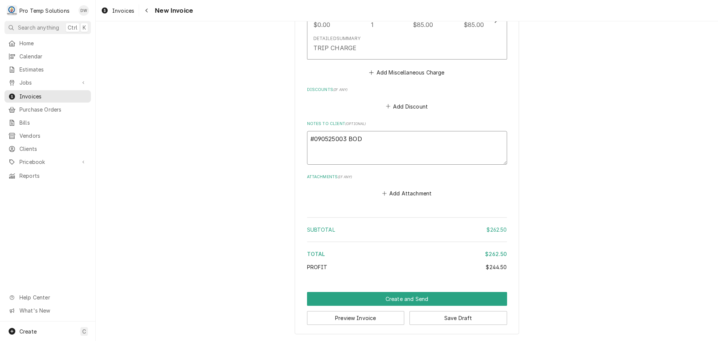
type textarea "#090525003 BODE"
type textarea "x"
type textarea "#090525003 BODEG"
type textarea "x"
type textarea "#090525003 BODEGA"
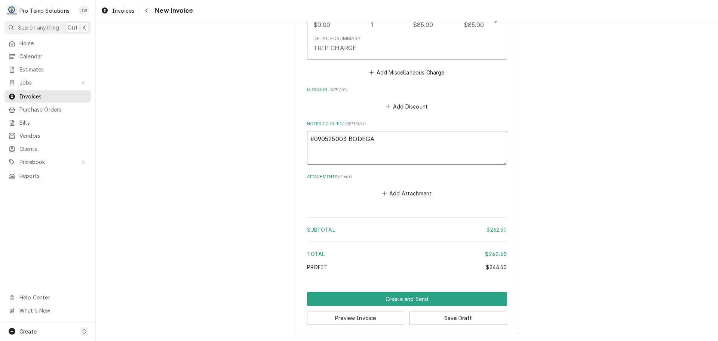
type textarea "x"
type textarea "#090525003 BODEGA-"
type textarea "x"
type textarea "#090525003 BODEGA-"
type textarea "x"
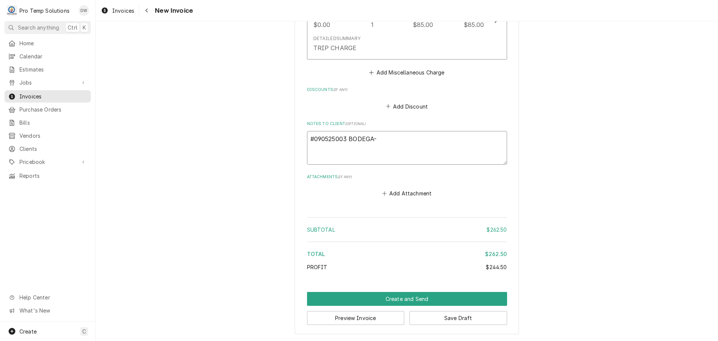
type textarea "#090525003 BODEGA- R"
type textarea "x"
type textarea "#090525003 BODEGA- [GEOGRAPHIC_DATA]"
type textarea "x"
type textarea "#090525003 BODEGA- RIC"
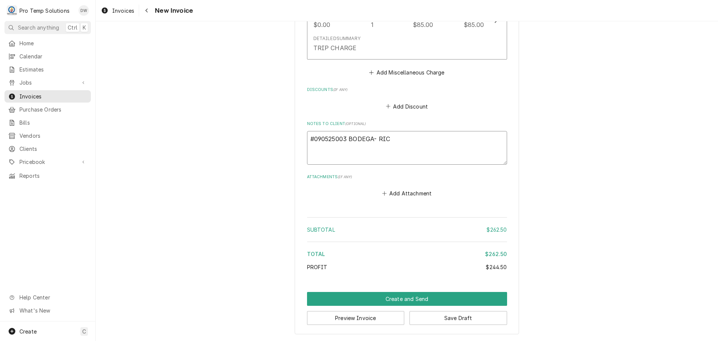
type textarea "x"
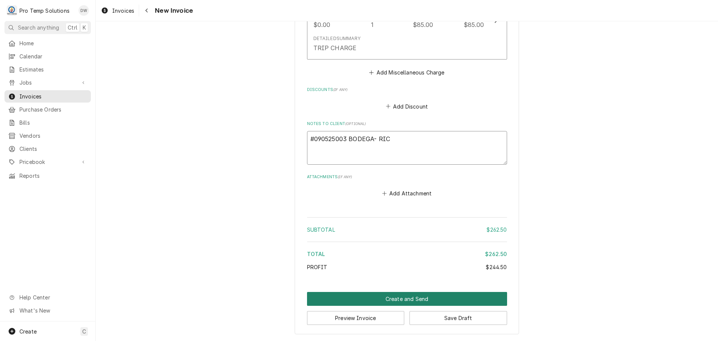
type textarea "#090525003 BODEGA- RIC"
click at [395, 299] on button "Create and Send" at bounding box center [407, 299] width 200 height 14
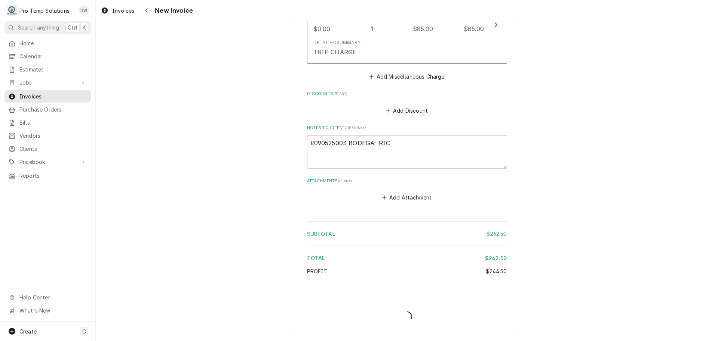
scroll to position [809, 0]
type textarea "x"
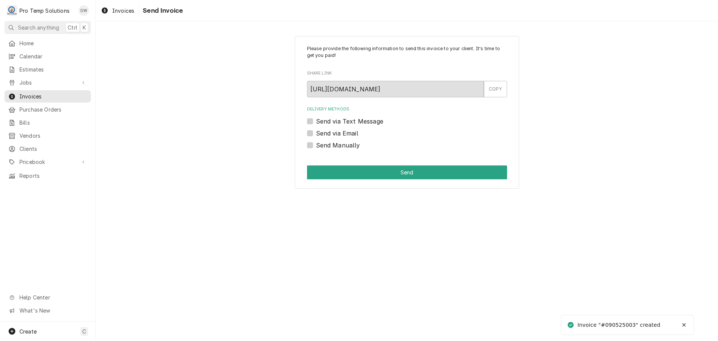
click at [316, 132] on label "Send via Email" at bounding box center [337, 133] width 42 height 9
click at [316, 132] on input "Send via Email" at bounding box center [416, 137] width 200 height 16
checkbox input "true"
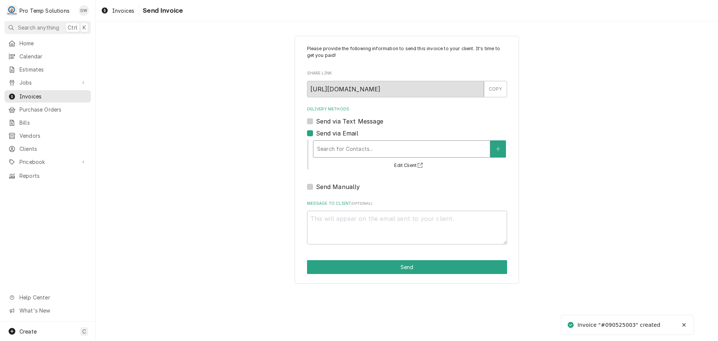
click at [348, 143] on div "Delivery Methods" at bounding box center [401, 148] width 169 height 13
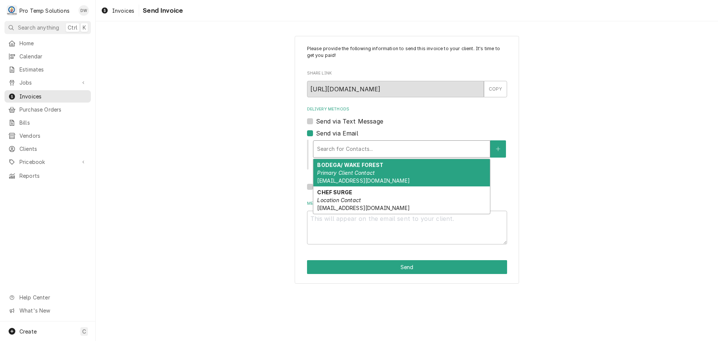
click at [356, 166] on strong "BODEGA/ WAKE FOREST" at bounding box center [350, 165] width 66 height 6
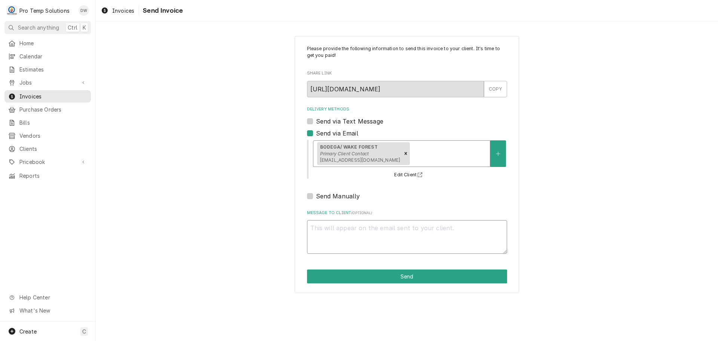
click at [328, 240] on textarea "Message to Client ( optional )" at bounding box center [407, 237] width 200 height 34
type textarea "x"
type textarea "#"
type textarea "x"
type textarea "#0"
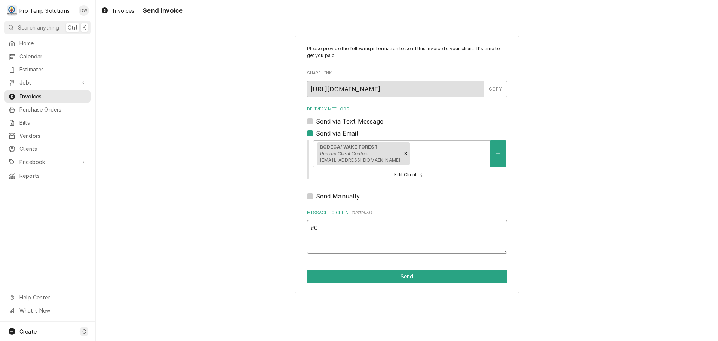
type textarea "x"
type textarea "#09"
type textarea "x"
type textarea "#090"
type textarea "x"
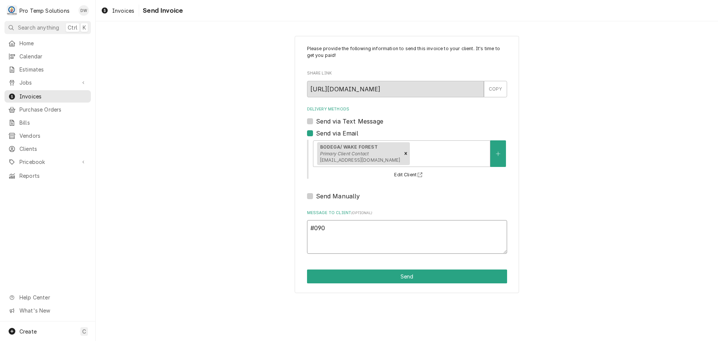
type textarea "#0905"
type textarea "x"
type textarea "#09052"
type textarea "x"
type textarea "#090525"
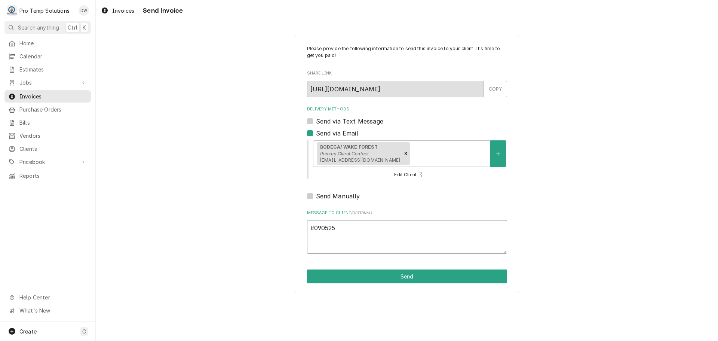
type textarea "x"
type textarea "#0905250"
type textarea "x"
type textarea "#09052500"
type textarea "x"
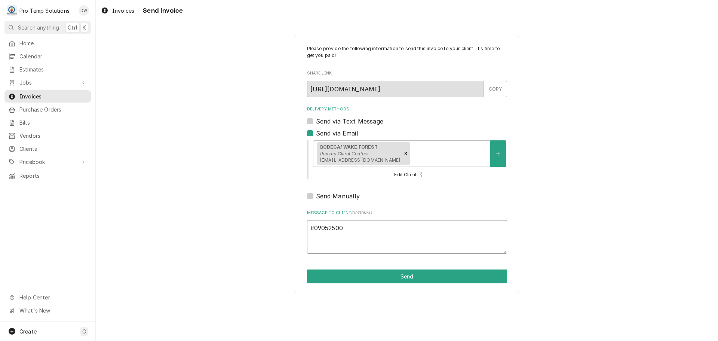
type textarea "#090525003"
type textarea "x"
type textarea "#090525003"
type textarea "x"
type textarea "#090525003 B"
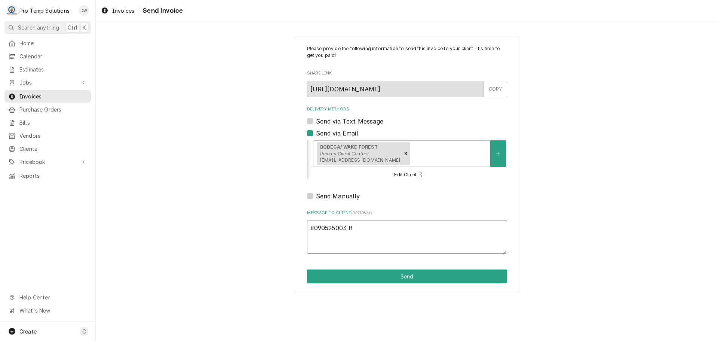
type textarea "x"
type textarea "#090525003 BO"
type textarea "x"
type textarea "#090525003 BOD"
type textarea "x"
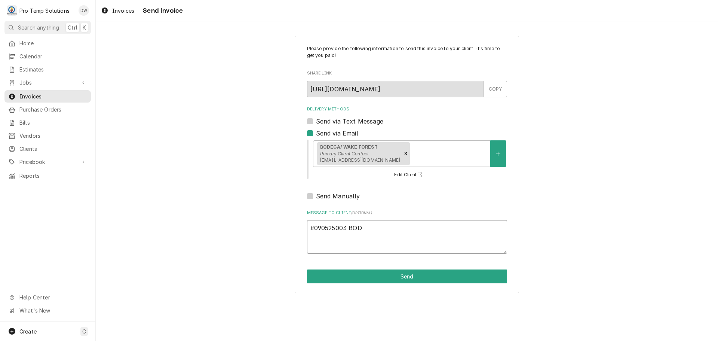
type textarea "#090525003 BODE"
type textarea "x"
type textarea "#090525003 BODEG"
type textarea "x"
type textarea "#090525003 BODEGA"
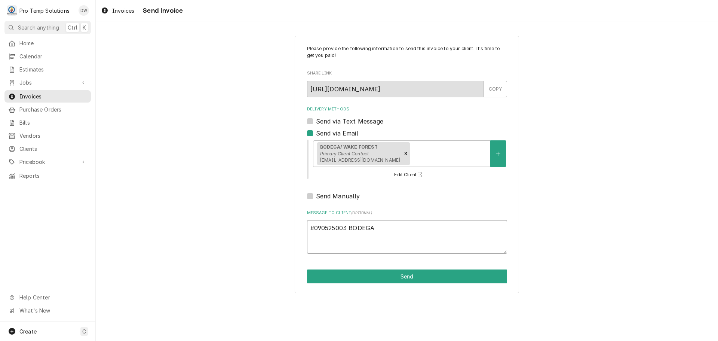
type textarea "x"
type textarea "#090525003 BODEGA-"
type textarea "x"
type textarea "#090525003 BODEGA-"
type textarea "x"
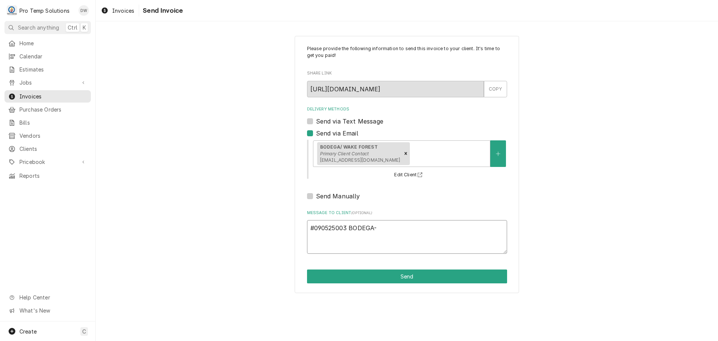
type textarea "#090525003 BODEGA- R"
type textarea "x"
type textarea "#090525003 BODEGA- RI"
type textarea "x"
type textarea "#090525003 BODEGA- RIC"
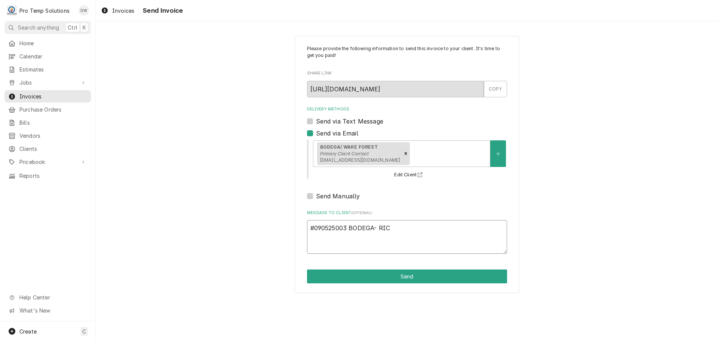
type textarea "x"
type textarea "#090525003 BODEGA- RIC"
click at [404, 277] on button "Send" at bounding box center [407, 276] width 200 height 14
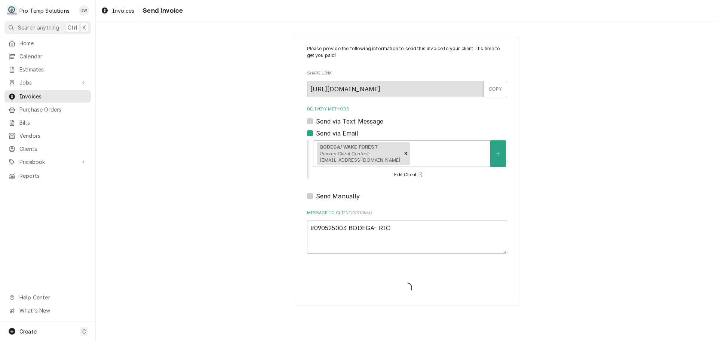
type textarea "x"
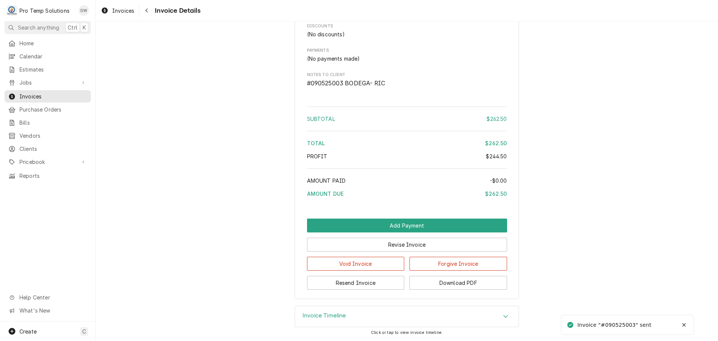
scroll to position [771, 0]
click at [452, 284] on button "Download PDF" at bounding box center [459, 283] width 98 height 14
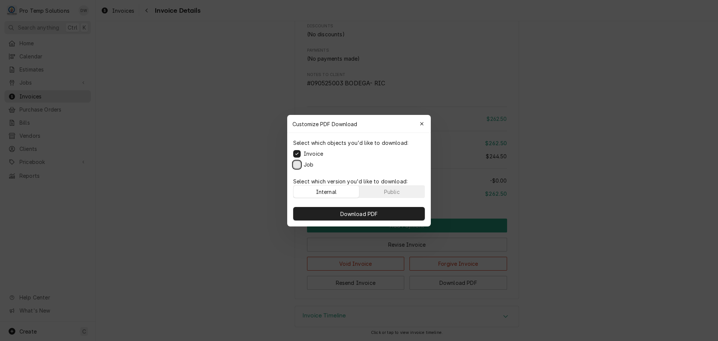
click at [299, 164] on button "Job" at bounding box center [296, 164] width 7 height 7
click at [352, 214] on span "Download PDF" at bounding box center [359, 214] width 41 height 8
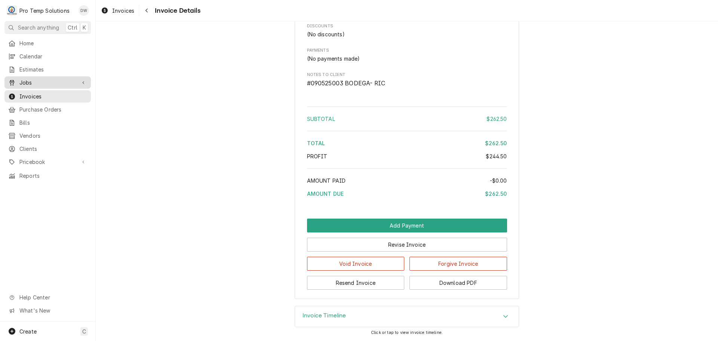
click at [37, 79] on span "Jobs" at bounding box center [47, 83] width 56 height 8
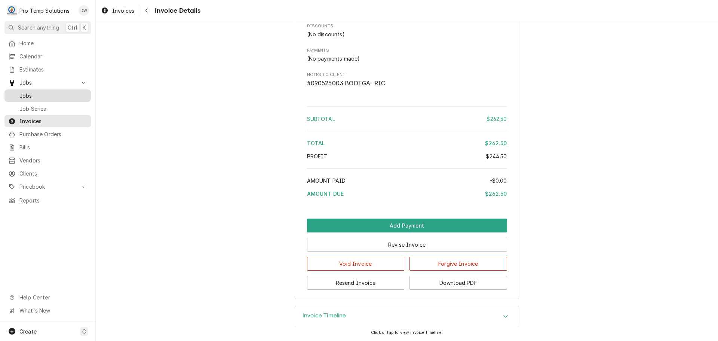
click at [33, 93] on span "Jobs" at bounding box center [53, 96] width 68 height 8
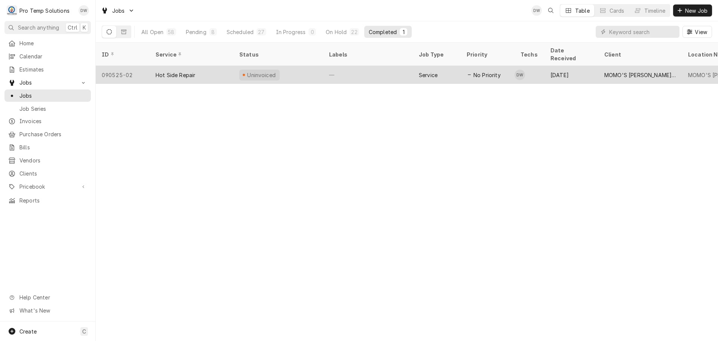
click at [388, 68] on div "—" at bounding box center [368, 75] width 90 height 18
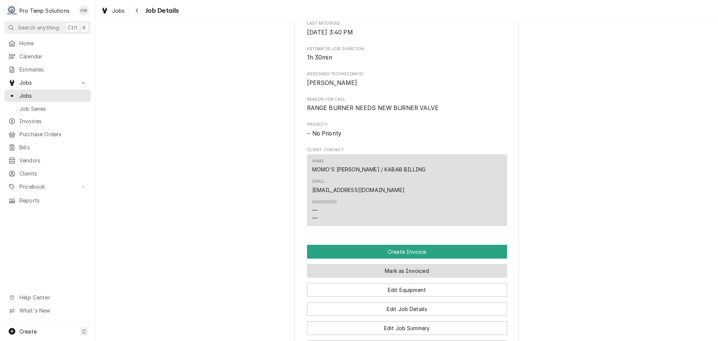
scroll to position [486, 0]
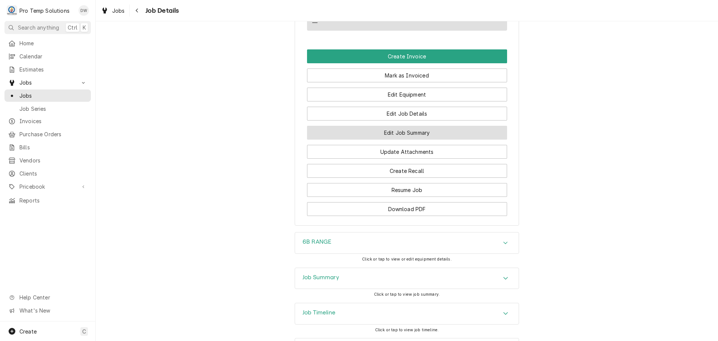
click at [403, 126] on button "Edit Job Summary" at bounding box center [407, 133] width 200 height 14
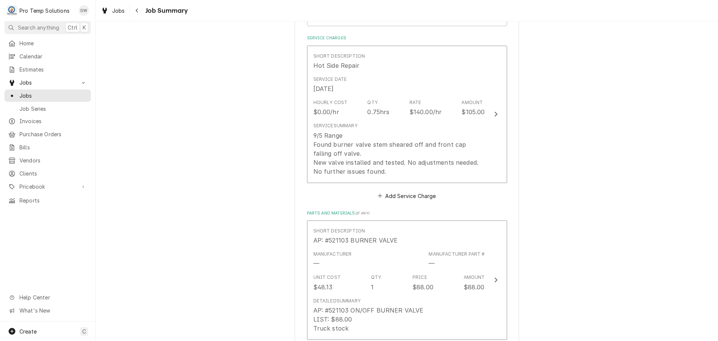
scroll to position [224, 0]
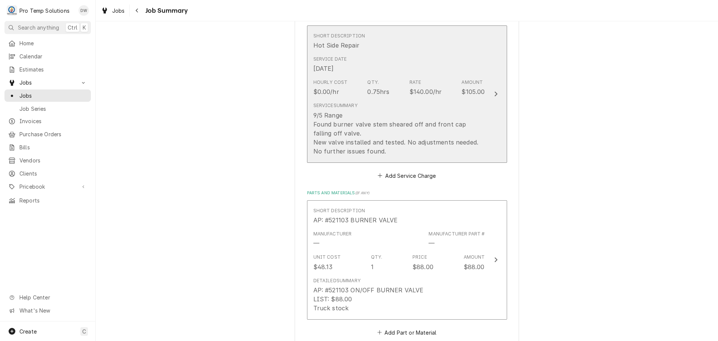
click at [495, 94] on icon "Update Line Item" at bounding box center [496, 94] width 3 height 5
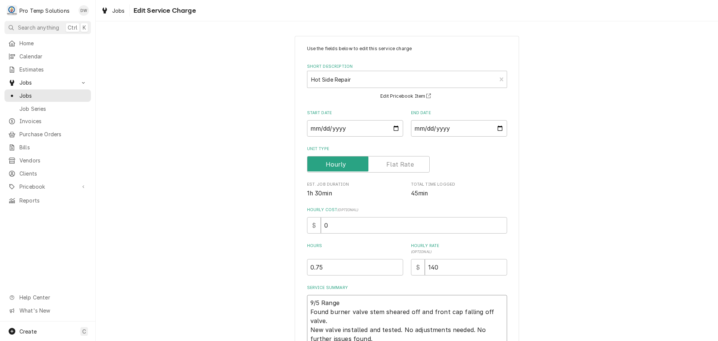
click at [353, 305] on textarea "9/5 Range Found burner valve stem sheared off and front cap falling off valve. …" at bounding box center [407, 321] width 200 height 52
type textarea "x"
type textarea "9/5 Range 3 Found burner valve stem sheared off and front cap falling off valve…"
type textarea "x"
type textarea "9/5 Range 30 Found burner valve stem sheared off and front cap falling off valv…"
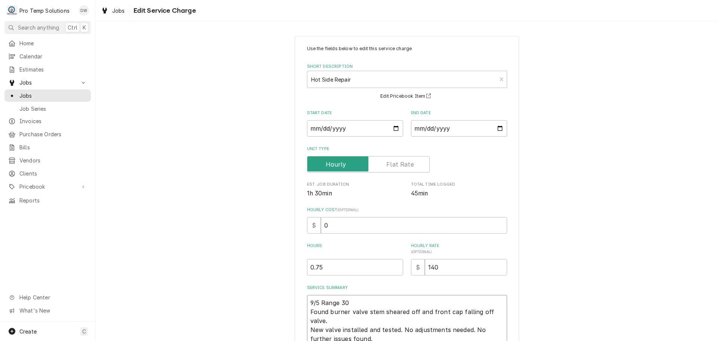
type textarea "x"
type textarea "9/5 Range 300 Found burner valve stem sheared off and front cap falling off val…"
type textarea "x"
type textarea "9/5 Range 300- Found burner valve stem sheared off and front cap falling off va…"
type textarea "x"
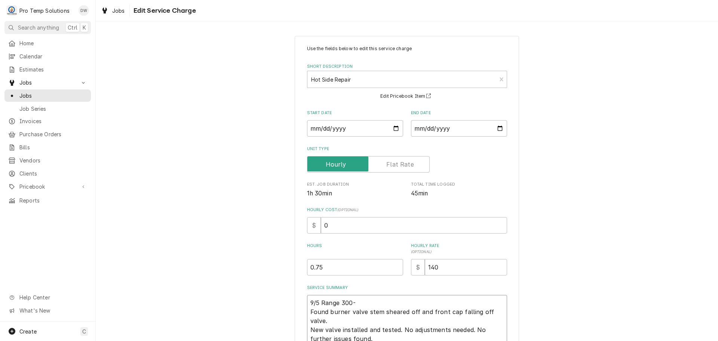
type textarea "9/5 Range 300-3 Found burner valve stem sheared off and front cap falling off v…"
type textarea "x"
type textarea "9/5 Range 300-34 Found burner valve stem sheared off and front cap falling off …"
type textarea "x"
type textarea "9/5 Range 300-345 Found burner valve stem sheared off and front cap falling off…"
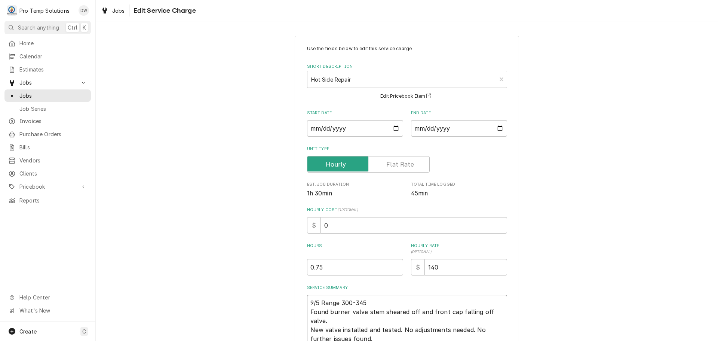
type textarea "x"
type textarea "9/5 Range 300-345 Found burner valve stem sheared off and front cap falling off…"
type textarea "x"
type textarea "9/5 Range 300-345 K Found burner valve stem sheared off and front cap falling o…"
type textarea "x"
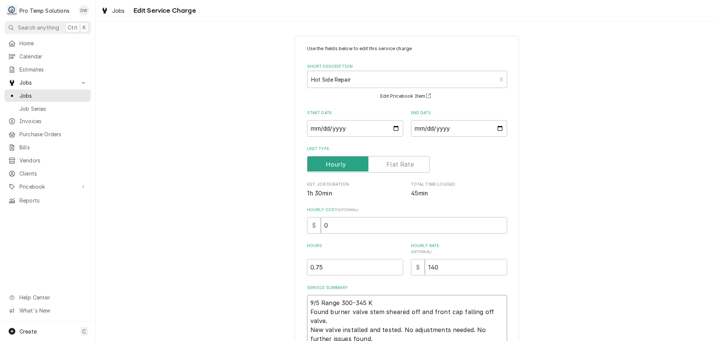
type textarea "9/5 Range 300-345 KO Found burner valve stem sheared off and front cap falling …"
type textarea "x"
type textarea "9/5 Range 300-345 KOT Found burner valve stem sheared off and front cap falling…"
type textarea "x"
type textarea "9/5 Range 300-345 KOTY Found burner valve stem sheared off and front cap fallin…"
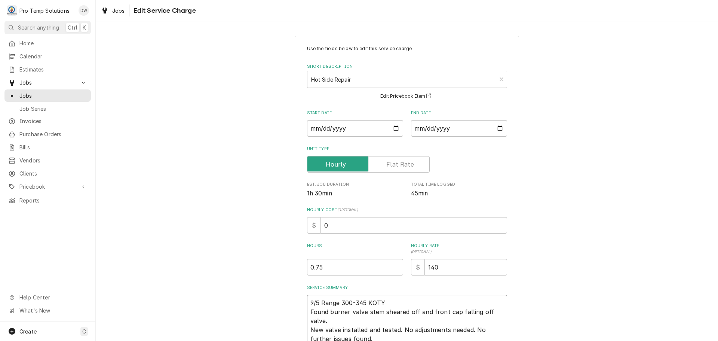
type textarea "x"
type textarea "9/5 Range 300-345 KOTY Found burner valve stem sheared off and front cap fallin…"
click at [327, 226] on input "0" at bounding box center [414, 225] width 186 height 16
type textarea "x"
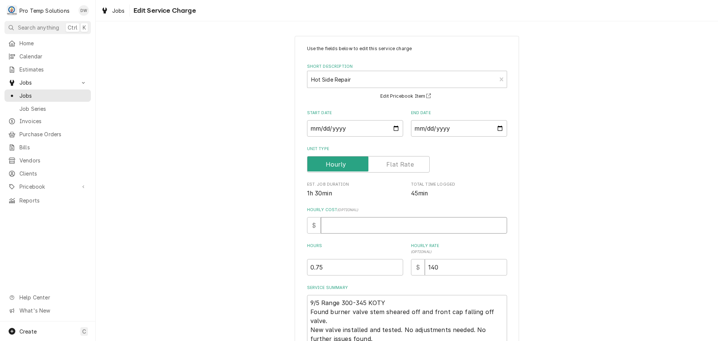
type input "1"
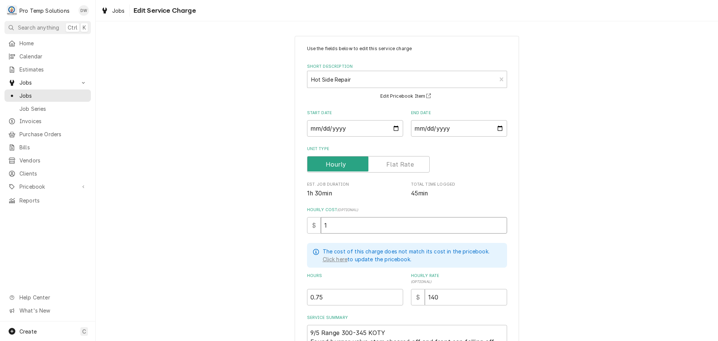
type textarea "x"
type input "18"
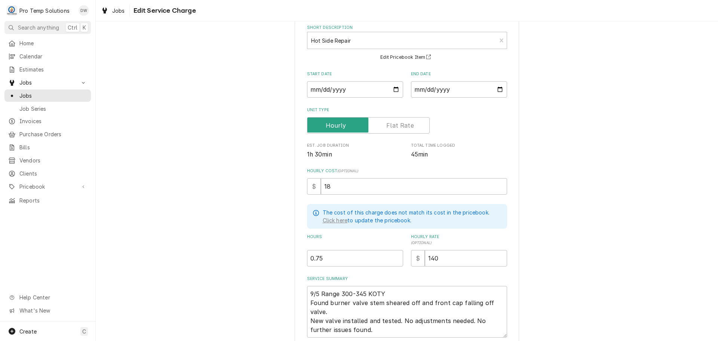
scroll to position [100, 0]
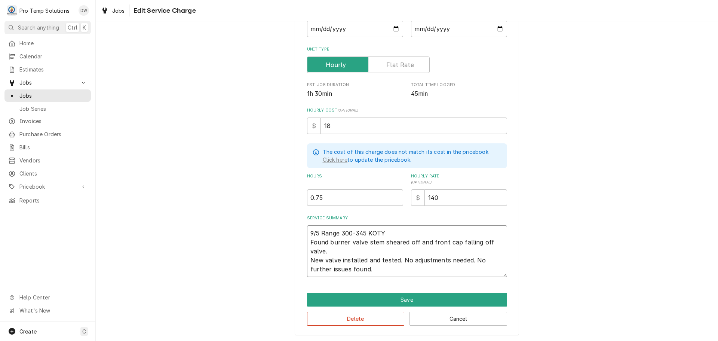
click at [308, 260] on textarea "9/5 Range 300-345 KOTY Found burner valve stem sheared off and front cap fallin…" at bounding box center [407, 251] width 200 height 52
type textarea "x"
type textarea "9/5 Range 300-345 KOTY Found burner valve stem sheared off and front cap fallin…"
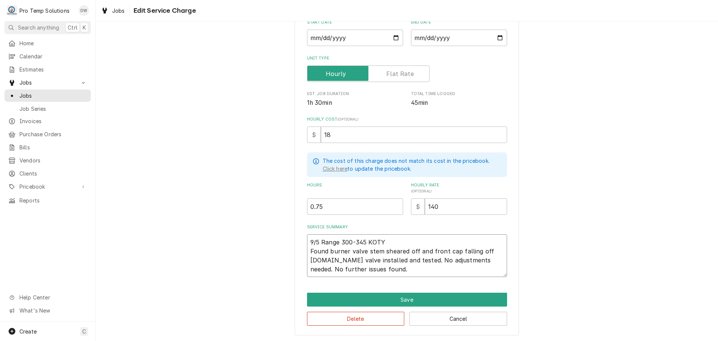
type textarea "x"
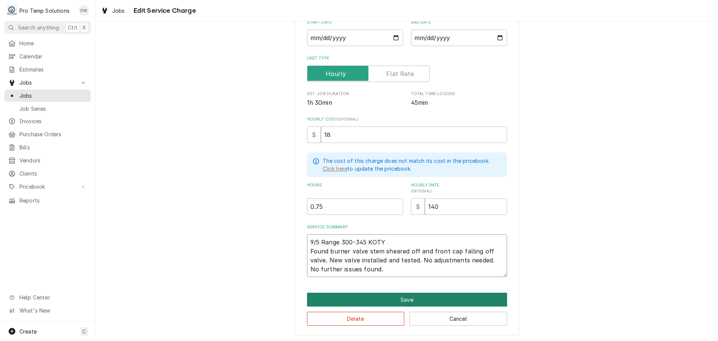
type textarea "9/5 Range 300-345 KOTY Found burner valve stem sheared off and front cap fallin…"
click at [405, 298] on button "Save" at bounding box center [407, 300] width 200 height 14
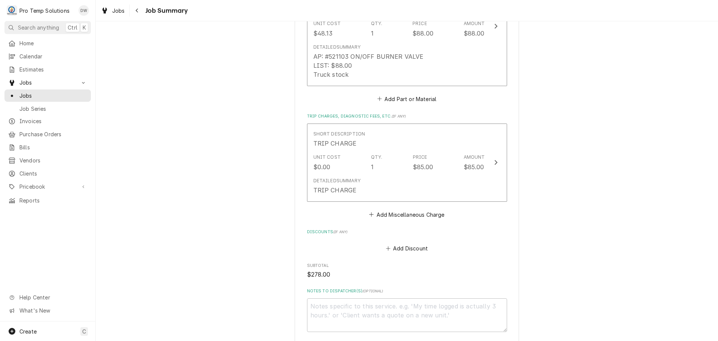
scroll to position [590, 0]
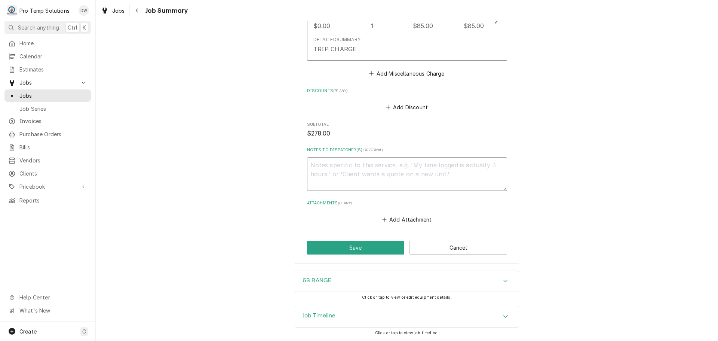
click at [405, 171] on textarea "Notes to Dispatcher(s) ( optional )" at bounding box center [407, 174] width 200 height 34
type textarea "x"
type textarea "#"
type textarea "x"
type textarea "#0"
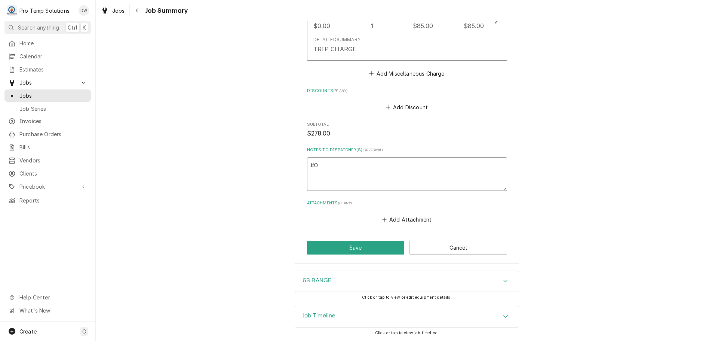
type textarea "x"
type textarea "#09"
type textarea "x"
type textarea "#090"
type textarea "x"
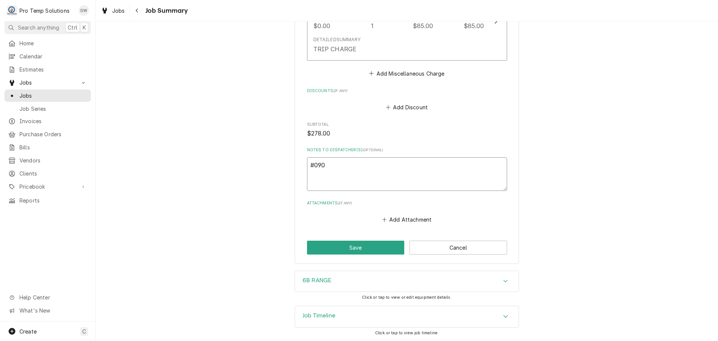
type textarea "#0905"
type textarea "x"
type textarea "#09052"
type textarea "x"
type textarea "#090525"
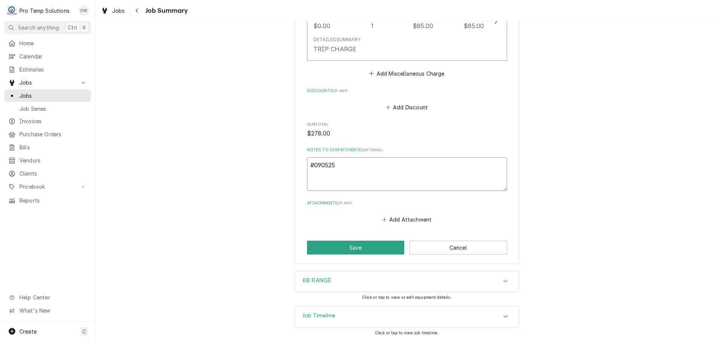
type textarea "x"
type textarea "#0905250"
type textarea "x"
type textarea "#09052500"
type textarea "x"
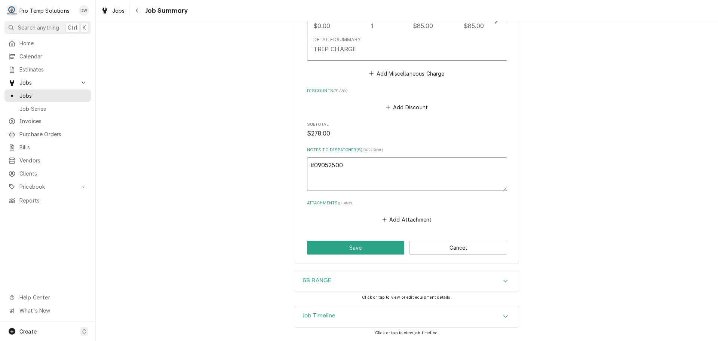
type textarea "#090525005"
type textarea "x"
type textarea "#090525005"
type textarea "x"
type textarea "#090525005 M"
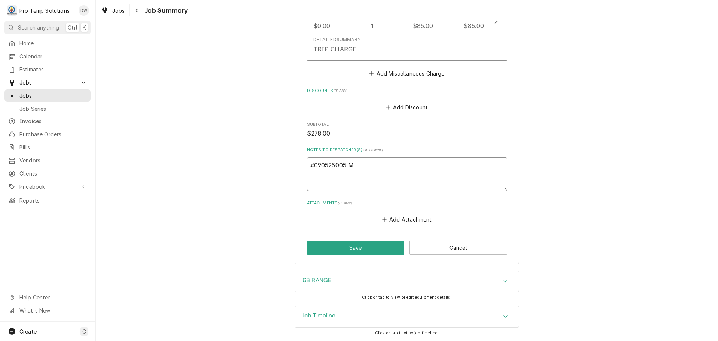
type textarea "x"
type textarea "#090525005 MO"
type textarea "x"
type textarea "#090525005 MOM"
type textarea "x"
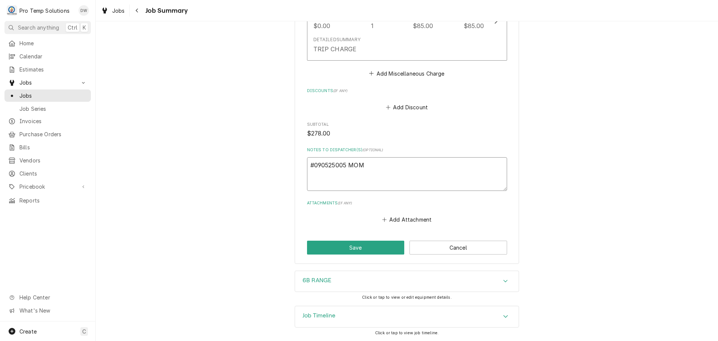
type textarea "#090525005 MOMO"
type textarea "x"
type textarea "#090525005 MOMO/"
type textarea "x"
type textarea "#090525005 MOMO/C"
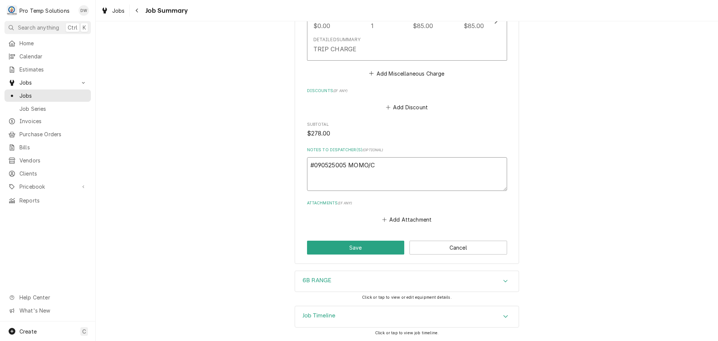
type textarea "x"
type textarea "#090525005 MOMO/CA"
type textarea "x"
type textarea "#090525005 MOMO/CAR"
type textarea "x"
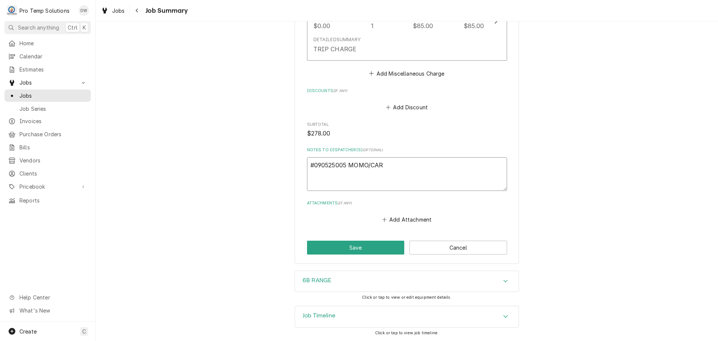
type textarea "#090525005 MOMO/CARY"
type textarea "x"
type textarea "#090525005 MOMO/CARY-"
type textarea "x"
type textarea "#090525005 MOMO/CARY-"
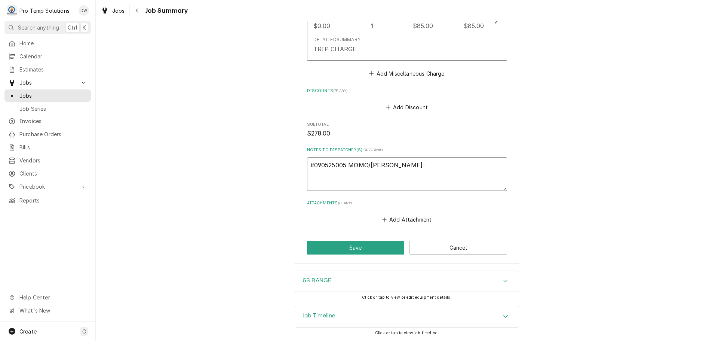
type textarea "x"
type textarea "#090525005 MOMO/CARY- R"
type textarea "x"
type textarea "#090525005 MOMO/CARY- RA"
type textarea "x"
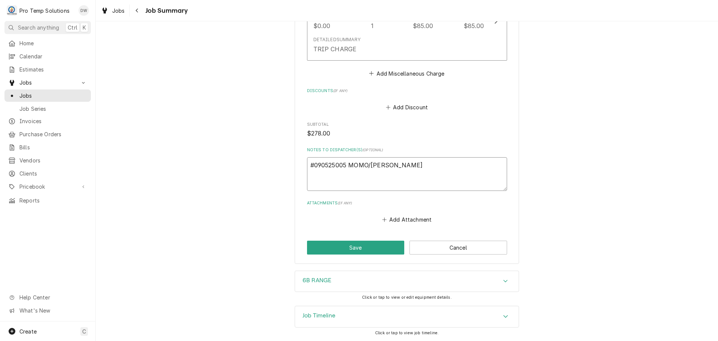
type textarea "#090525005 MOMO/CARY- RAN"
type textarea "x"
type textarea "#090525005 MOMO/CARY- RANG"
type textarea "x"
type textarea "#090525005 MOMO/CARY- RANGE"
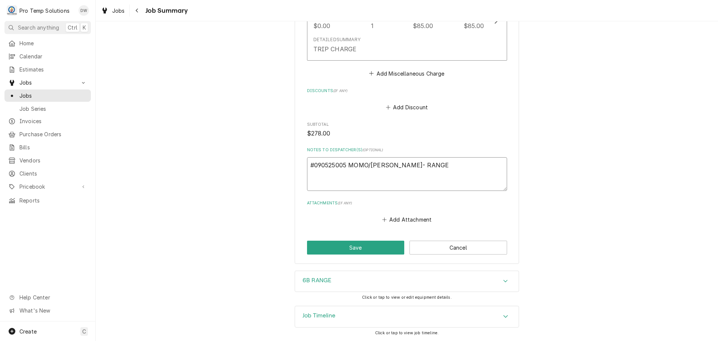
type textarea "x"
type textarea "#090525005 MOMO/CARY- RANGE"
click button "Save"
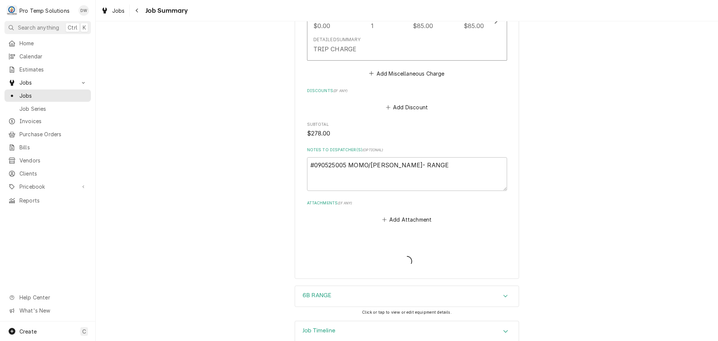
type textarea "x"
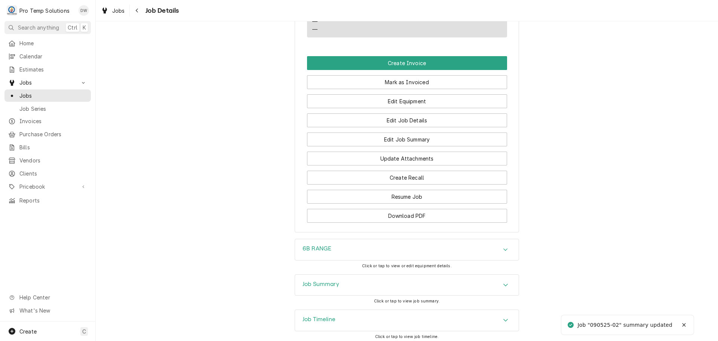
scroll to position [486, 0]
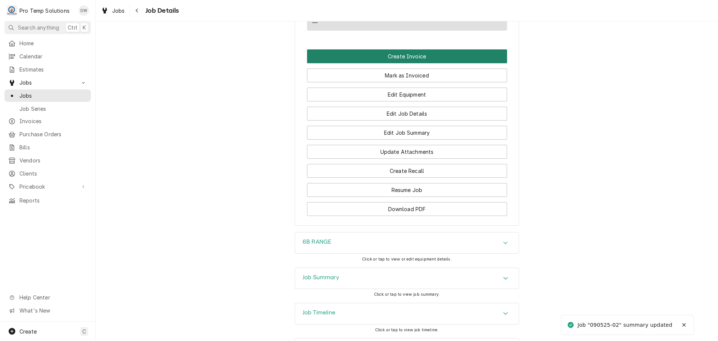
click at [400, 49] on button "Create Invoice" at bounding box center [407, 56] width 200 height 14
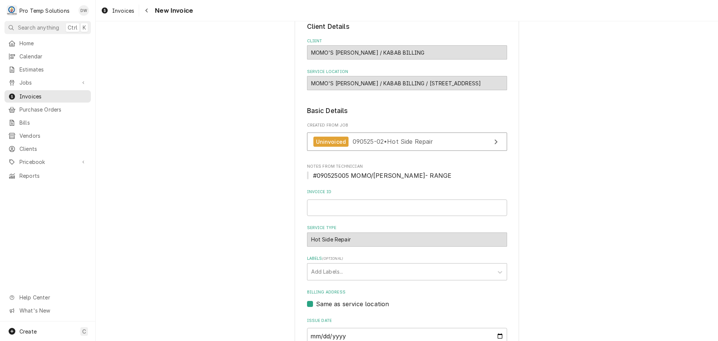
scroll to position [147, 0]
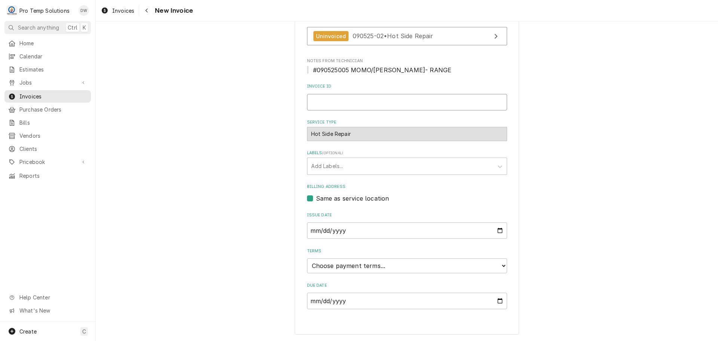
click at [361, 102] on input "Invoice ID" at bounding box center [407, 102] width 200 height 16
type input "#090525005"
click at [322, 264] on select "Choose payment terms... Same Day Net 7 Net 14 Net 21 Net 30 Net 45 Net 60 Net 90" at bounding box center [407, 265] width 200 height 15
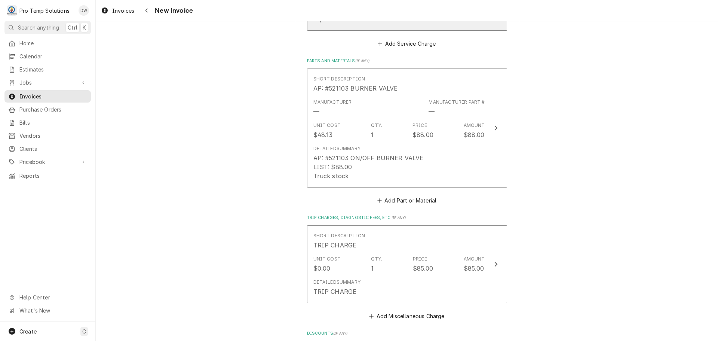
scroll to position [840, 0]
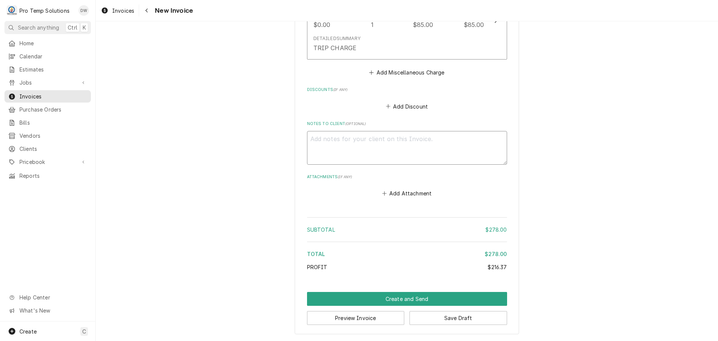
click at [324, 136] on textarea "Notes to Client ( optional )" at bounding box center [407, 148] width 200 height 34
type textarea "x"
type textarea "#"
type textarea "x"
type textarea "#0"
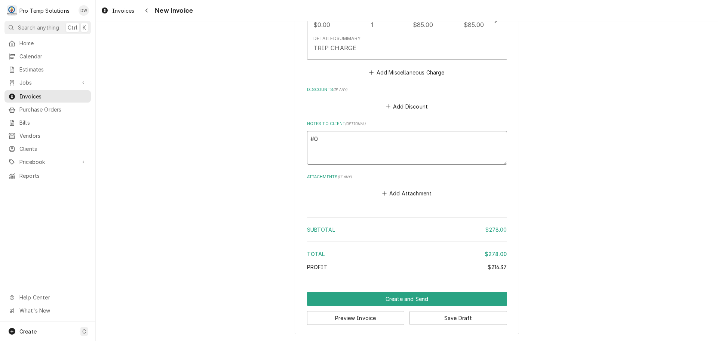
type textarea "x"
type textarea "#09"
type textarea "x"
type textarea "#090"
type textarea "x"
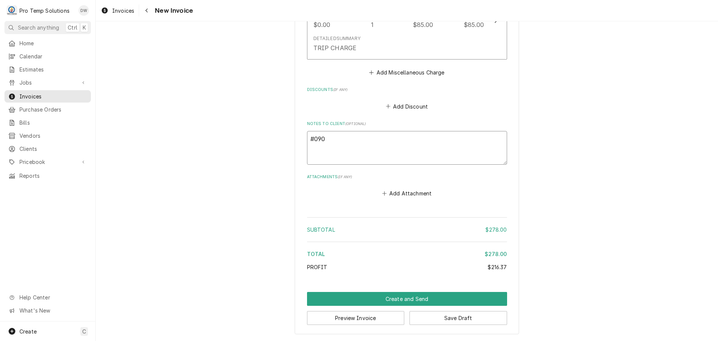
type textarea "#0905"
type textarea "x"
type textarea "#09052"
type textarea "x"
type textarea "#090525"
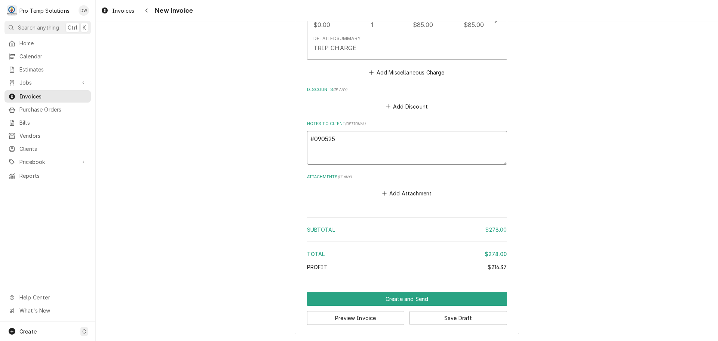
type textarea "x"
type textarea "#0905250"
type textarea "x"
type textarea "#09052500"
type textarea "x"
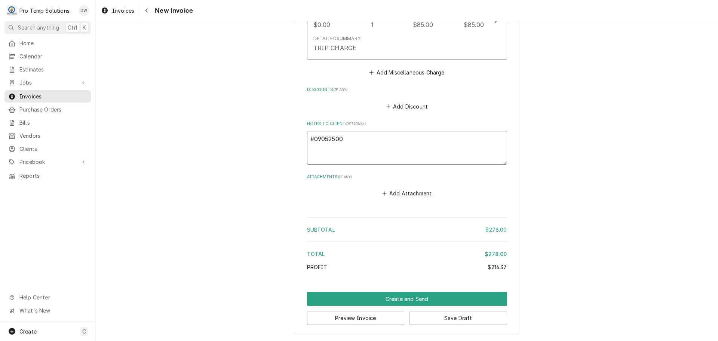
type textarea "#090525005"
type textarea "x"
type textarea "#090525005"
type textarea "x"
type textarea "#090525005 M"
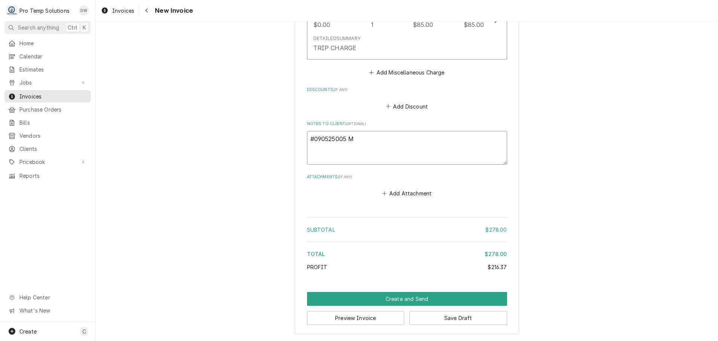
type textarea "x"
type textarea "#090525005 MO"
type textarea "x"
type textarea "#090525005 MOM"
type textarea "x"
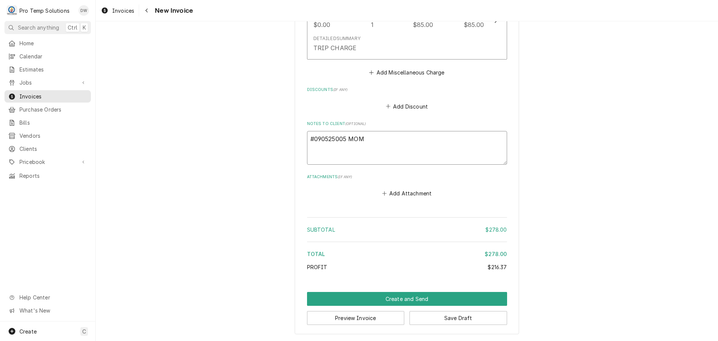
type textarea "#090525005 MOMO"
type textarea "x"
type textarea "#090525005 MOMO"
type textarea "x"
type textarea "#090525005 MOMO /"
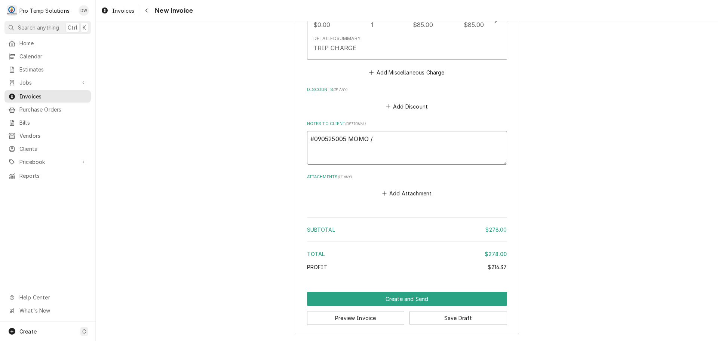
type textarea "x"
type textarea "#090525005 MOMO /"
type textarea "x"
type textarea "#090525005 MOMO / C"
type textarea "x"
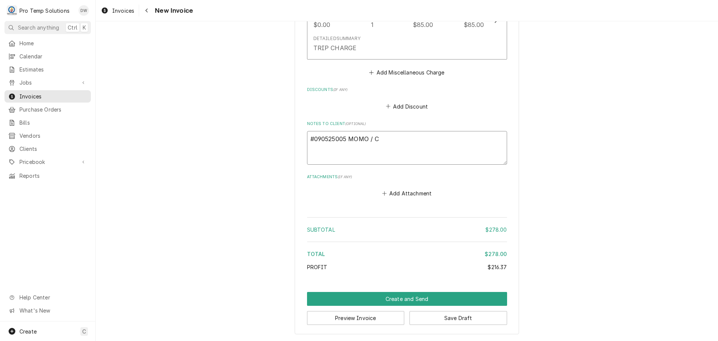
type textarea "#090525005 MOMO / CA"
type textarea "x"
type textarea "#090525005 MOMO / CAR"
type textarea "x"
type textarea "#090525005 MOMO / CARY"
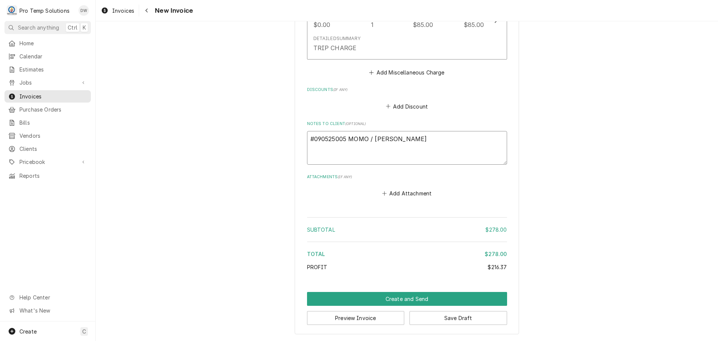
type textarea "x"
type textarea "#090525005 MOMO / CARY-"
type textarea "x"
type textarea "#090525005 MOMO / CARY-"
type textarea "x"
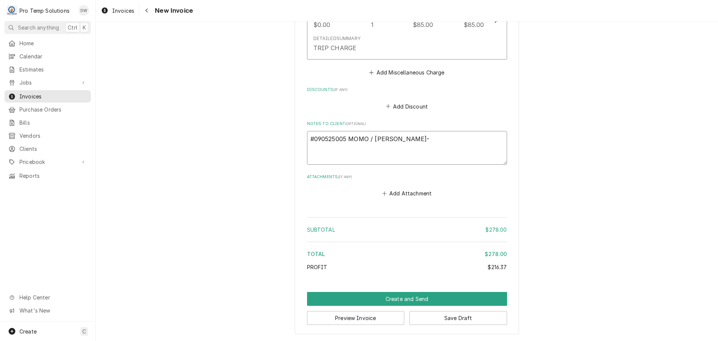
type textarea "#090525005 MOMO / CARY- R"
type textarea "x"
type textarea "#090525005 MOMO / CARY- RA"
type textarea "x"
type textarea "#090525005 MOMO / CARY- RAN"
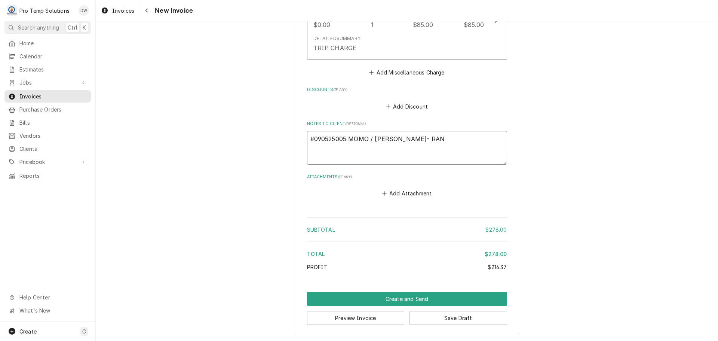
type textarea "x"
type textarea "#090525005 MOMO / CARY- RANG"
type textarea "x"
type textarea "#090525005 MOMO / CARY- RANGE"
type textarea "x"
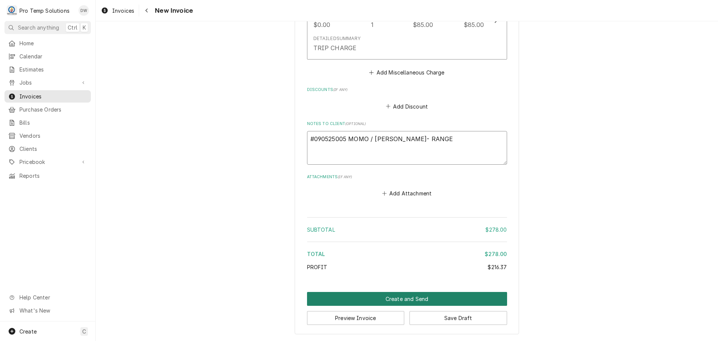
type textarea "#090525005 MOMO / CARY- RANGE"
click at [403, 301] on button "Create and Send" at bounding box center [407, 299] width 200 height 14
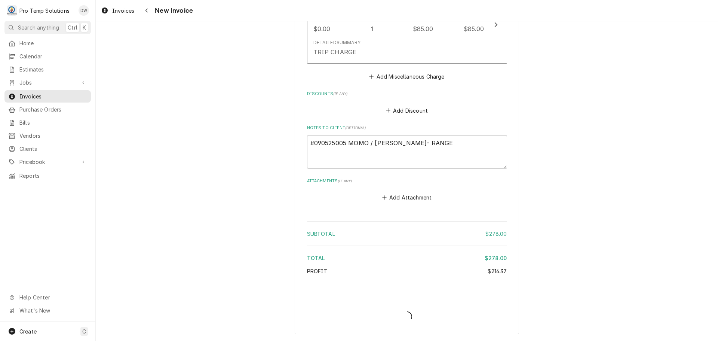
type textarea "x"
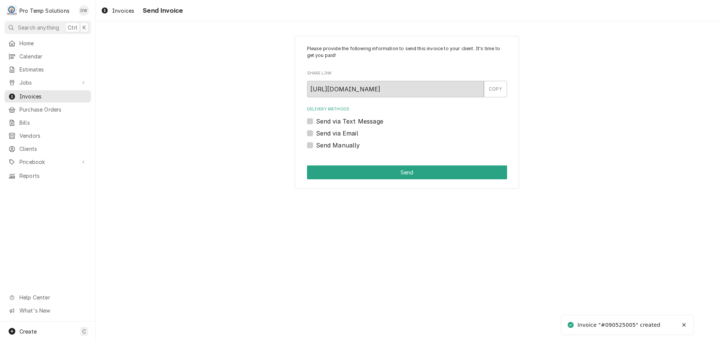
click at [316, 132] on label "Send via Email" at bounding box center [337, 133] width 42 height 9
click at [316, 132] on input "Send via Email" at bounding box center [416, 137] width 200 height 16
checkbox input "true"
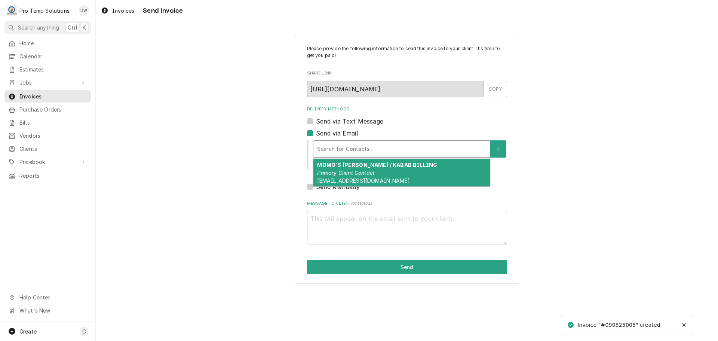
click at [361, 143] on div "Delivery Methods" at bounding box center [401, 148] width 169 height 13
click at [363, 164] on strong "MOMO'S [PERSON_NAME] / KABAB BILLING" at bounding box center [377, 165] width 120 height 6
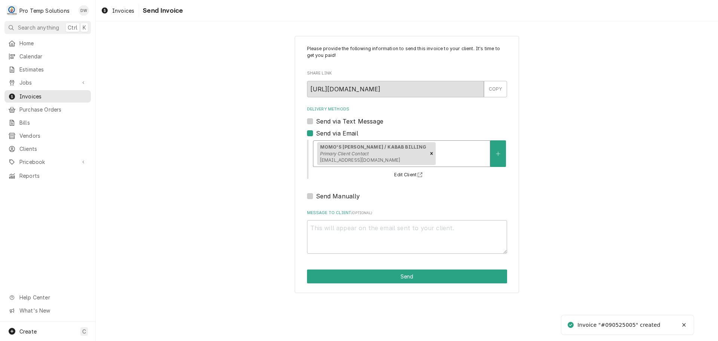
click at [334, 219] on div "Message to Client ( optional )" at bounding box center [407, 232] width 200 height 44
click at [331, 226] on textarea "Message to Client ( optional )" at bounding box center [407, 237] width 200 height 34
type textarea "x"
type textarea "#"
type textarea "x"
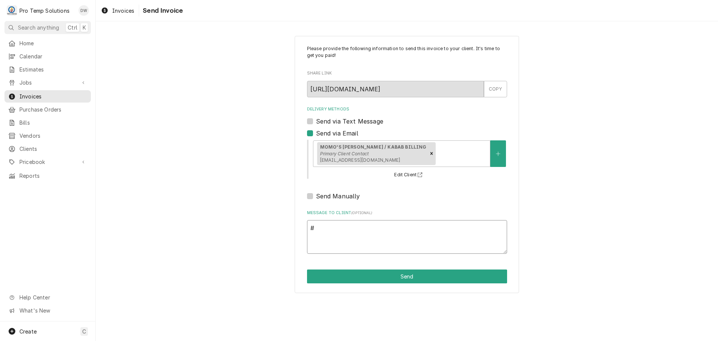
type textarea "#0"
type textarea "x"
type textarea "#09"
type textarea "x"
type textarea "#090"
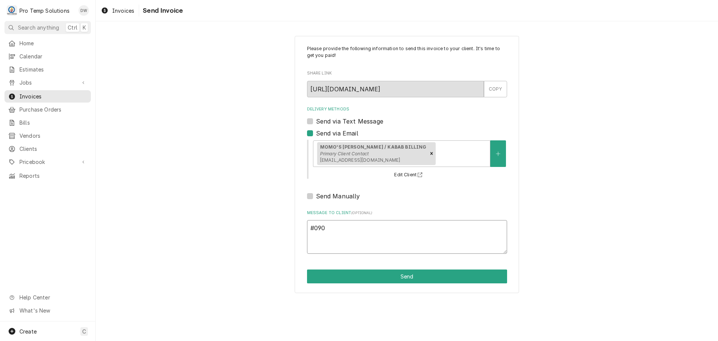
type textarea "x"
type textarea "#0905"
type textarea "x"
type textarea "#09052"
type textarea "x"
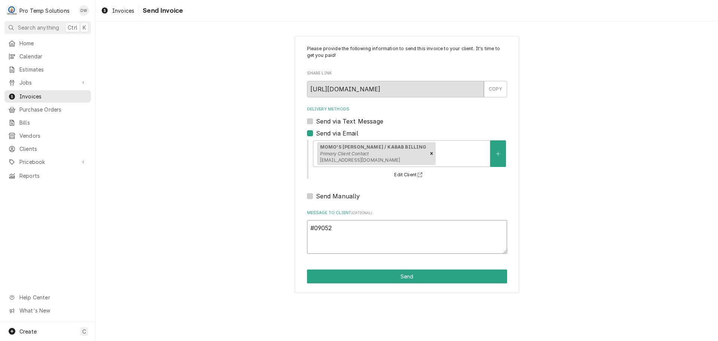
type textarea "#090525"
type textarea "x"
type textarea "#0905250"
type textarea "x"
type textarea "#09052500"
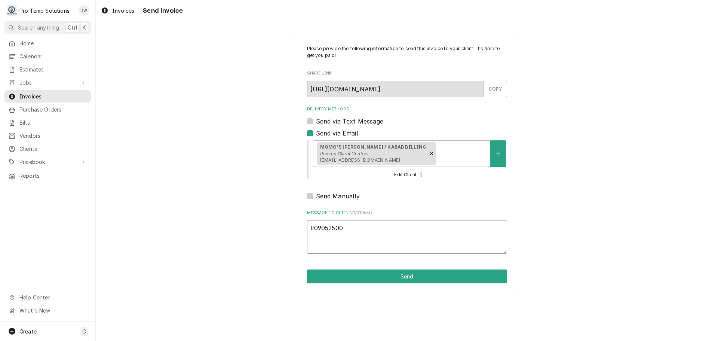
type textarea "x"
type textarea "#090525005"
type textarea "x"
type textarea "#090525005"
type textarea "x"
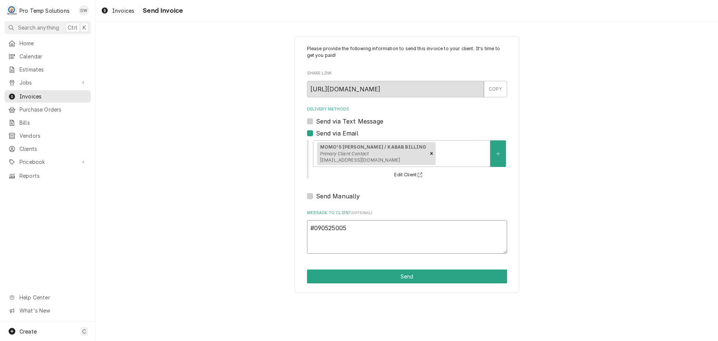
type textarea "#090525005 M"
type textarea "x"
type textarea "#090525005 [GEOGRAPHIC_DATA]"
type textarea "x"
type textarea "#090525005 MOM"
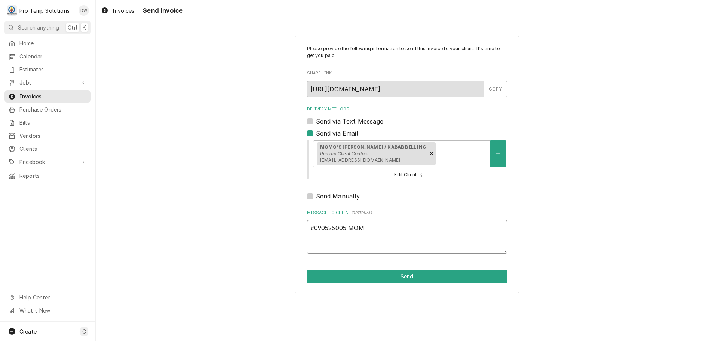
type textarea "x"
type textarea "#090525005 MOMO"
type textarea "x"
type textarea "#090525005 MOMO"
type textarea "x"
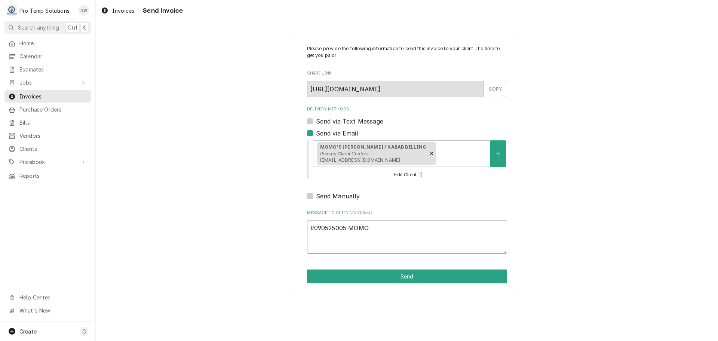
type textarea "#090525005 MOMO /"
type textarea "x"
type textarea "#090525005 MOMO /"
type textarea "x"
type textarea "#090525005 MOMO / C"
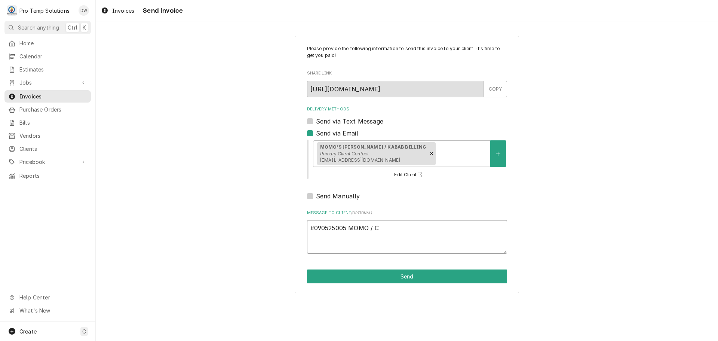
type textarea "x"
type textarea "#090525005 MOMO / CA"
type textarea "x"
type textarea "#090525005 MOMO / CAR"
type textarea "x"
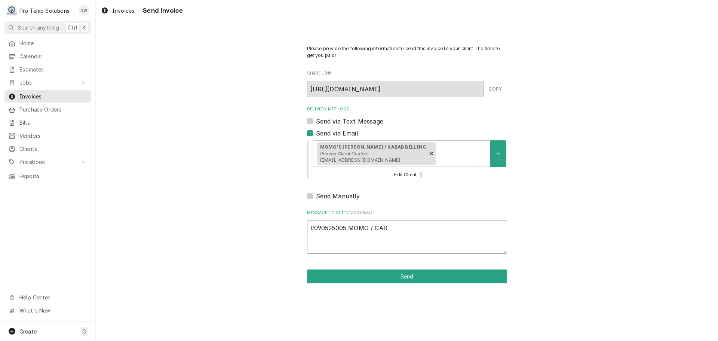
type textarea "#090525005 MOMO / CARY"
type textarea "x"
type textarea "#090525005 MOMO / CARY-"
type textarea "x"
type textarea "#090525005 MOMO / CARY-"
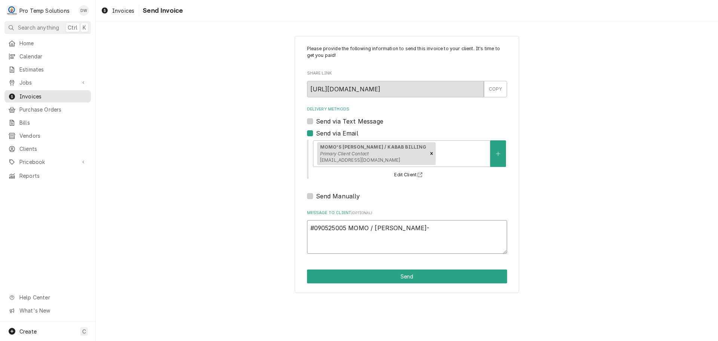
type textarea "x"
type textarea "#090525005 MOMO / CARY- R"
type textarea "x"
type textarea "#090525005 MOMO / CARY- RA"
type textarea "x"
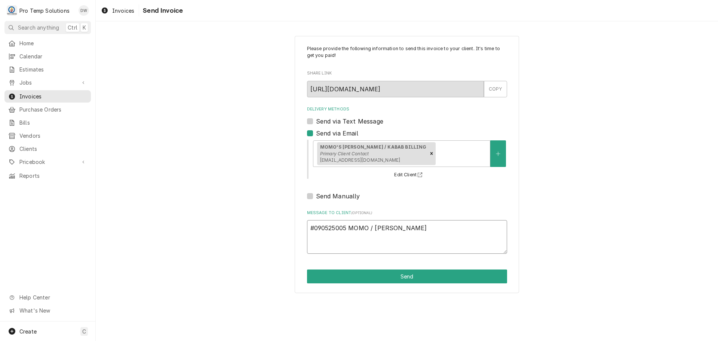
type textarea "#090525005 MOMO / CARY- RAN"
type textarea "x"
type textarea "#090525005 MOMO / CARY- RANG"
type textarea "x"
type textarea "#090525005 MOMO / CARY- RANGE"
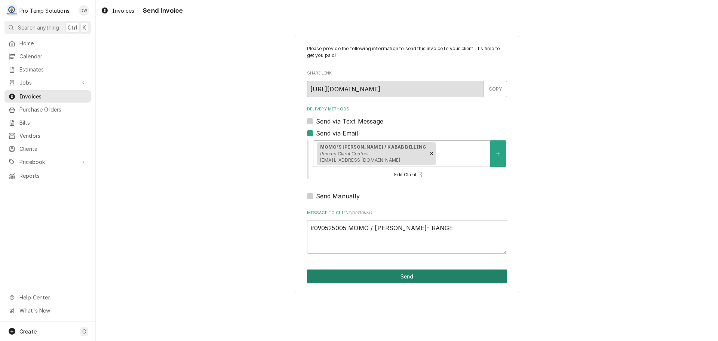
click at [410, 278] on button "Send" at bounding box center [407, 276] width 200 height 14
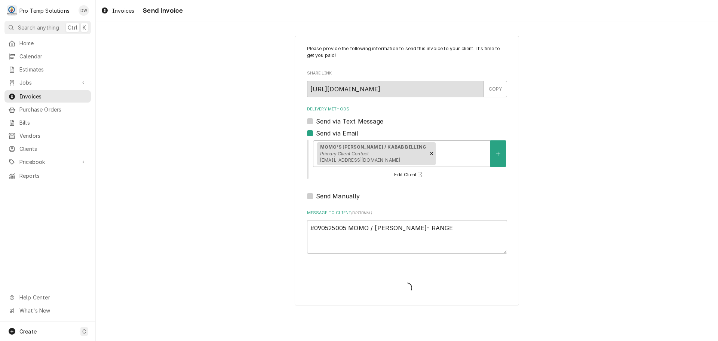
type textarea "x"
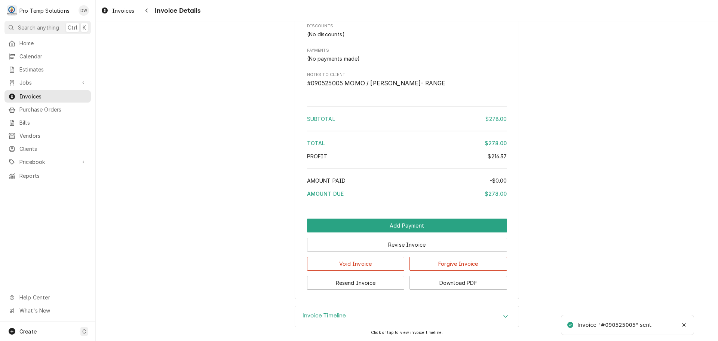
scroll to position [795, 0]
click at [447, 282] on button "Download PDF" at bounding box center [459, 283] width 98 height 14
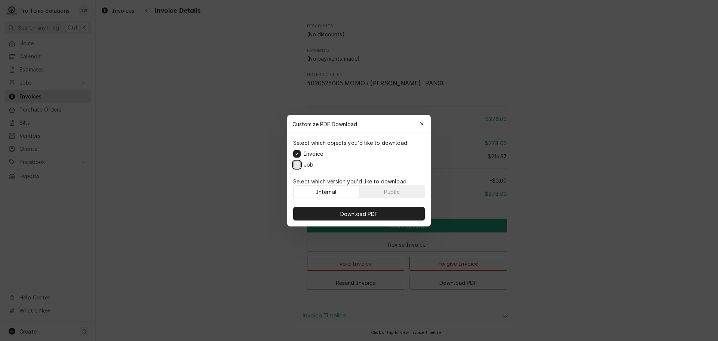
click at [297, 165] on button "Job" at bounding box center [296, 164] width 7 height 7
click at [356, 212] on span "Download PDF" at bounding box center [359, 214] width 41 height 8
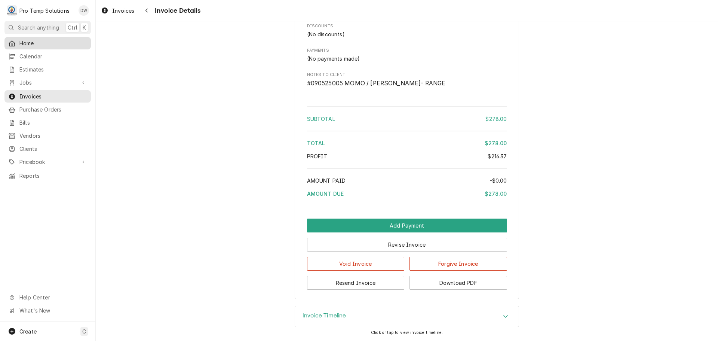
click at [28, 42] on span "Home" at bounding box center [53, 43] width 68 height 8
